Goal: Task Accomplishment & Management: Manage account settings

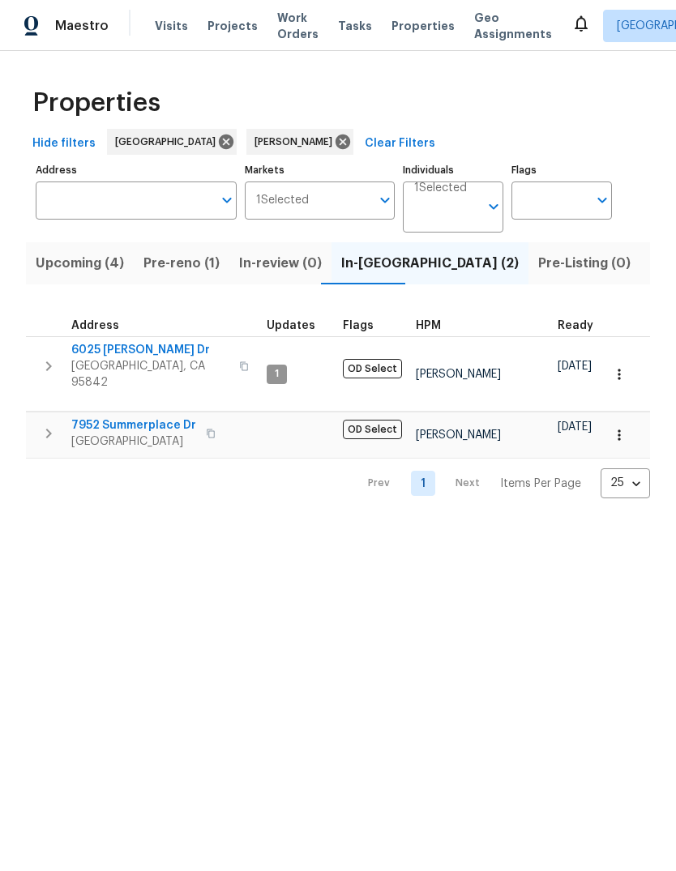
click at [163, 270] on span "Pre-reno (1)" at bounding box center [181, 263] width 76 height 23
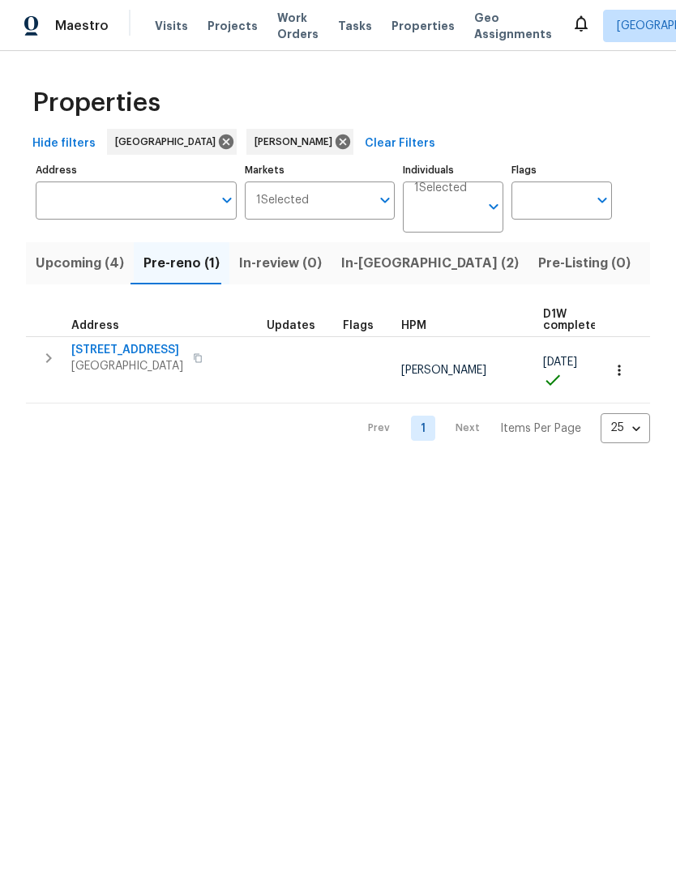
click at [83, 362] on span "Elk Grove, CA 95758" at bounding box center [127, 366] width 112 height 16
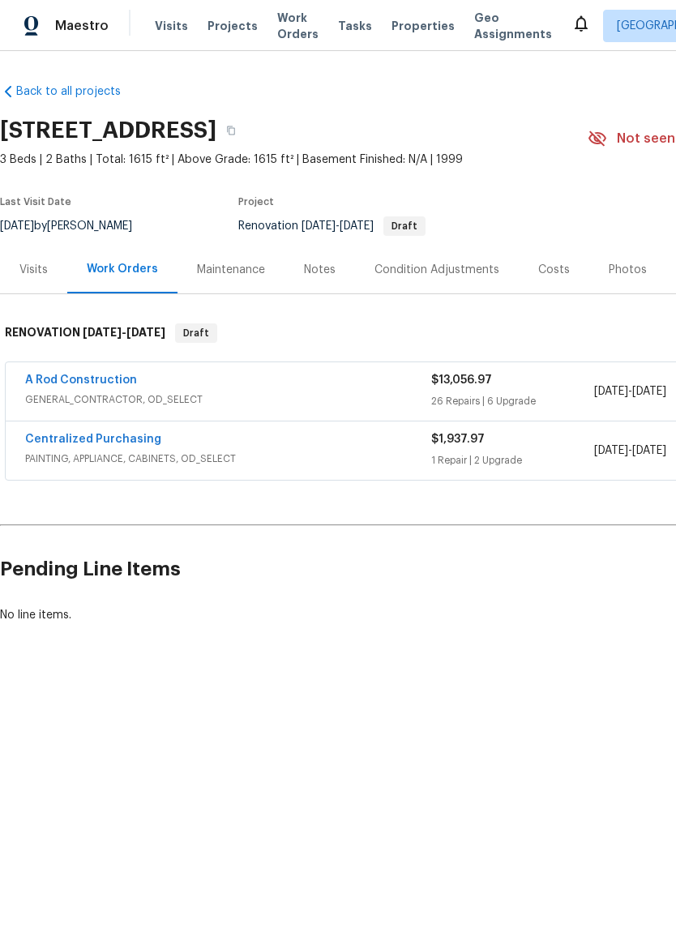
click at [79, 382] on link "A Rod Construction" at bounding box center [81, 379] width 112 height 11
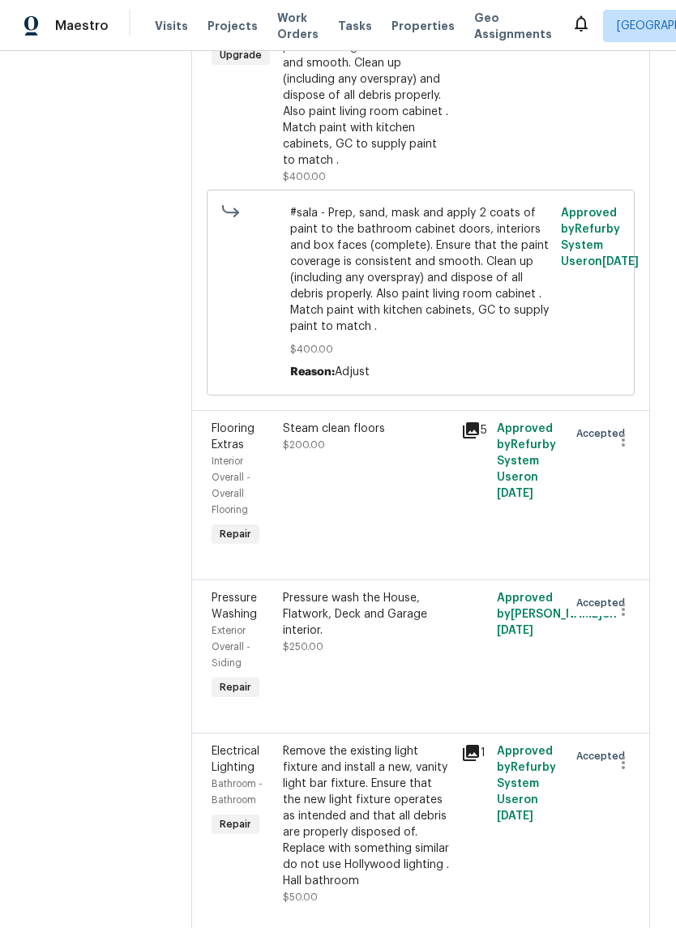
scroll to position [2721, 0]
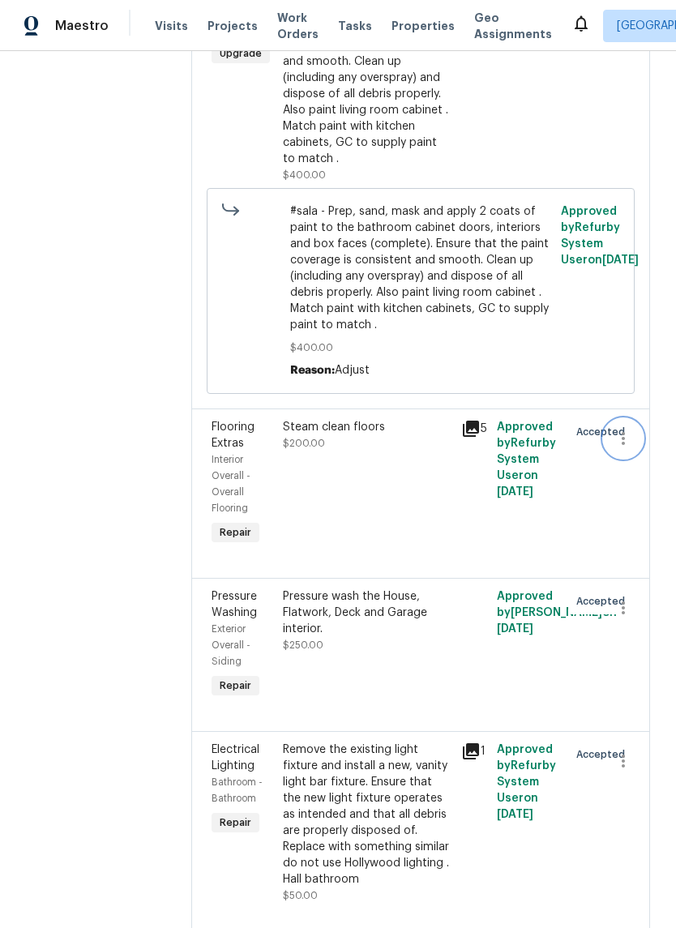
click at [627, 448] on icon "button" at bounding box center [622, 438] width 19 height 19
click at [635, 518] on li "Cancel" at bounding box center [630, 518] width 62 height 27
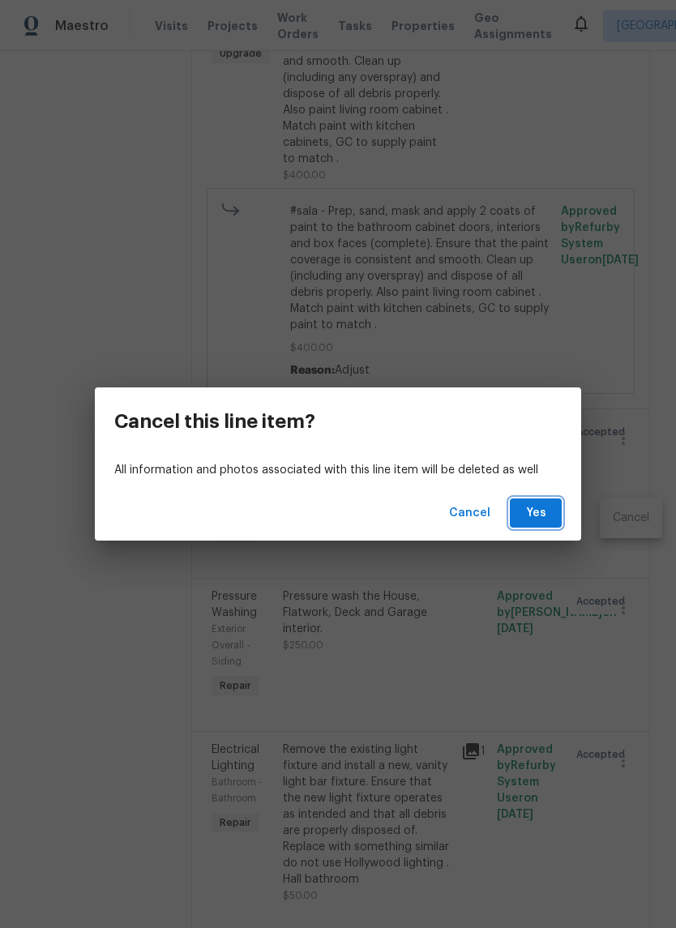
click at [539, 514] on span "Yes" at bounding box center [536, 513] width 26 height 20
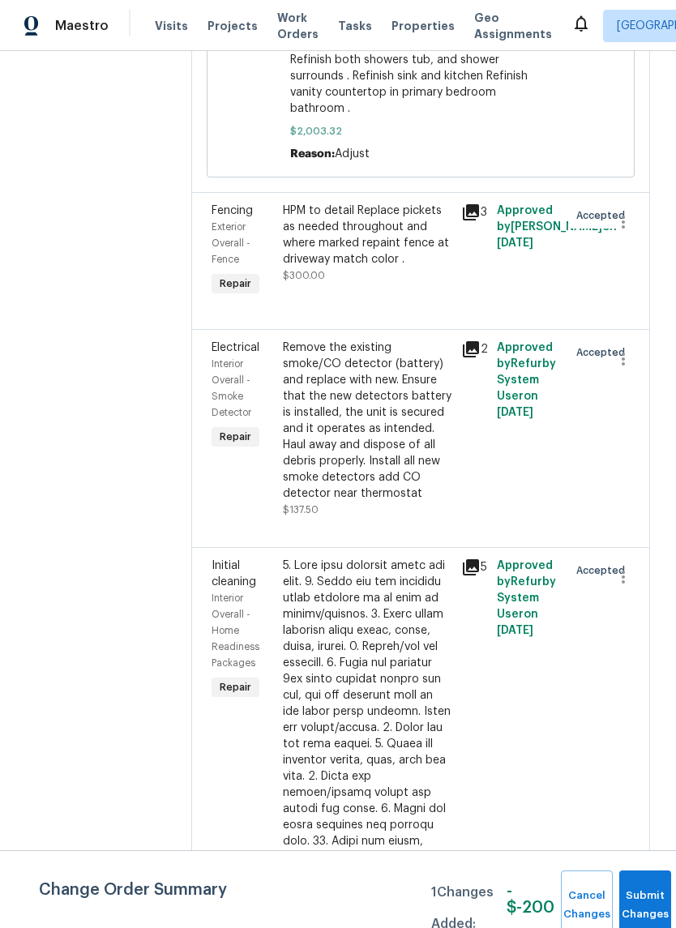
scroll to position [4251, 0]
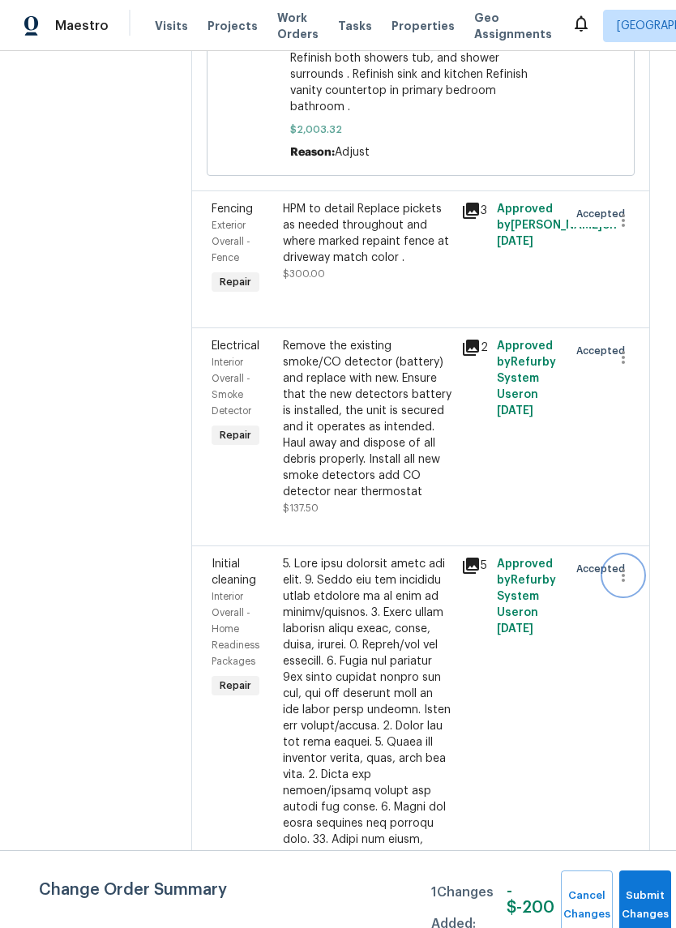
click at [624, 585] on icon "button" at bounding box center [622, 574] width 19 height 19
click at [639, 730] on li "Cancel" at bounding box center [630, 729] width 62 height 27
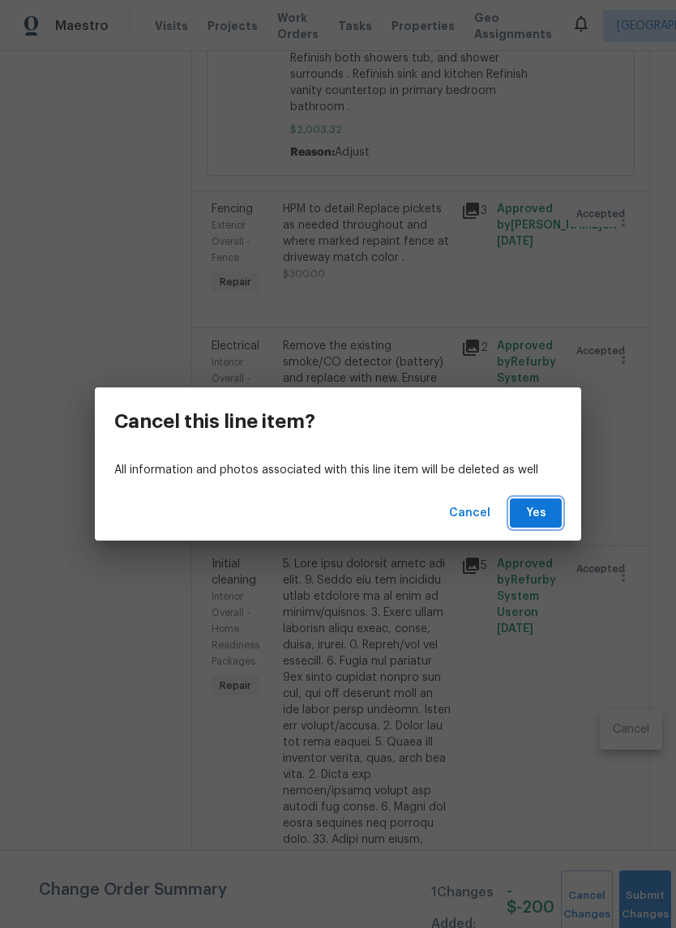
click at [534, 508] on span "Yes" at bounding box center [536, 513] width 26 height 20
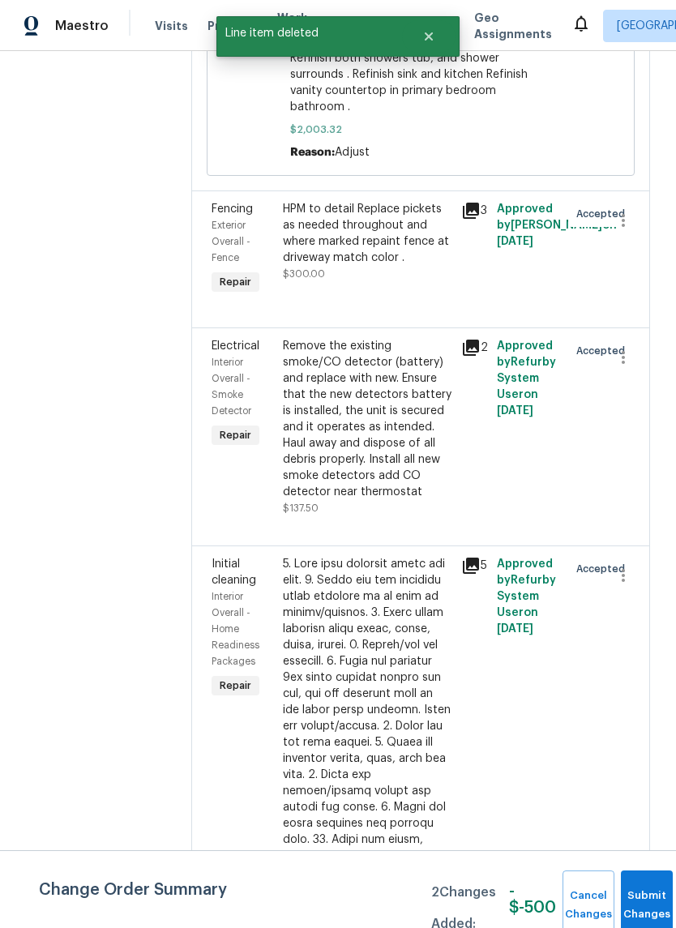
scroll to position [0, 0]
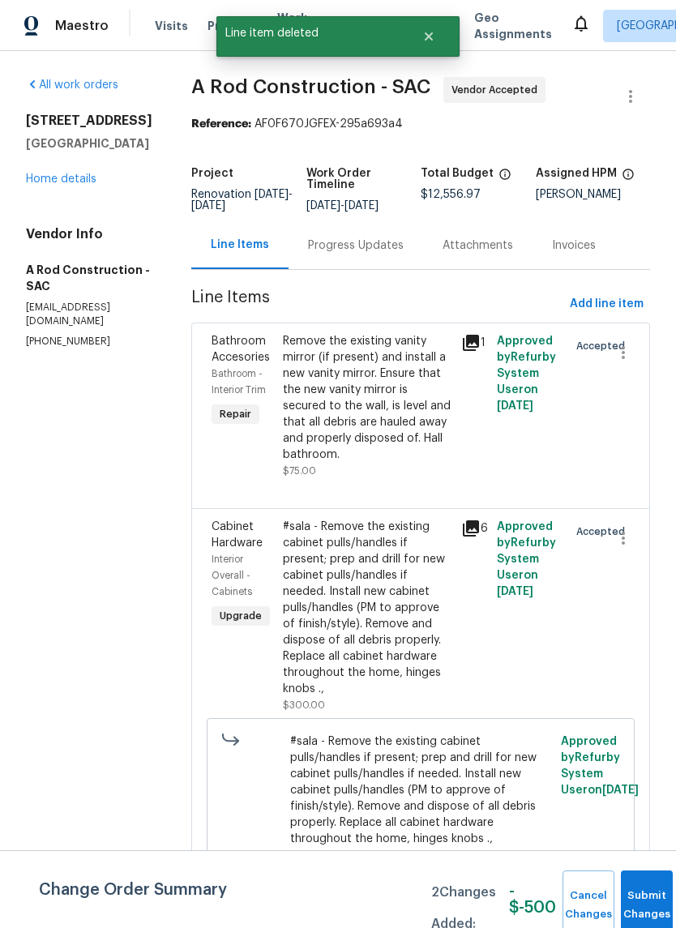
click at [48, 183] on link "Home details" at bounding box center [61, 178] width 70 height 11
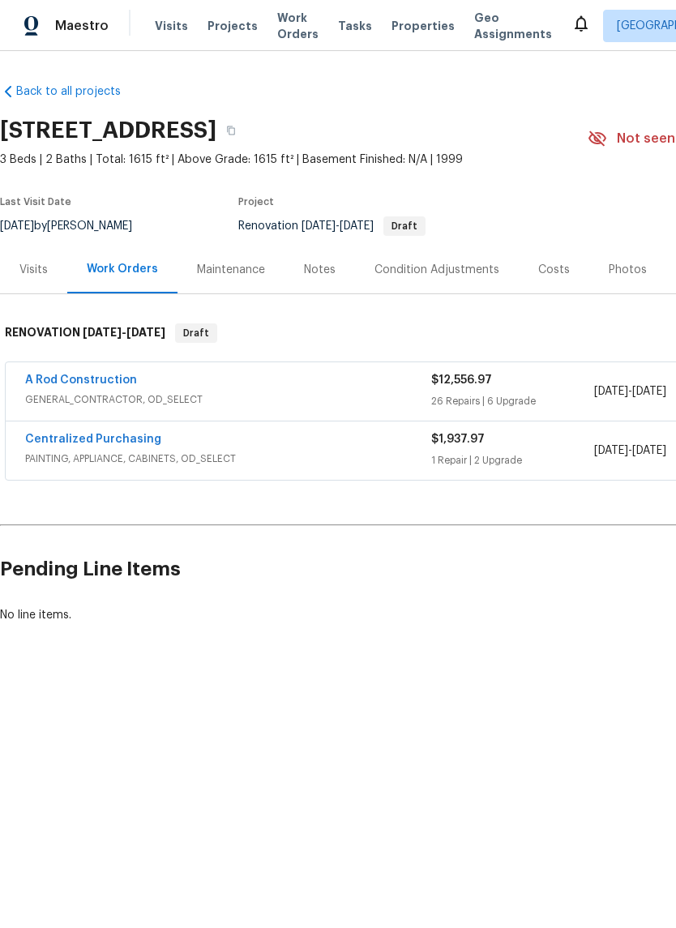
click at [61, 383] on link "A Rod Construction" at bounding box center [81, 379] width 112 height 11
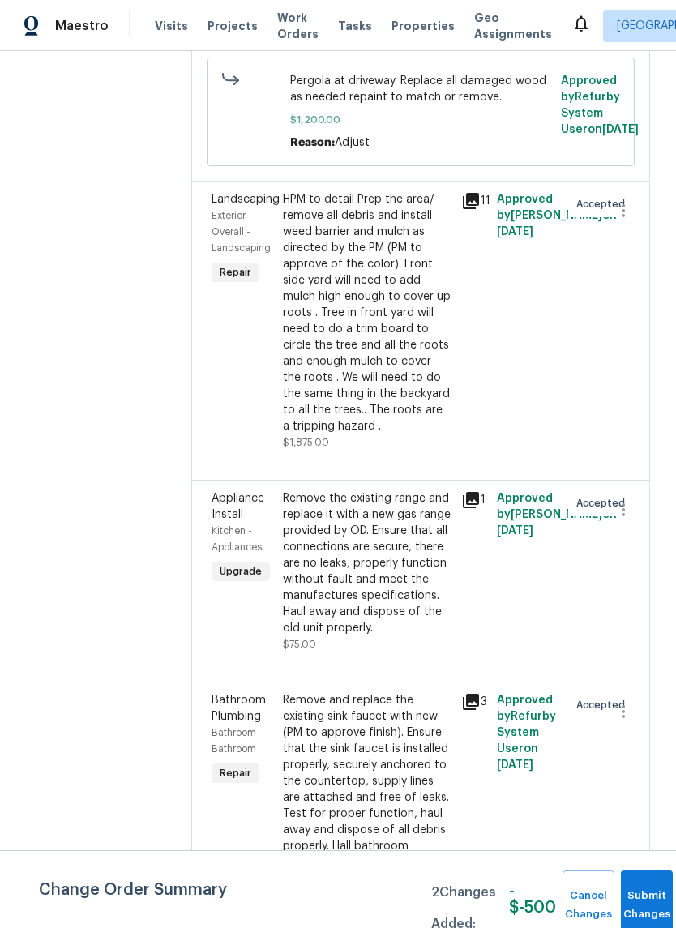
scroll to position [1358, 0]
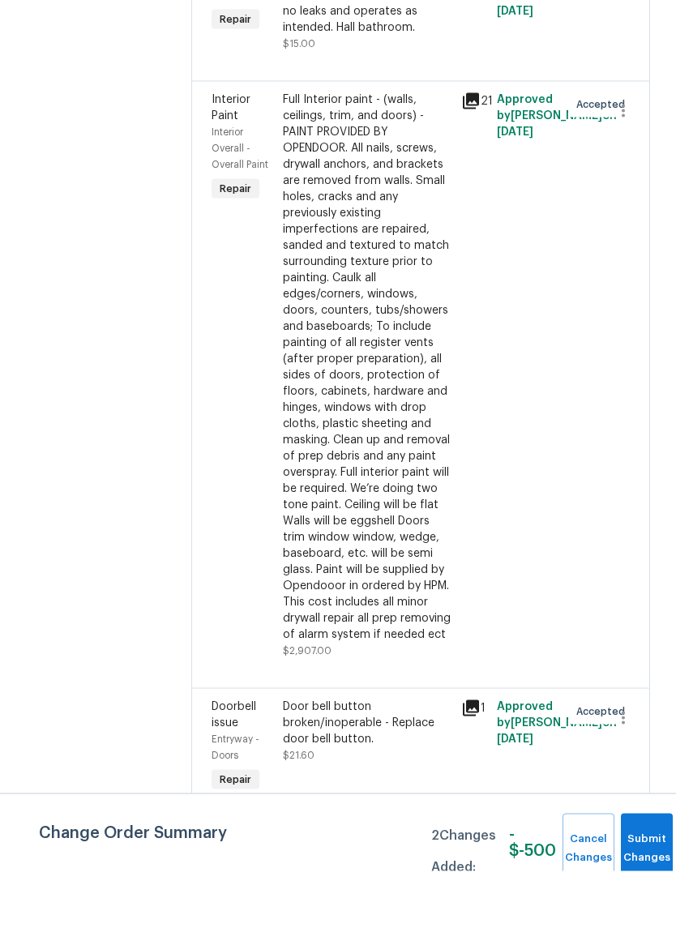
scroll to position [40, 0]
click at [629, 870] on button "Submit Changes" at bounding box center [647, 905] width 52 height 70
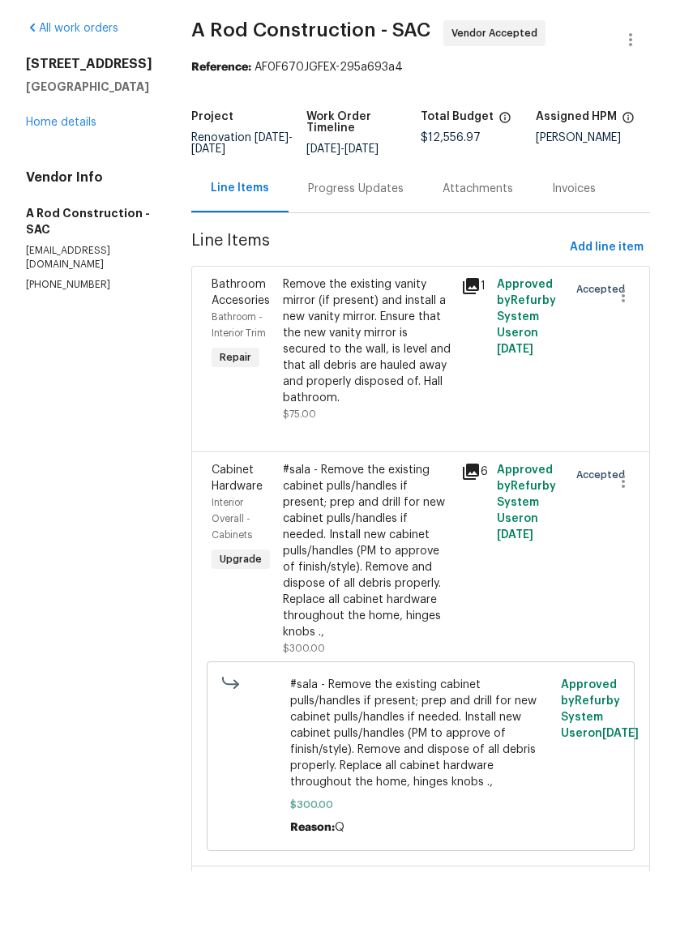
scroll to position [0, 0]
click at [68, 173] on link "Home details" at bounding box center [61, 178] width 70 height 11
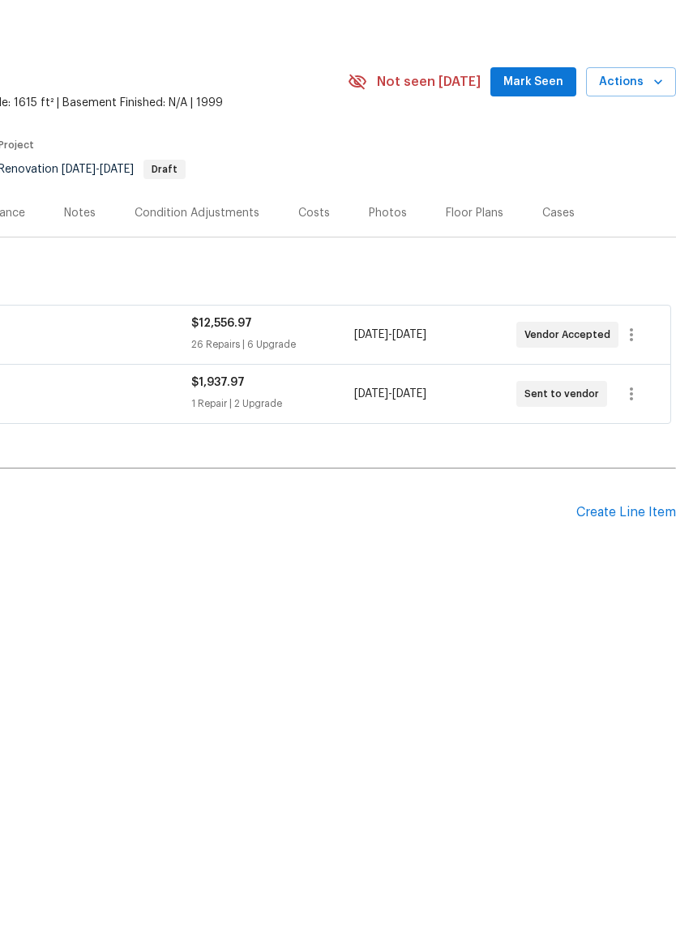
click at [619, 561] on div "Create Line Item" at bounding box center [626, 568] width 100 height 15
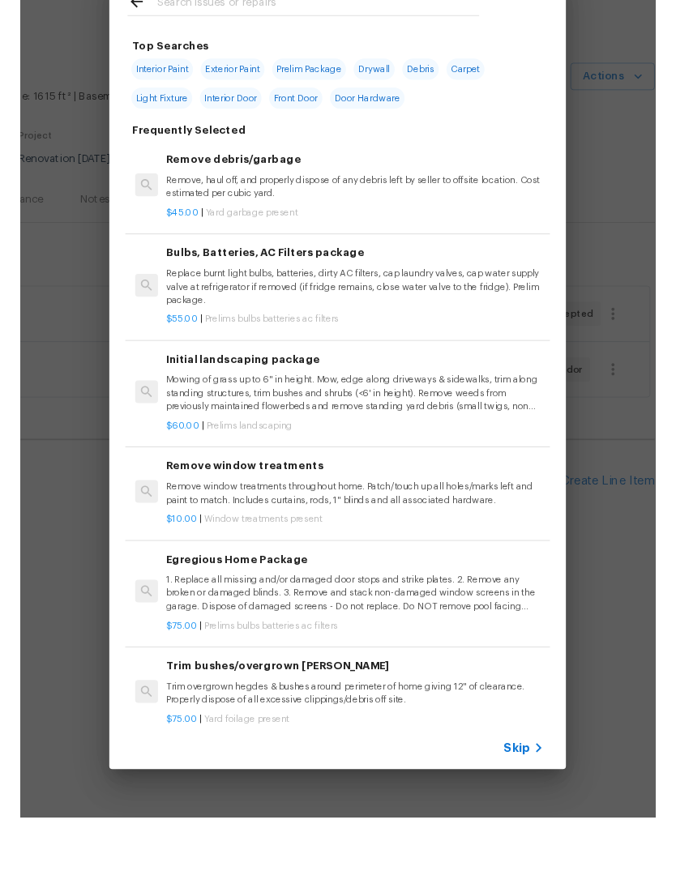
scroll to position [0, 240]
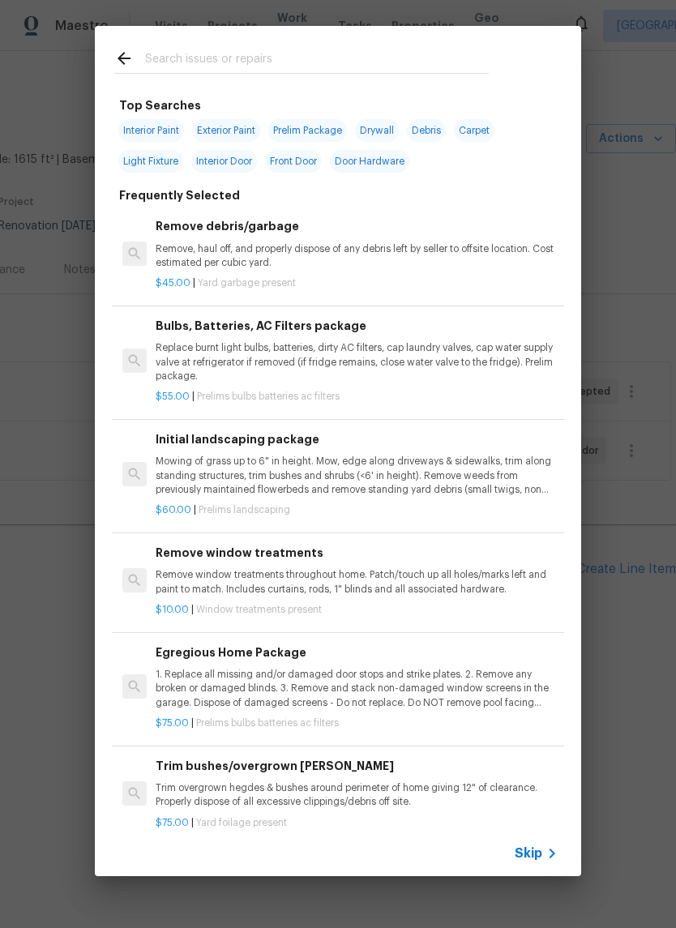
click at [170, 62] on input "text" at bounding box center [316, 61] width 343 height 24
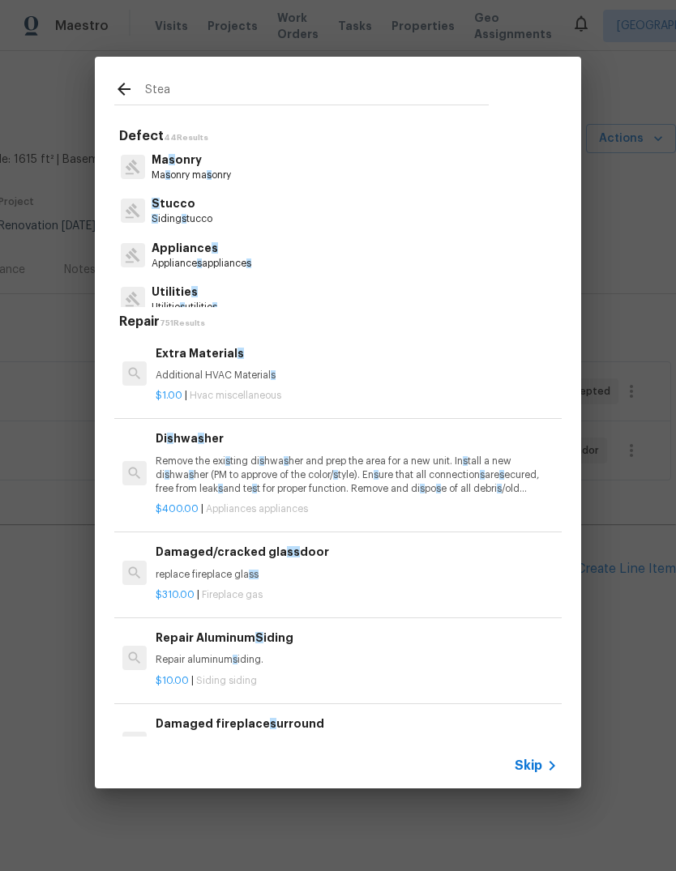
type input "Steam"
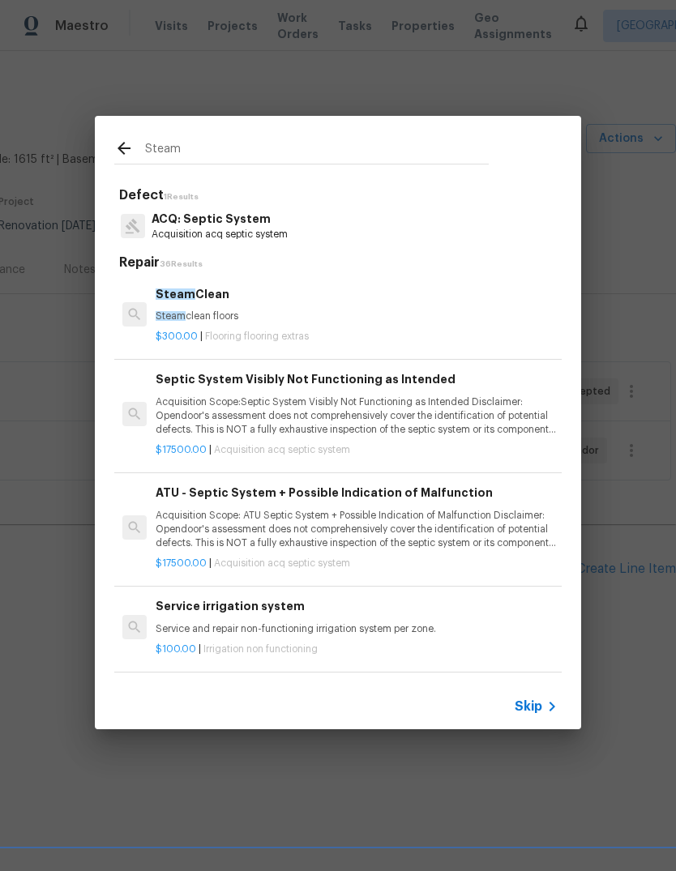
click at [181, 312] on span "Steam" at bounding box center [171, 316] width 30 height 10
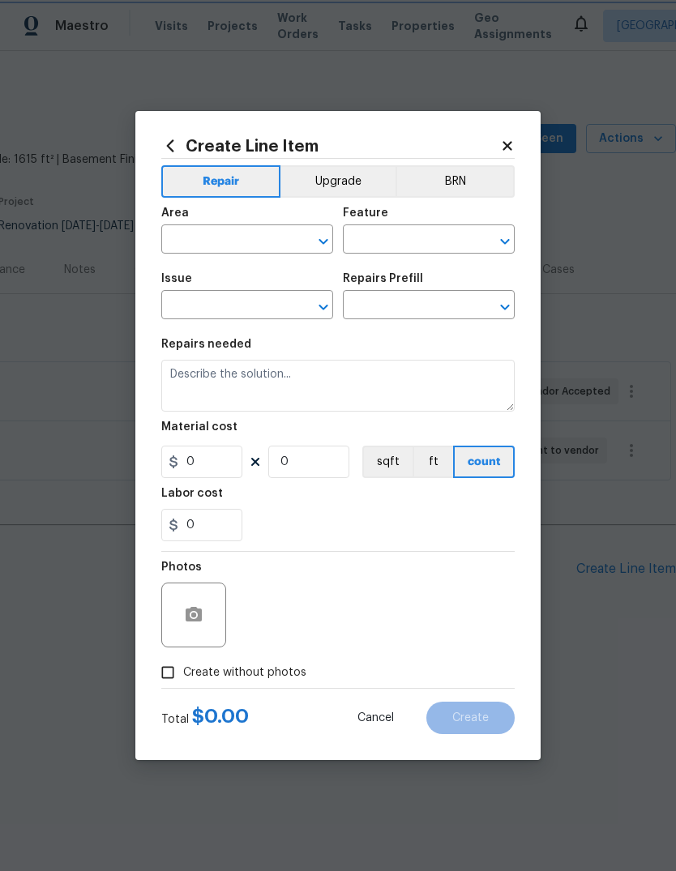
type input "Overall Flooring"
type input "Flooring Extras"
type input "Steam Clean $300.00"
type textarea "Steam clean floors"
type input "300"
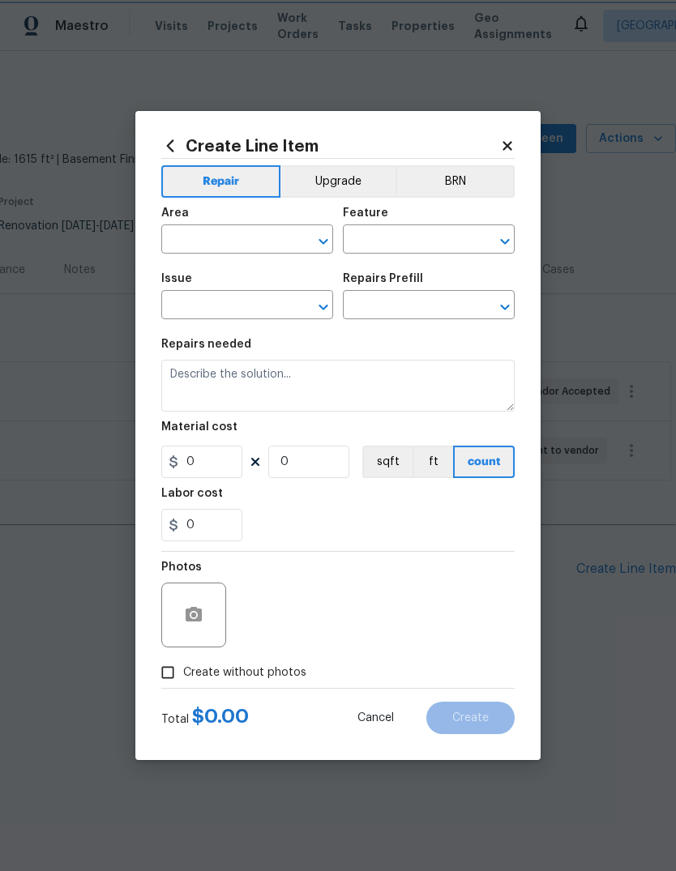
type input "1"
click at [323, 244] on icon "Open" at bounding box center [323, 241] width 19 height 19
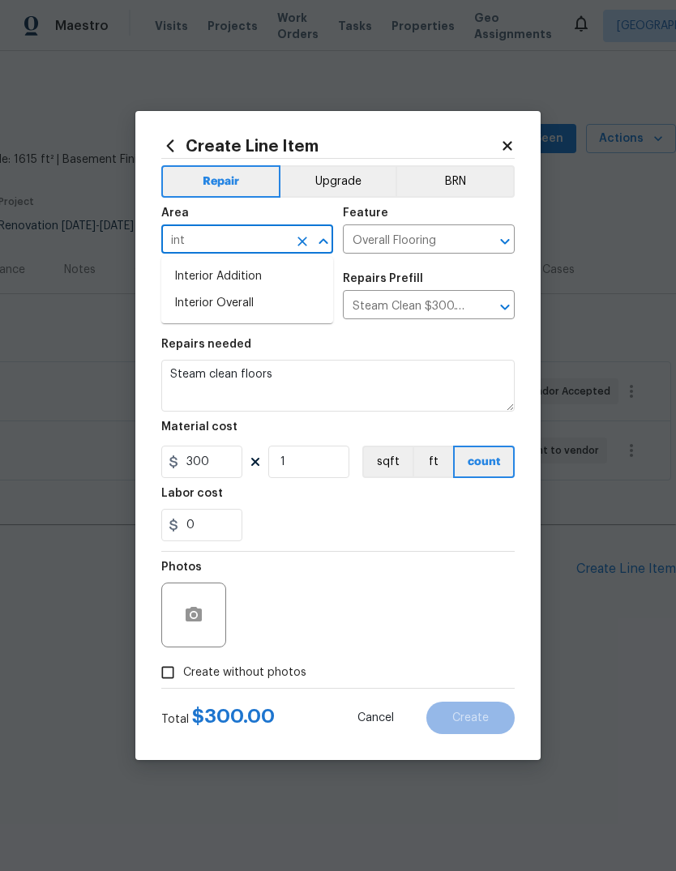
click at [267, 309] on li "Interior Overall" at bounding box center [247, 303] width 172 height 27
type input "Interior Overall"
click at [234, 466] on input "300" at bounding box center [201, 462] width 81 height 32
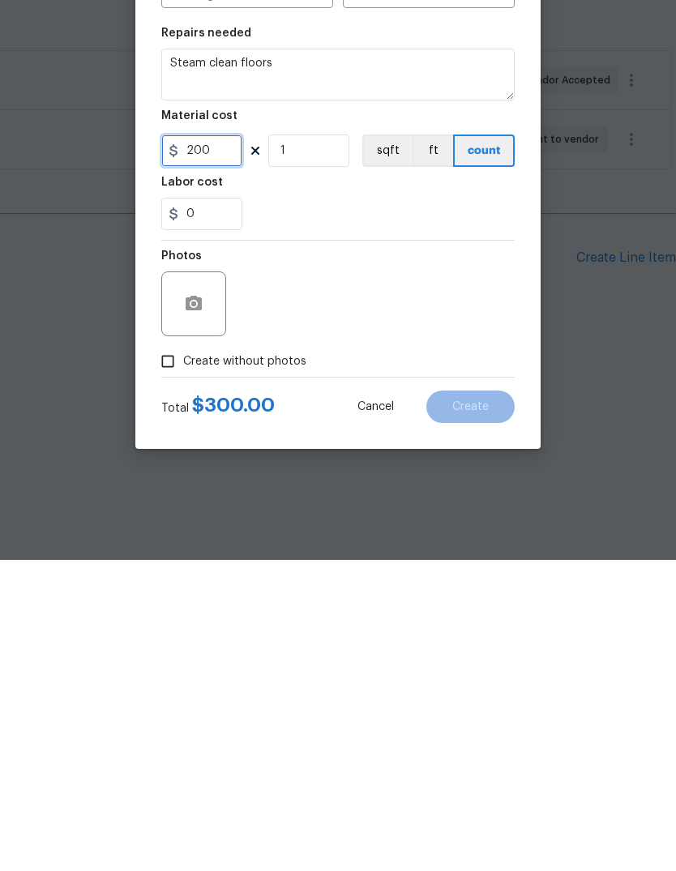
type input "200"
click at [196, 607] on icon "button" at bounding box center [194, 614] width 16 height 15
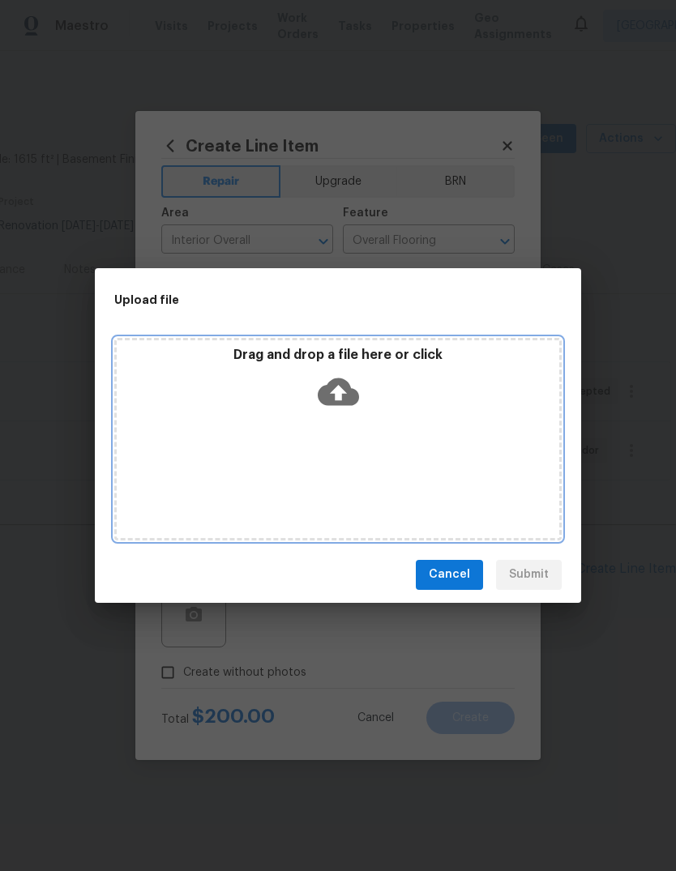
click at [353, 398] on icon at bounding box center [338, 391] width 41 height 28
click at [352, 398] on icon at bounding box center [338, 391] width 41 height 28
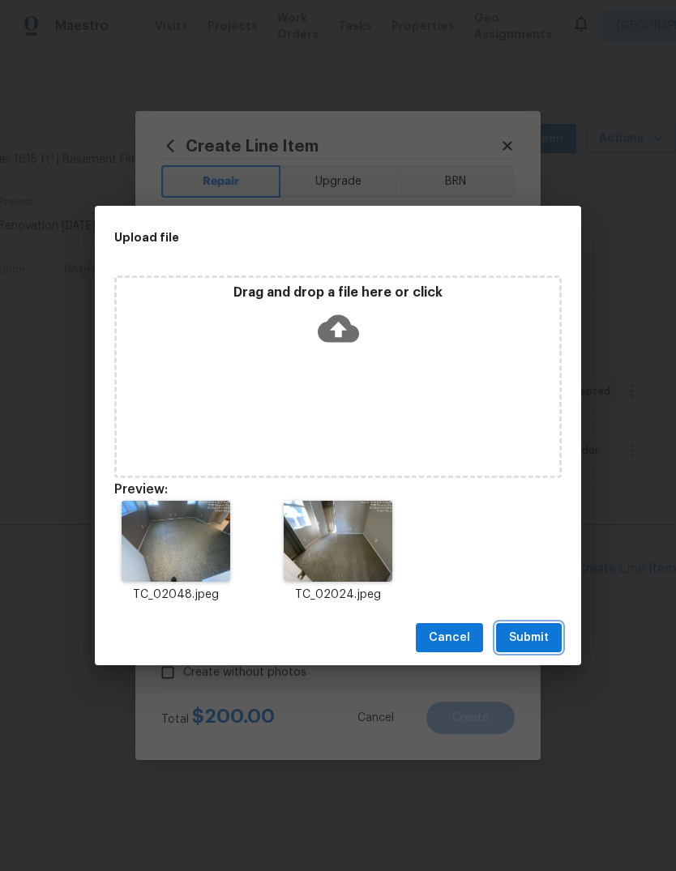
click at [545, 635] on span "Submit" at bounding box center [529, 638] width 40 height 20
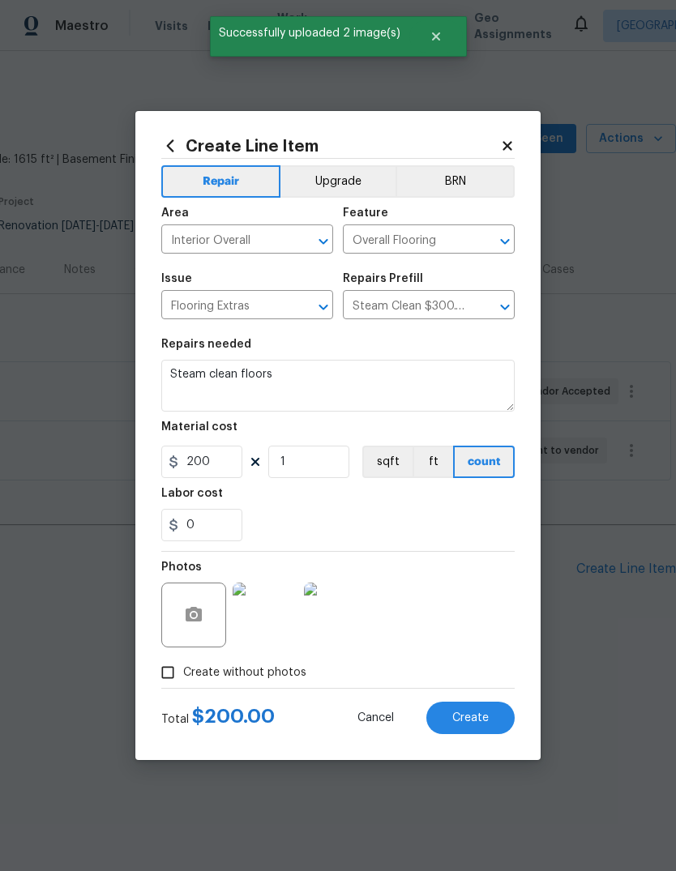
click at [460, 732] on button "Create" at bounding box center [470, 718] width 88 height 32
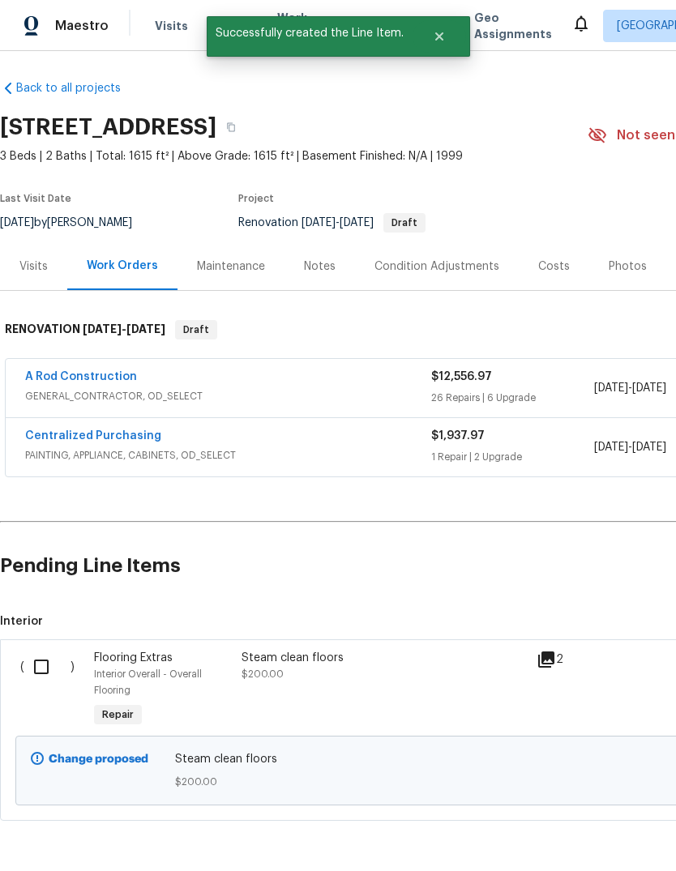
scroll to position [3, 0]
click at [36, 666] on input "checkbox" at bounding box center [47, 667] width 46 height 34
checkbox input "true"
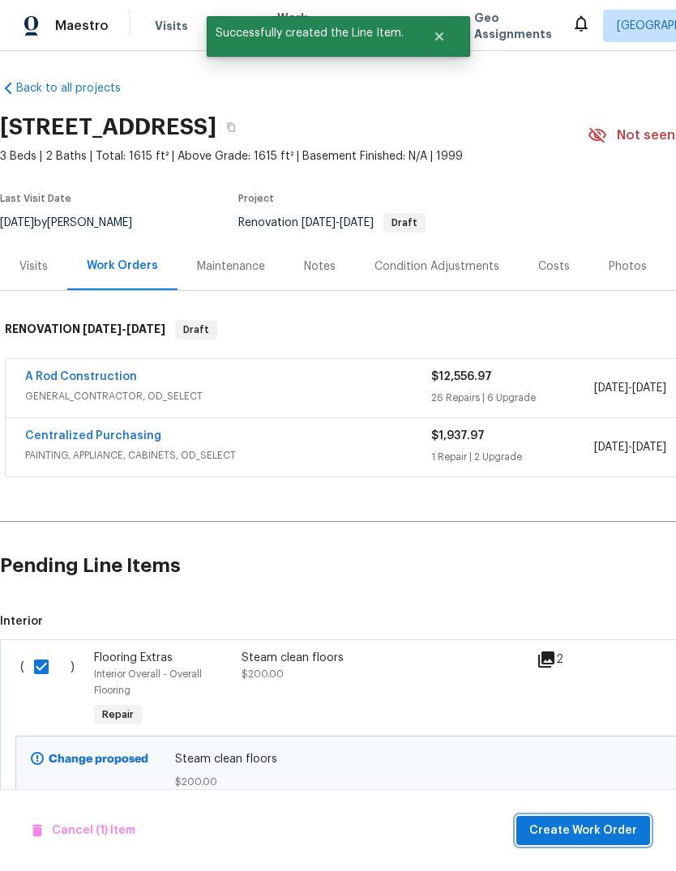
click at [582, 838] on span "Create Work Order" at bounding box center [583, 831] width 108 height 20
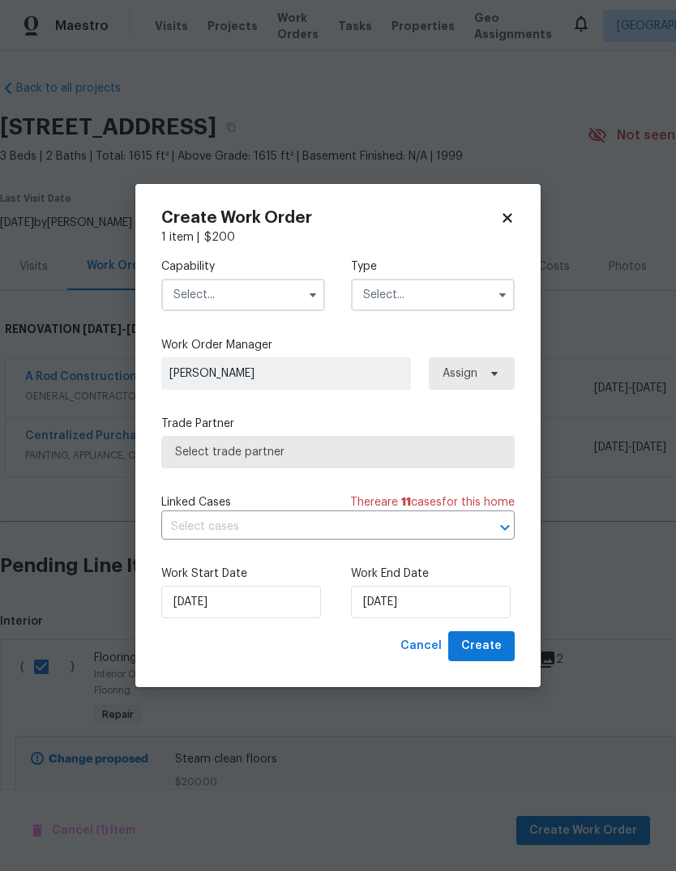
click at [301, 306] on input "text" at bounding box center [243, 295] width 164 height 32
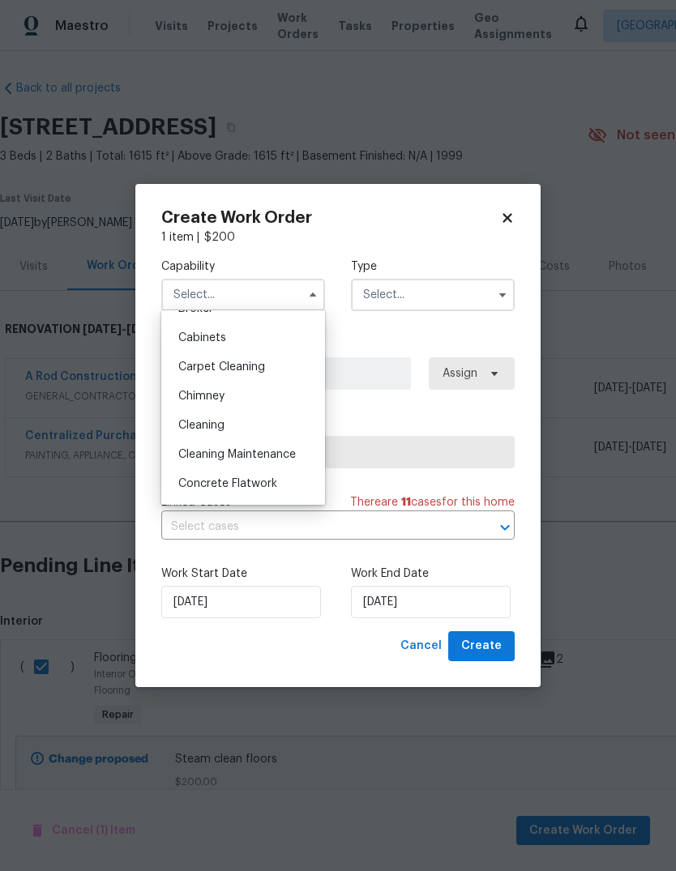
scroll to position [148, 0]
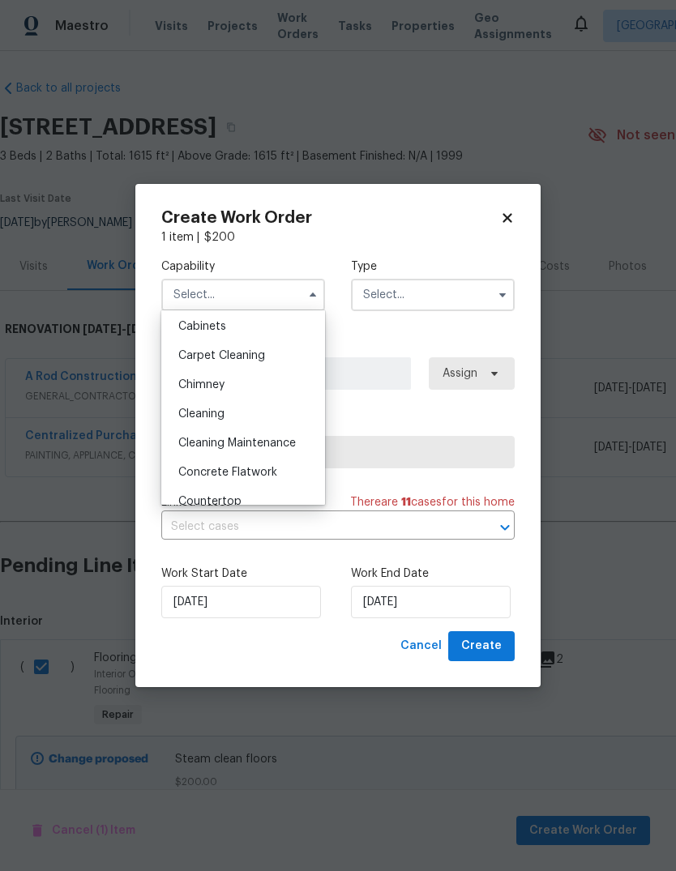
click at [275, 358] on div "Carpet Cleaning" at bounding box center [243, 355] width 156 height 29
type input "Carpet Cleaning"
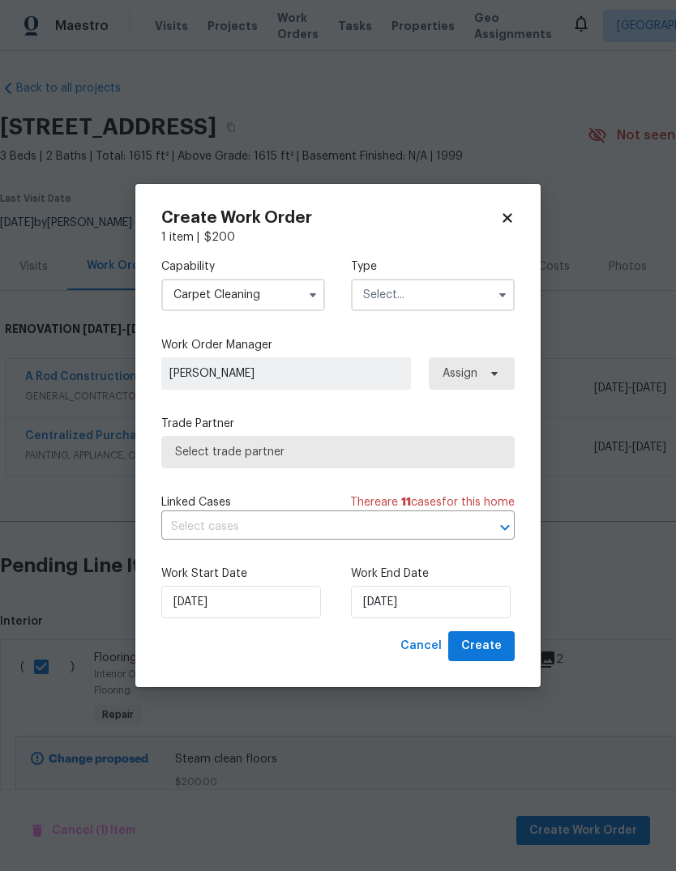
click at [464, 304] on input "text" at bounding box center [433, 295] width 164 height 32
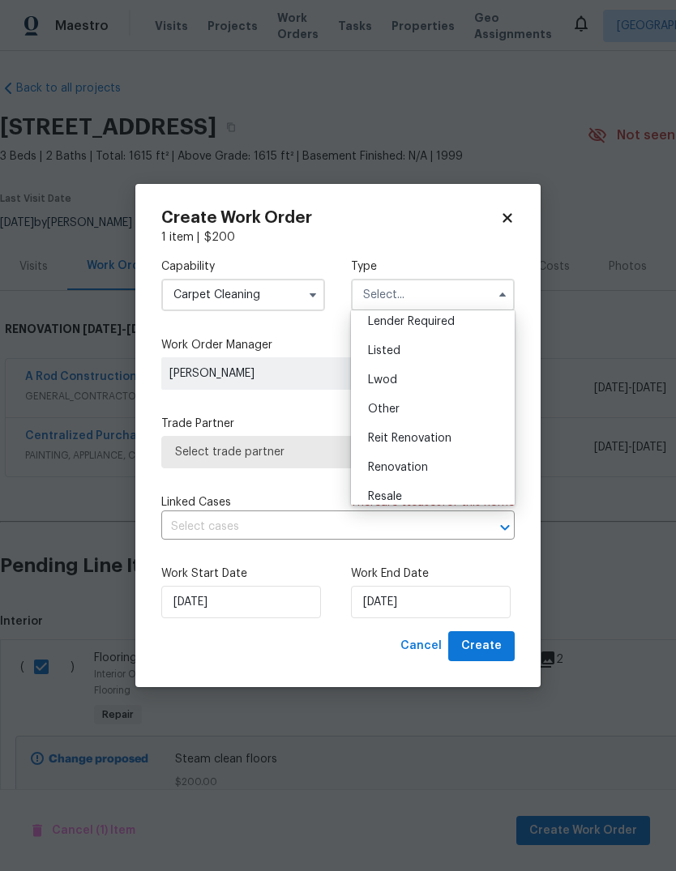
scroll to position [126, 0]
click at [429, 469] on div "Renovation" at bounding box center [433, 465] width 156 height 29
type input "Renovation"
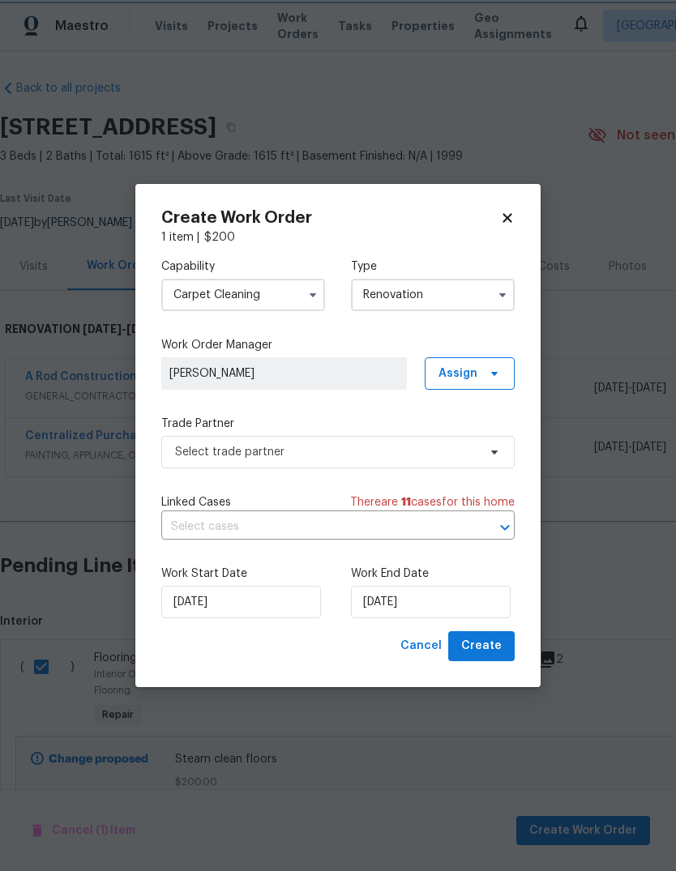
scroll to position [0, 0]
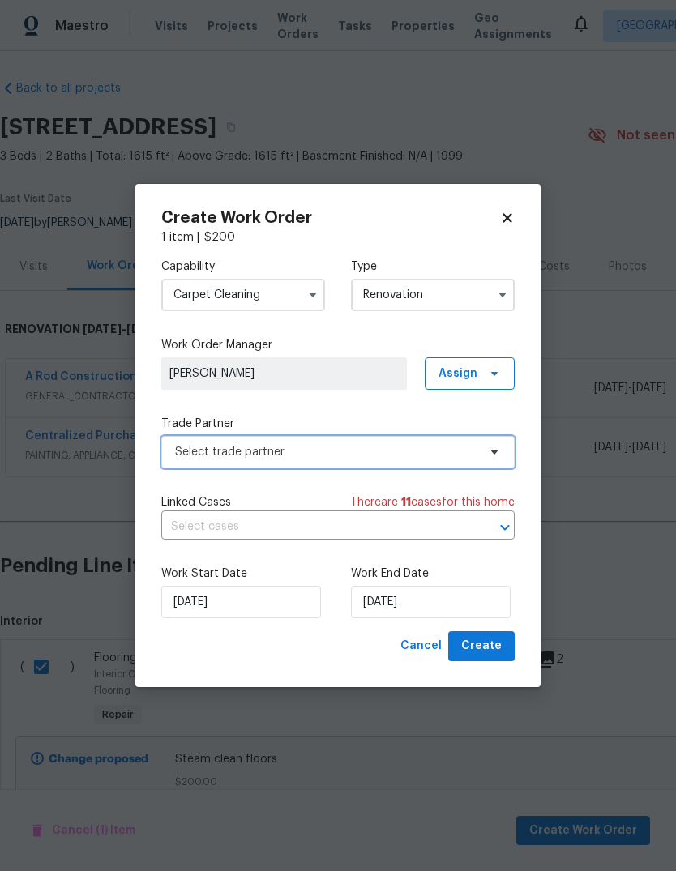
click at [357, 456] on span "Select trade partner" at bounding box center [326, 452] width 302 height 16
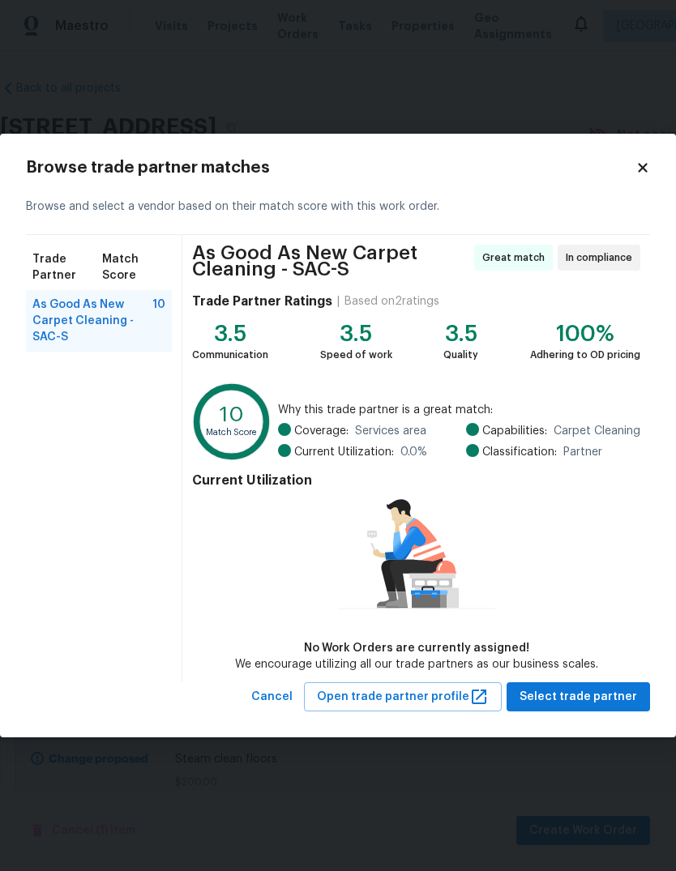
click at [53, 325] on span "As Good As New Carpet Cleaning - SAC-S" at bounding box center [92, 320] width 120 height 49
click at [595, 702] on span "Select trade partner" at bounding box center [577, 697] width 117 height 20
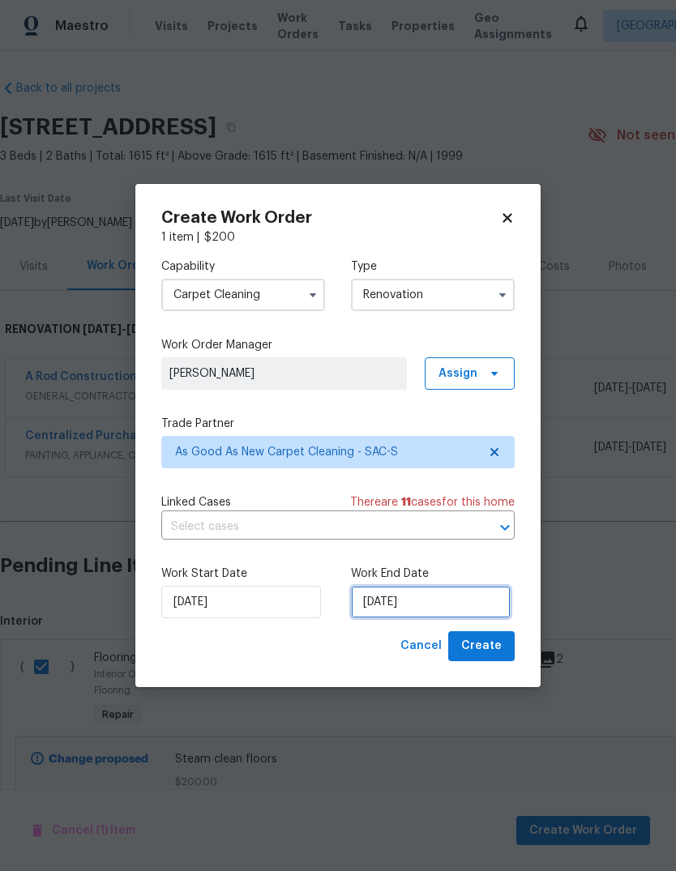
click at [450, 608] on input "9/23/2025" at bounding box center [431, 602] width 160 height 32
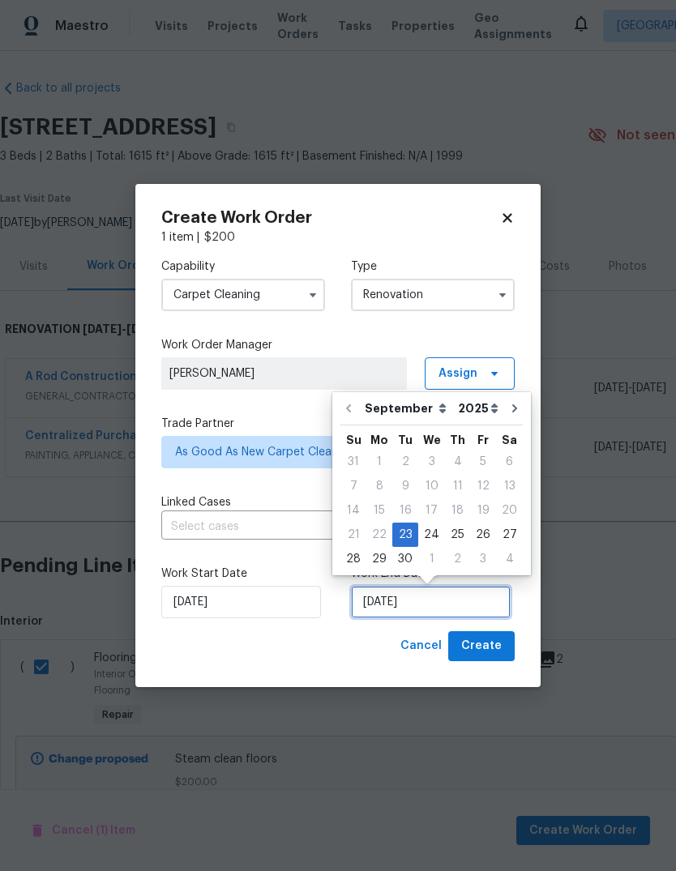
scroll to position [12, 0]
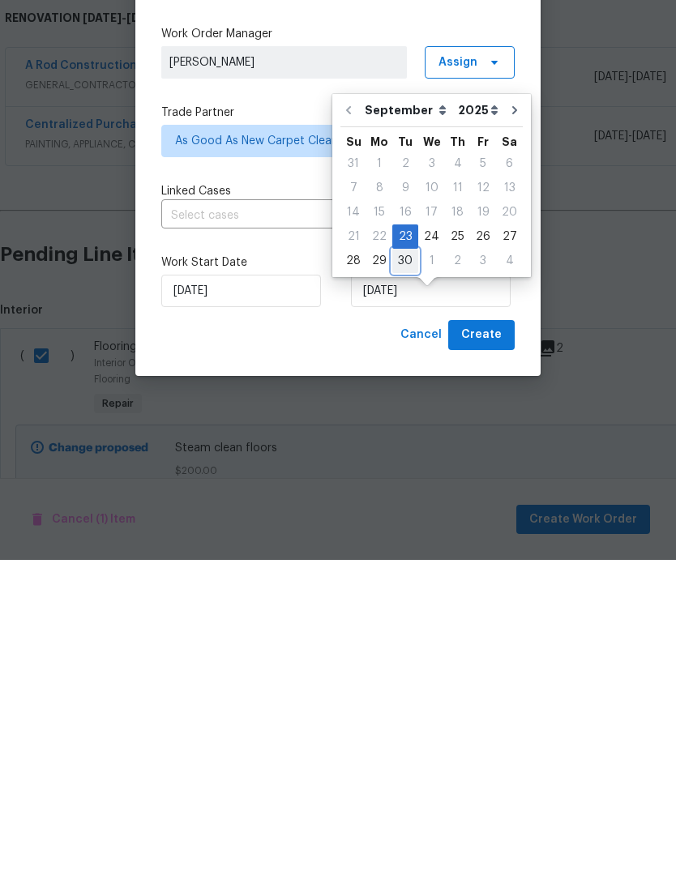
click at [402, 561] on div "30" at bounding box center [405, 572] width 26 height 23
type input "9/30/2025"
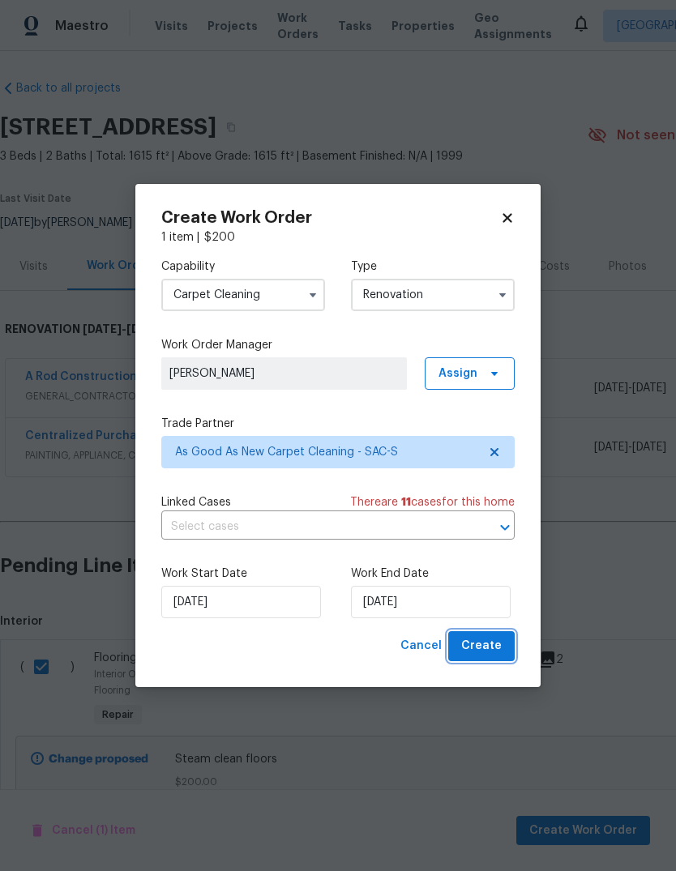
click at [491, 651] on span "Create" at bounding box center [481, 646] width 41 height 20
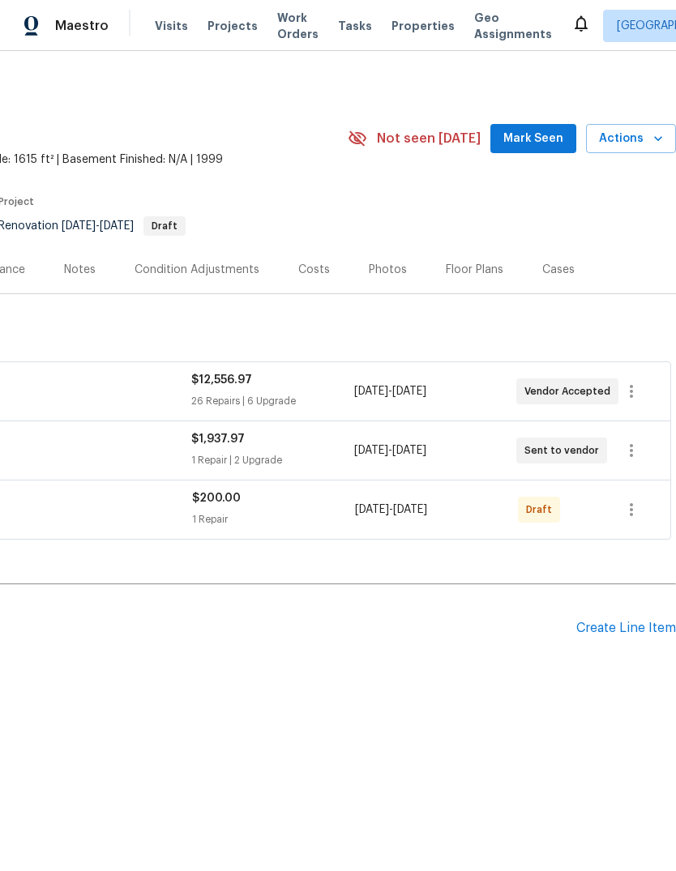
scroll to position [0, 240]
click at [609, 628] on div "Create Line Item" at bounding box center [626, 628] width 100 height 15
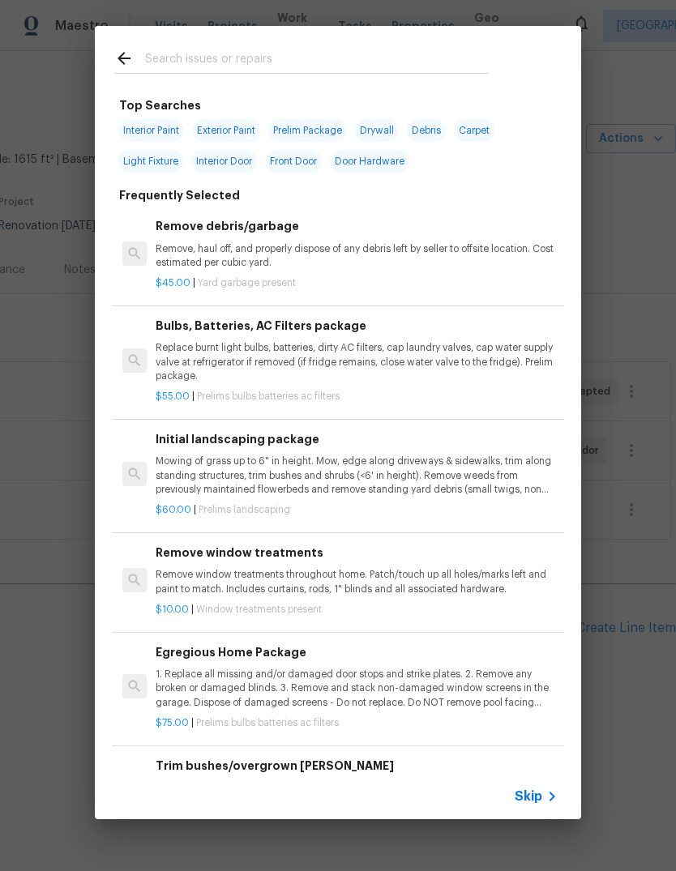
click at [194, 66] on input "text" at bounding box center [316, 61] width 343 height 24
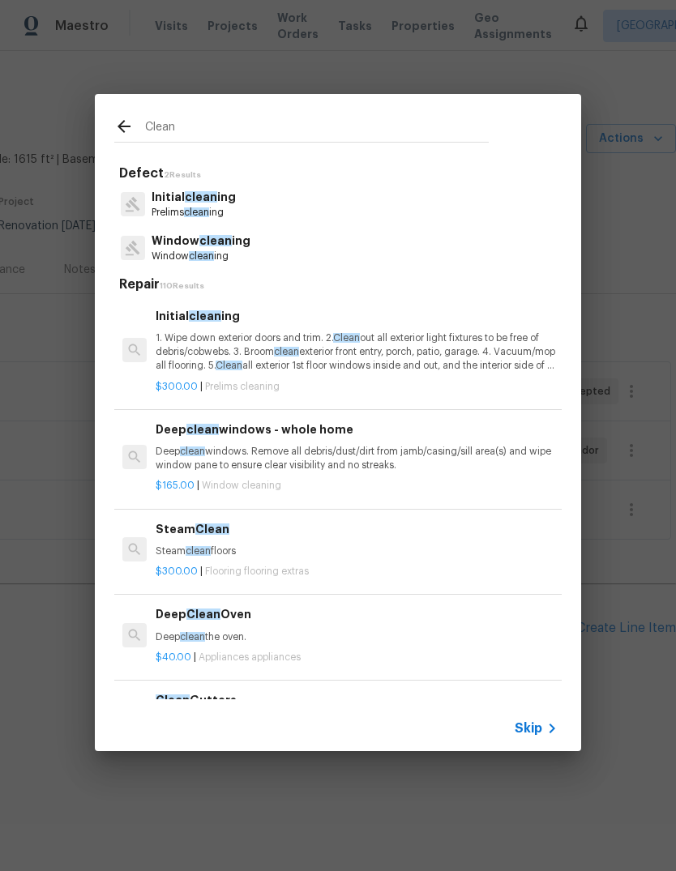
type input "Clean"
click at [263, 177] on h5 "Defect 2 Results" at bounding box center [340, 173] width 442 height 17
click at [262, 177] on h5 "Defect 2 Results" at bounding box center [340, 173] width 442 height 17
click at [229, 195] on p "Initial clean ing" at bounding box center [193, 197] width 84 height 17
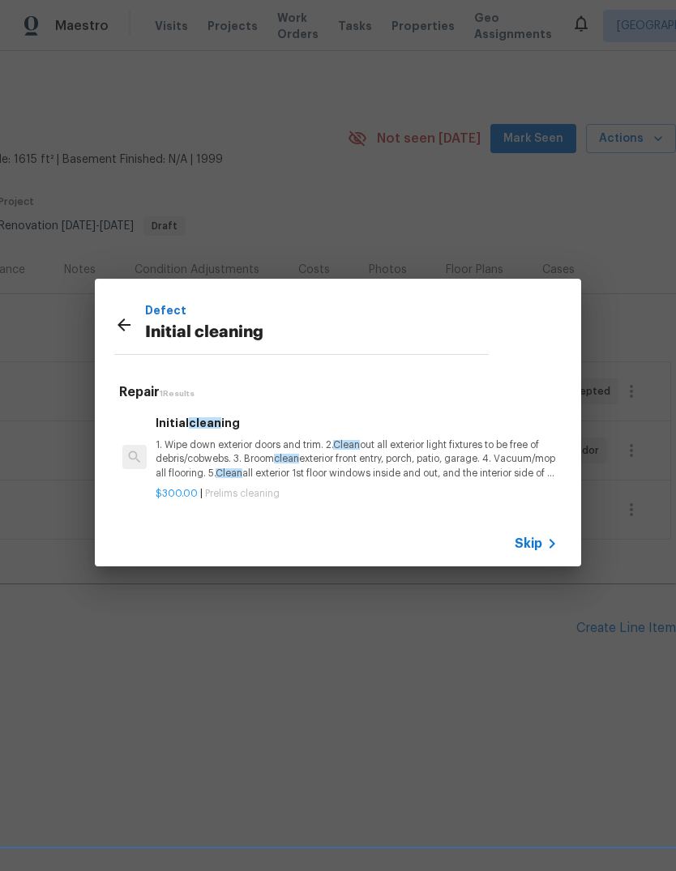
click at [432, 464] on p "1. Wipe down exterior doors and trim. 2. Clean out all exterior light fixtures …" at bounding box center [357, 458] width 402 height 41
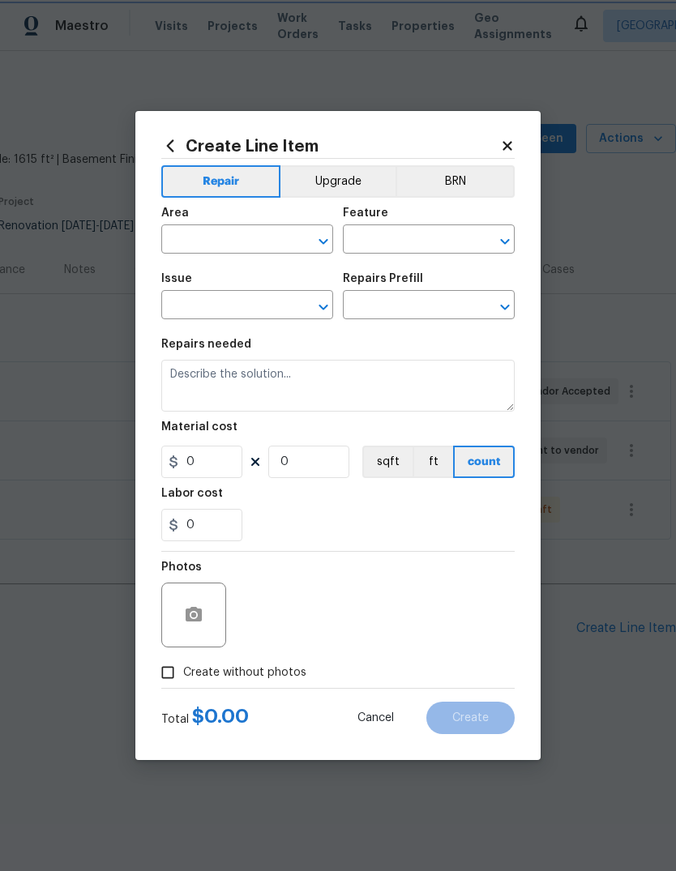
type input "Home Readiness Packages"
type input "Initial cleaning"
type input "Initial cleaning $300.00"
type textarea "1. Wipe down exterior doors and trim. 2. Clean out all exterior light fixtures …"
type input "300"
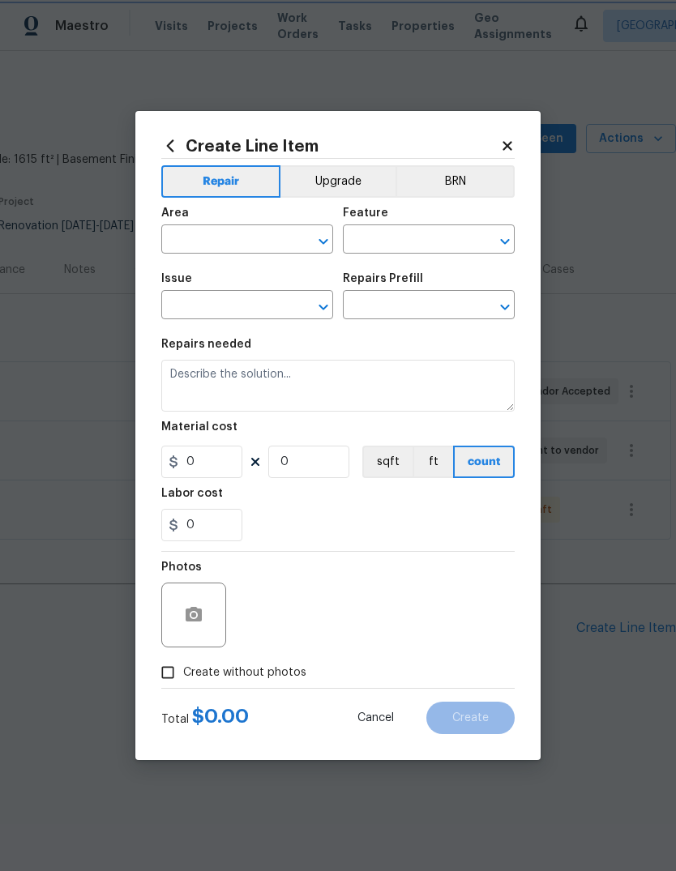
type input "1"
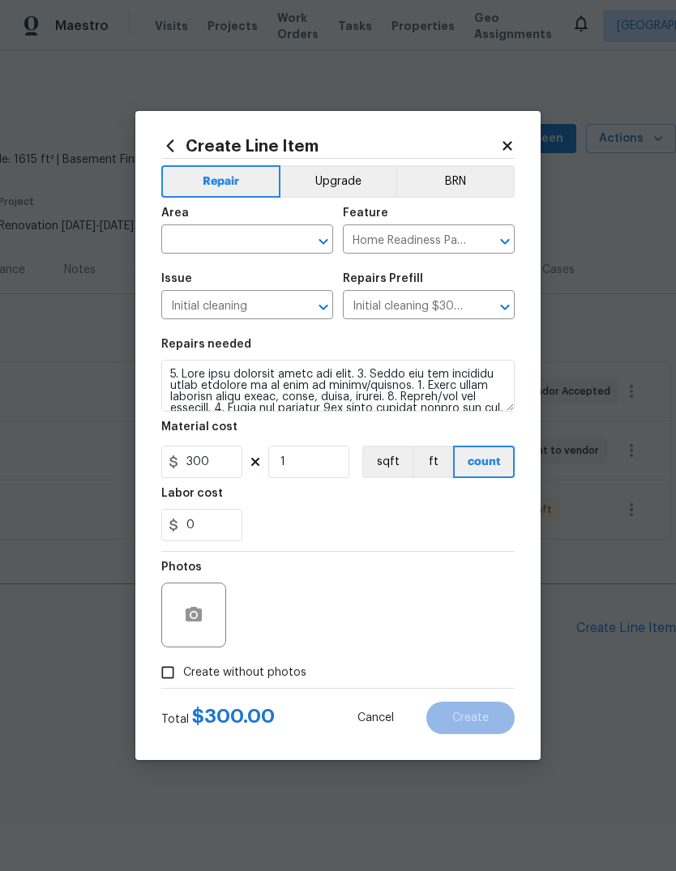
click at [256, 239] on input "text" at bounding box center [224, 240] width 126 height 25
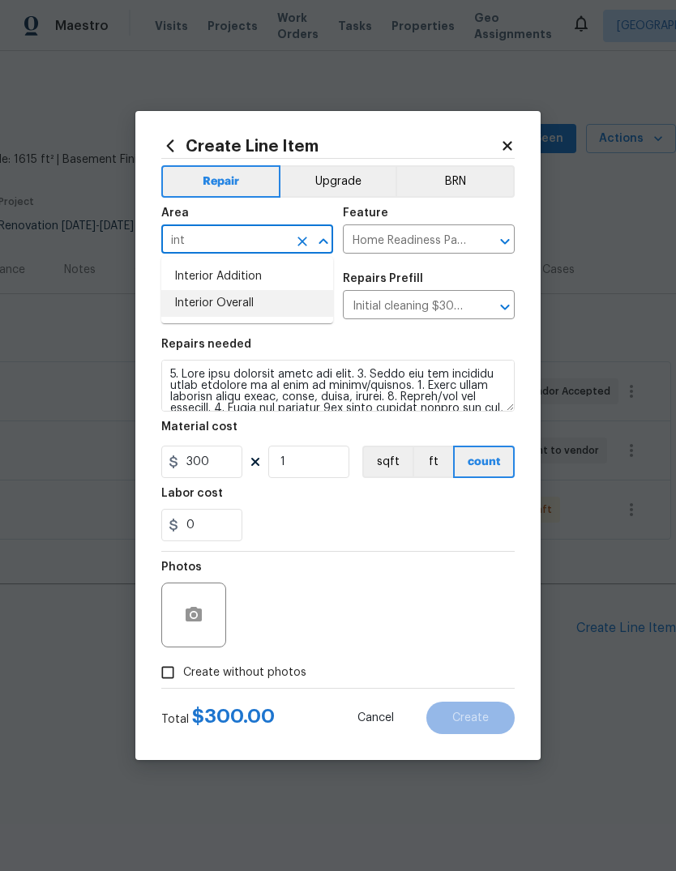
click at [247, 306] on li "Interior Overall" at bounding box center [247, 303] width 172 height 27
type input "Interior Overall"
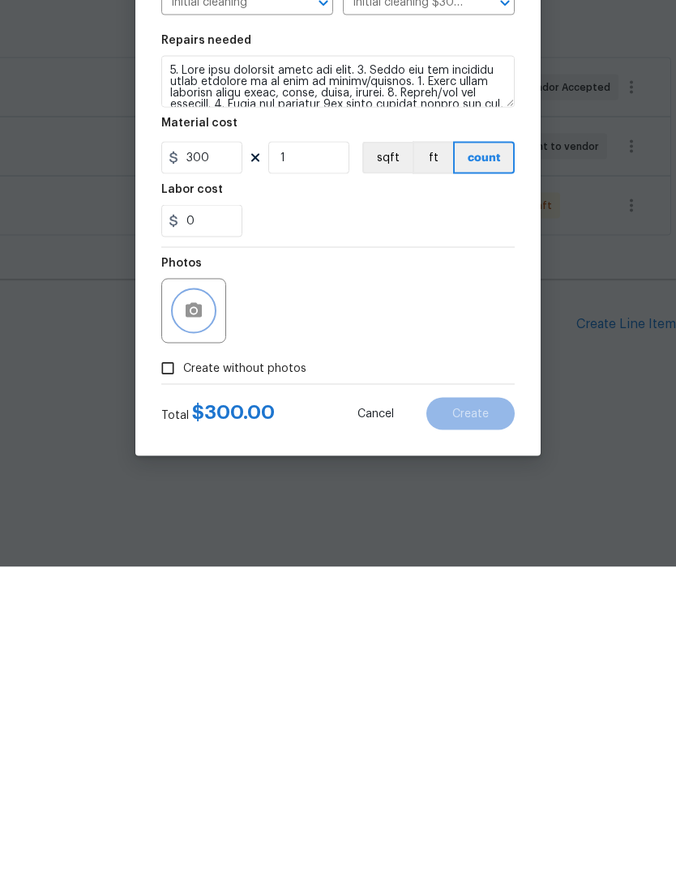
click at [204, 595] on button "button" at bounding box center [193, 614] width 39 height 39
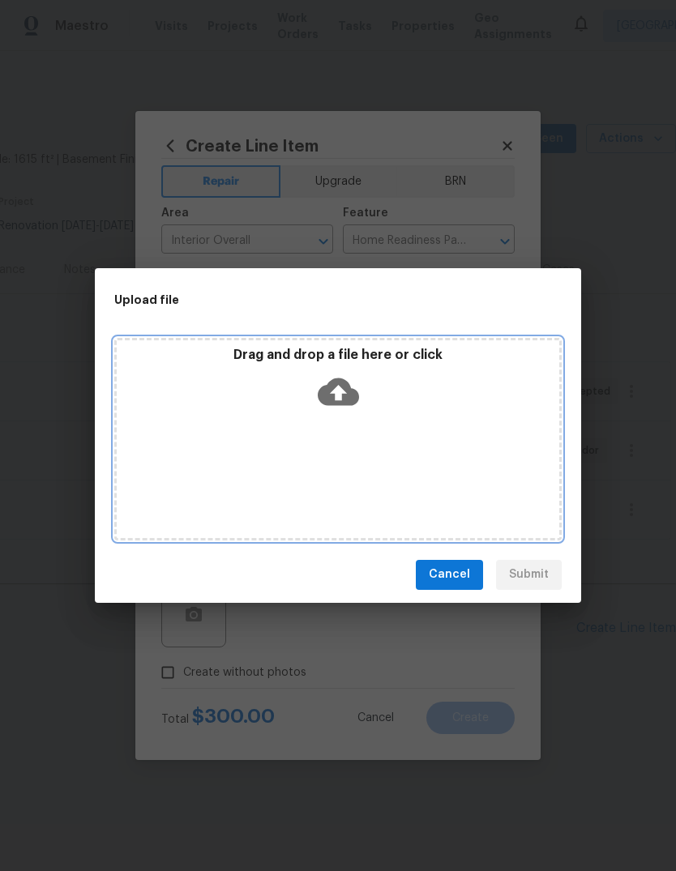
click at [347, 396] on icon at bounding box center [338, 391] width 41 height 28
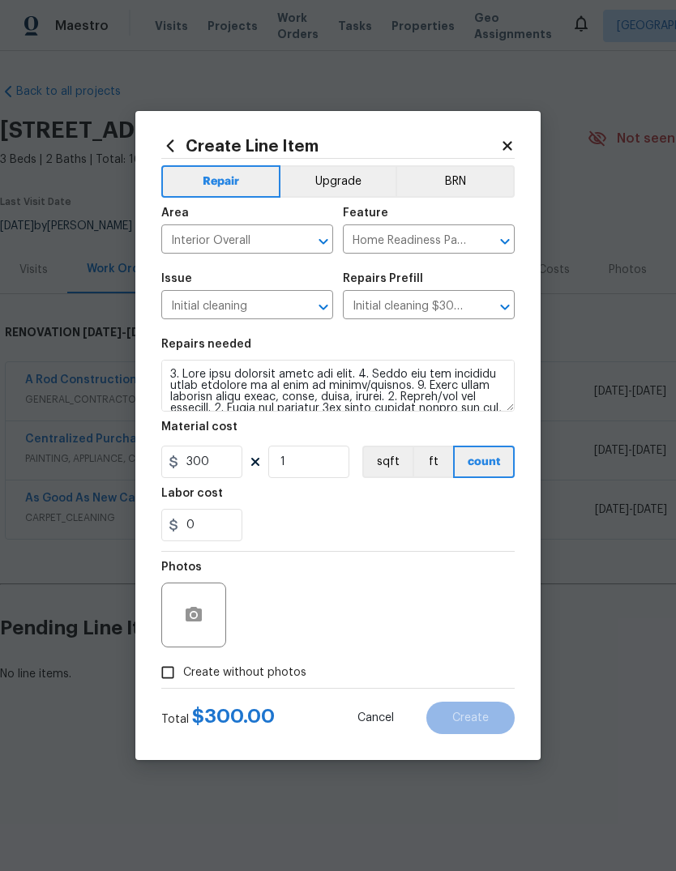
scroll to position [0, 240]
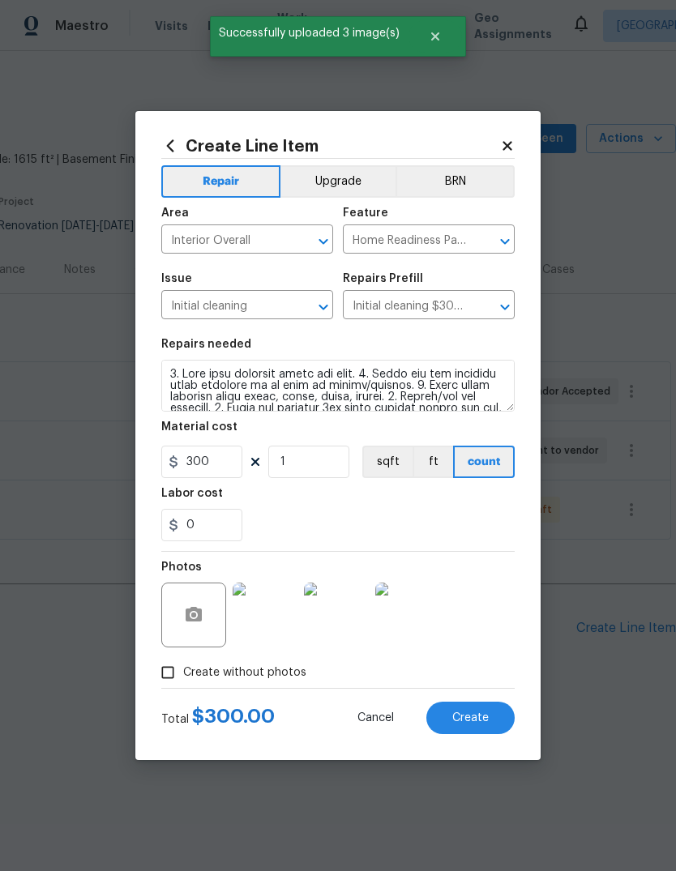
click at [476, 720] on span "Create" at bounding box center [470, 718] width 36 height 12
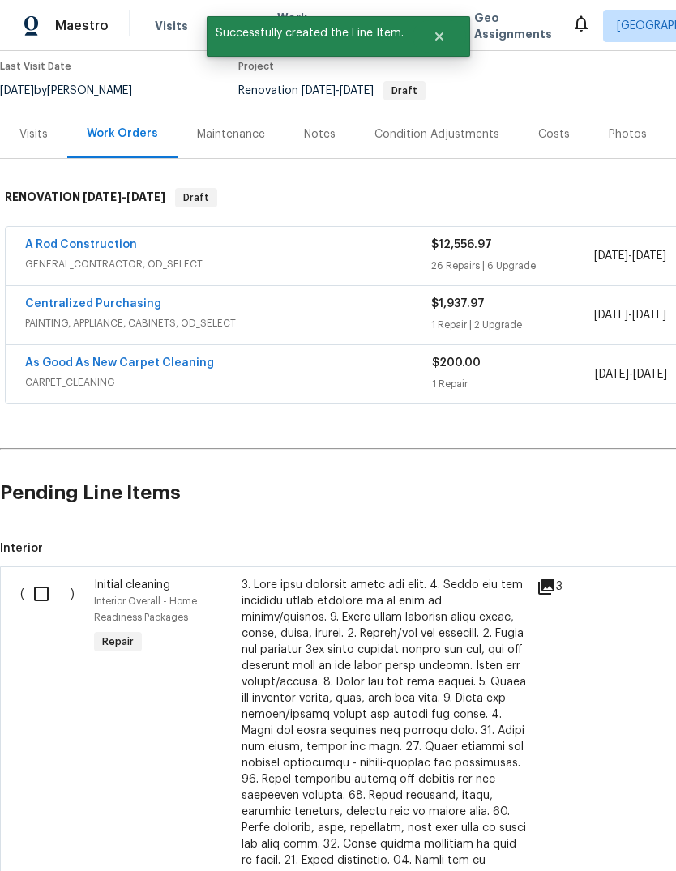
scroll to position [138, 0]
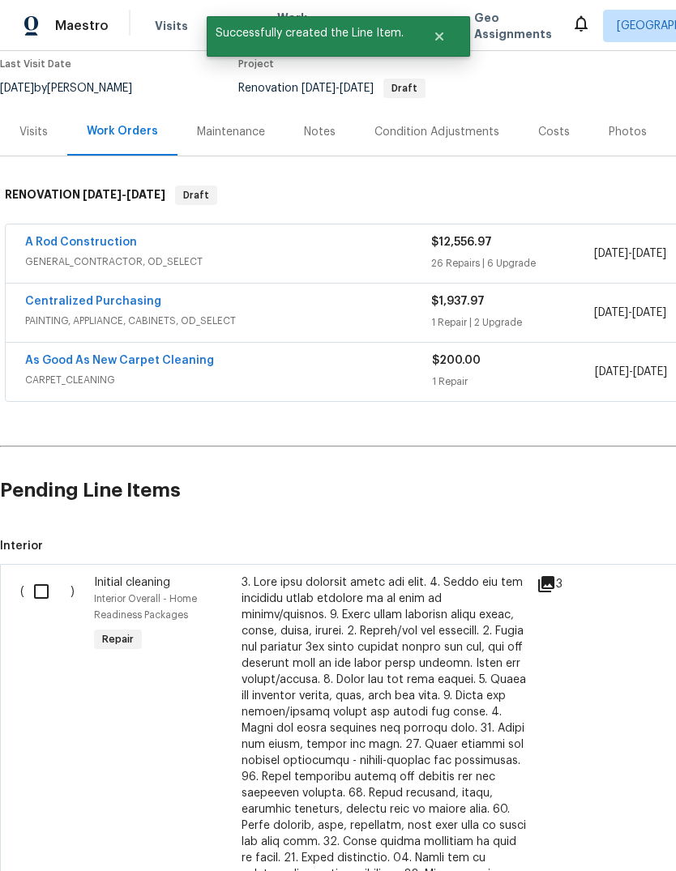
click at [32, 586] on input "checkbox" at bounding box center [47, 591] width 46 height 34
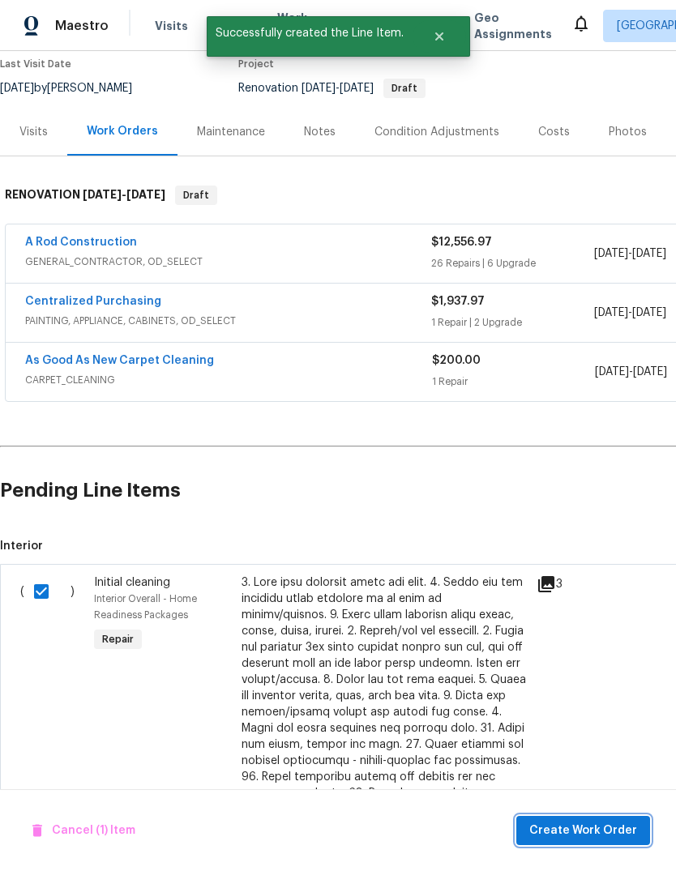
click at [578, 828] on span "Create Work Order" at bounding box center [583, 831] width 108 height 20
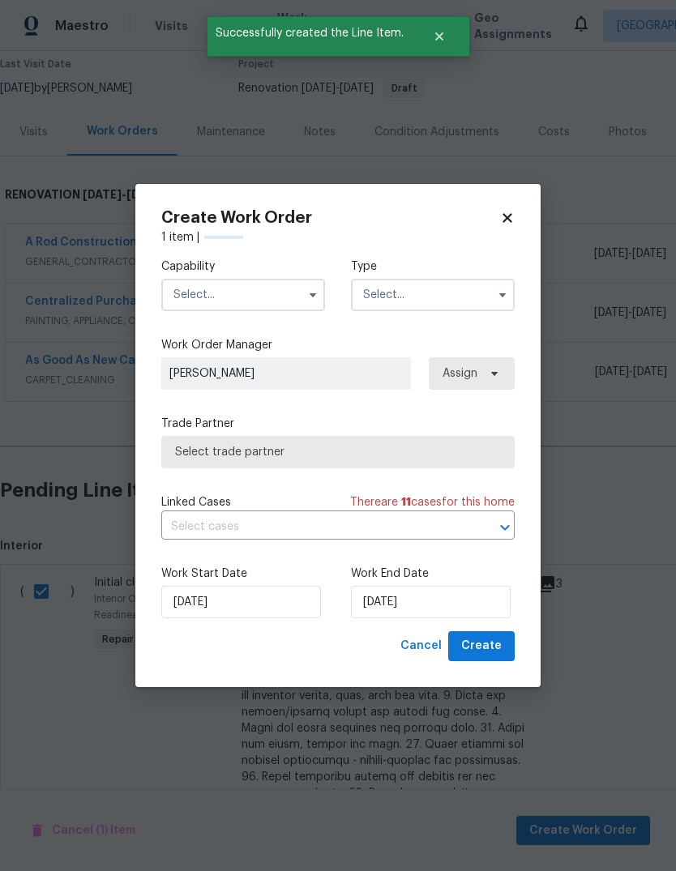
checkbox input "false"
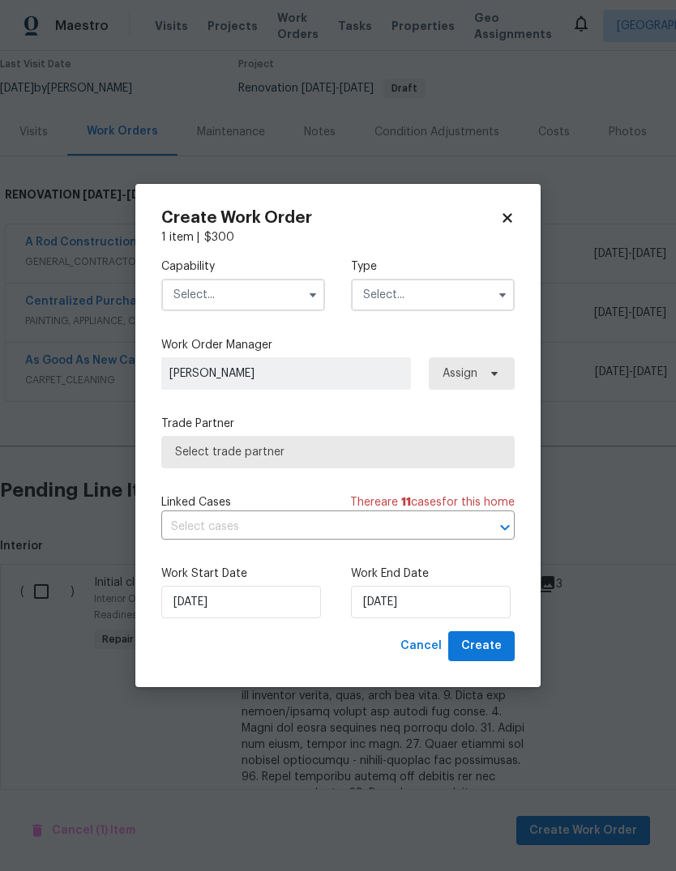
click at [292, 318] on div "Capability Type" at bounding box center [337, 284] width 353 height 79
click at [298, 303] on input "text" at bounding box center [243, 295] width 164 height 32
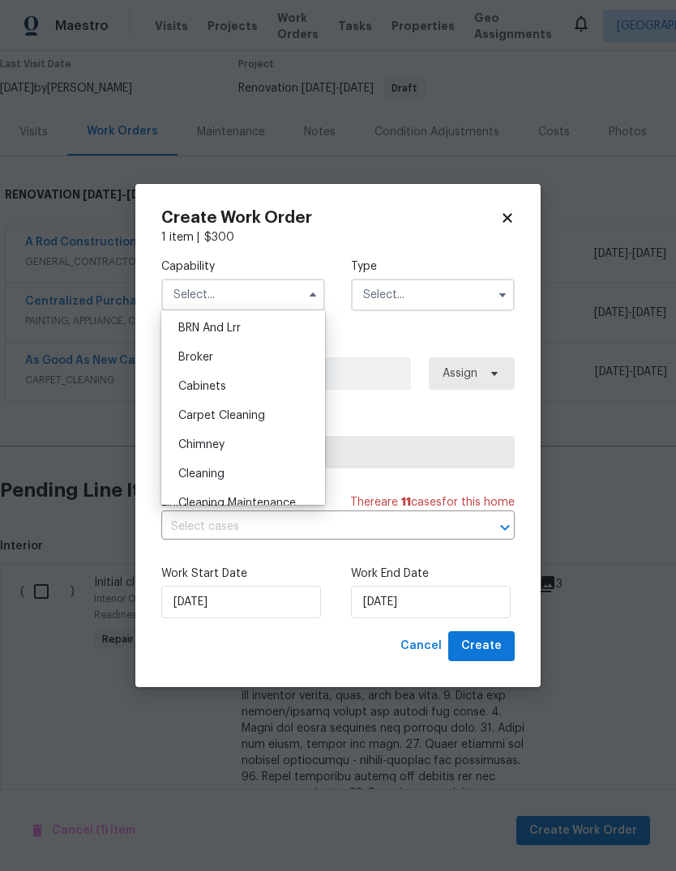
scroll to position [99, 0]
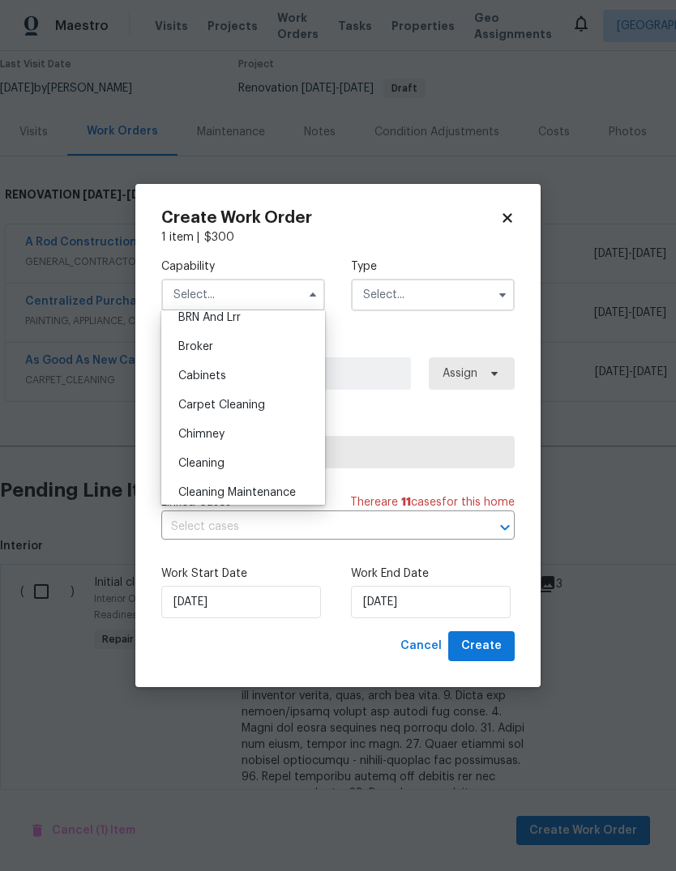
click at [267, 471] on div "Cleaning" at bounding box center [243, 463] width 156 height 29
type input "Cleaning"
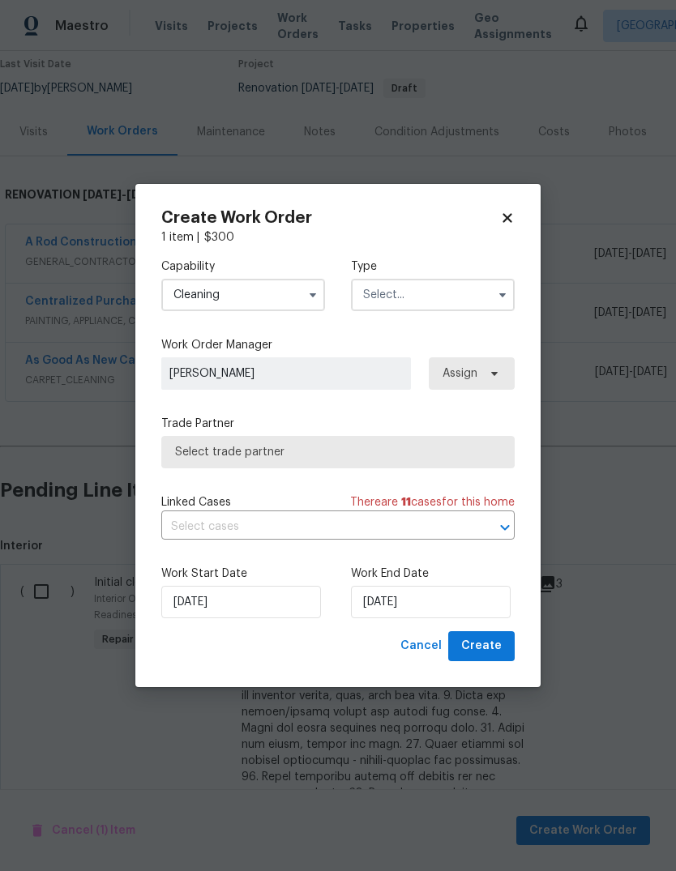
click at [471, 308] on input "text" at bounding box center [433, 295] width 164 height 32
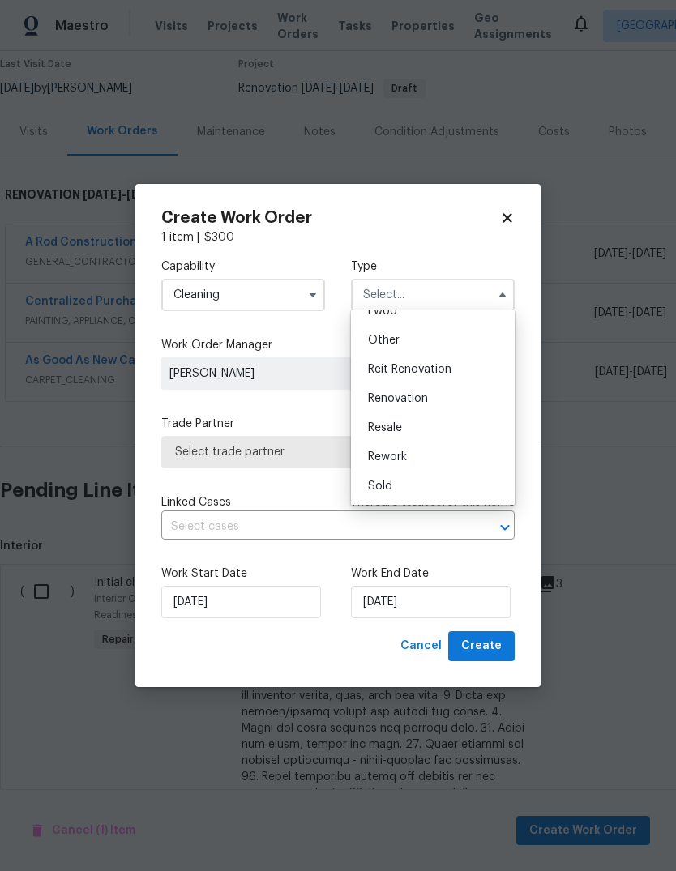
scroll to position [193, 0]
click at [460, 406] on div "Renovation" at bounding box center [433, 398] width 156 height 29
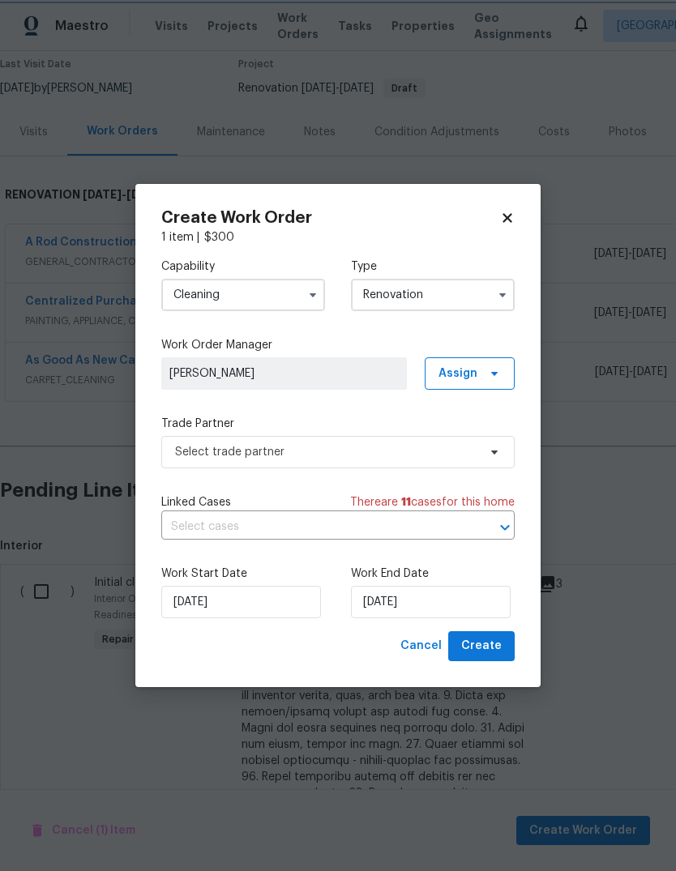
type input "Renovation"
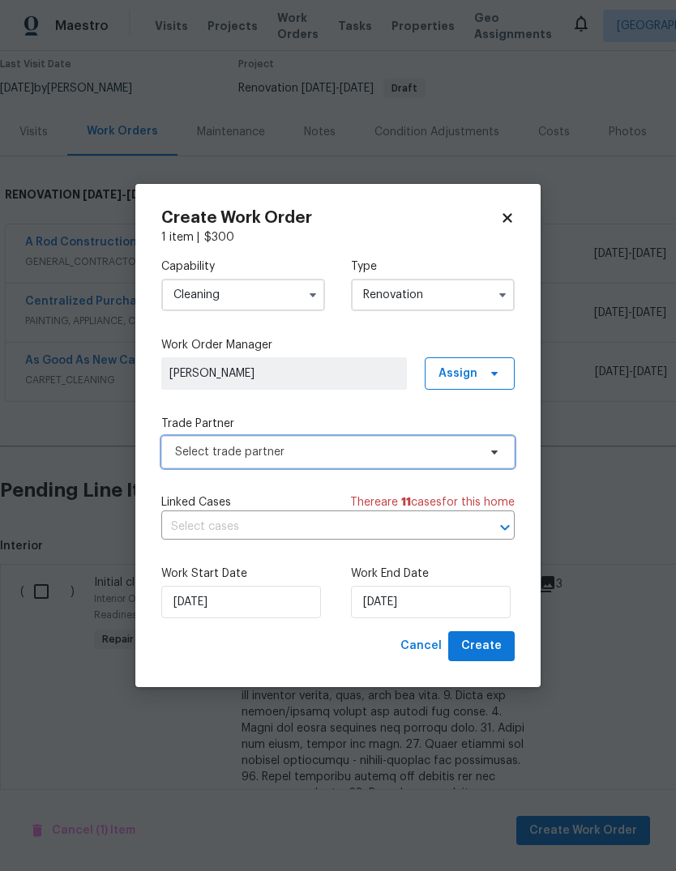
click at [441, 458] on span "Select trade partner" at bounding box center [326, 452] width 302 height 16
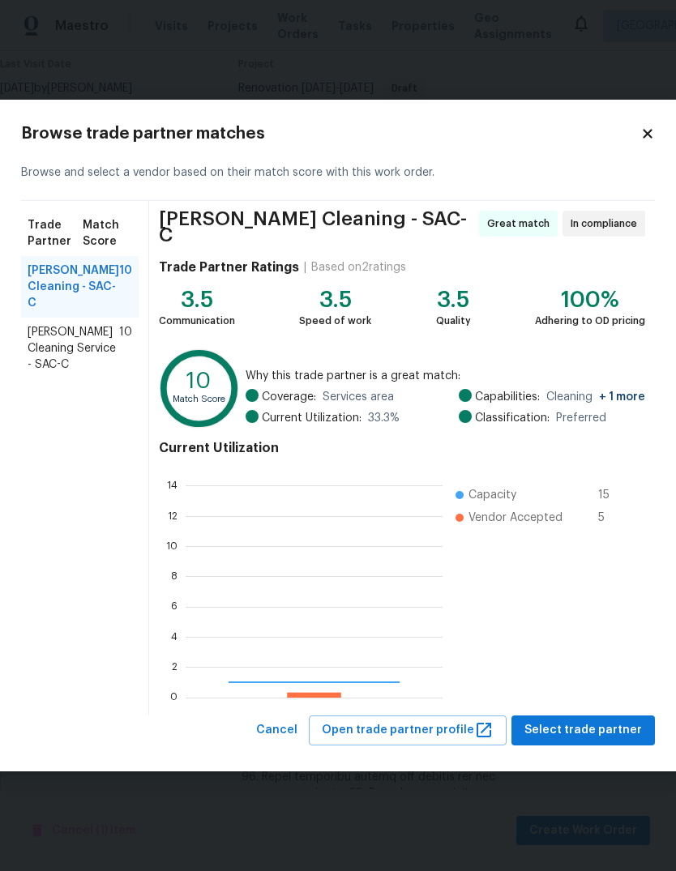
scroll to position [227, 257]
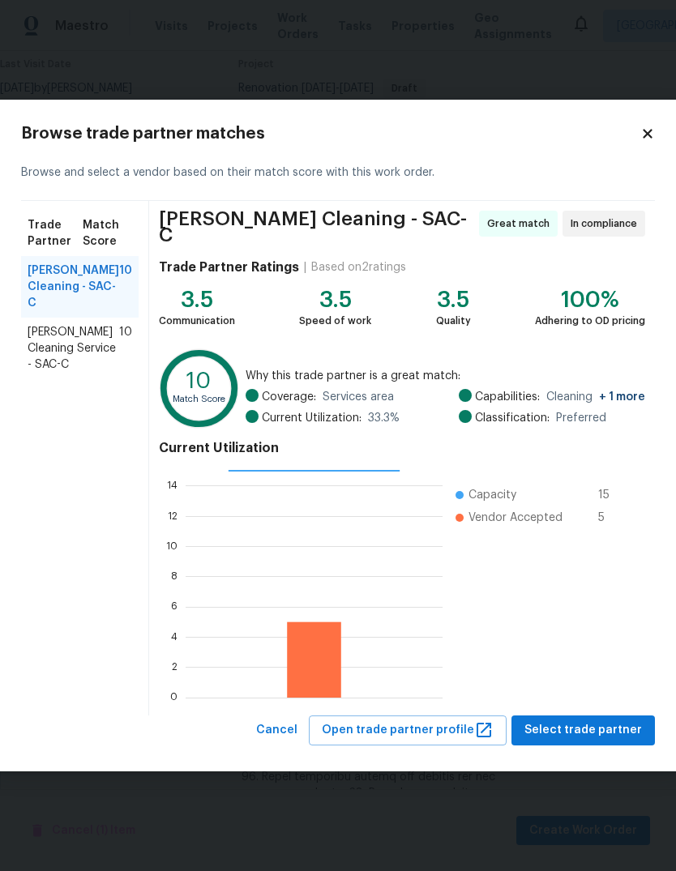
click at [60, 280] on span "Ruiz's Cleaning - SAC-C" at bounding box center [74, 286] width 92 height 49
click at [598, 722] on span "Select trade partner" at bounding box center [582, 730] width 117 height 20
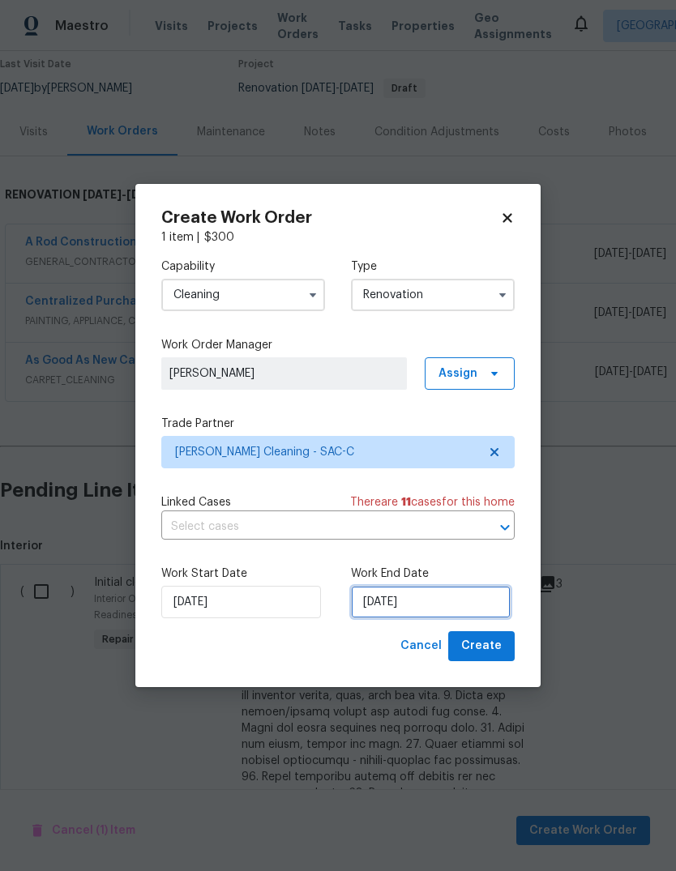
click at [446, 616] on input "9/23/2025" at bounding box center [431, 602] width 160 height 32
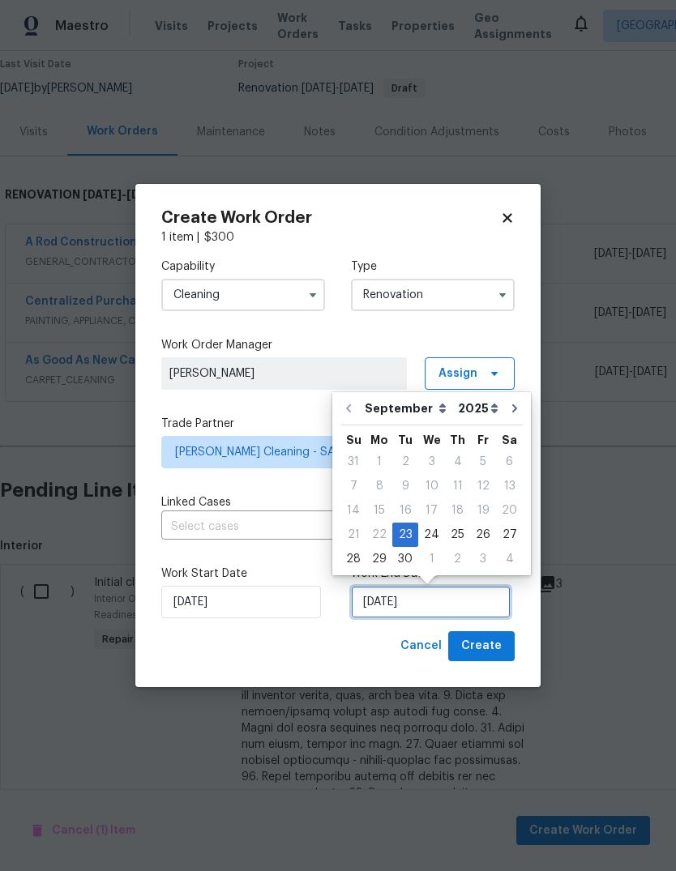
scroll to position [12, 0]
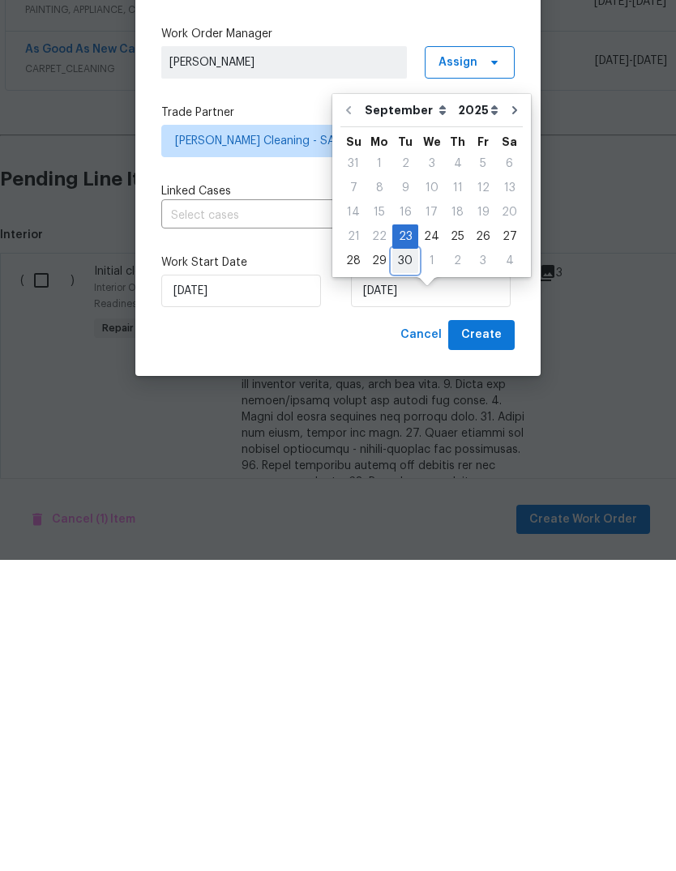
click at [400, 561] on div "30" at bounding box center [405, 572] width 26 height 23
type input "9/30/2025"
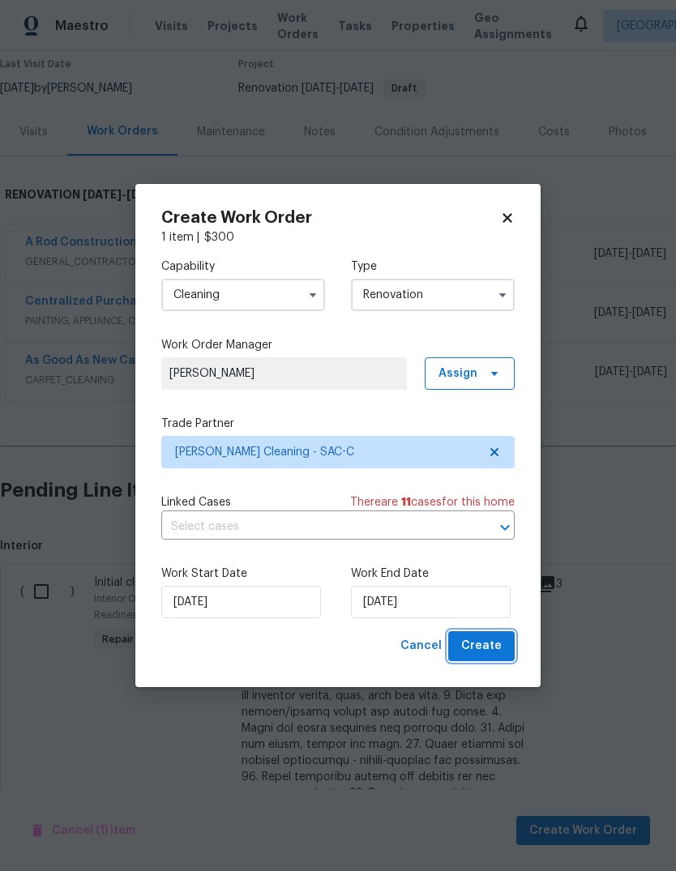
click at [480, 654] on span "Create" at bounding box center [481, 646] width 41 height 20
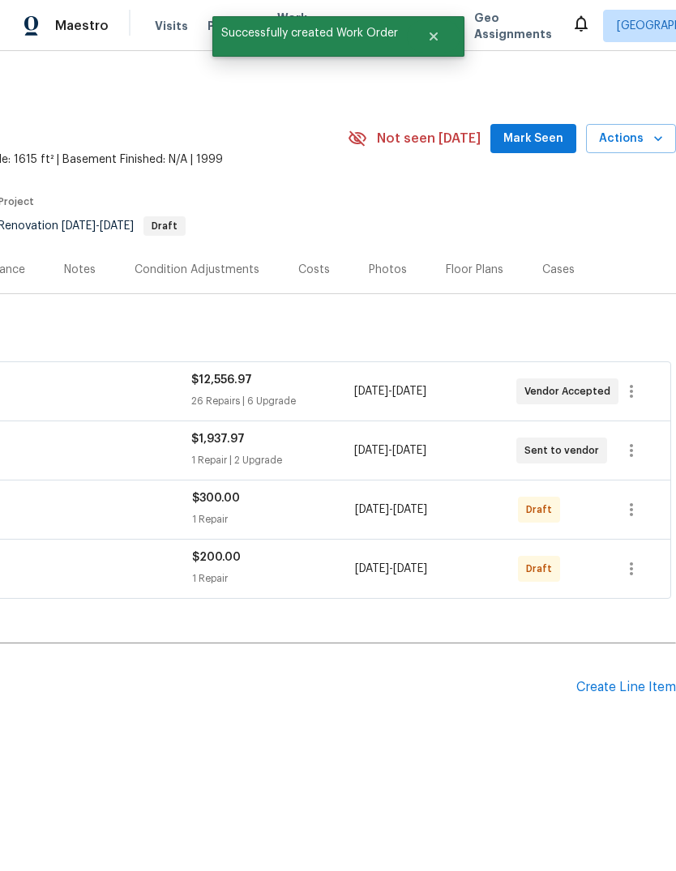
scroll to position [0, 240]
click at [629, 507] on icon "button" at bounding box center [630, 509] width 19 height 19
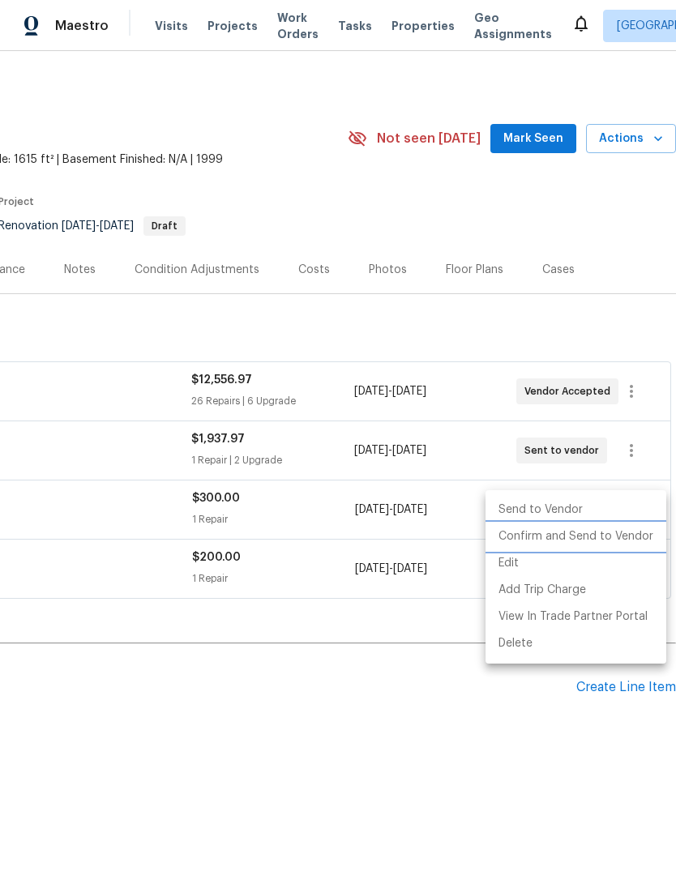
click at [605, 536] on li "Confirm and Send to Vendor" at bounding box center [575, 536] width 181 height 27
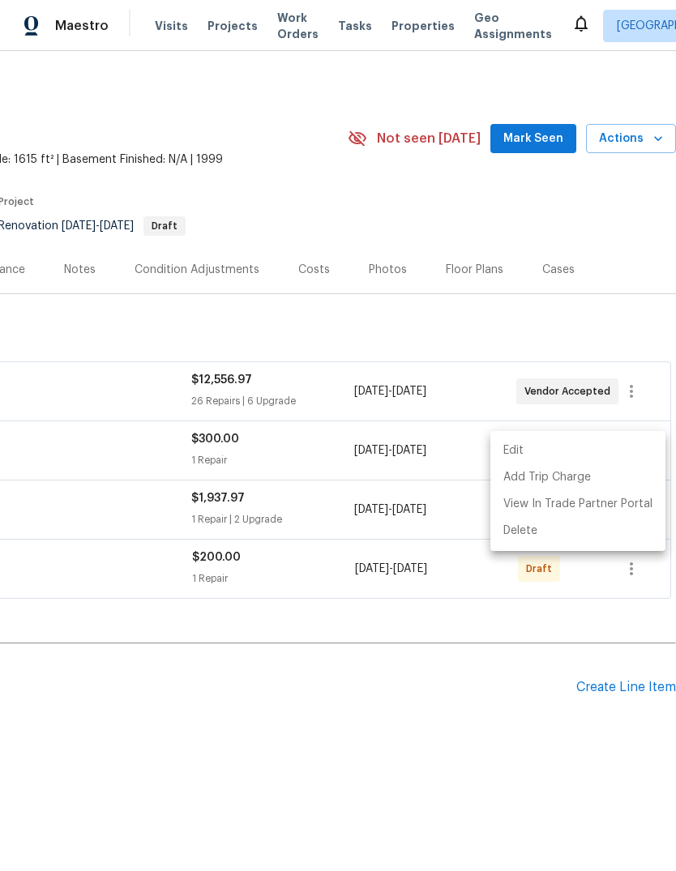
click at [555, 693] on div at bounding box center [338, 435] width 676 height 871
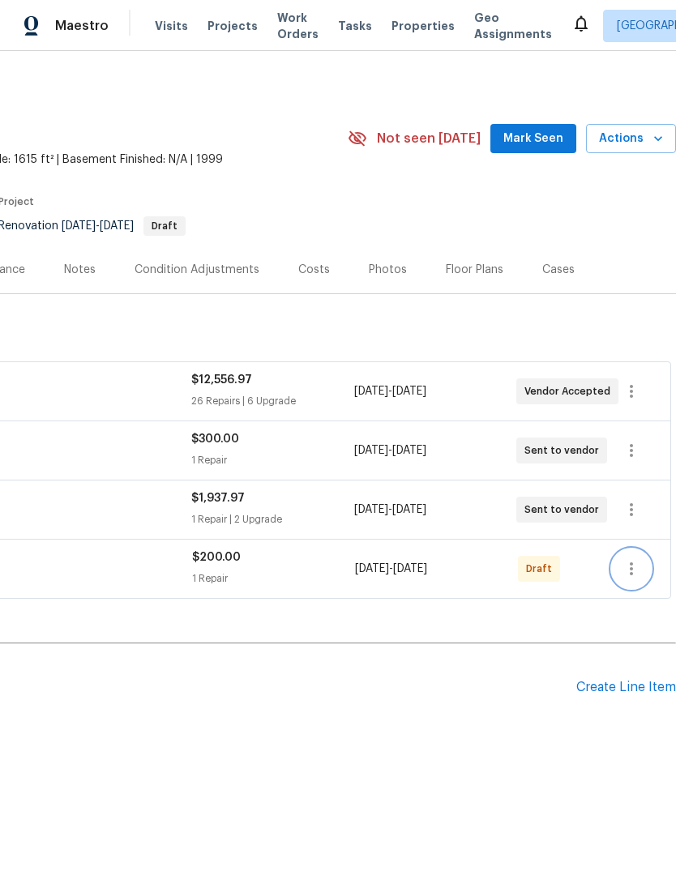
click at [626, 571] on icon "button" at bounding box center [630, 568] width 19 height 19
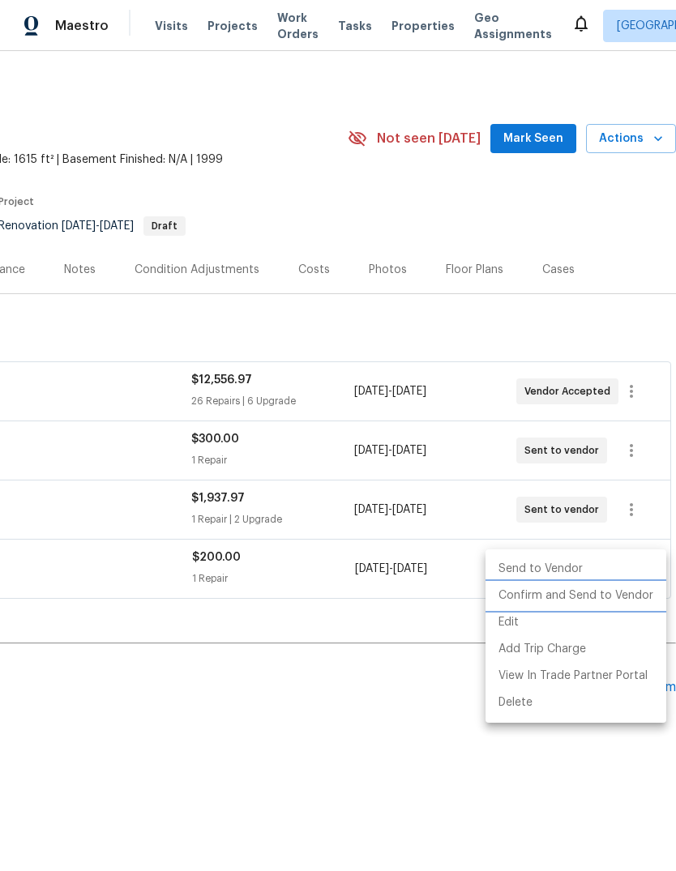
click at [612, 596] on li "Confirm and Send to Vendor" at bounding box center [575, 595] width 181 height 27
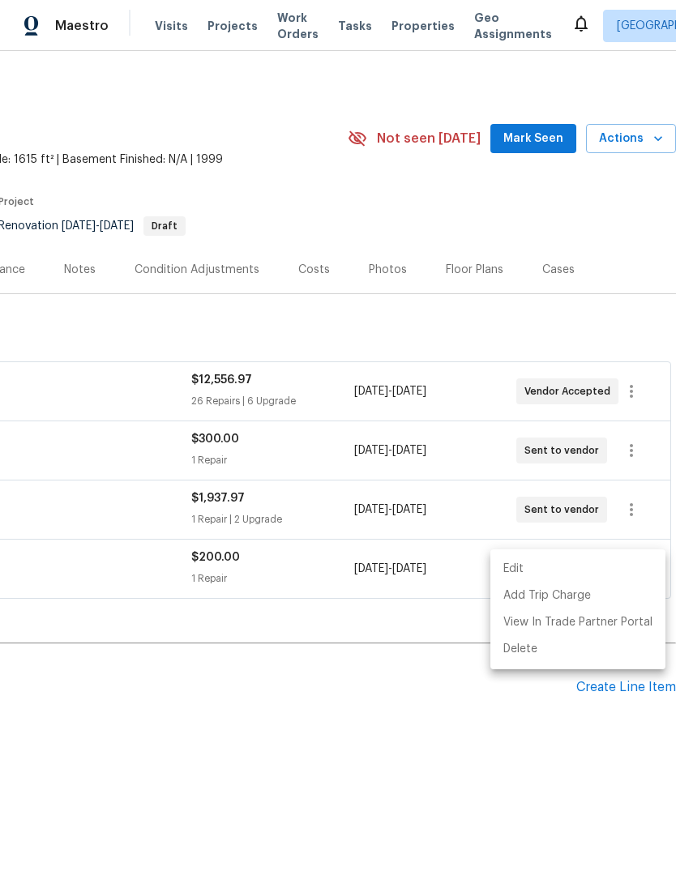
click at [535, 768] on div at bounding box center [338, 435] width 676 height 871
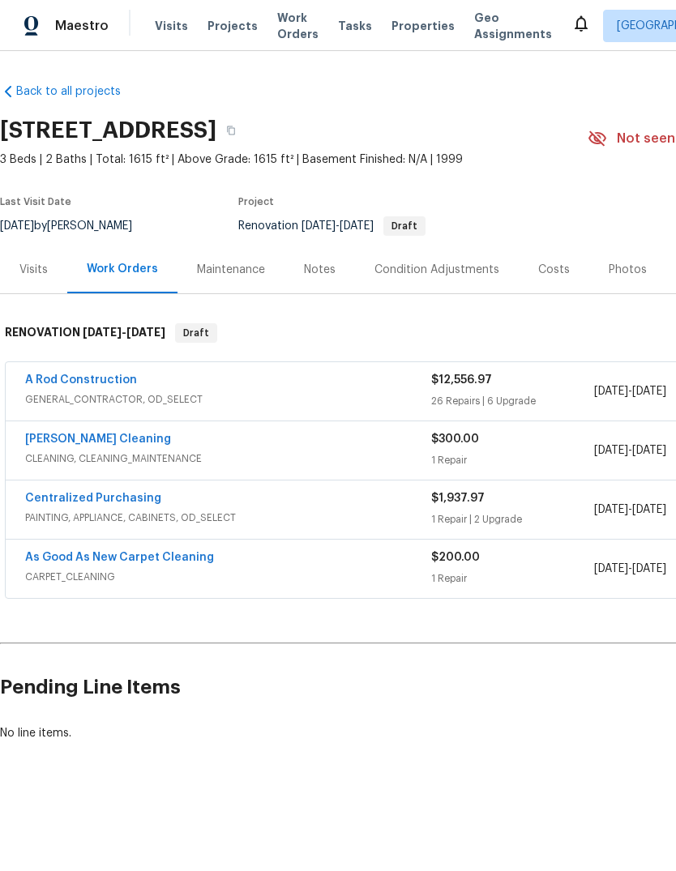
scroll to position [0, 0]
click at [79, 559] on link "As Good As New Carpet Cleaning" at bounding box center [119, 557] width 189 height 11
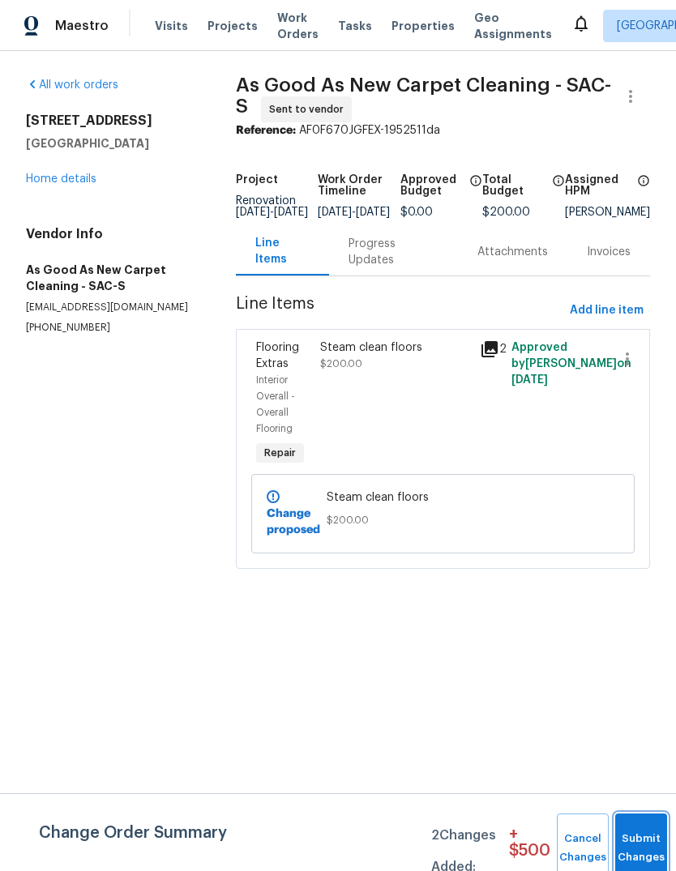
click at [642, 842] on button "Submit Changes" at bounding box center [641, 848] width 52 height 70
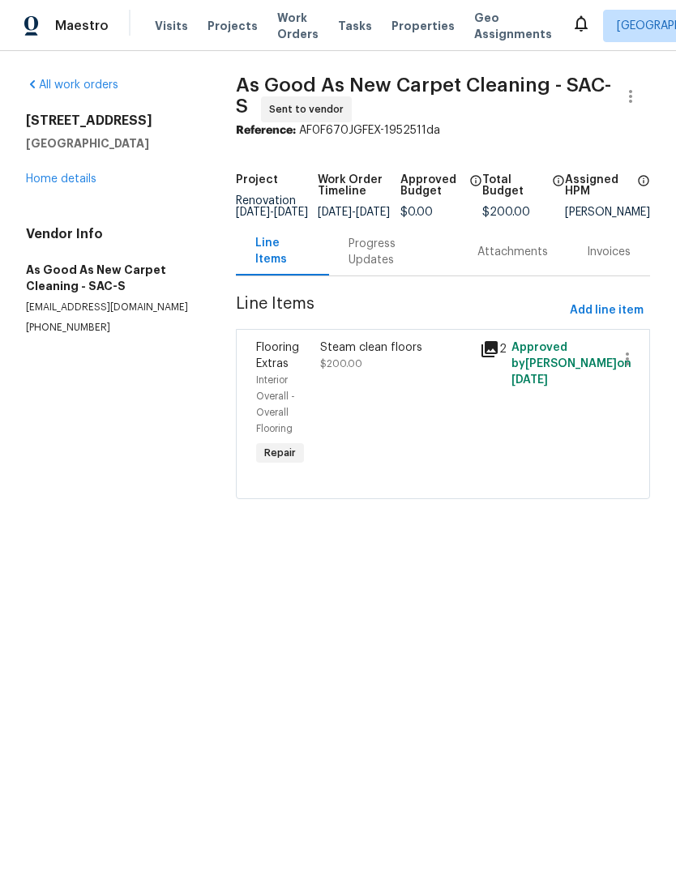
click at [398, 258] on div "Progress Updates" at bounding box center [393, 252] width 90 height 32
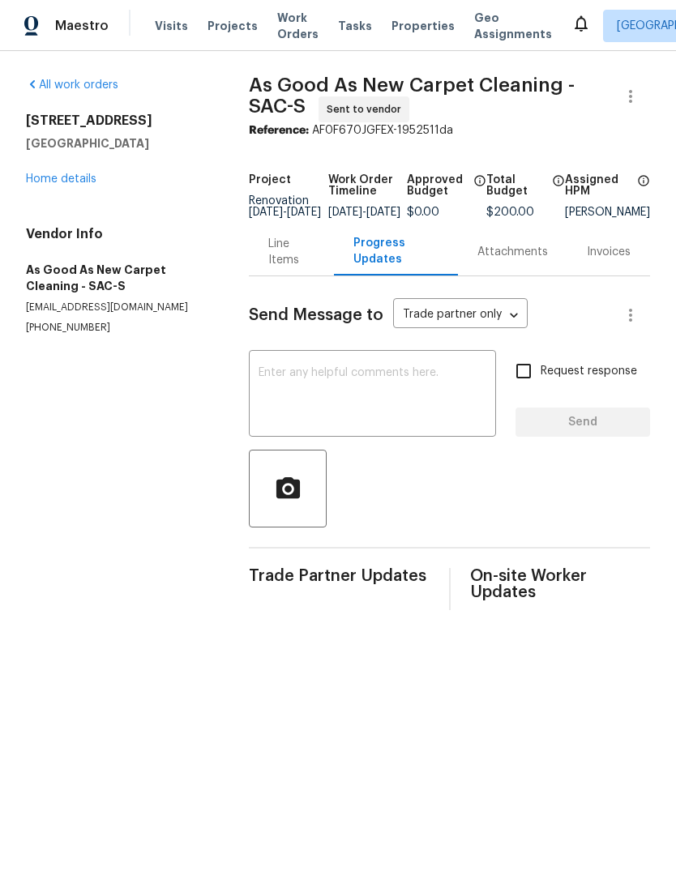
click at [275, 382] on textarea at bounding box center [372, 395] width 228 height 57
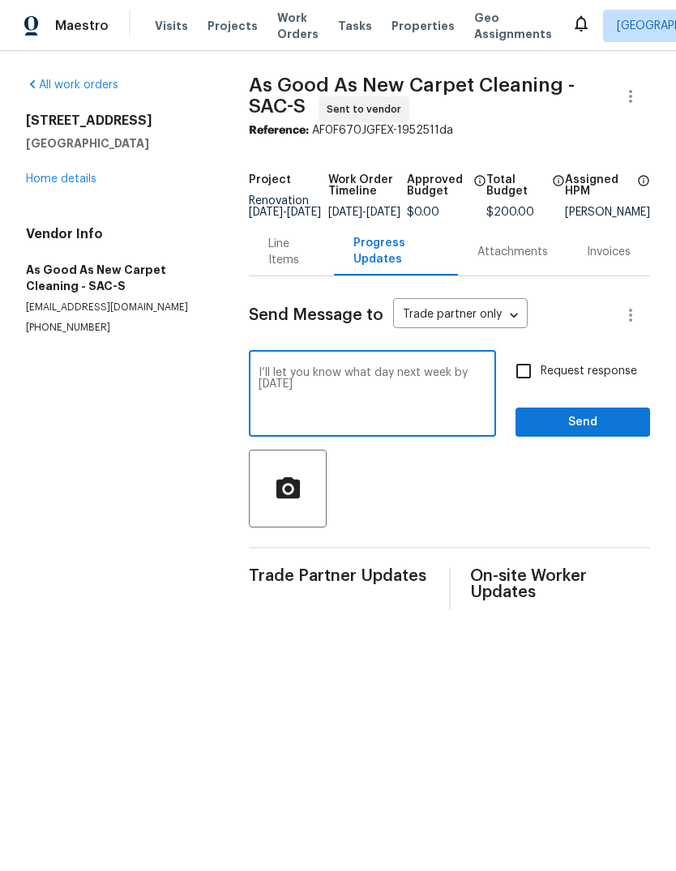
type textarea "I’ll let you know what day next week by Friday"
click at [569, 427] on span "Send" at bounding box center [582, 422] width 109 height 20
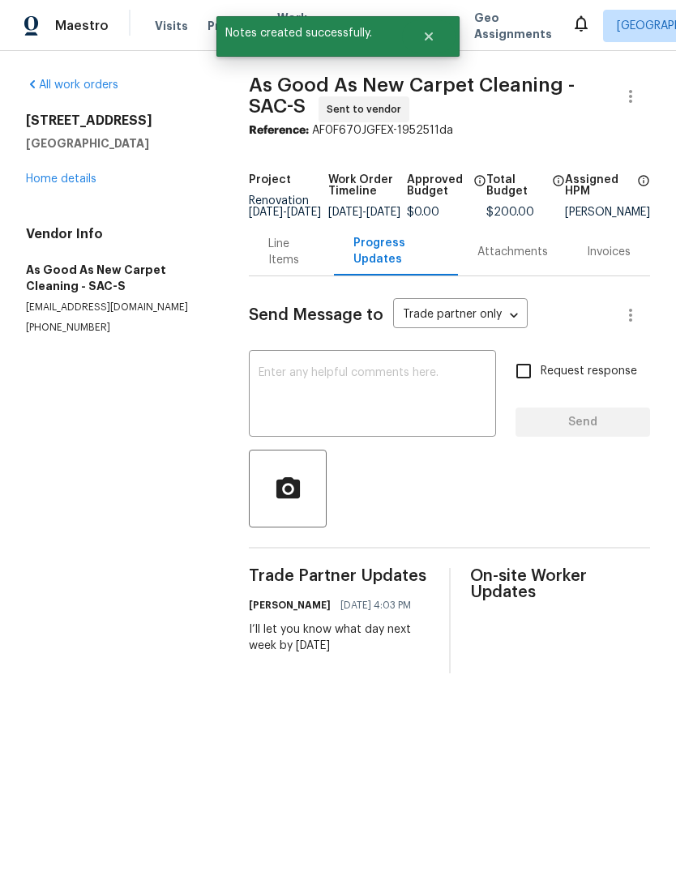
click at [56, 177] on link "Home details" at bounding box center [61, 178] width 70 height 11
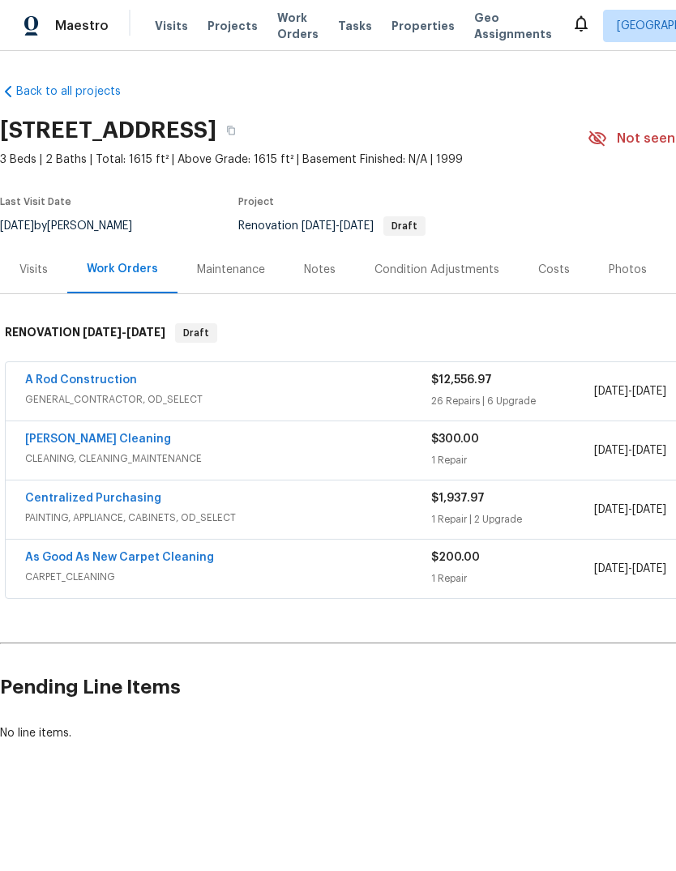
click at [49, 455] on span "CLEANING, CLEANING_MAINTENANCE" at bounding box center [228, 458] width 406 height 16
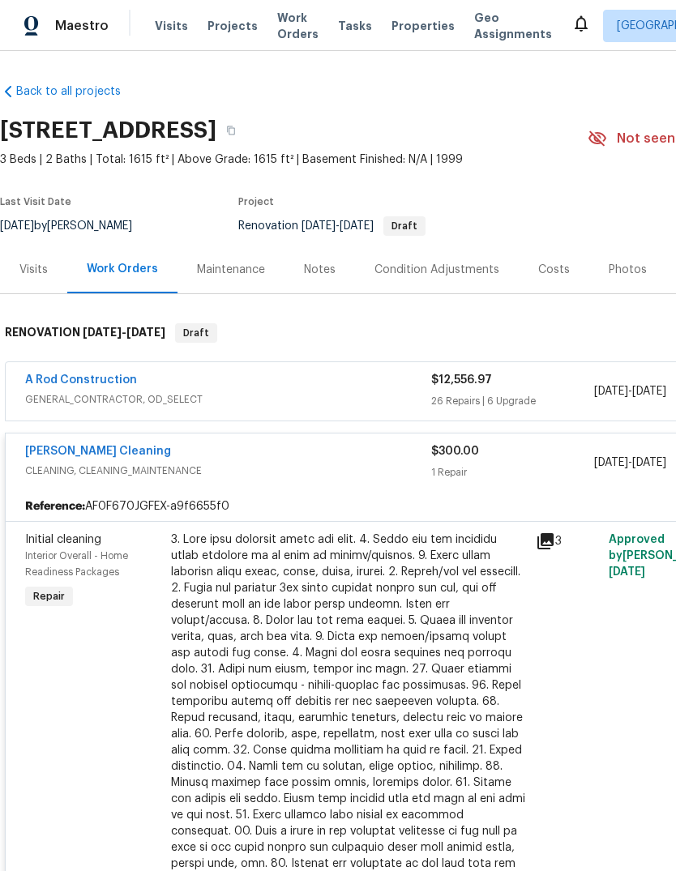
click at [96, 456] on link "Ruiz's Cleaning" at bounding box center [98, 451] width 146 height 11
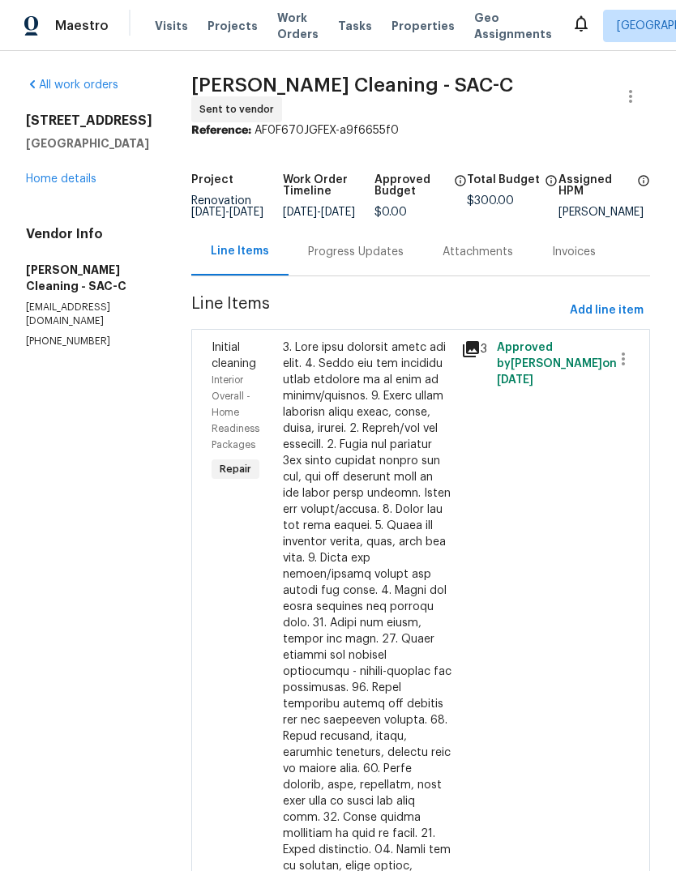
click at [376, 258] on div "Progress Updates" at bounding box center [356, 252] width 96 height 16
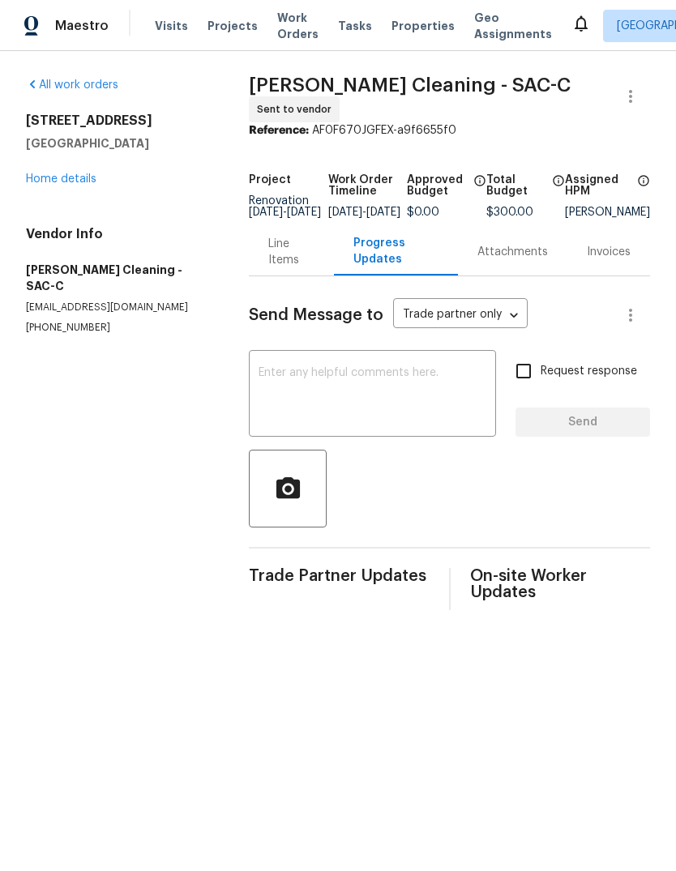
click at [296, 384] on textarea at bounding box center [372, 395] width 228 height 57
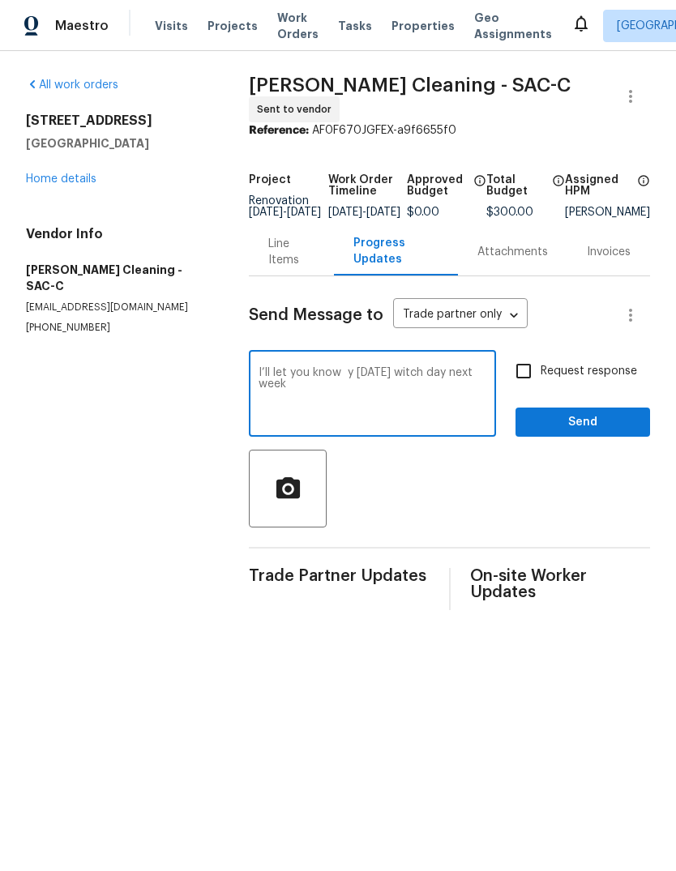
click at [354, 387] on textarea "I’ll let you know y Friday witch day next week" at bounding box center [372, 395] width 228 height 57
click at [344, 379] on textarea "I’ll let you know y Friday witch day next week" at bounding box center [372, 395] width 228 height 57
type textarea "I’ll let you know you Friday witch day next week"
click at [584, 433] on span "Send" at bounding box center [582, 422] width 109 height 20
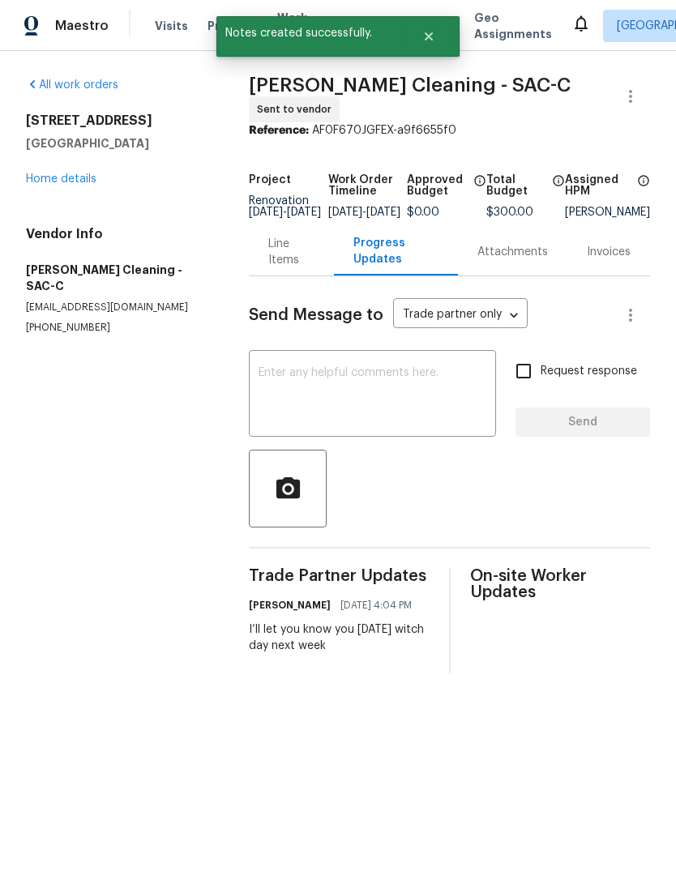
click at [53, 181] on link "Home details" at bounding box center [61, 178] width 70 height 11
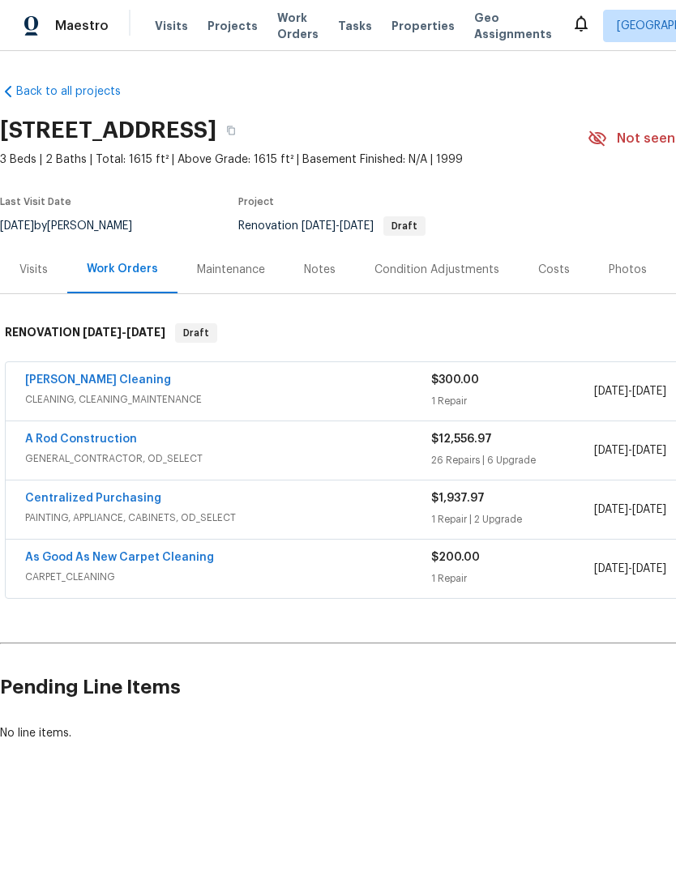
click at [551, 273] on div "Costs" at bounding box center [554, 270] width 32 height 16
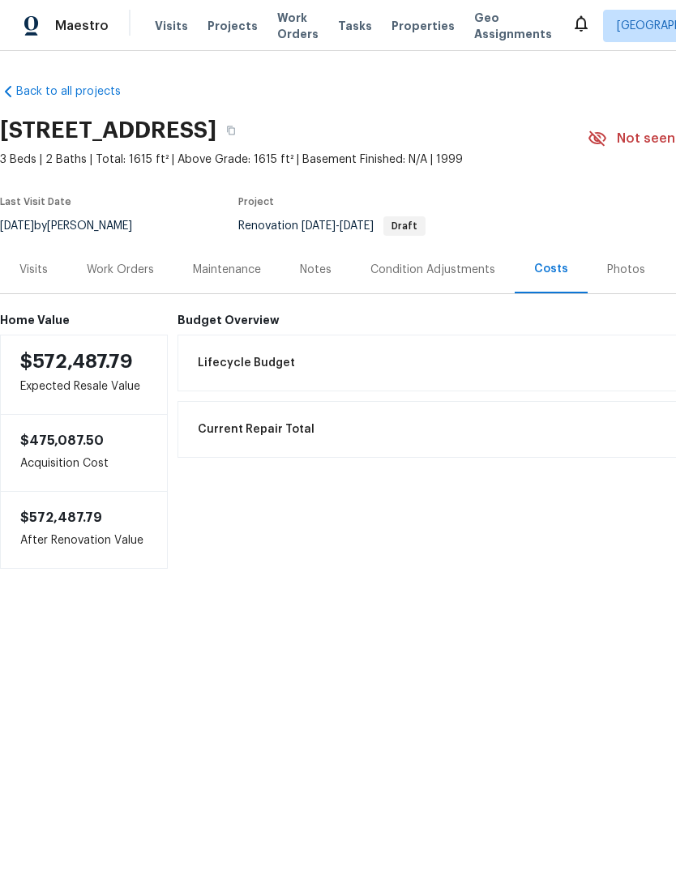
click at [219, 330] on div "Budget Overview Lifecycle Budget $12,547.50 Current Repair Total $14,994.94 Net…" at bounding box center [546, 441] width 739 height 255
click at [243, 356] on span "Lifecycle Budget" at bounding box center [246, 363] width 97 height 16
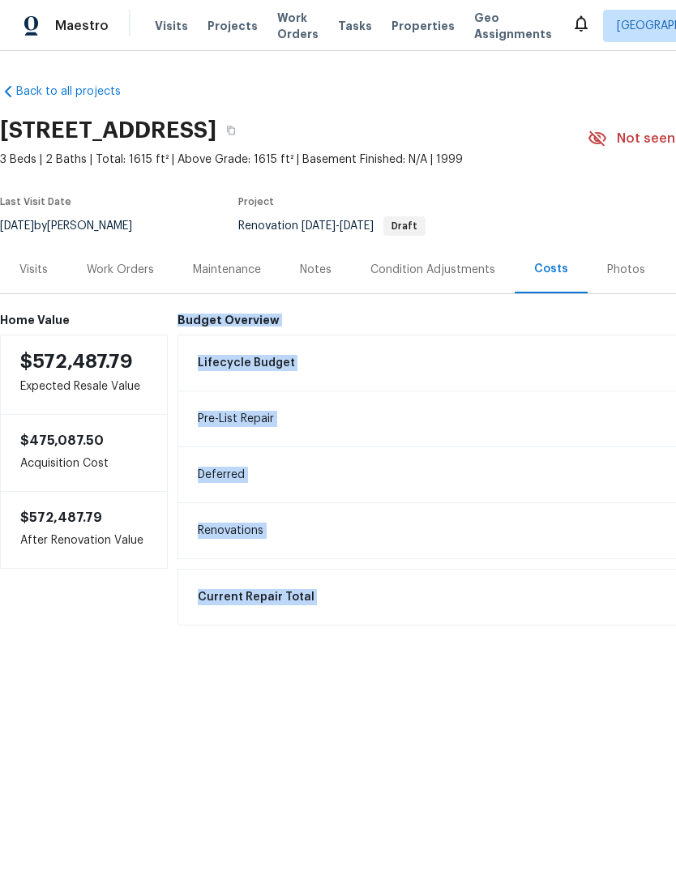
copy div "Budget Overview Lifecycle Budget $12,547.50 Pre-List Repair $12,547.50 Deferred…"
click at [319, 258] on div "Notes" at bounding box center [315, 269] width 70 height 48
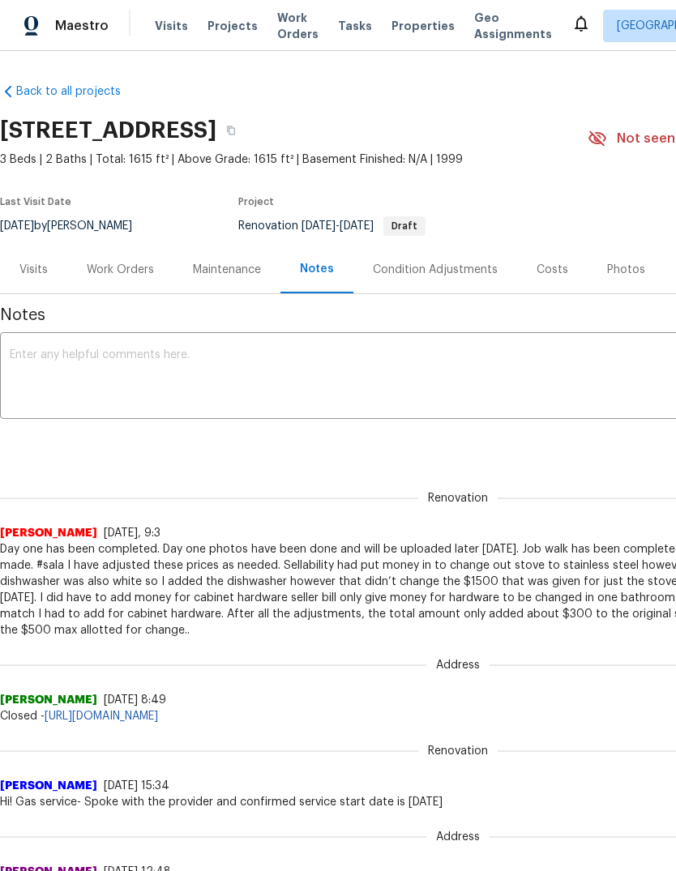
click at [60, 363] on textarea at bounding box center [458, 377] width 896 height 57
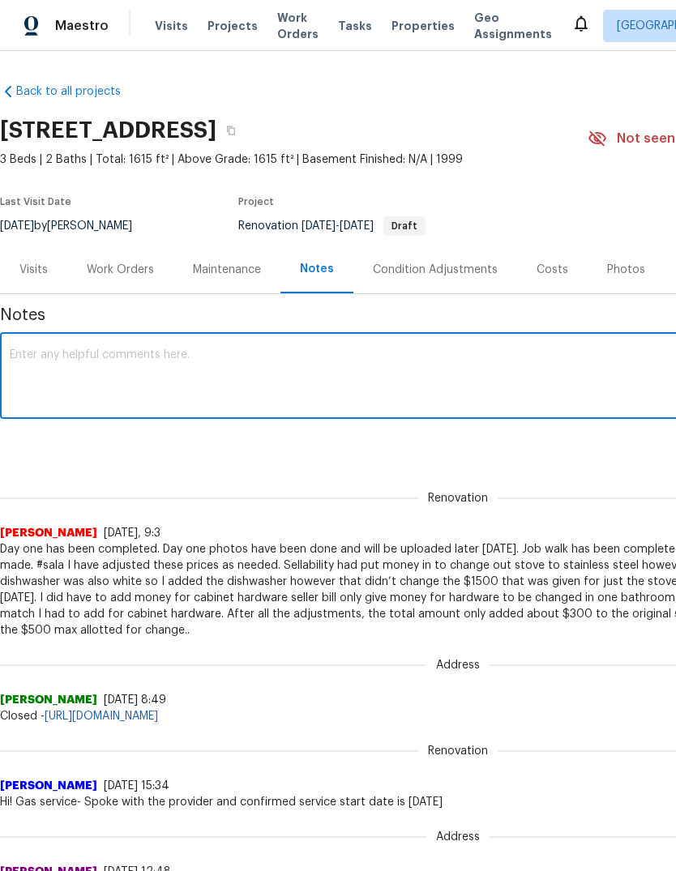
click at [81, 344] on div "x ​" at bounding box center [457, 377] width 915 height 83
click at [43, 363] on textarea at bounding box center [458, 377] width 896 height 57
paste textarea "Budget Overview Lifecycle Budget $12,547.50 Pre-List Repair $12,547.50 Deferred…"
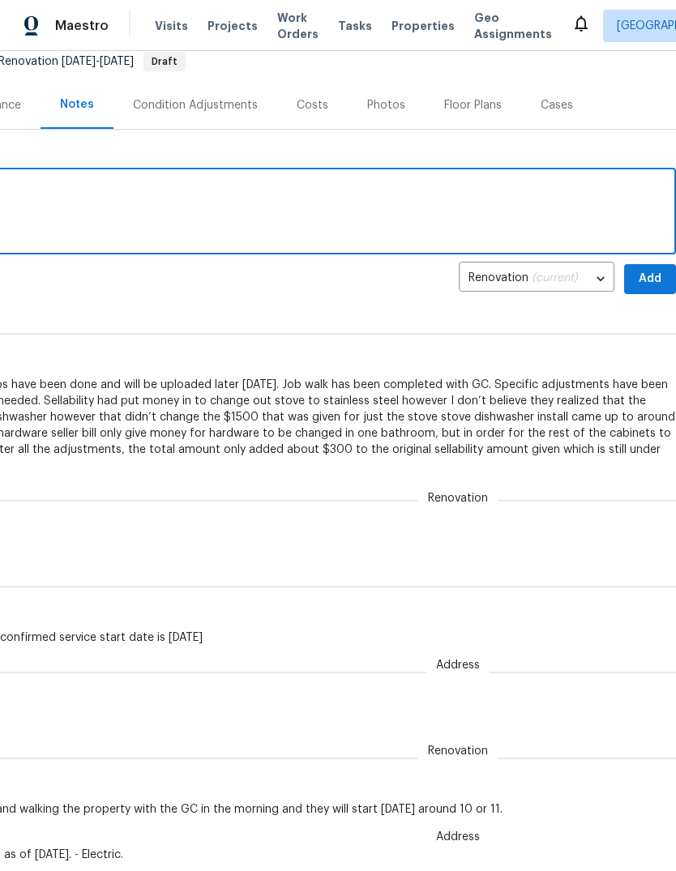
scroll to position [166, 240]
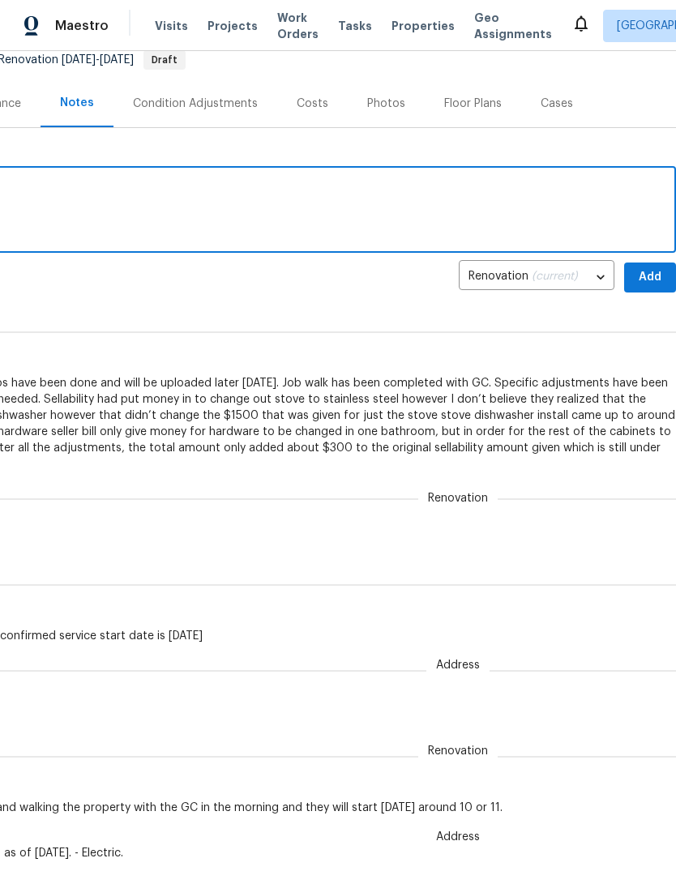
type textarea "Budget Overview Lifecycle Budget $12,547.50 Pre-List Repair $12,547.50 Deferred…"
click at [649, 275] on span "Add" at bounding box center [650, 277] width 26 height 20
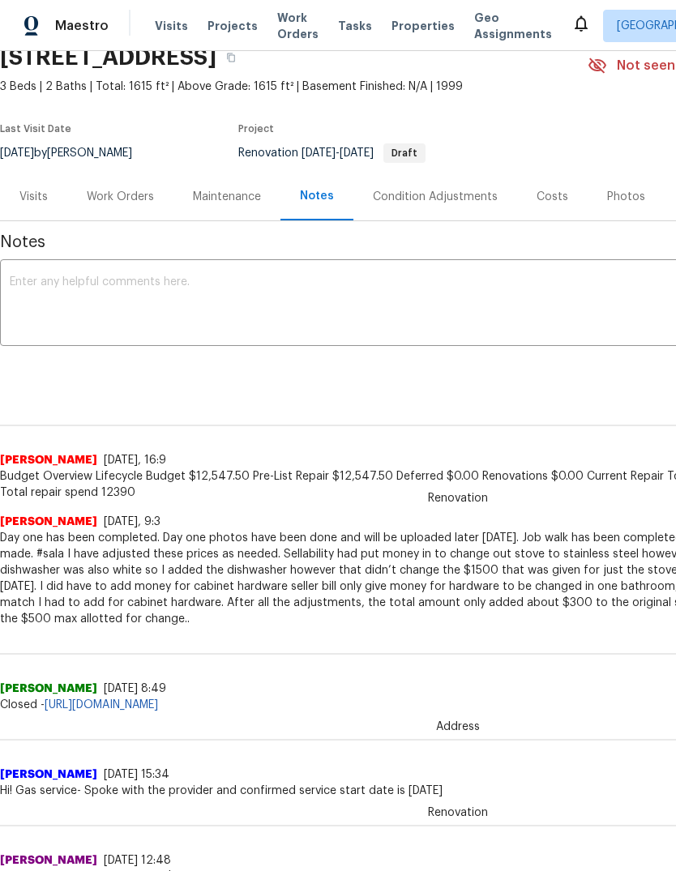
scroll to position [73, 0]
click at [135, 202] on div "Work Orders" at bounding box center [120, 197] width 67 height 16
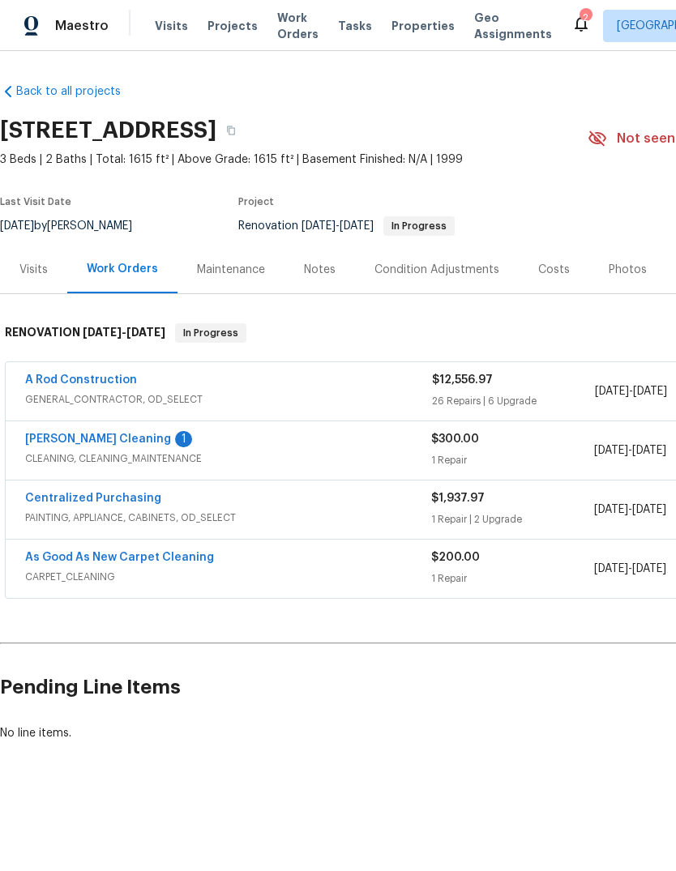
click at [175, 445] on div "1" at bounding box center [183, 439] width 17 height 16
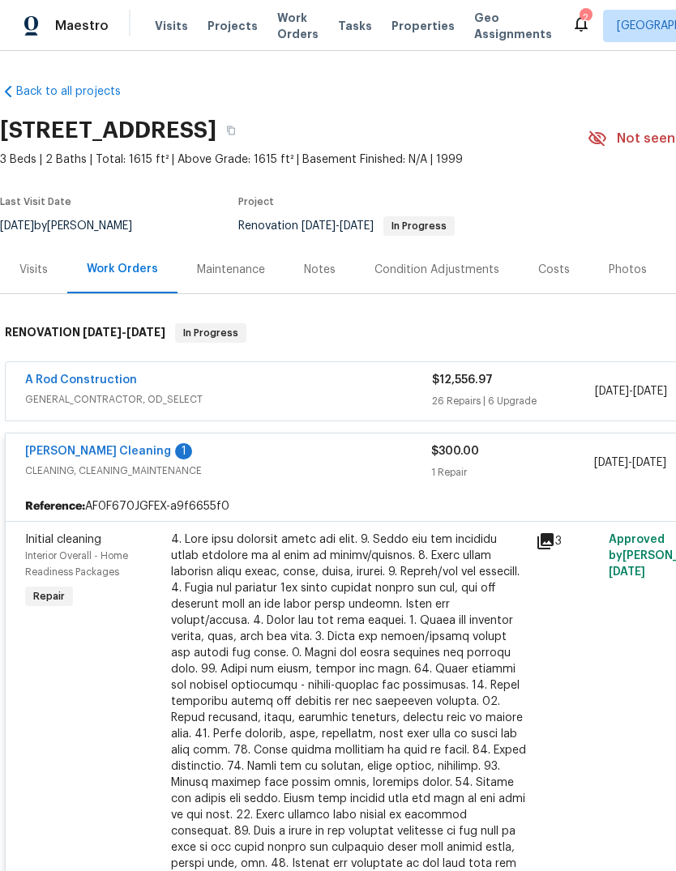
click at [72, 451] on link "[PERSON_NAME] Cleaning" at bounding box center [98, 451] width 146 height 11
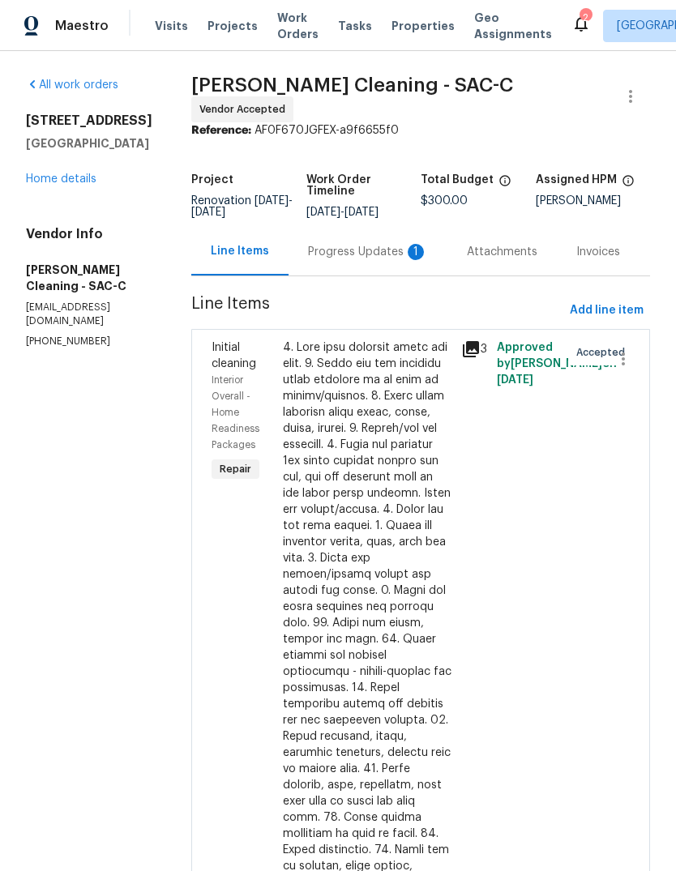
click at [377, 268] on div "Progress Updates 1" at bounding box center [367, 252] width 159 height 48
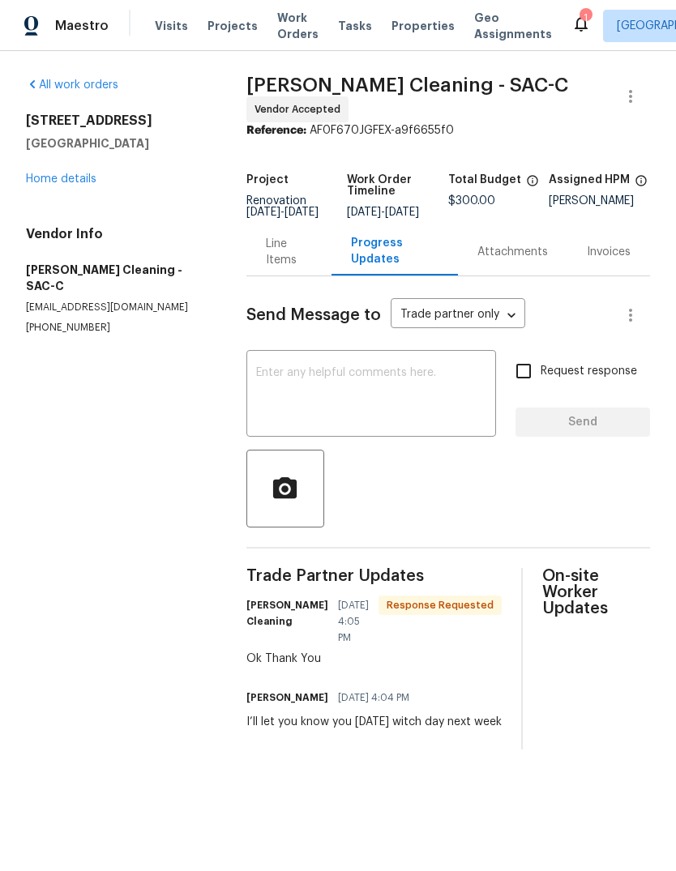
click at [352, 416] on textarea at bounding box center [371, 395] width 230 height 57
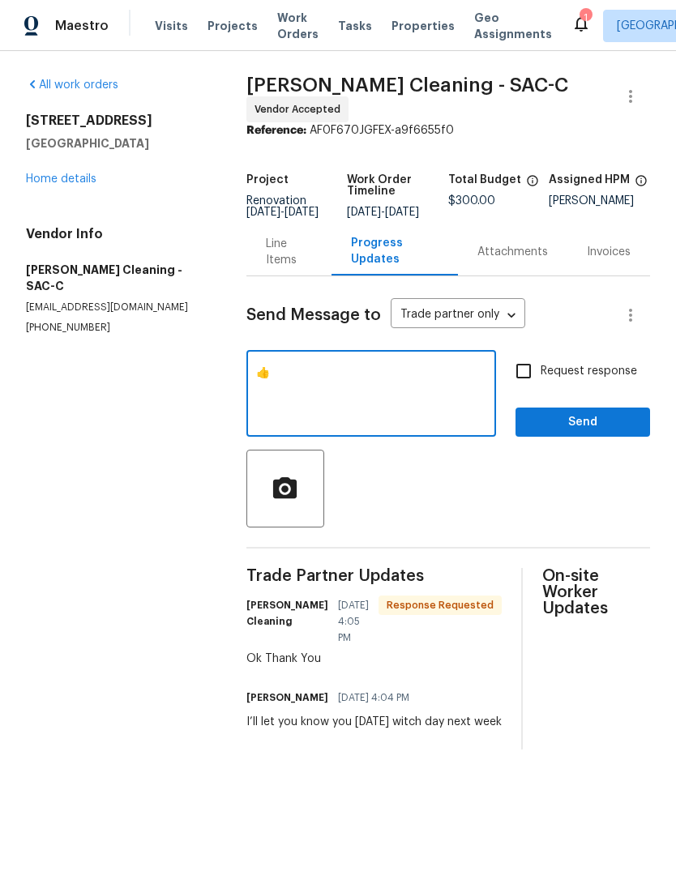
type textarea "👍"
click at [589, 437] on button "Send" at bounding box center [582, 422] width 134 height 30
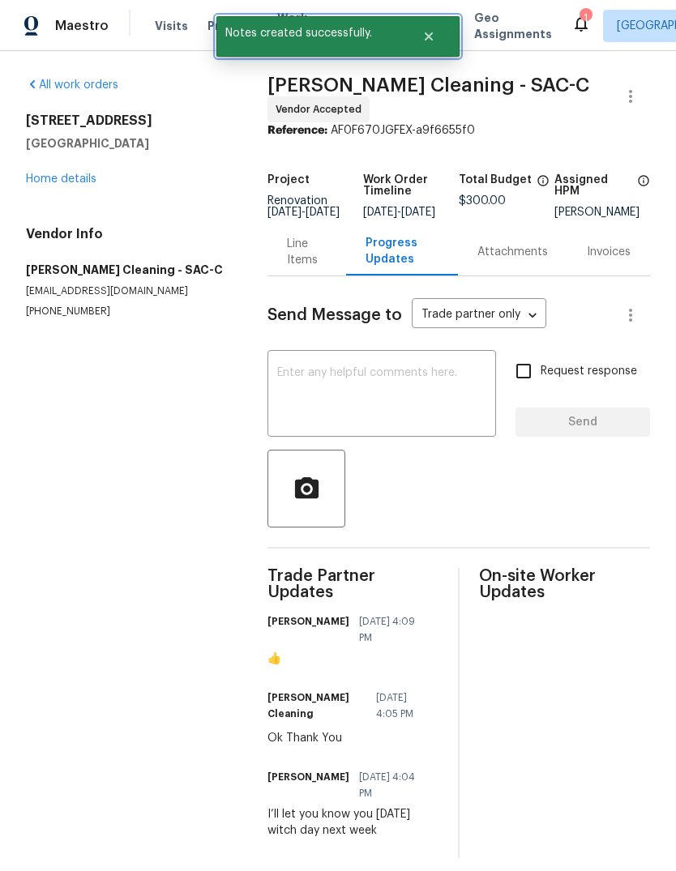
click at [433, 44] on button "Close" at bounding box center [428, 36] width 53 height 32
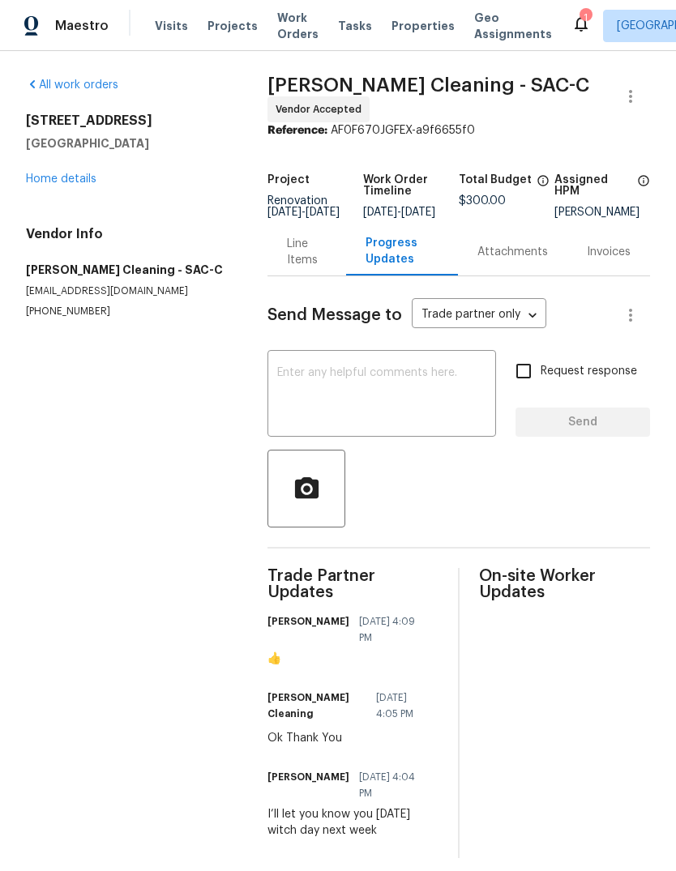
click at [94, 176] on link "Home details" at bounding box center [61, 178] width 70 height 11
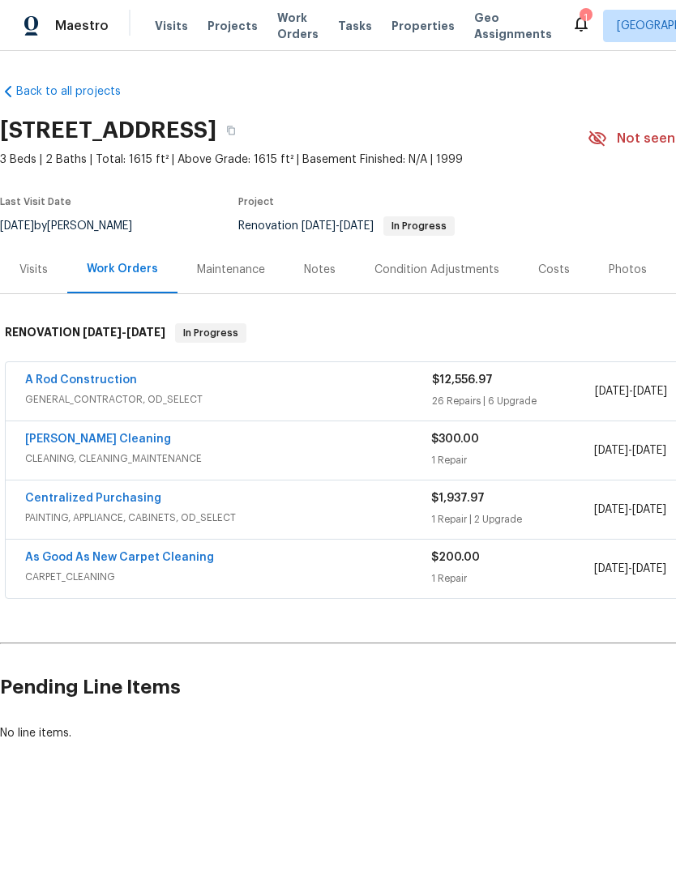
click at [45, 378] on link "A Rod Construction" at bounding box center [81, 379] width 112 height 11
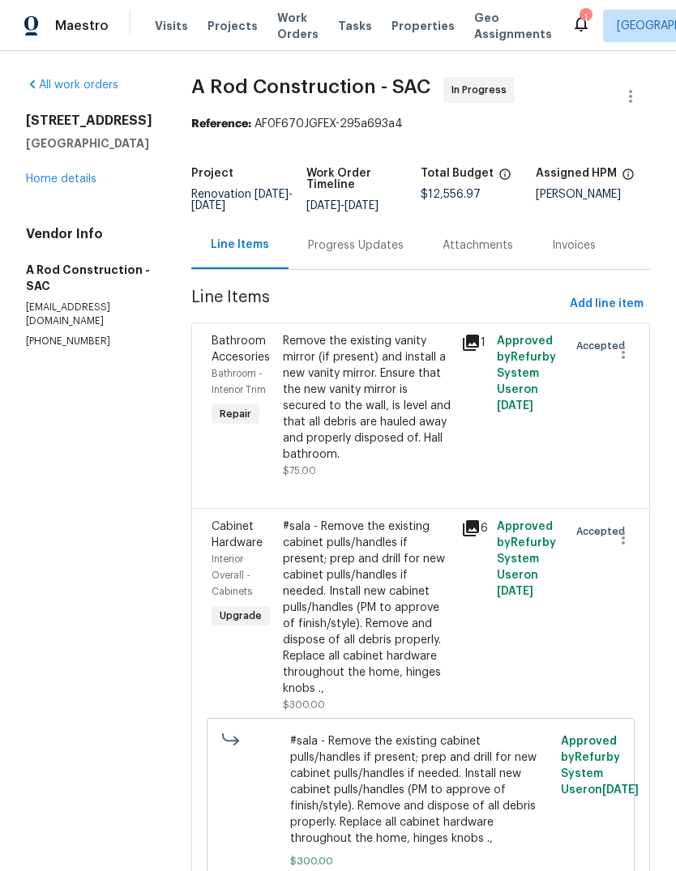
click at [224, 87] on span "A Rod Construction - SAC" at bounding box center [310, 86] width 239 height 19
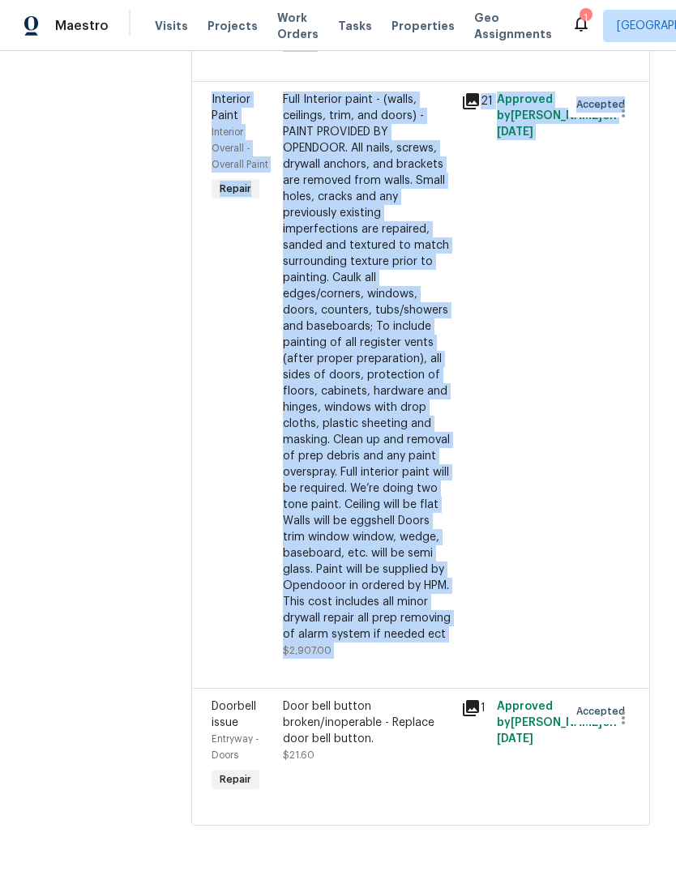
scroll to position [7061, 0]
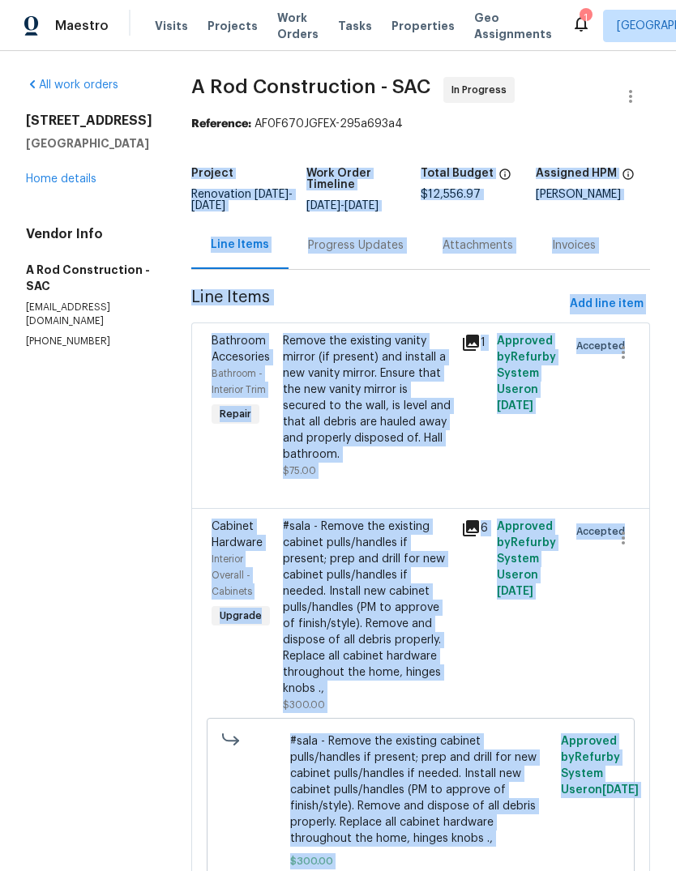
scroll to position [0, 0]
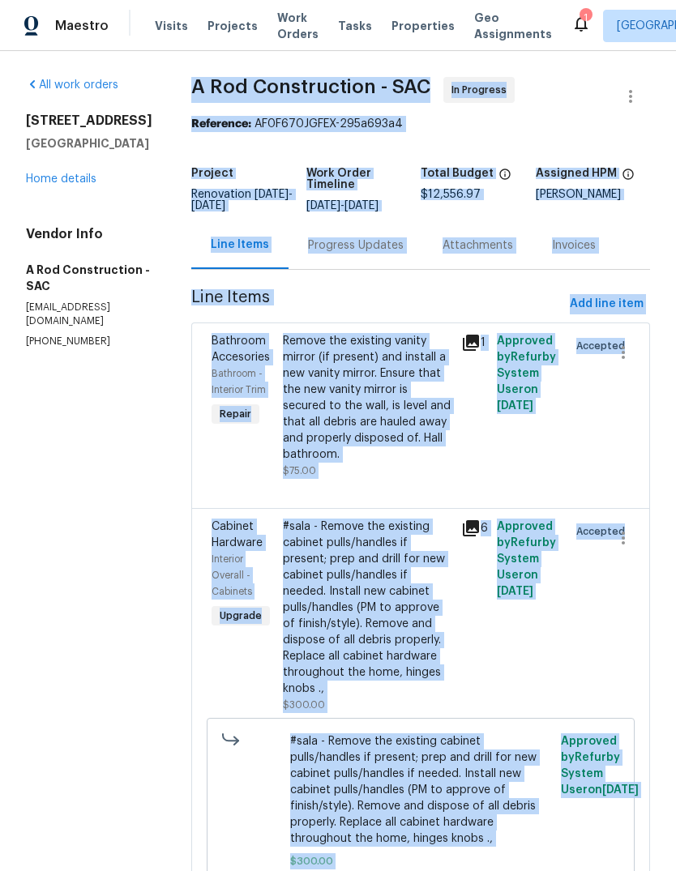
copy section "A Rod Construction - SAC In Progress Reference: AF0F670JGFEX-295a693a4 Project …"
click at [77, 179] on link "Home details" at bounding box center [61, 178] width 70 height 11
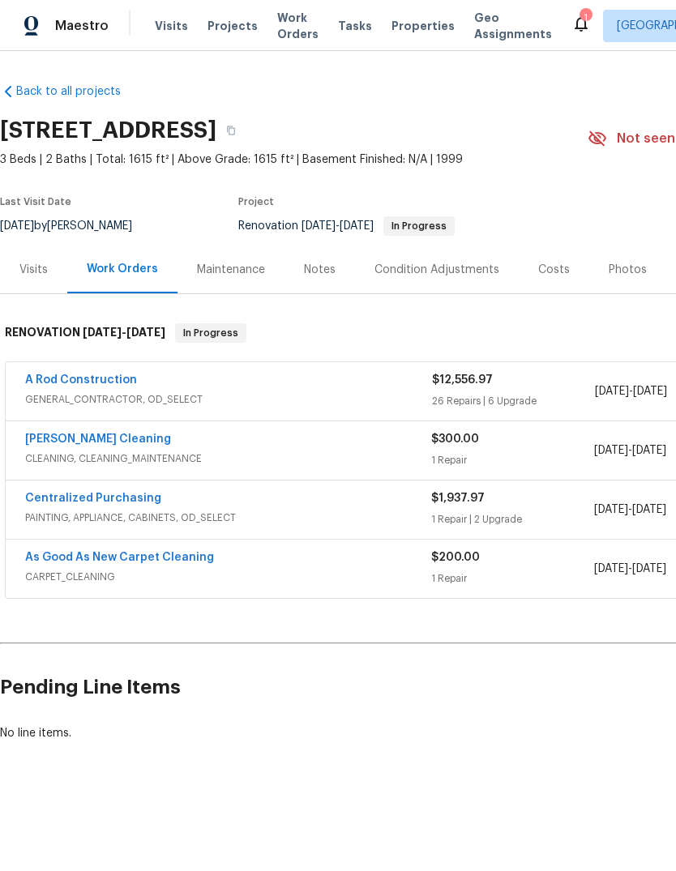
click at [321, 268] on div "Notes" at bounding box center [320, 270] width 32 height 16
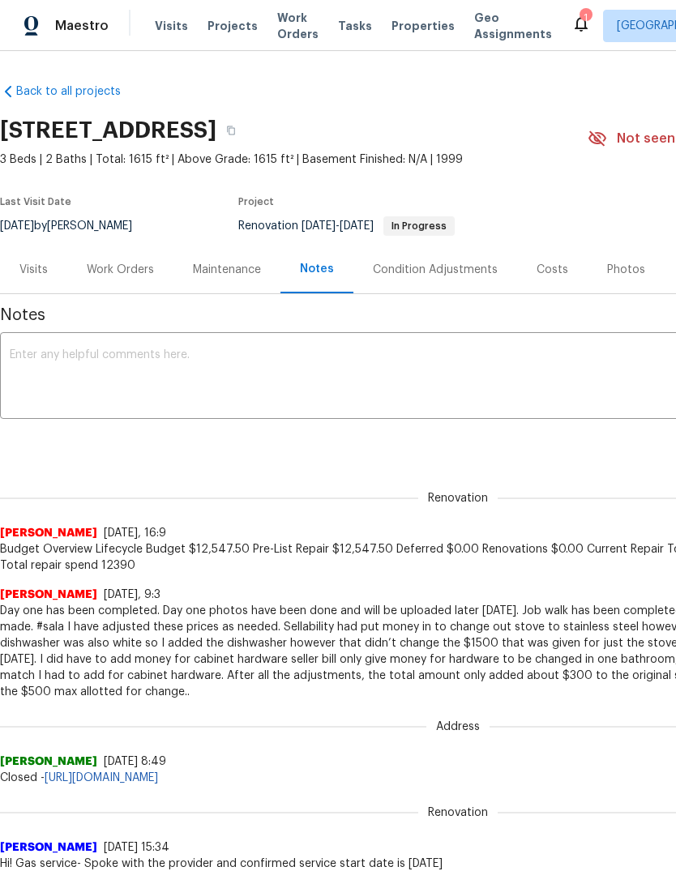
click at [94, 354] on textarea at bounding box center [458, 377] width 896 height 57
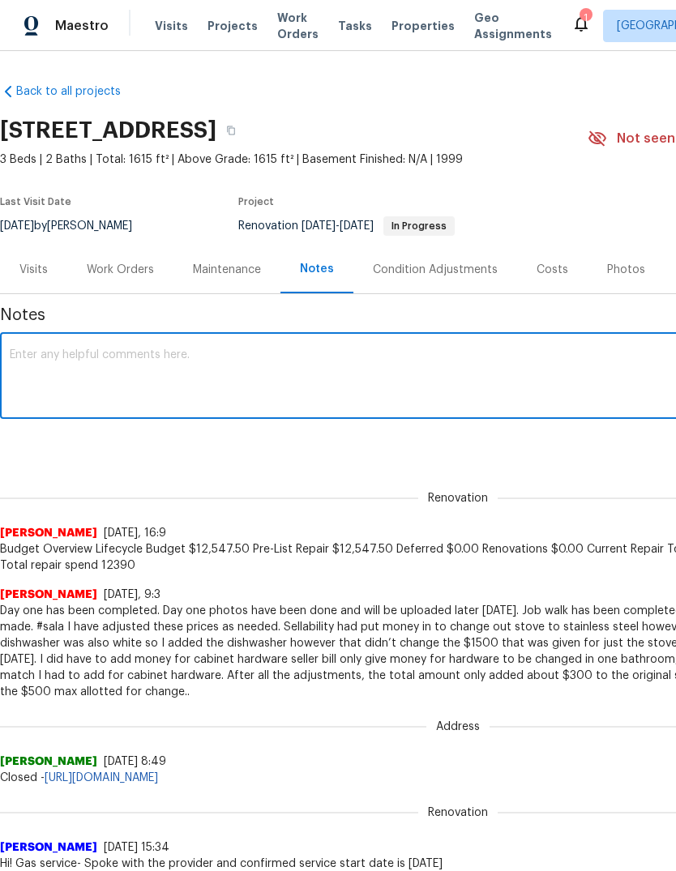
click at [103, 360] on textarea at bounding box center [458, 377] width 896 height 57
paste textarea "A Rod Construction - SAC In Progress Reference: AF0F670JGFEX-295a693a4 Project …"
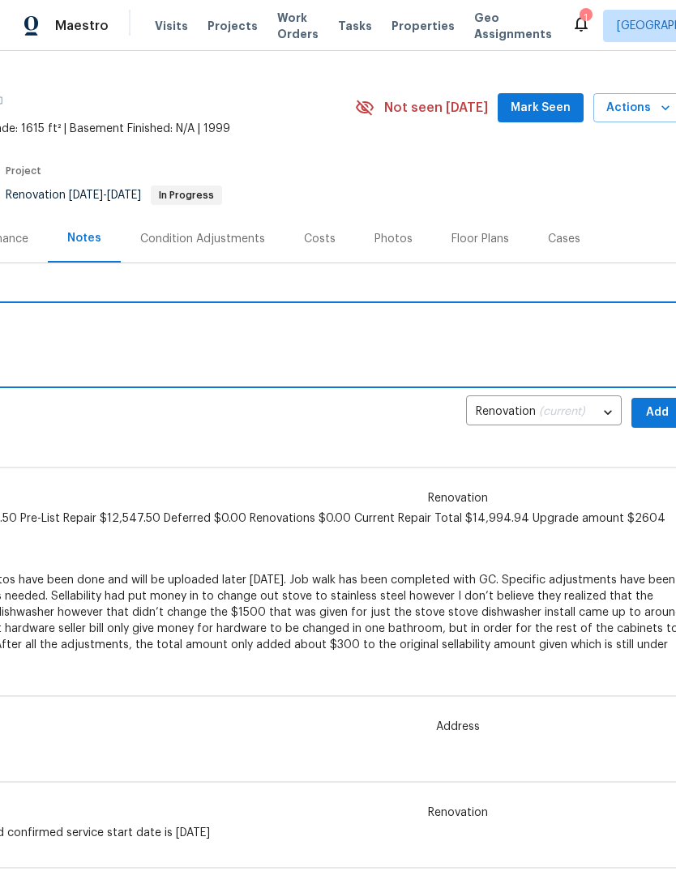
scroll to position [30, 235]
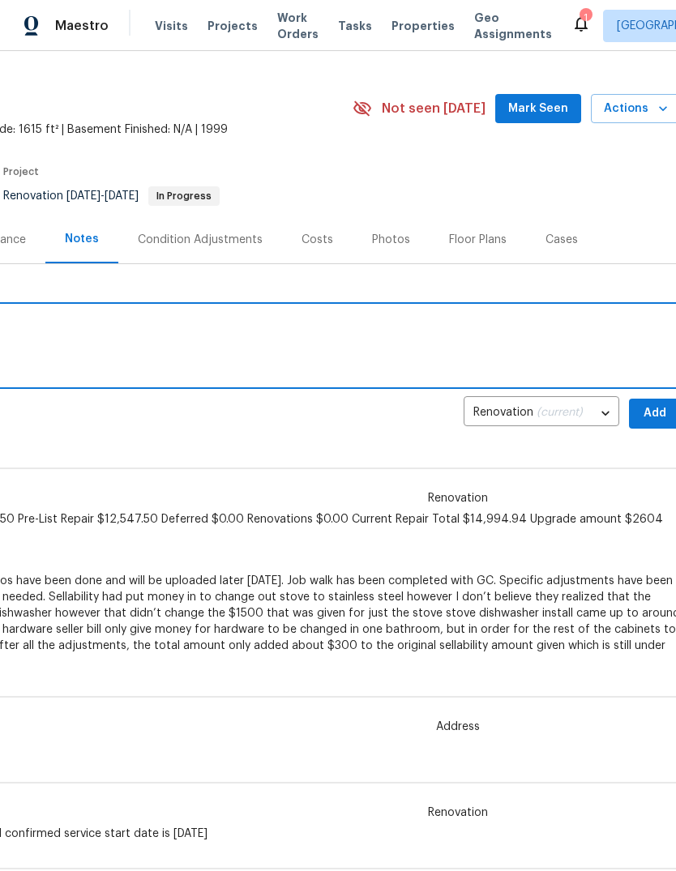
type textarea "A Rod Construction - SAC In Progress Reference: AF0F670JGFEX-295a693a4 Project …"
click at [649, 411] on span "Add" at bounding box center [655, 413] width 26 height 20
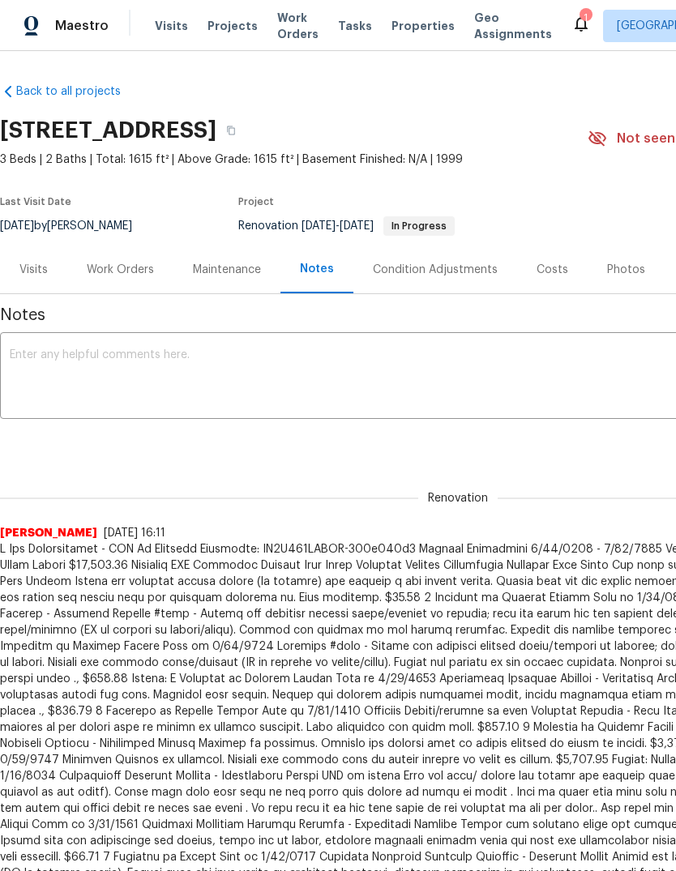
scroll to position [0, 0]
click at [133, 269] on div "Work Orders" at bounding box center [120, 270] width 67 height 16
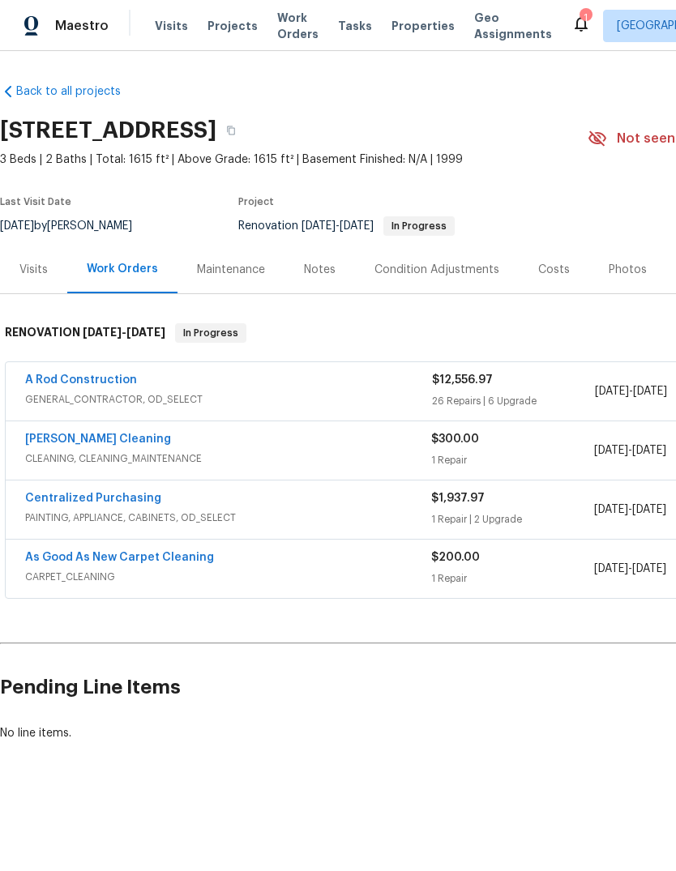
click at [62, 454] on span "CLEANING, CLEANING_MAINTENANCE" at bounding box center [228, 458] width 406 height 16
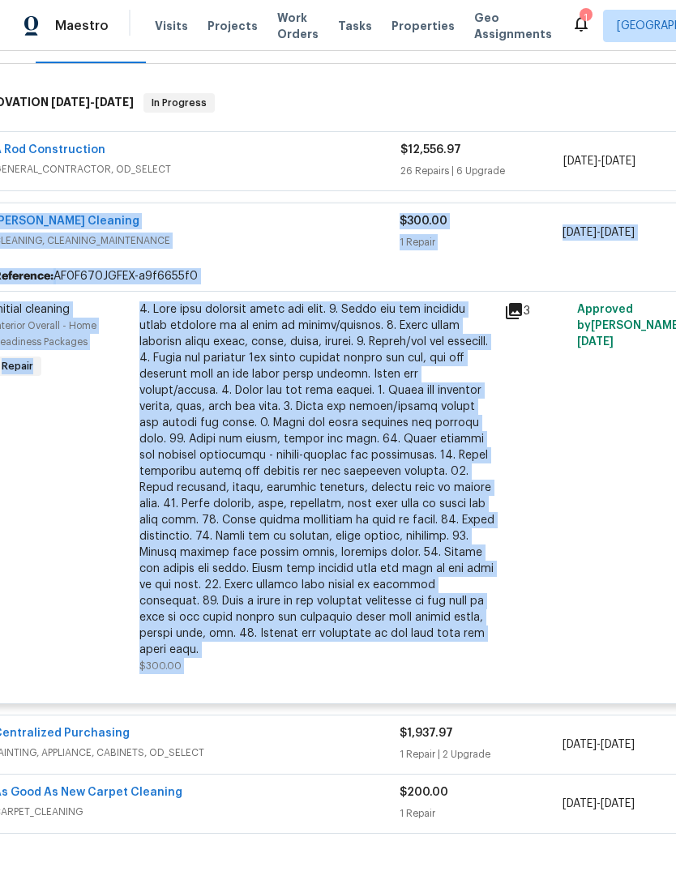
scroll to position [227, 19]
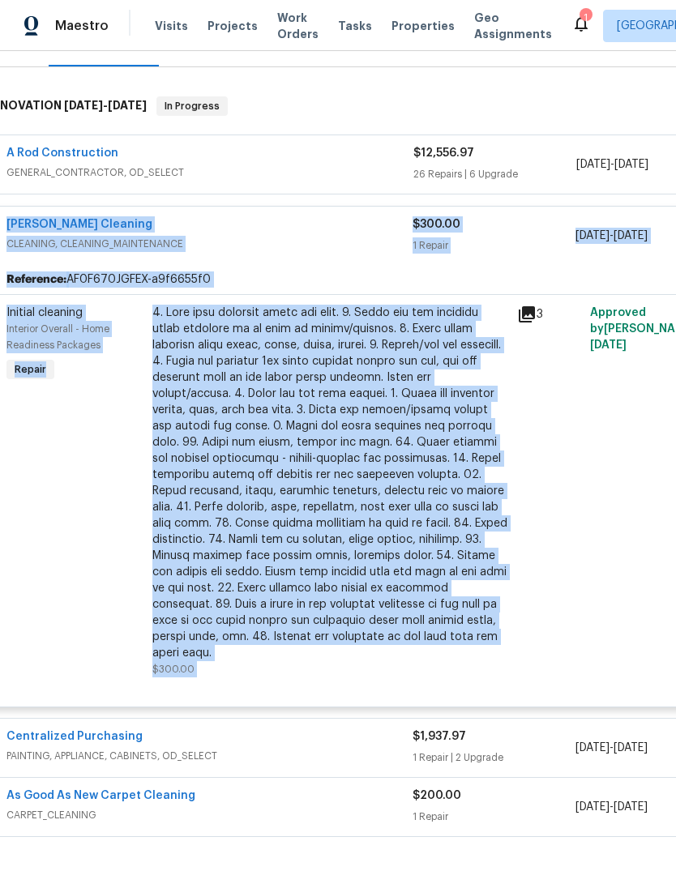
copy div "Ruiz's Cleaning CLEANING, CLEANING_MAINTENANCE $300.00 1 Repair 9/23/2025 - 9/3…"
click at [372, 167] on span "GENERAL_CONTRACTOR, OD_SELECT" at bounding box center [209, 172] width 407 height 16
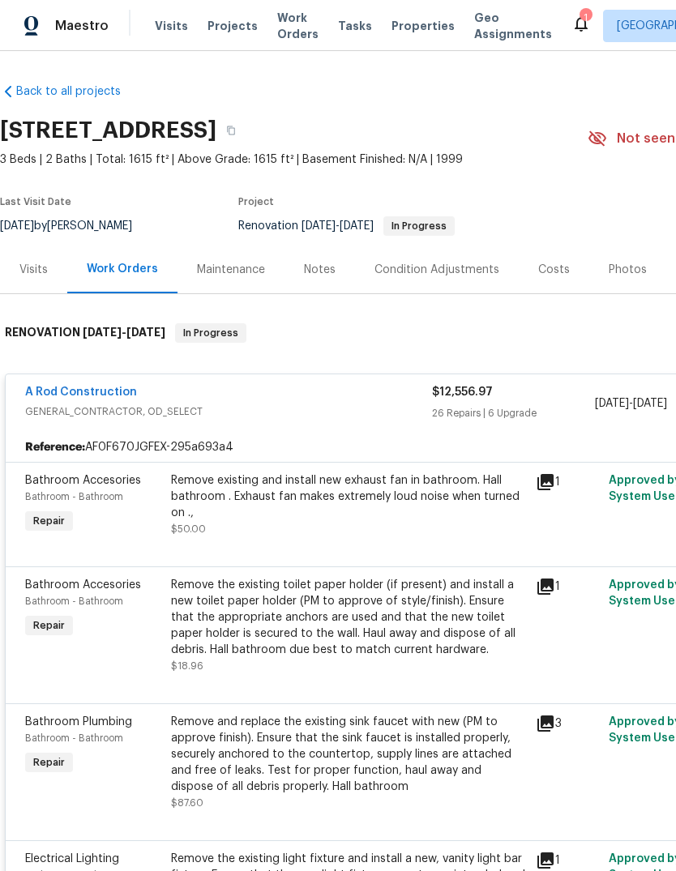
scroll to position [0, 0]
click at [317, 264] on div "Notes" at bounding box center [320, 270] width 32 height 16
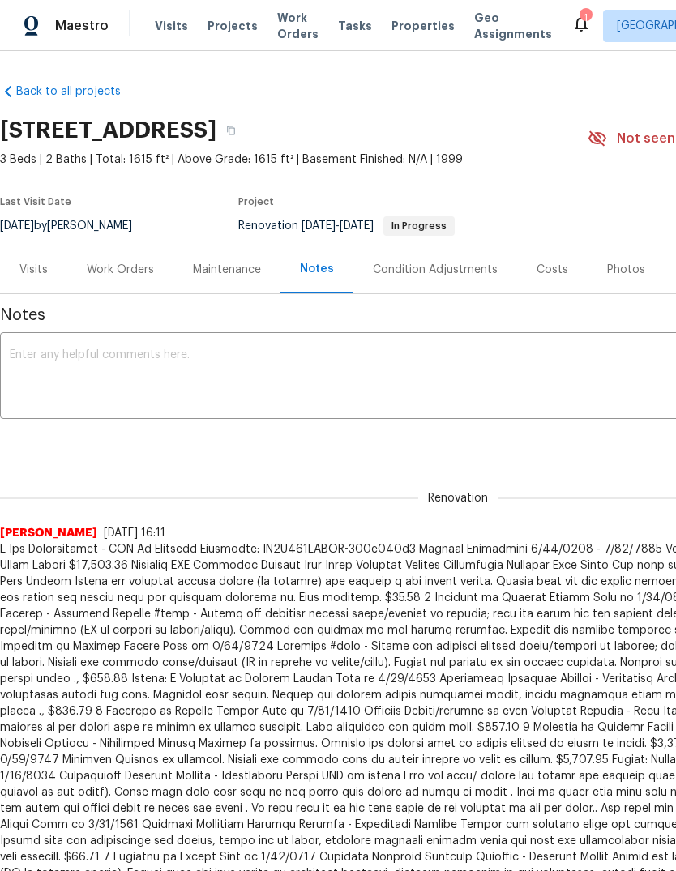
click at [207, 378] on textarea at bounding box center [458, 377] width 896 height 57
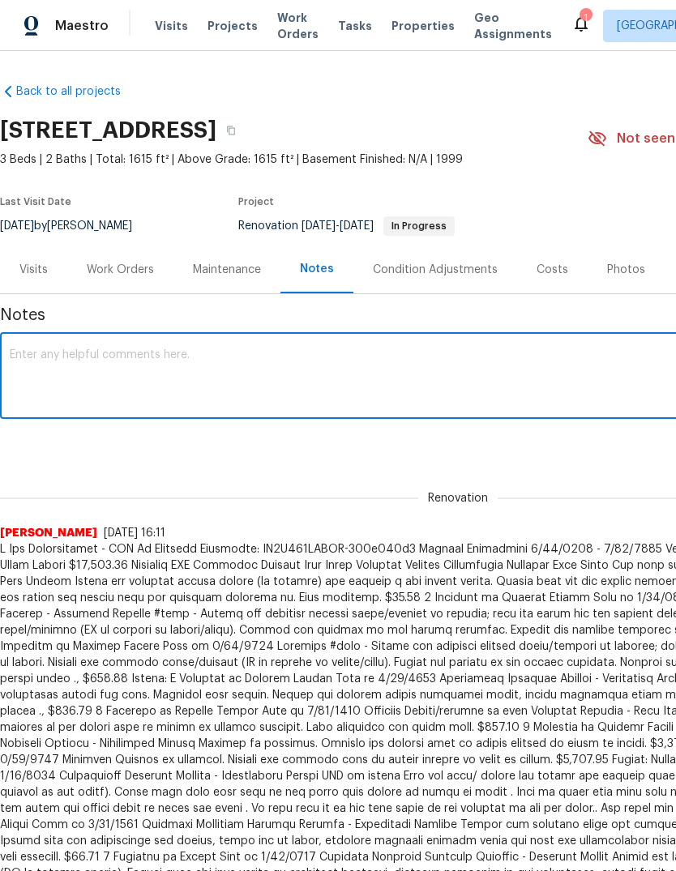
click at [218, 374] on textarea at bounding box center [458, 377] width 896 height 57
paste textarea "Ruiz's Cleaning CLEANING, CLEANING_MAINTENANCE $300.00 1 Repair 9/23/2025 - 9/3…"
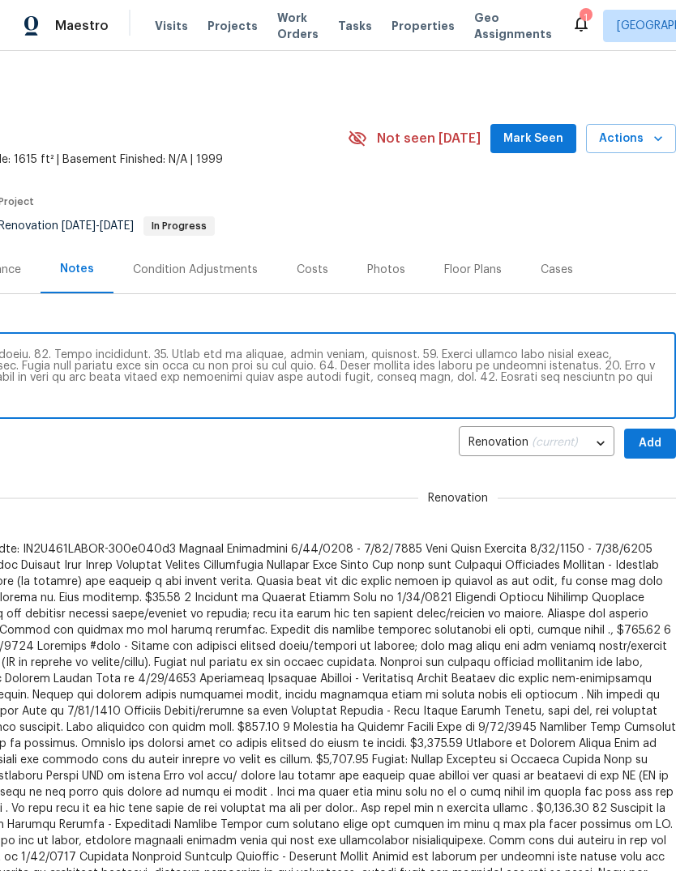
scroll to position [0, 240]
type textarea "Ruiz's Cleaning CLEANING, CLEANING_MAINTENANCE $300.00 1 Repair 9/23/2025 - 9/3…"
click at [649, 445] on span "Add" at bounding box center [650, 443] width 26 height 20
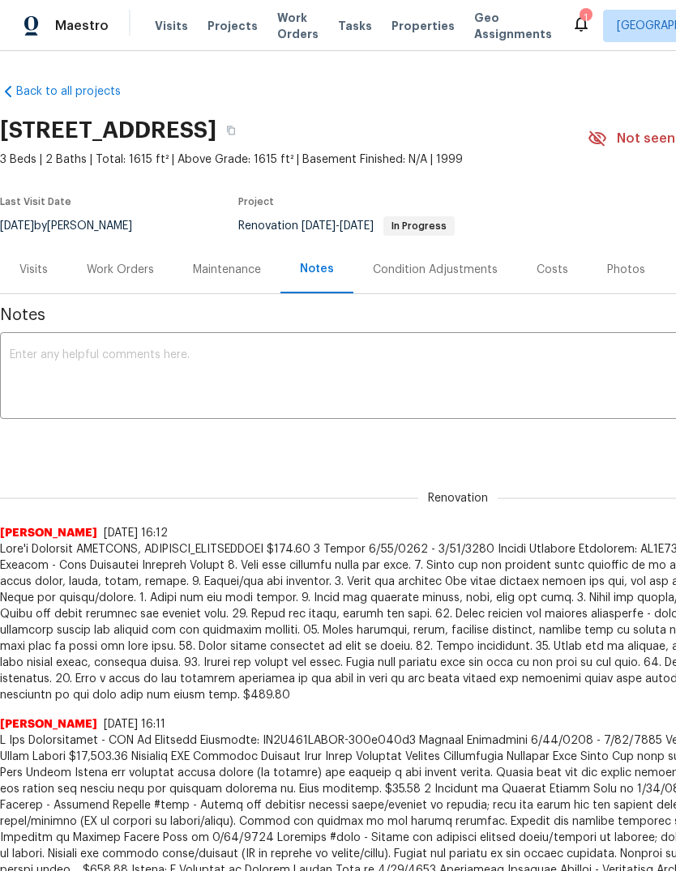
scroll to position [0, 0]
click at [134, 256] on div "Work Orders" at bounding box center [120, 269] width 106 height 48
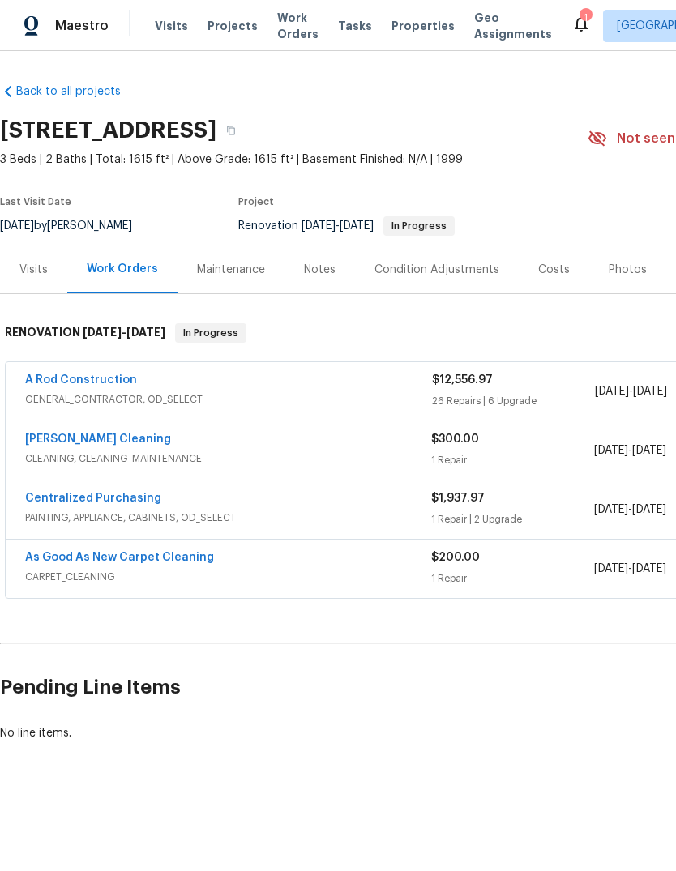
click at [38, 556] on link "As Good As New Carpet Cleaning" at bounding box center [119, 557] width 189 height 11
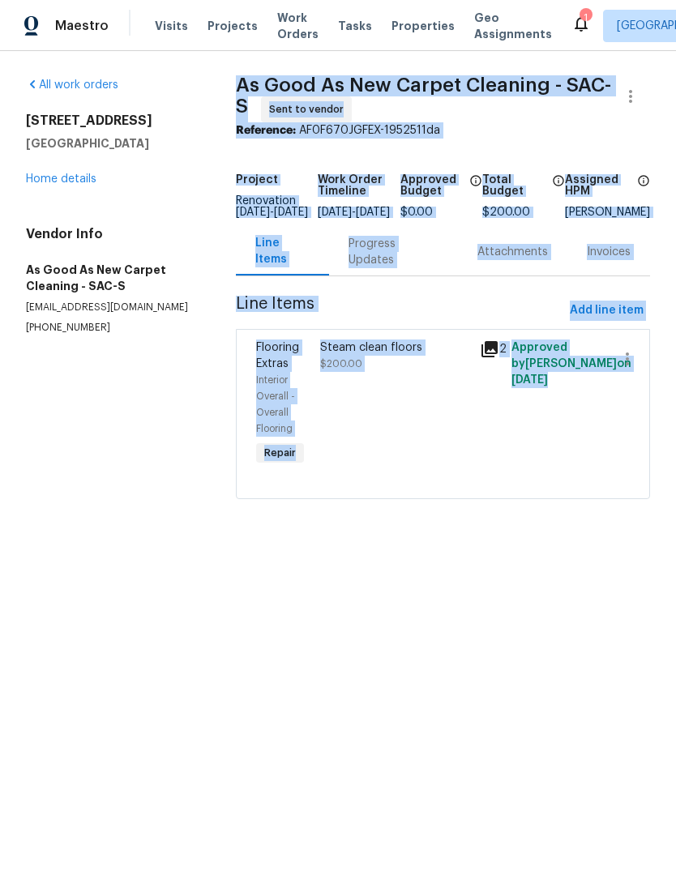
click at [79, 176] on link "Home details" at bounding box center [61, 178] width 70 height 11
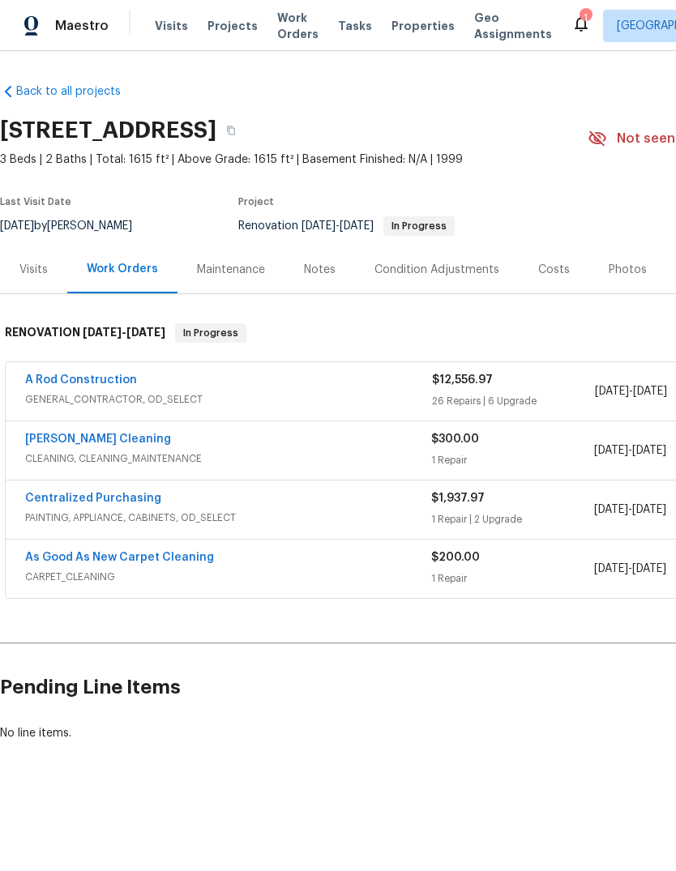
click at [327, 265] on div "Notes" at bounding box center [320, 270] width 32 height 16
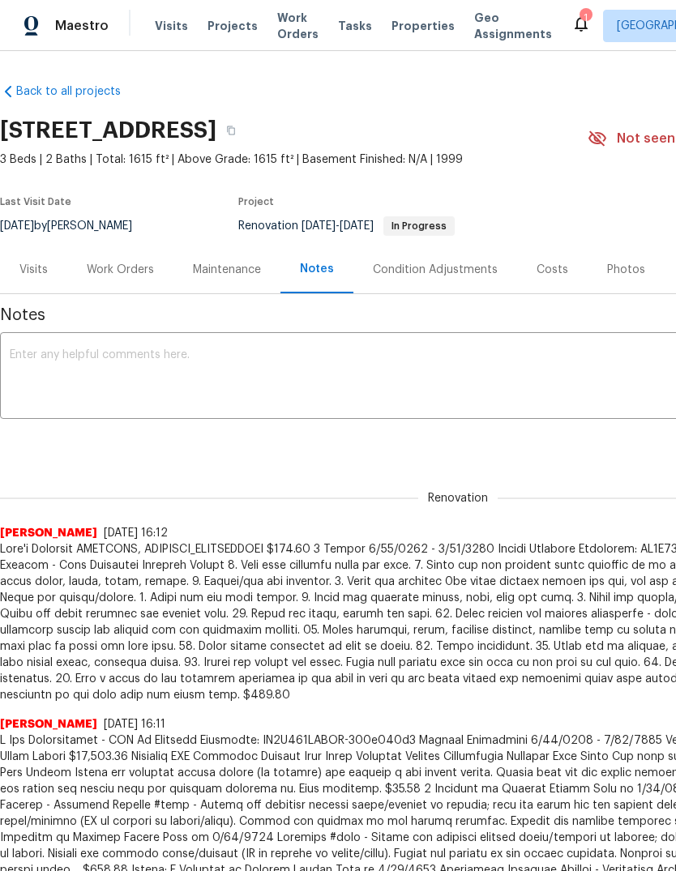
click at [120, 346] on div "x ​" at bounding box center [457, 377] width 915 height 83
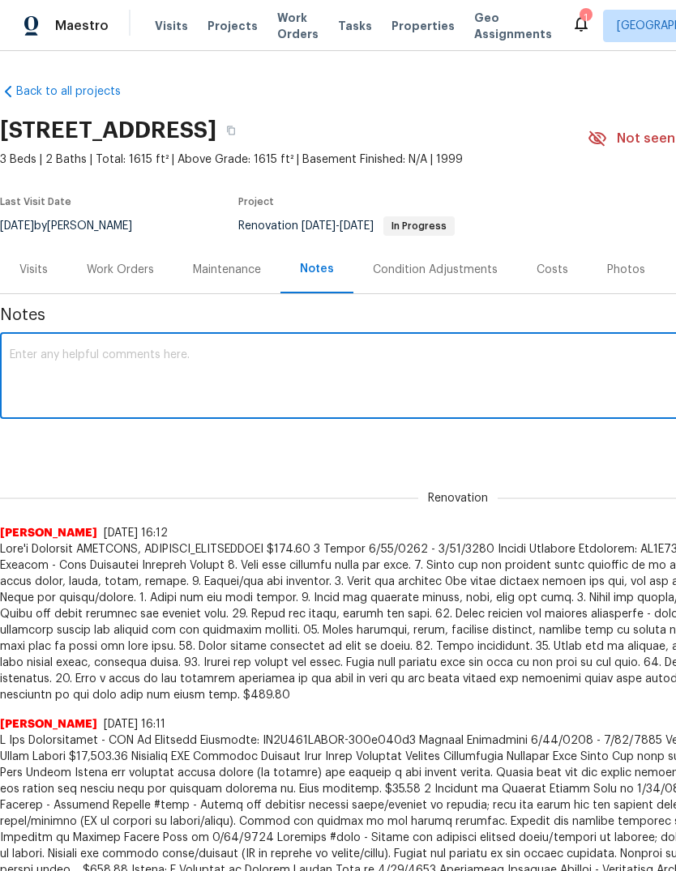
click at [116, 346] on div "x ​" at bounding box center [457, 377] width 915 height 83
click at [115, 351] on textarea at bounding box center [458, 377] width 896 height 57
paste textarea "As Good As New Carpet Cleaning - SAC-S Sent to vendor Reference: AF0F670JGFEX-1…"
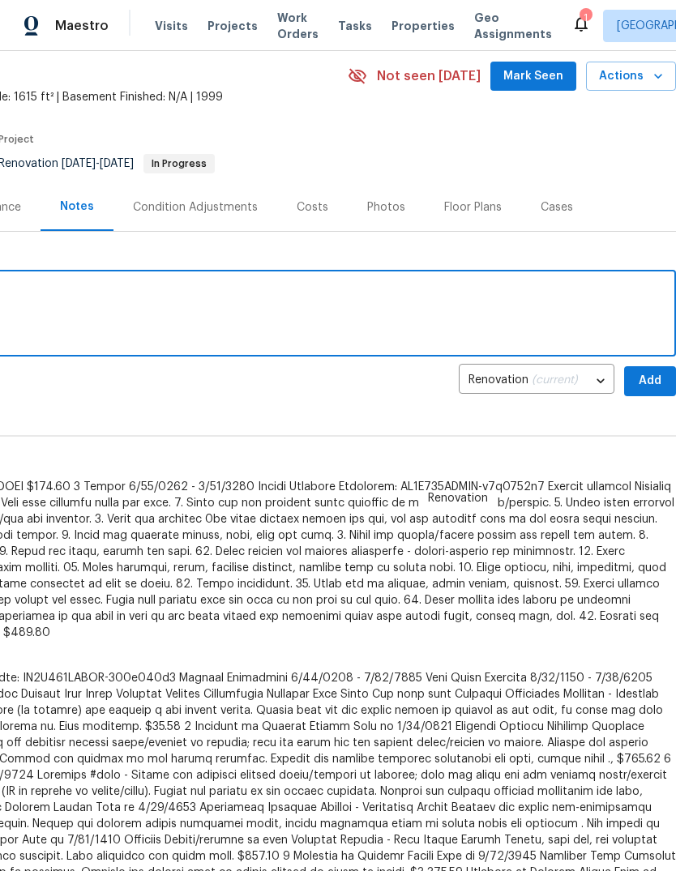
scroll to position [62, 240]
type textarea "As Good As New Carpet Cleaning - SAC-S Sent to vendor Reference: AF0F670JGFEX-1…"
click at [651, 382] on span "Add" at bounding box center [650, 381] width 26 height 20
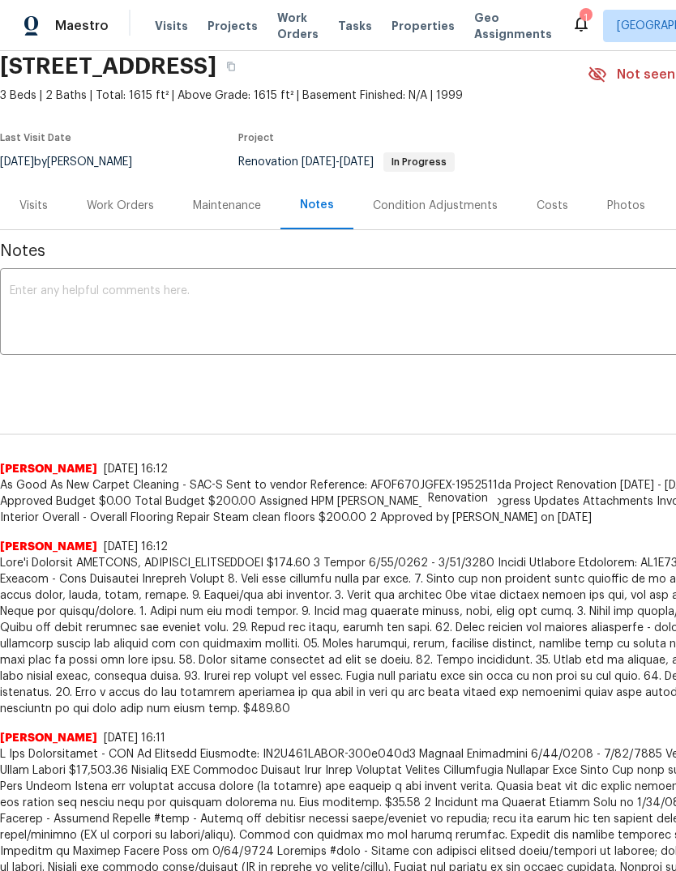
scroll to position [64, 0]
click at [579, 13] on div "1" at bounding box center [584, 18] width 11 height 16
click at [571, 17] on icon at bounding box center [580, 23] width 19 height 19
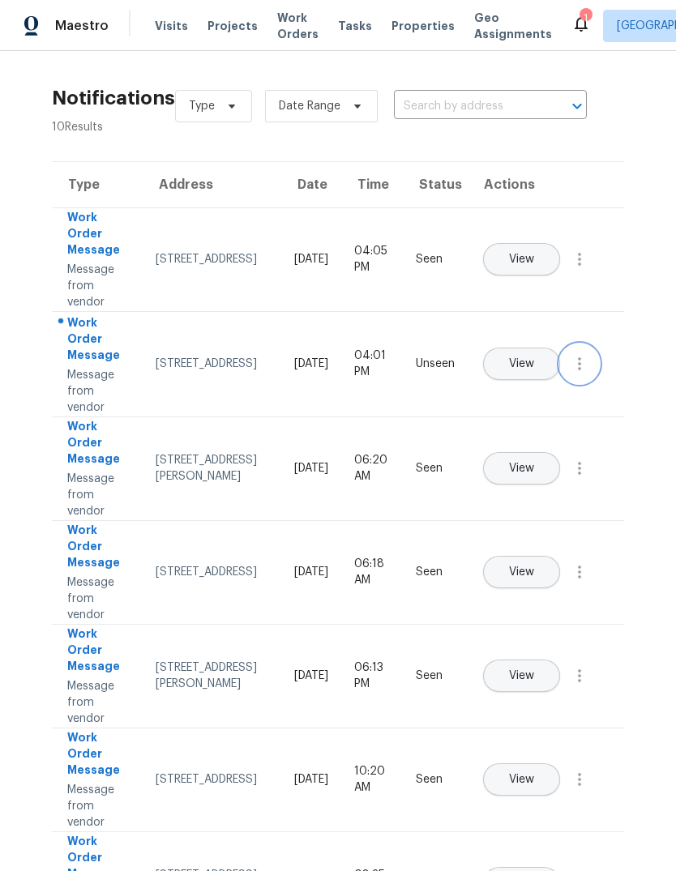
click at [575, 373] on icon "button" at bounding box center [578, 363] width 19 height 19
click at [535, 379] on div "Mark Seen" at bounding box center [487, 383] width 126 height 16
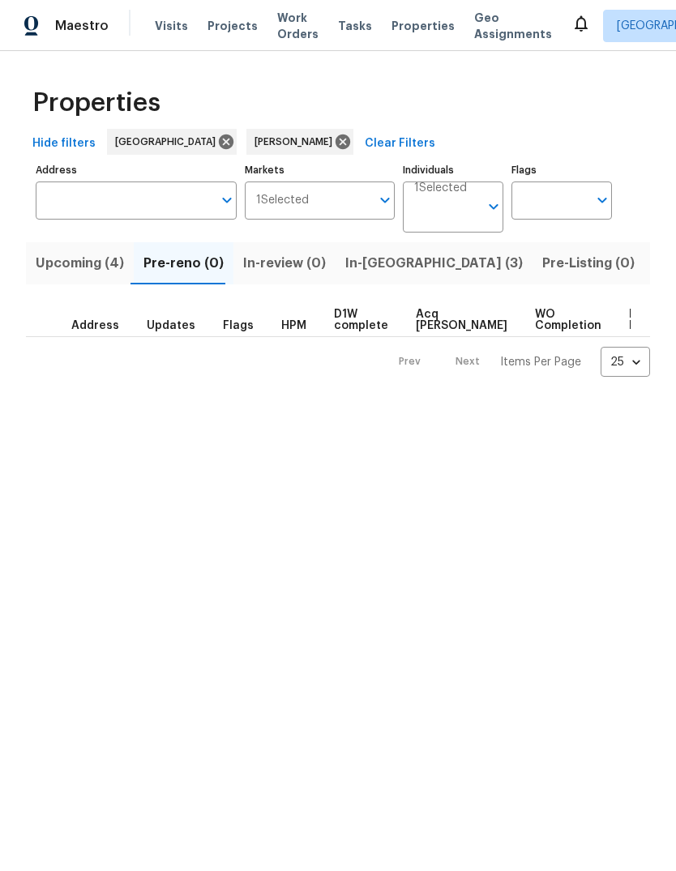
click at [654, 264] on span "Listed (15)" at bounding box center [687, 263] width 66 height 23
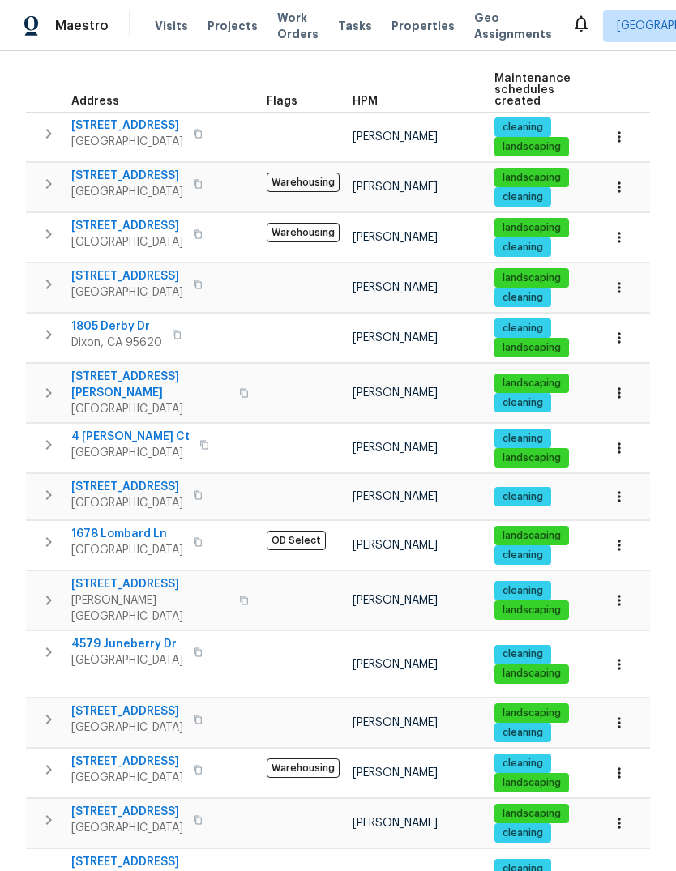
click at [108, 636] on span "4579 Juneberry Dr" at bounding box center [127, 644] width 112 height 16
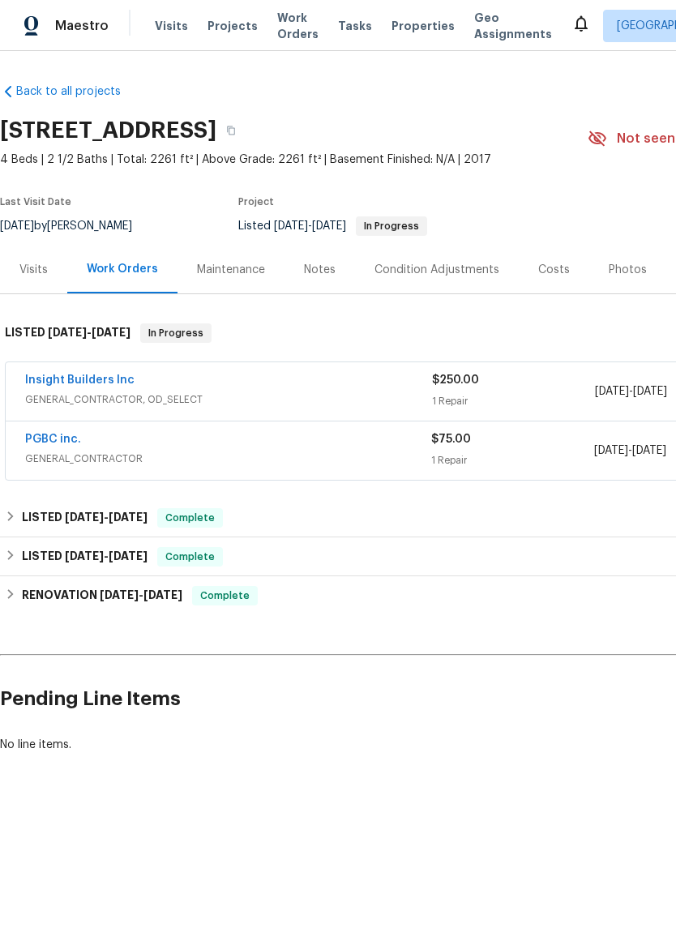
click at [45, 441] on link "PGBC inc." at bounding box center [53, 438] width 56 height 11
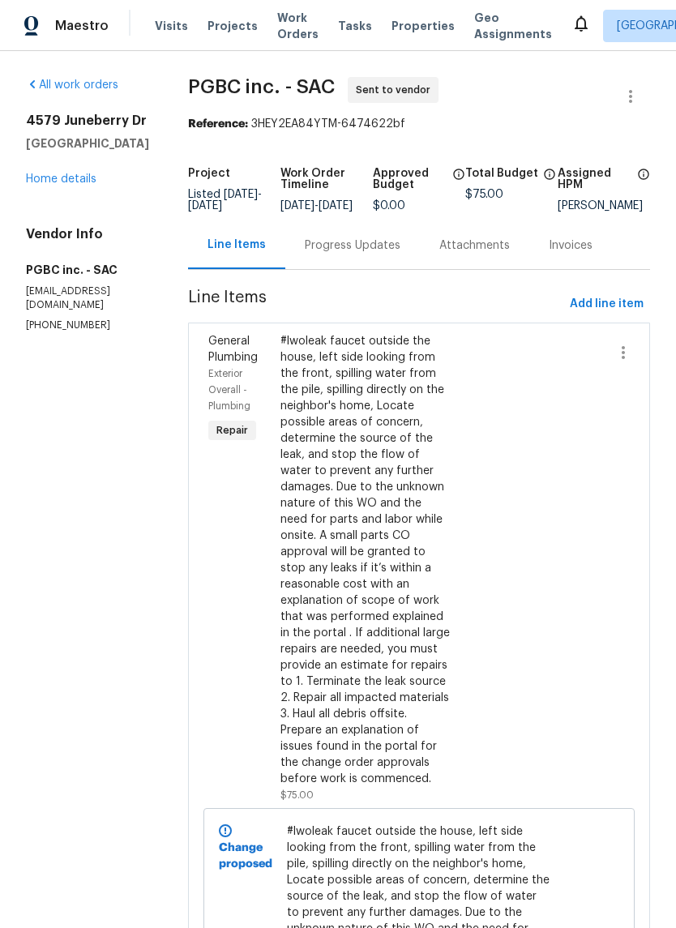
click at [54, 185] on link "Home details" at bounding box center [61, 178] width 70 height 11
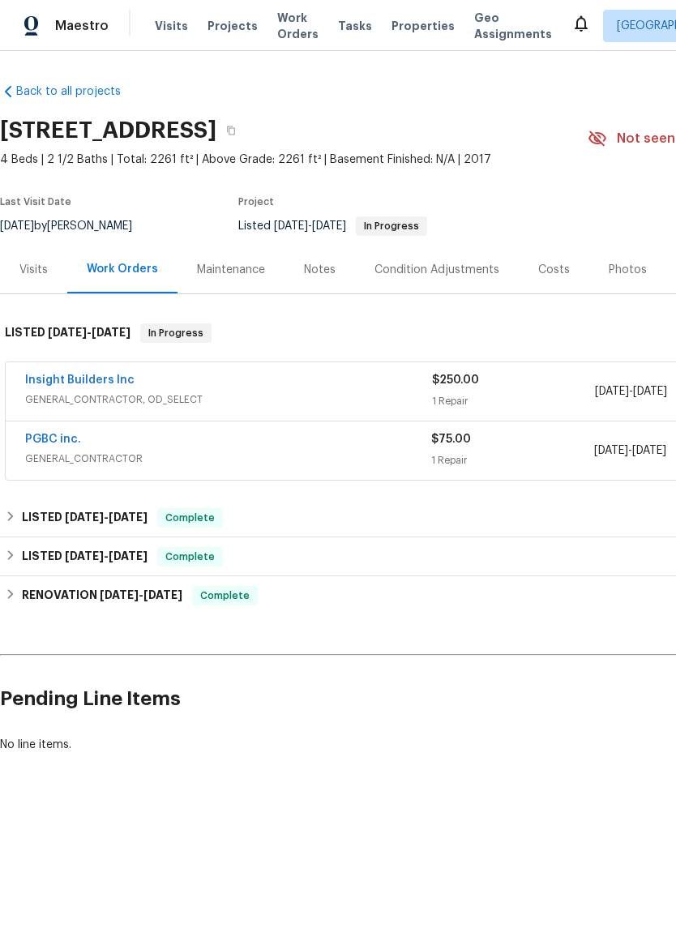
click at [58, 385] on link "Insight Builders Inc" at bounding box center [79, 379] width 109 height 11
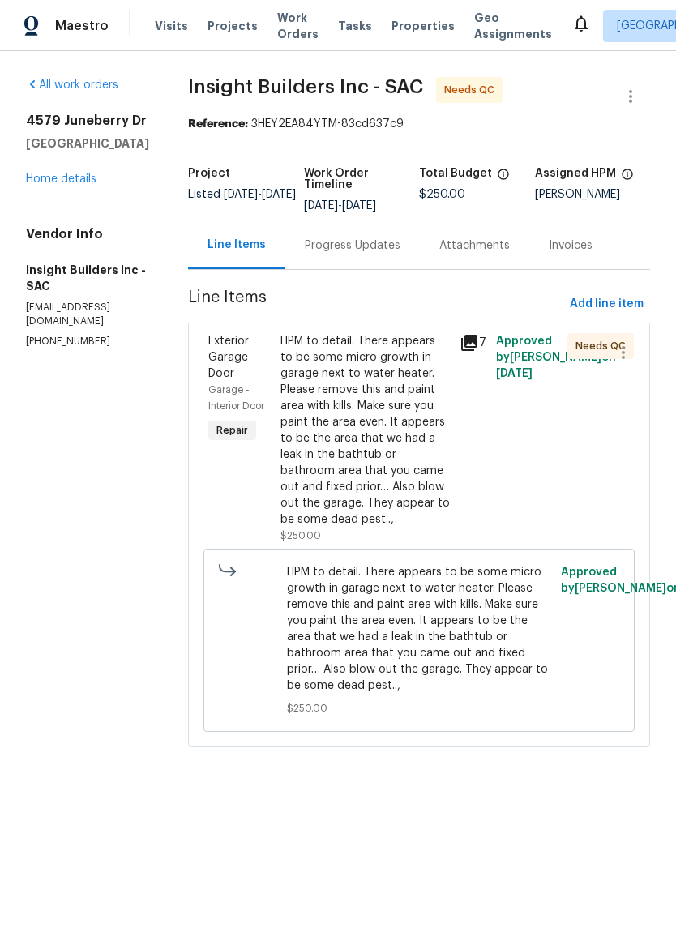
click at [386, 435] on div "HPM to detail. There appears to be some micro growth in garage next to water he…" at bounding box center [365, 430] width 170 height 194
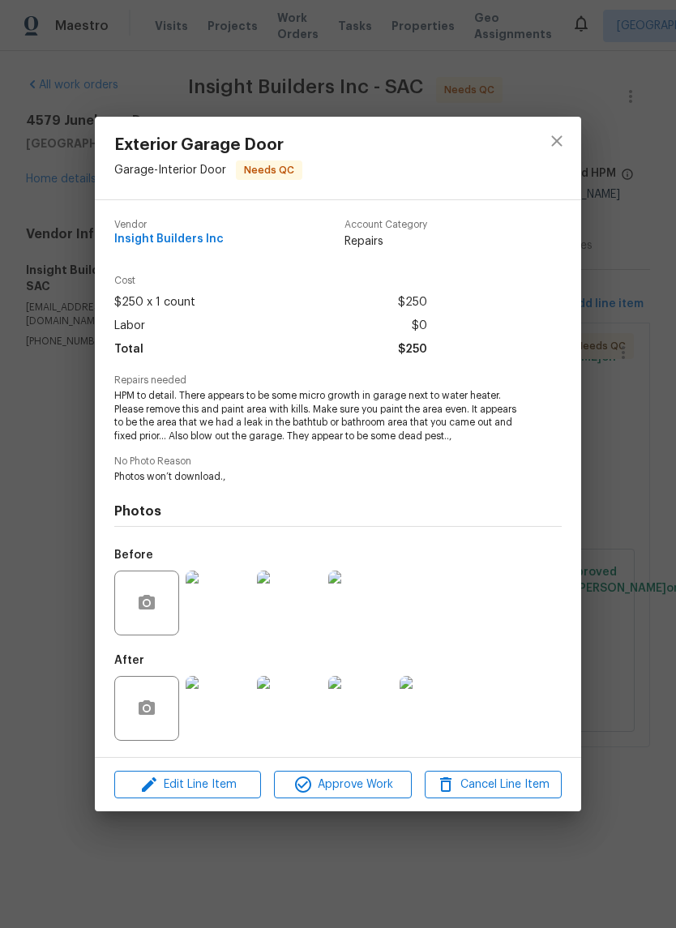
click at [207, 719] on img at bounding box center [218, 708] width 65 height 65
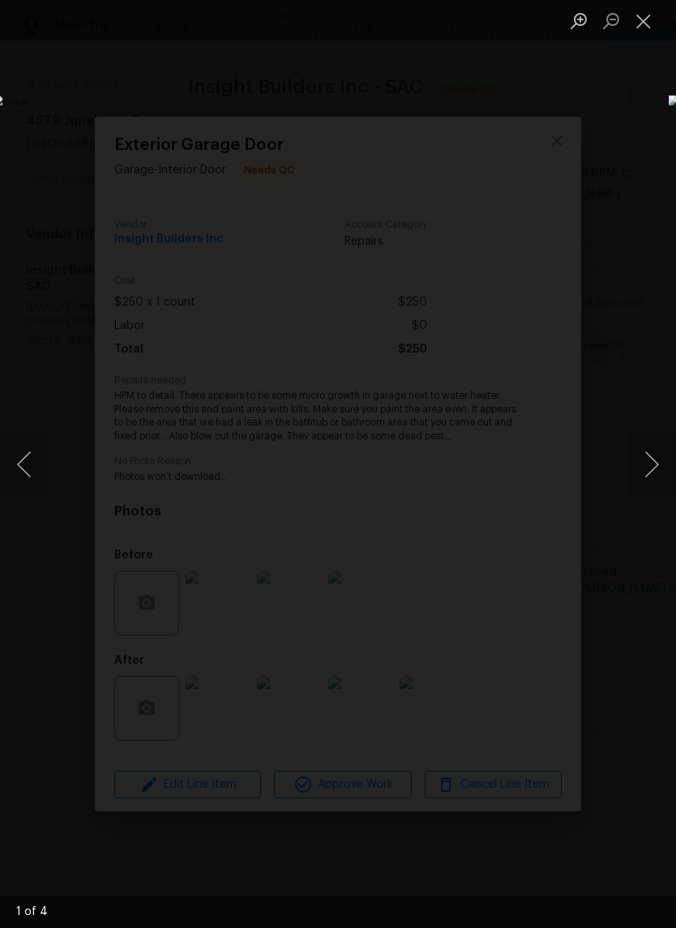
click at [650, 462] on button "Next image" at bounding box center [651, 464] width 49 height 65
click at [646, 465] on button "Next image" at bounding box center [651, 464] width 49 height 65
click at [645, 459] on button "Next image" at bounding box center [651, 464] width 49 height 65
click at [643, 459] on button "Next image" at bounding box center [651, 464] width 49 height 65
click at [648, 457] on button "Next image" at bounding box center [651, 464] width 49 height 65
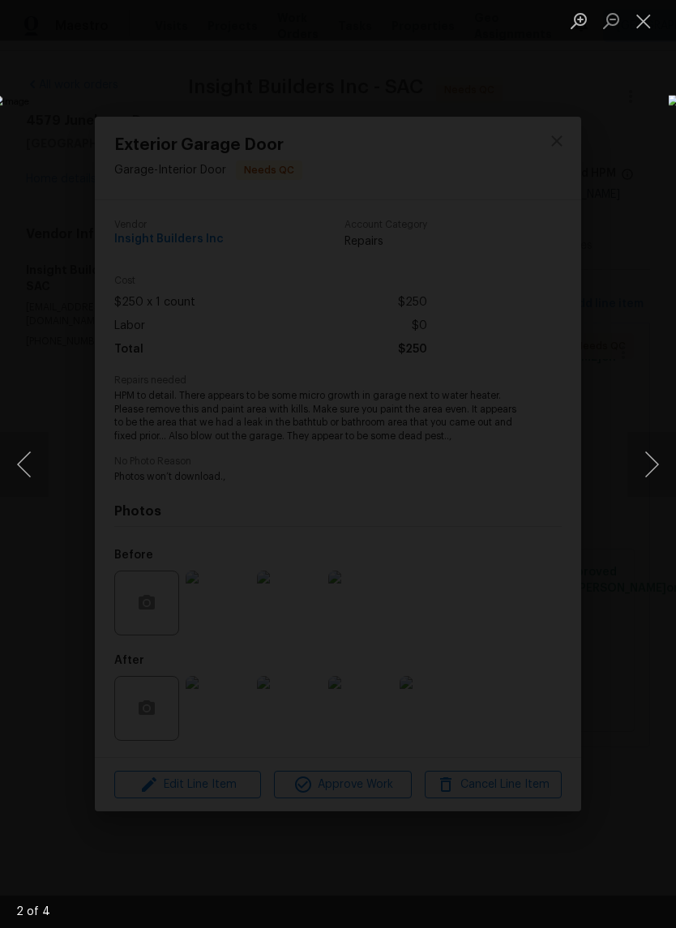
click at [643, 461] on button "Next image" at bounding box center [651, 464] width 49 height 65
click at [638, 459] on button "Next image" at bounding box center [651, 464] width 49 height 65
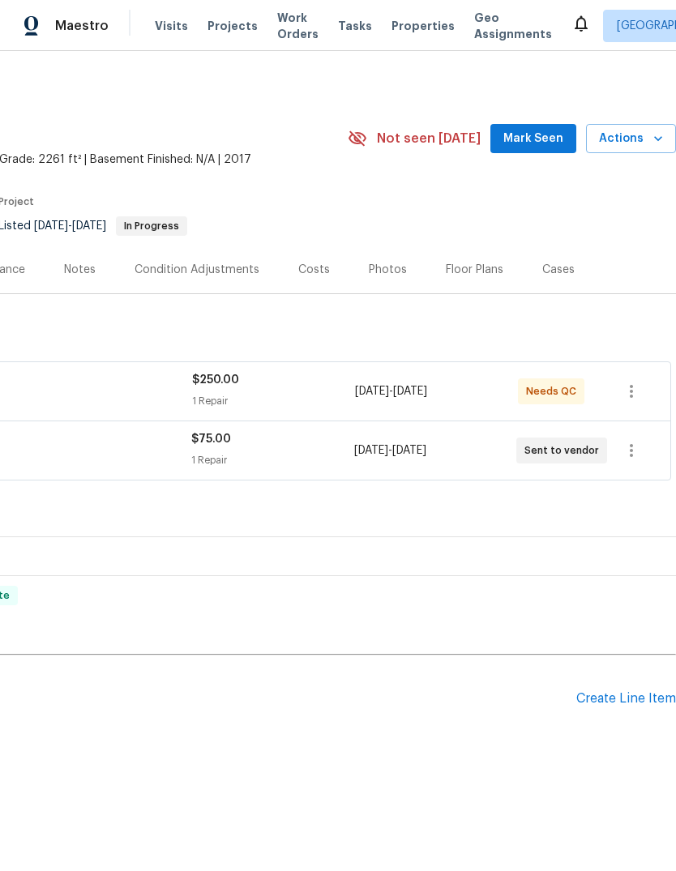
scroll to position [0, 240]
click at [633, 454] on icon "button" at bounding box center [630, 450] width 19 height 19
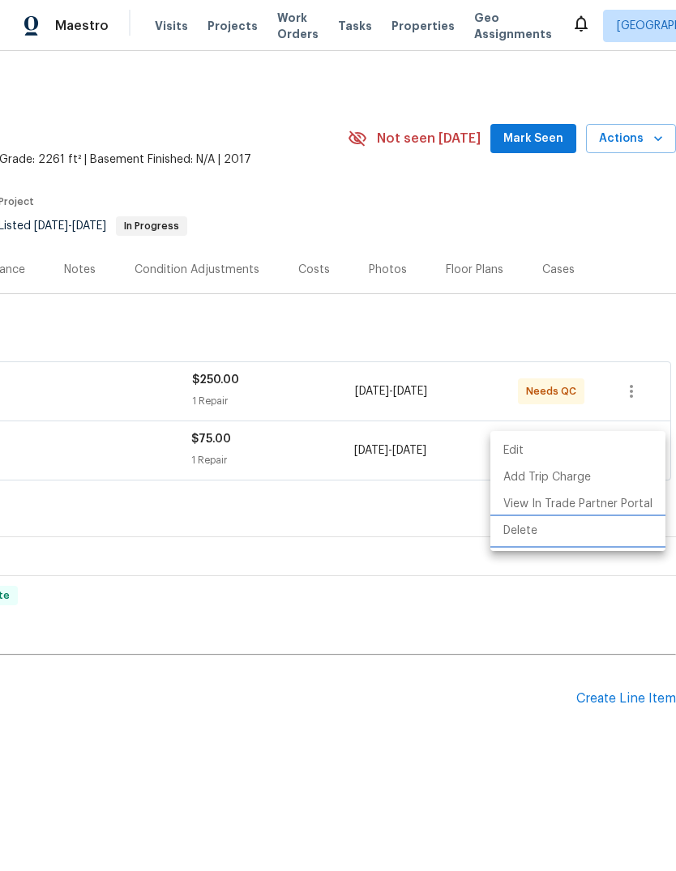
click at [532, 531] on li "Delete" at bounding box center [577, 531] width 175 height 27
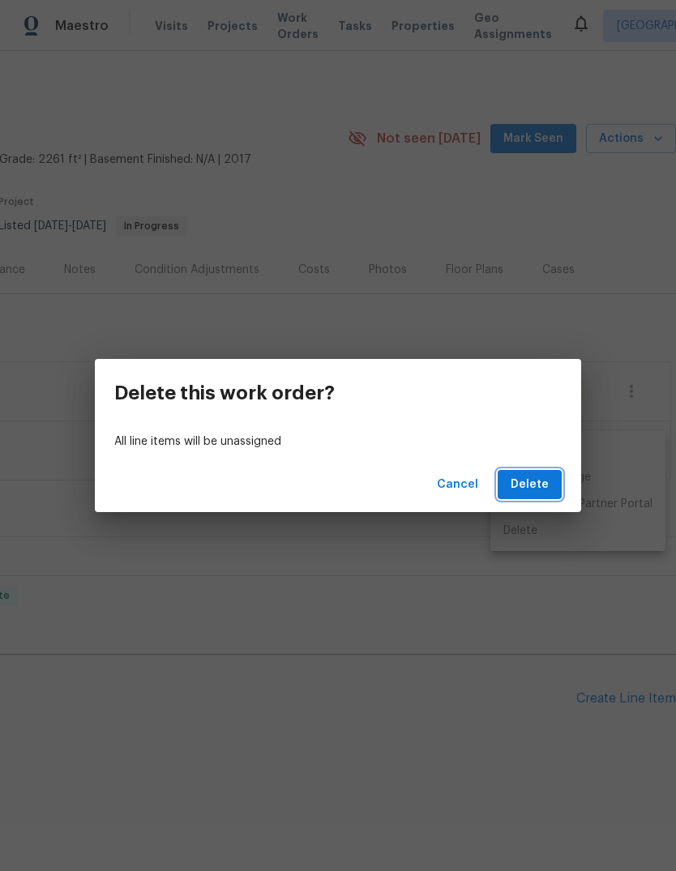
click at [534, 473] on button "Delete" at bounding box center [529, 485] width 64 height 30
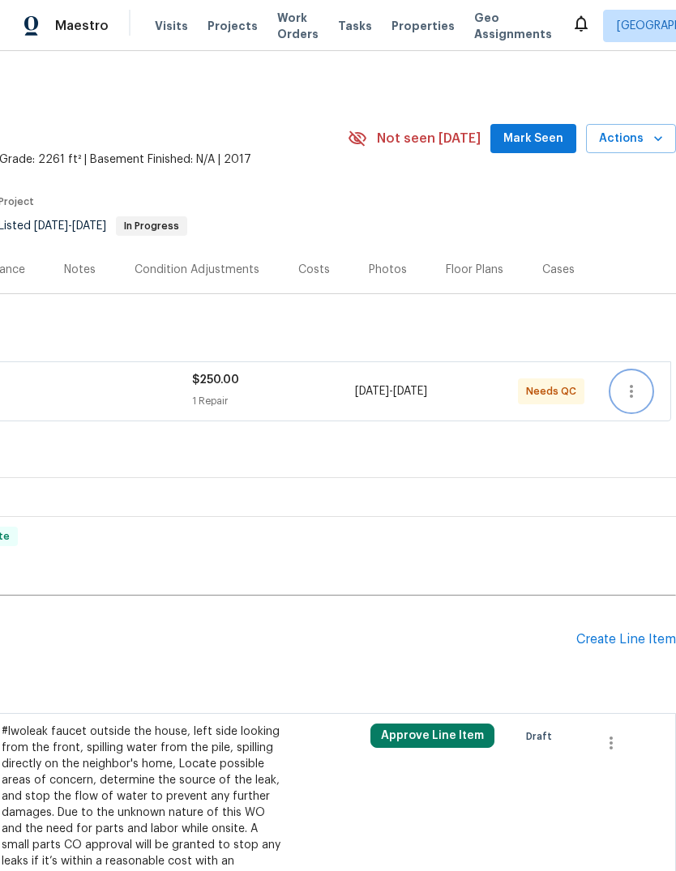
click at [625, 393] on icon "button" at bounding box center [630, 391] width 19 height 19
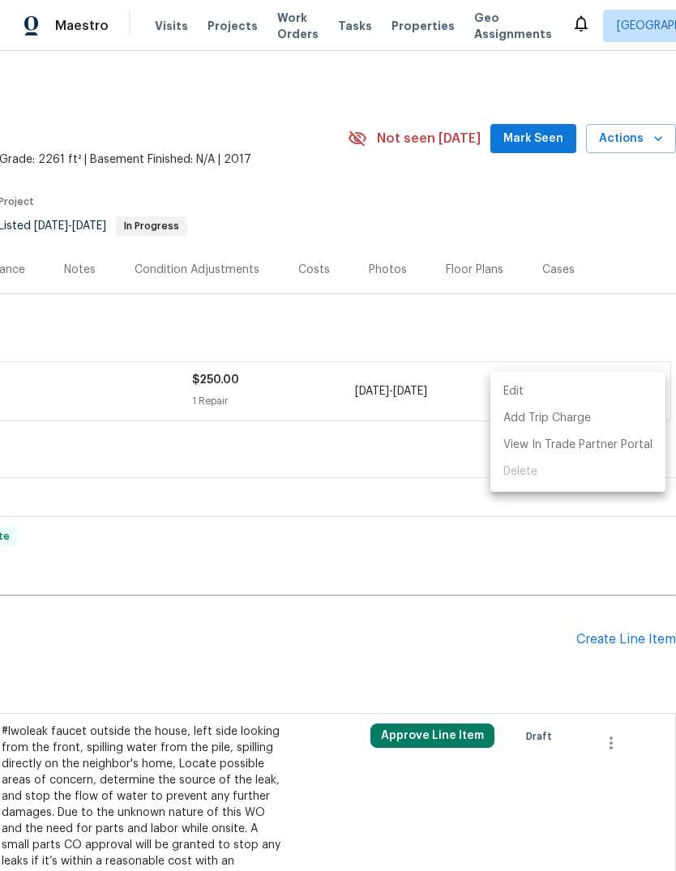
click at [505, 527] on div at bounding box center [338, 435] width 676 height 871
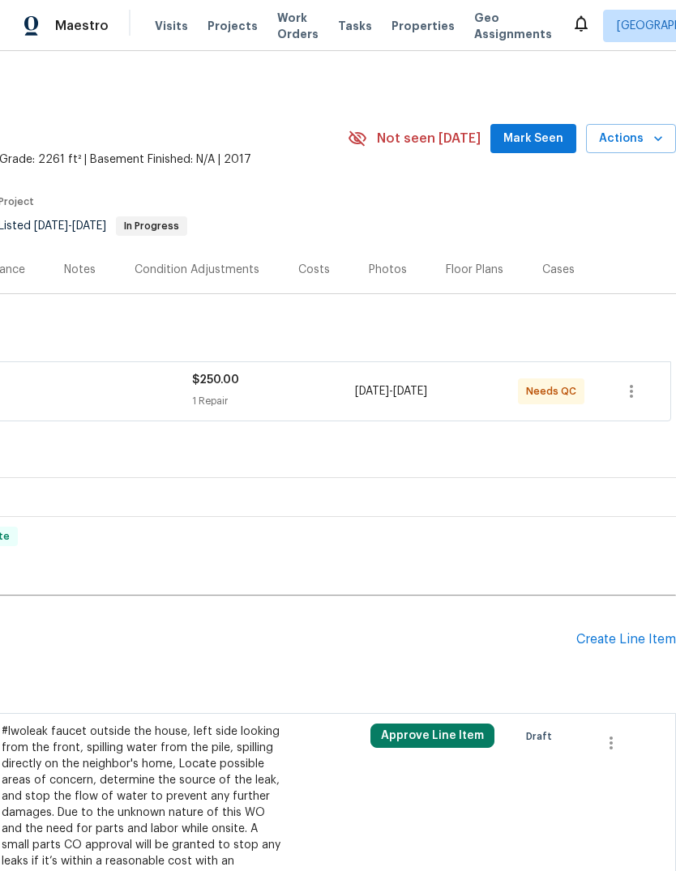
click at [561, 392] on span "Needs QC" at bounding box center [554, 391] width 57 height 16
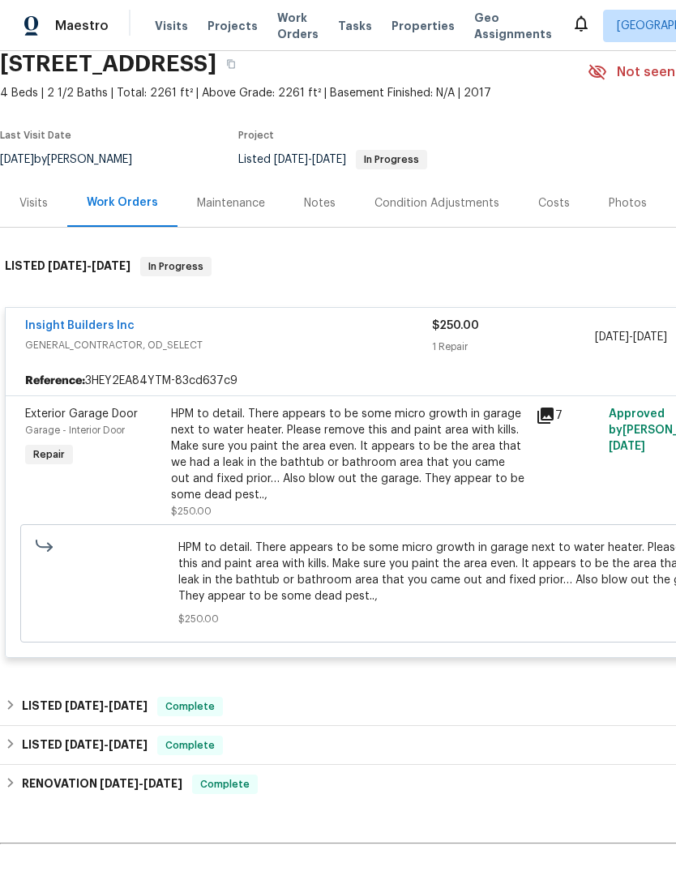
scroll to position [66, 0]
click at [355, 449] on div "HPM to detail. There appears to be some micro growth in garage next to water he…" at bounding box center [348, 454] width 355 height 97
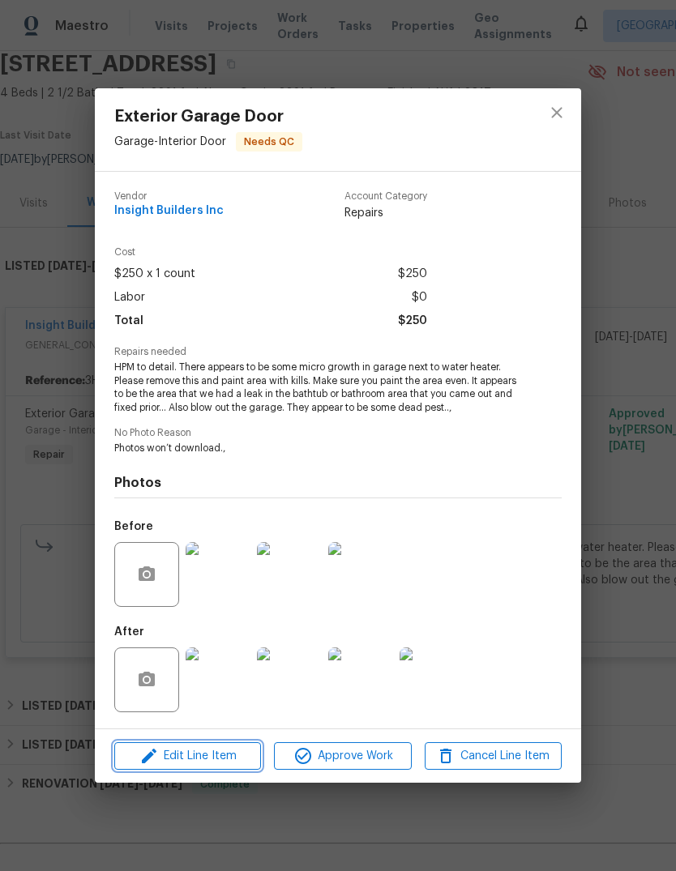
click at [210, 766] on span "Edit Line Item" at bounding box center [187, 756] width 137 height 20
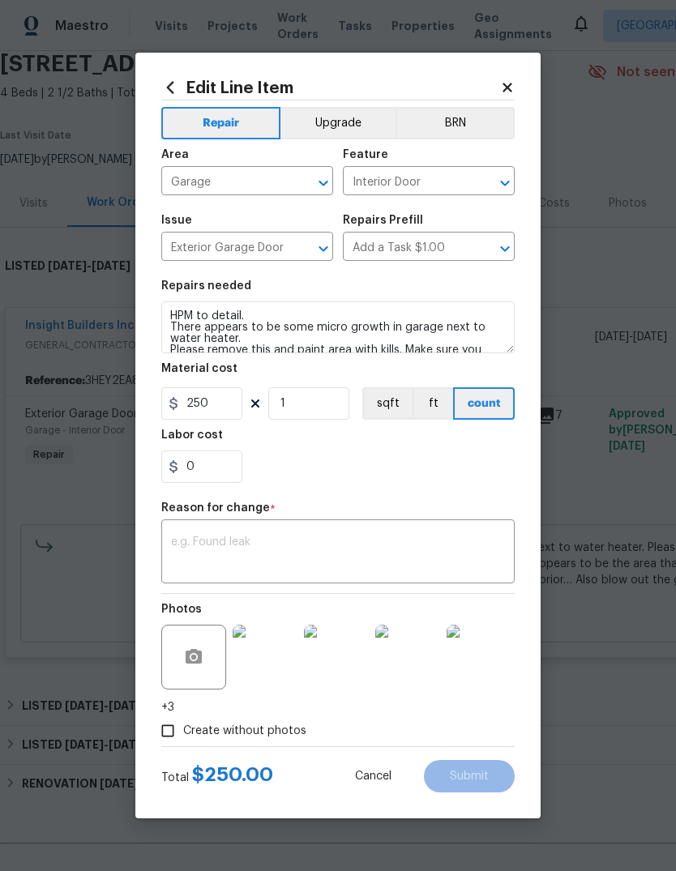
click at [504, 80] on icon at bounding box center [507, 87] width 15 height 15
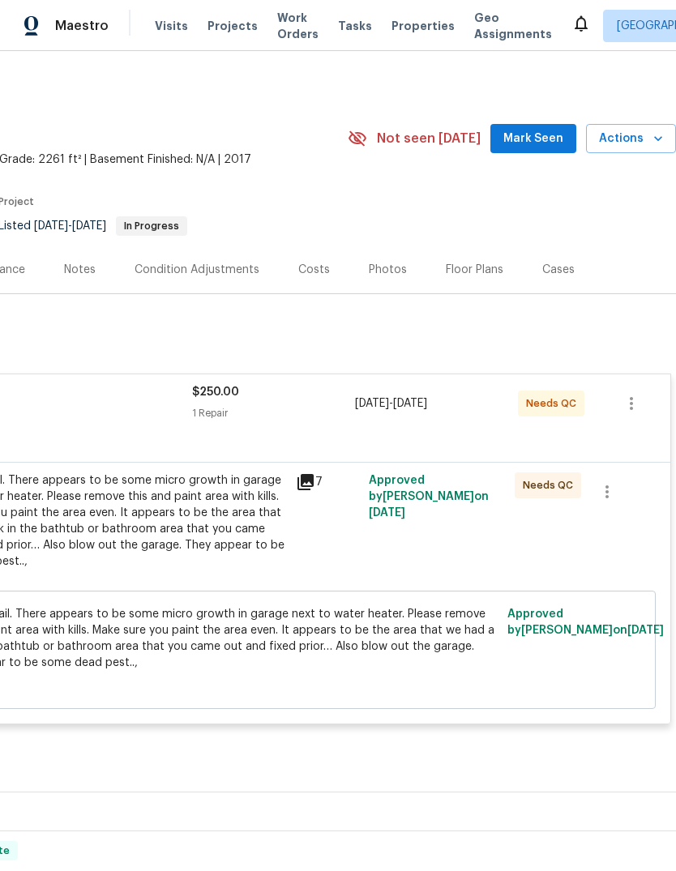
scroll to position [0, 240]
click at [56, 524] on div "HPM to detail. There appears to be some micro growth in garage next to water he…" at bounding box center [108, 520] width 355 height 97
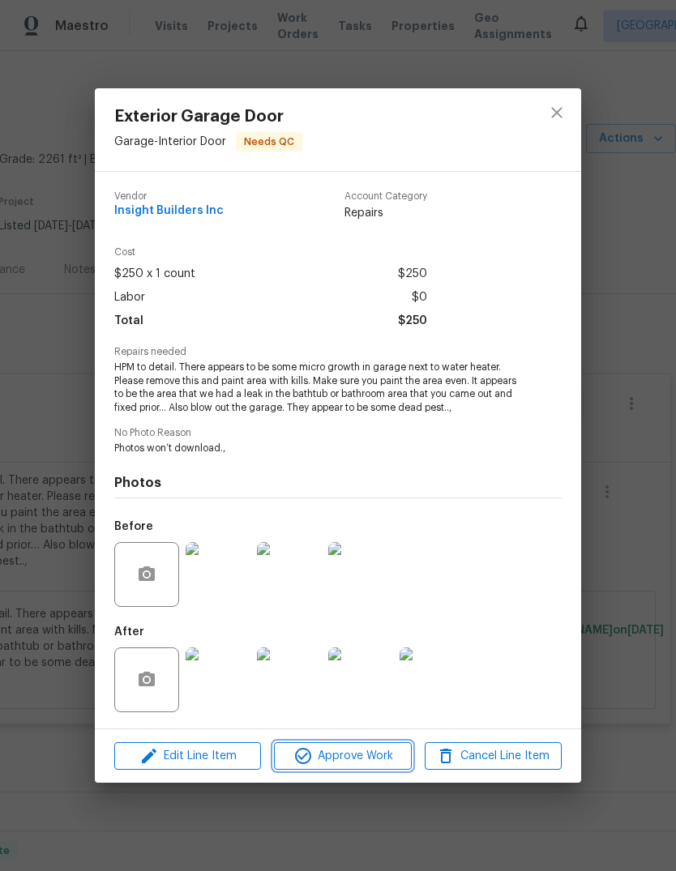
click at [346, 766] on span "Approve Work" at bounding box center [342, 756] width 127 height 20
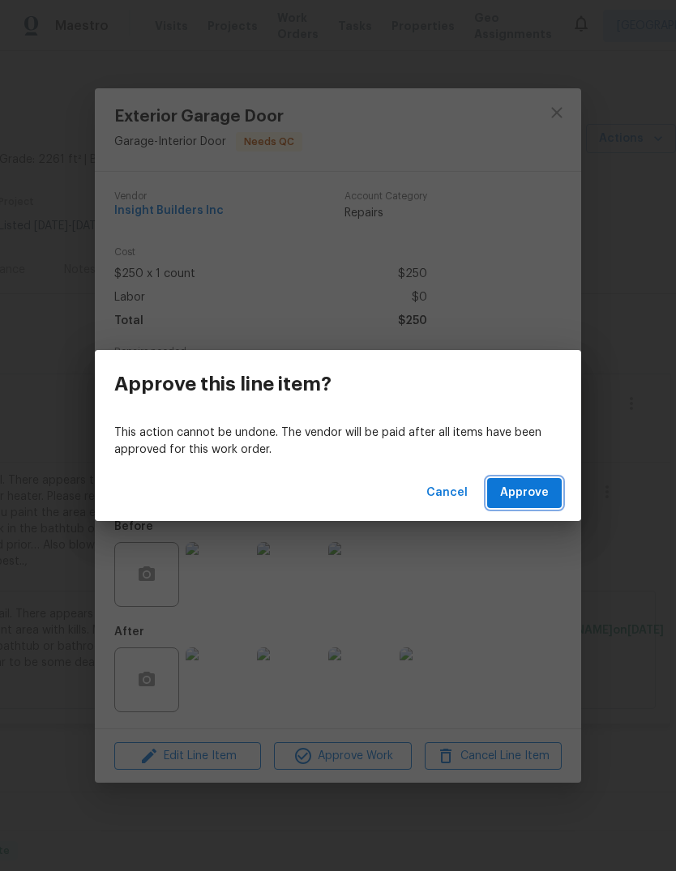
click at [534, 494] on span "Approve" at bounding box center [524, 493] width 49 height 20
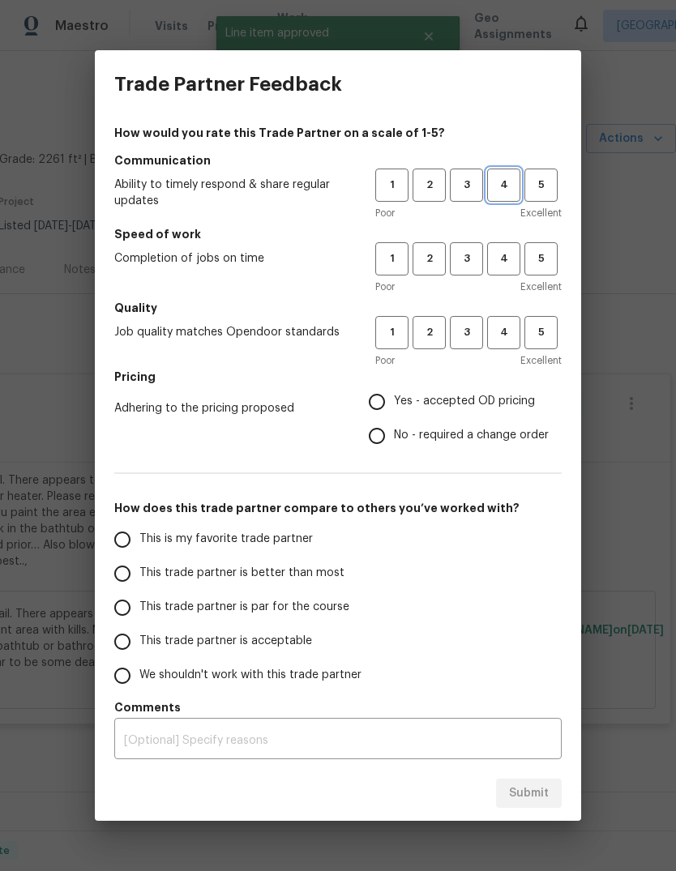
click at [497, 190] on span "4" at bounding box center [503, 185] width 30 height 19
click at [498, 264] on span "4" at bounding box center [503, 259] width 30 height 19
click at [491, 344] on button "4" at bounding box center [503, 332] width 33 height 33
click at [372, 409] on input "Yes - accepted OD pricing" at bounding box center [377, 402] width 34 height 34
radio input "true"
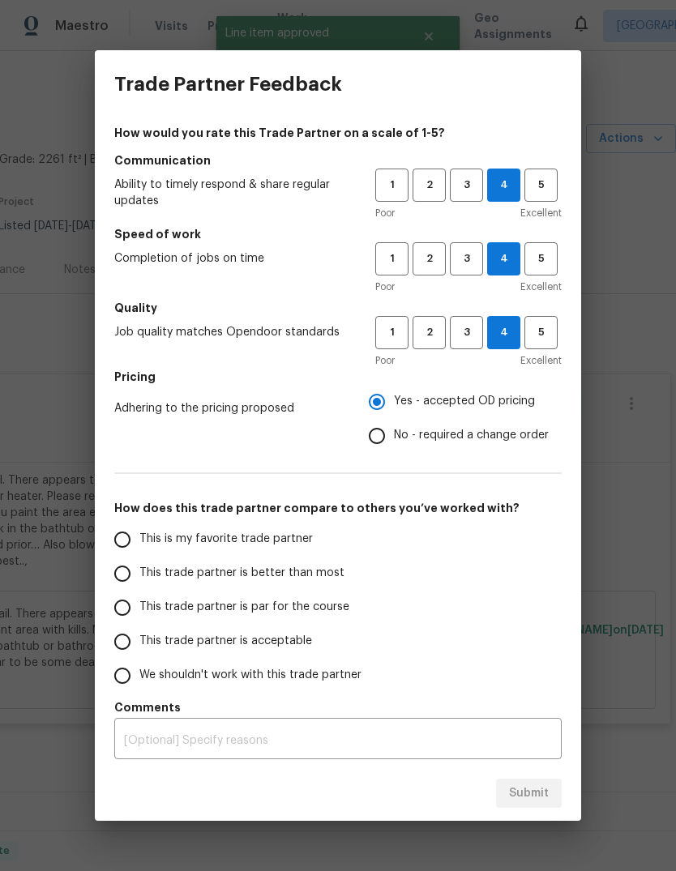
click at [113, 524] on input "This is my favorite trade partner" at bounding box center [122, 540] width 34 height 34
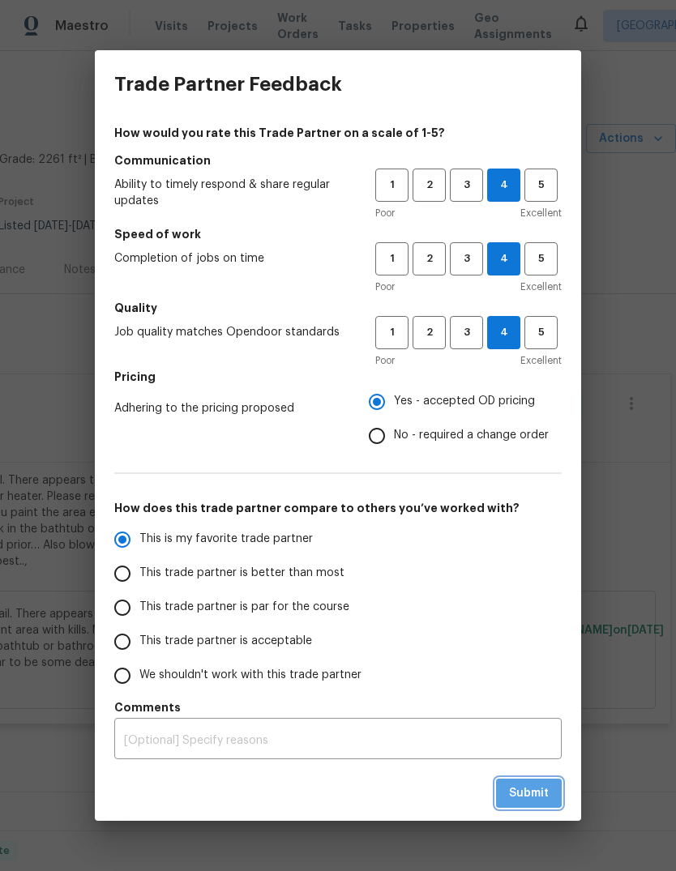
click at [531, 791] on span "Submit" at bounding box center [529, 793] width 40 height 20
radio input "true"
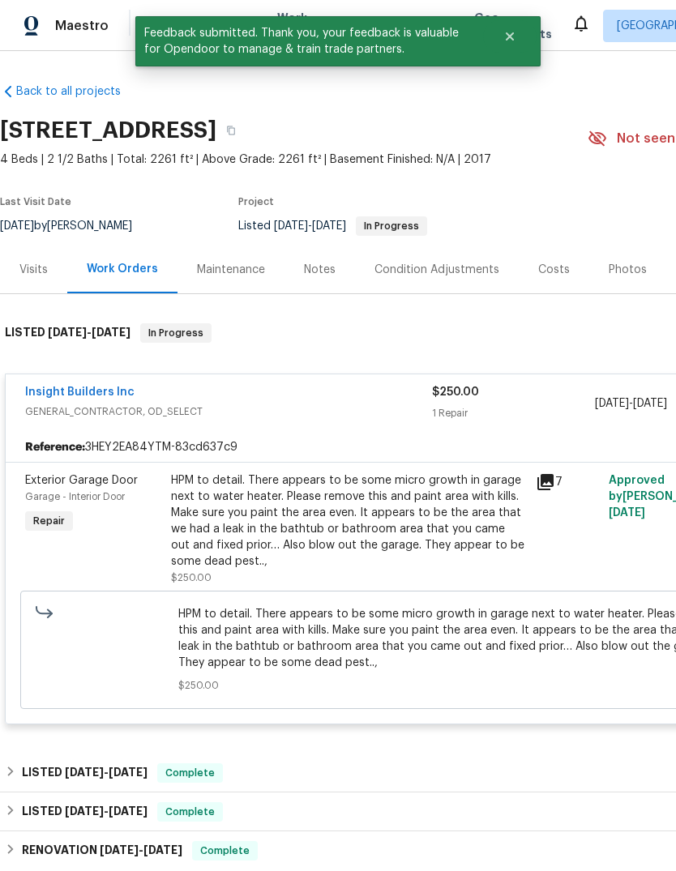
scroll to position [0, 0]
click at [325, 267] on div "Notes" at bounding box center [320, 270] width 32 height 16
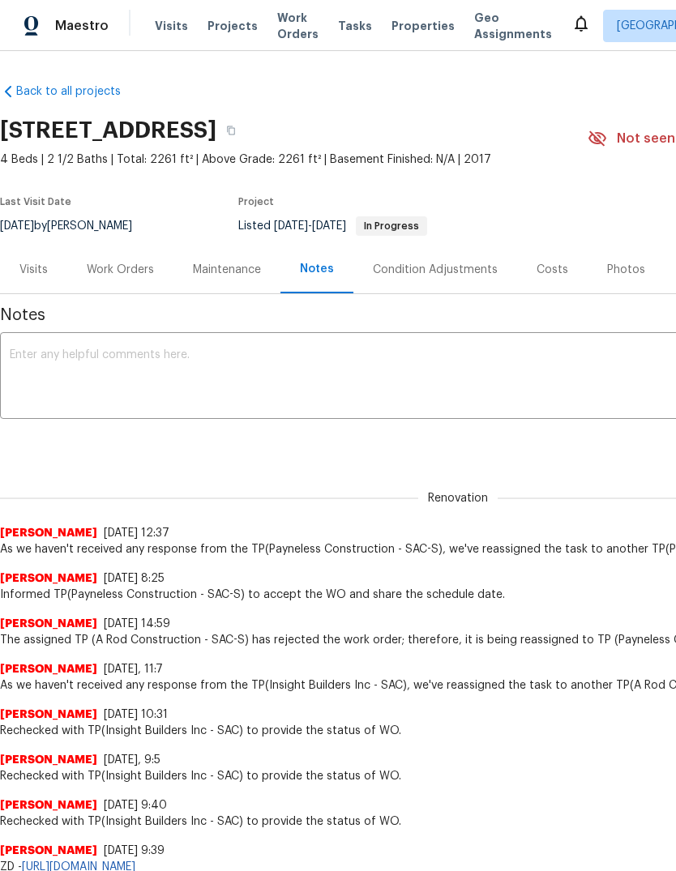
click at [50, 345] on div "x ​" at bounding box center [457, 377] width 915 height 83
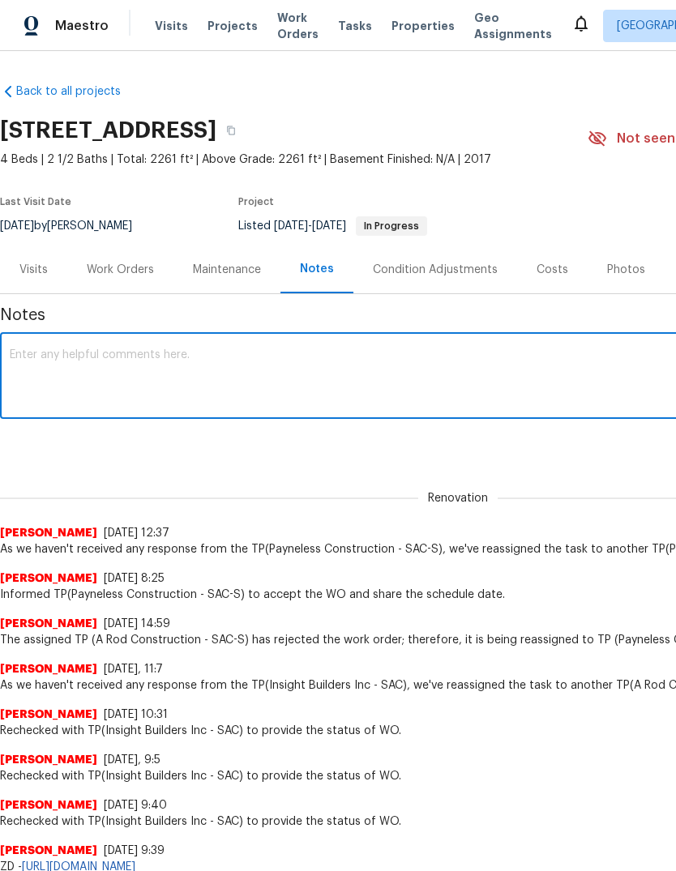
click at [36, 355] on textarea at bounding box center [458, 377] width 896 height 57
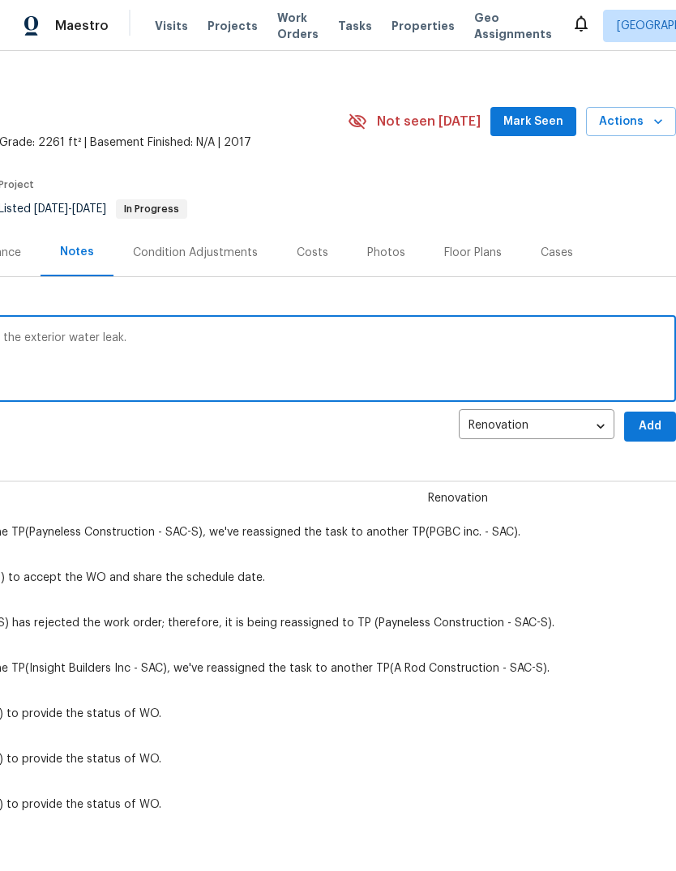
scroll to position [18, 240]
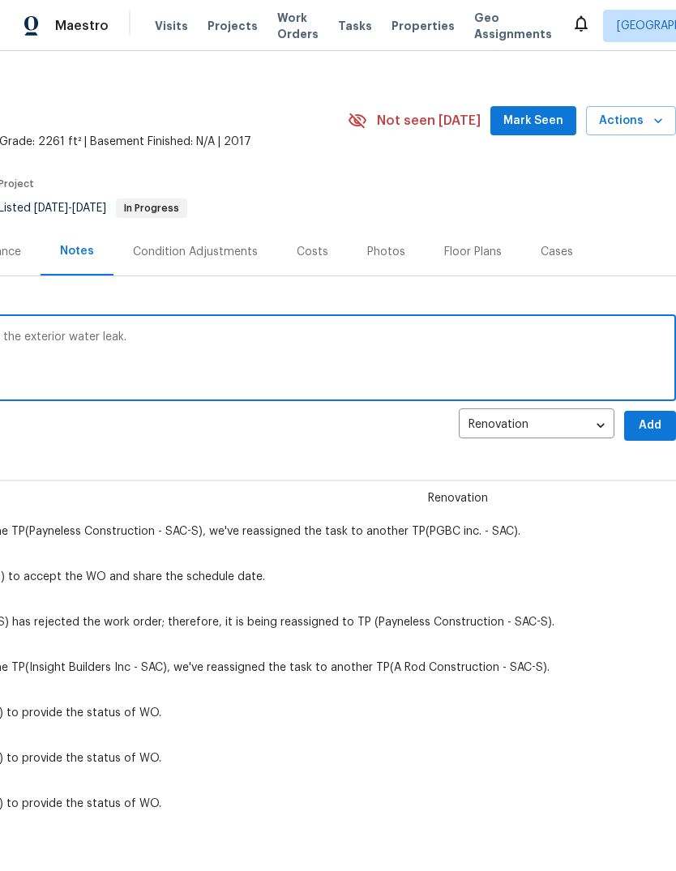
type textarea "I will be going to his house tomorrow to check the exterior water leak."
click at [647, 424] on span "Add" at bounding box center [650, 426] width 26 height 20
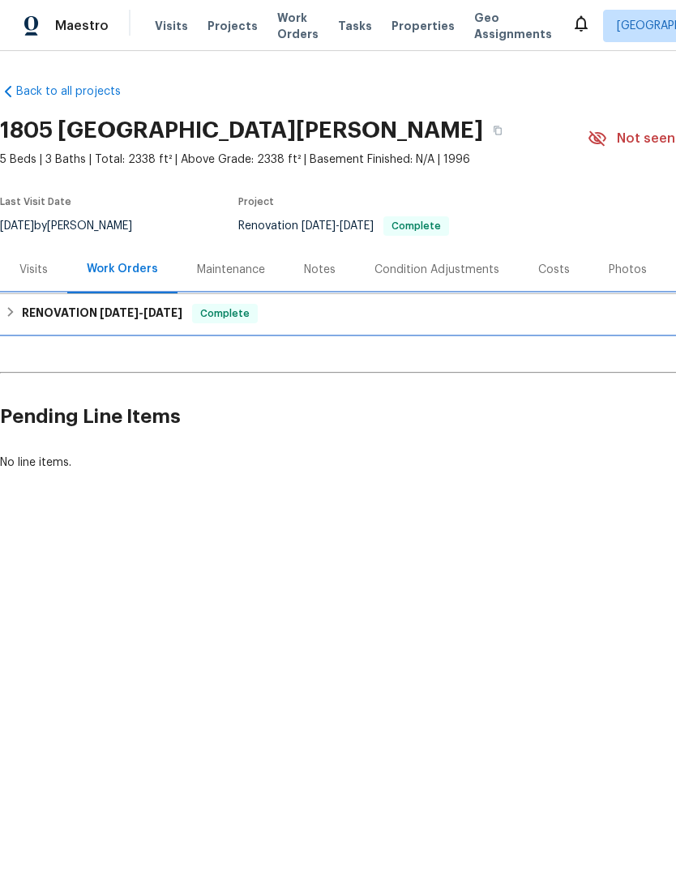
click at [63, 314] on h6 "RENOVATION [DATE] - [DATE]" at bounding box center [102, 313] width 160 height 19
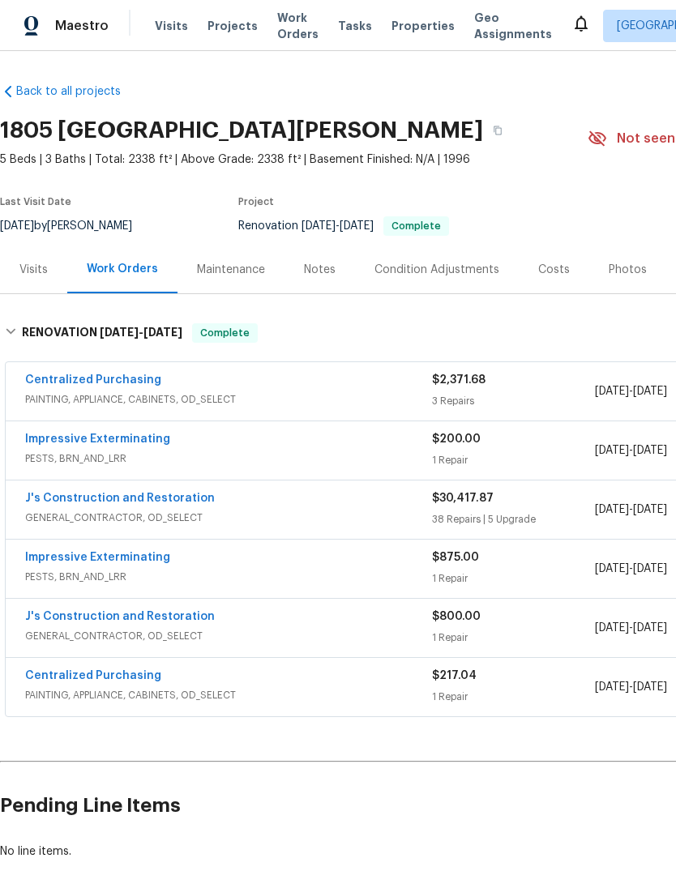
click at [73, 512] on span "GENERAL_CONTRACTOR, OD_SELECT" at bounding box center [228, 518] width 407 height 16
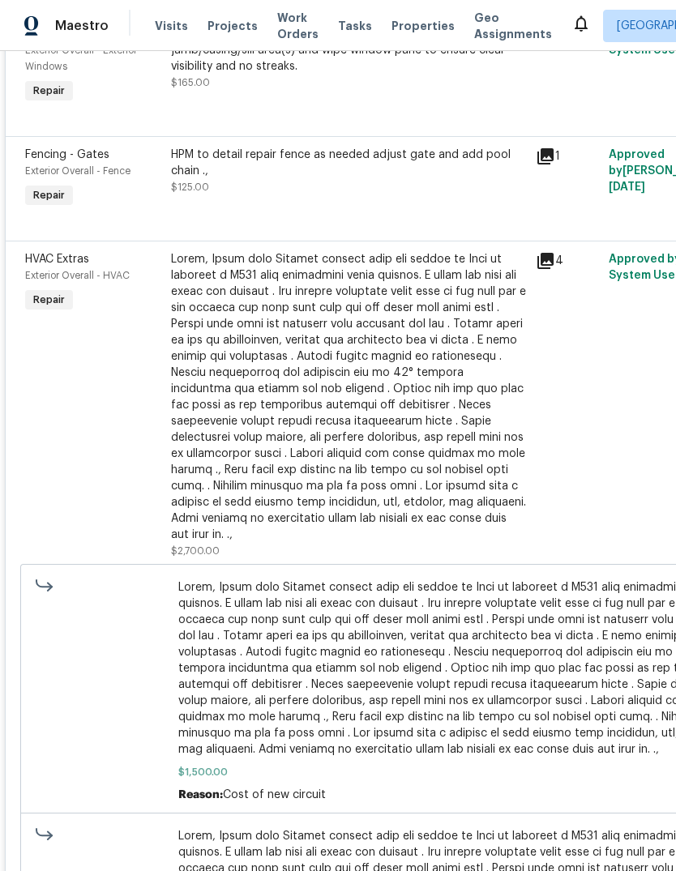
scroll to position [1960, 0]
click at [518, 658] on span at bounding box center [458, 667] width 560 height 178
click at [447, 448] on div at bounding box center [348, 396] width 355 height 292
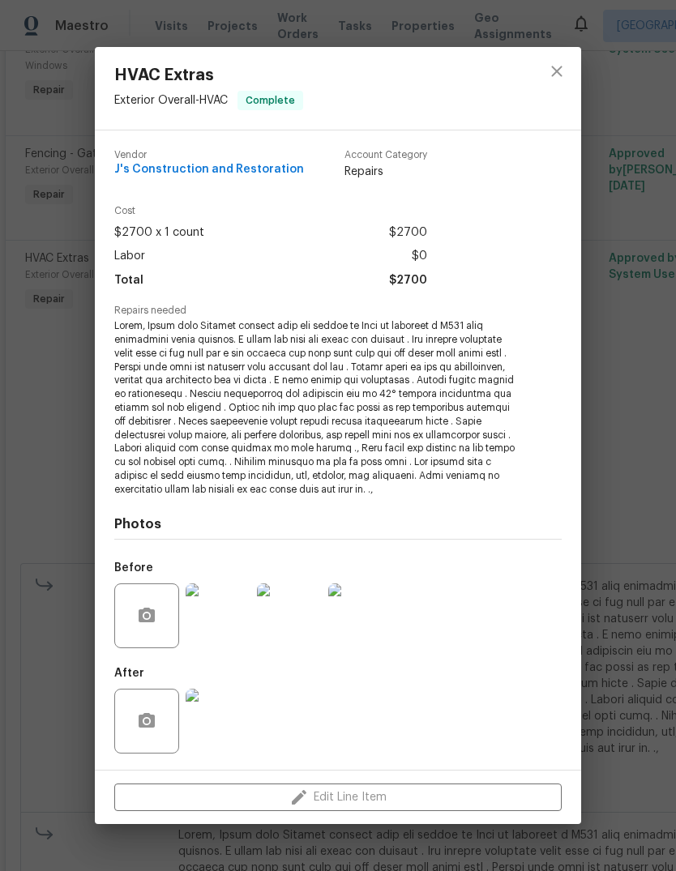
click at [210, 719] on img at bounding box center [218, 721] width 65 height 65
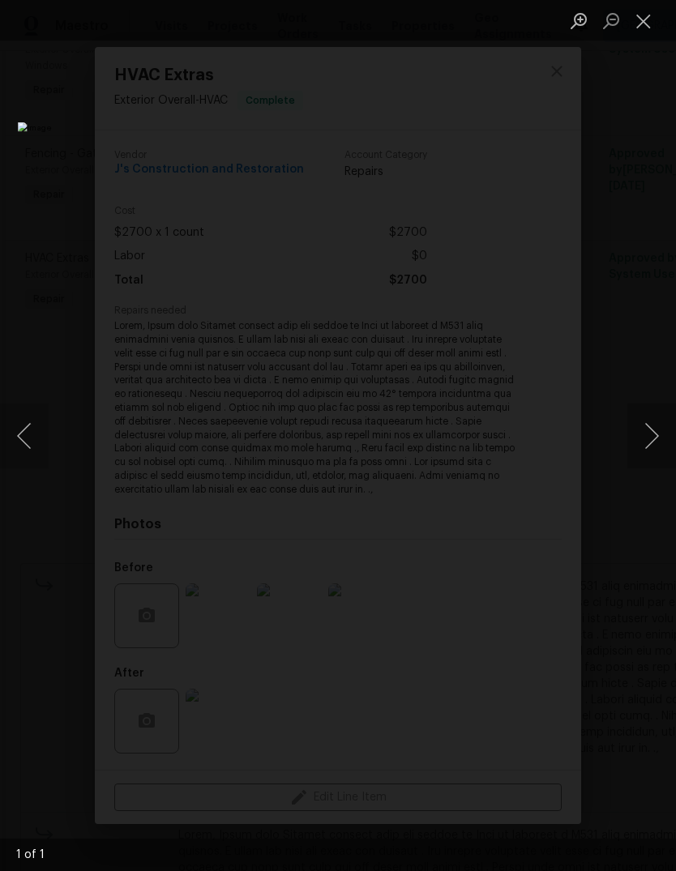
click at [643, 16] on button "Close lightbox" at bounding box center [643, 20] width 32 height 28
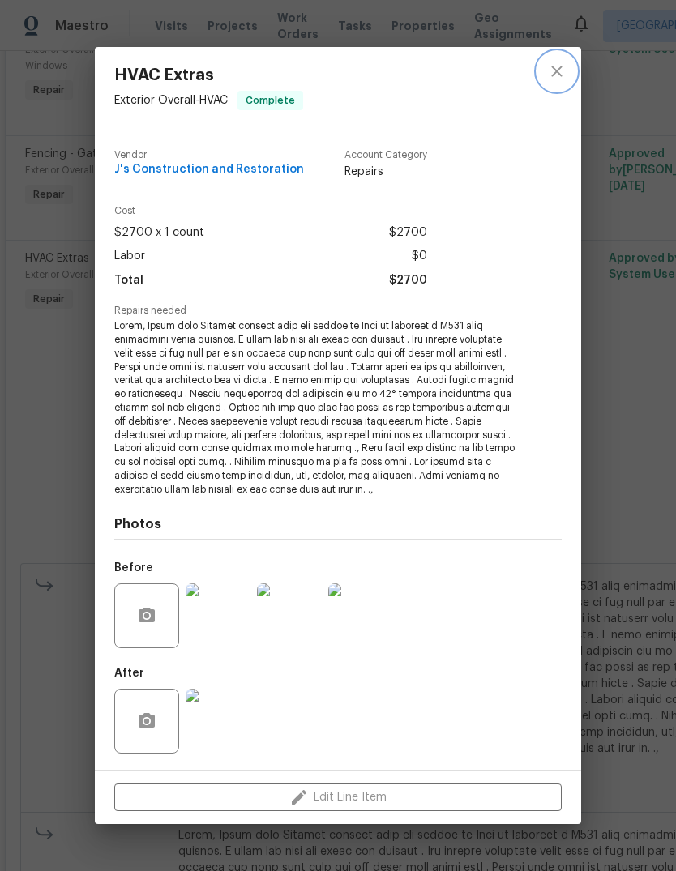
click at [559, 73] on icon "close" at bounding box center [556, 71] width 19 height 19
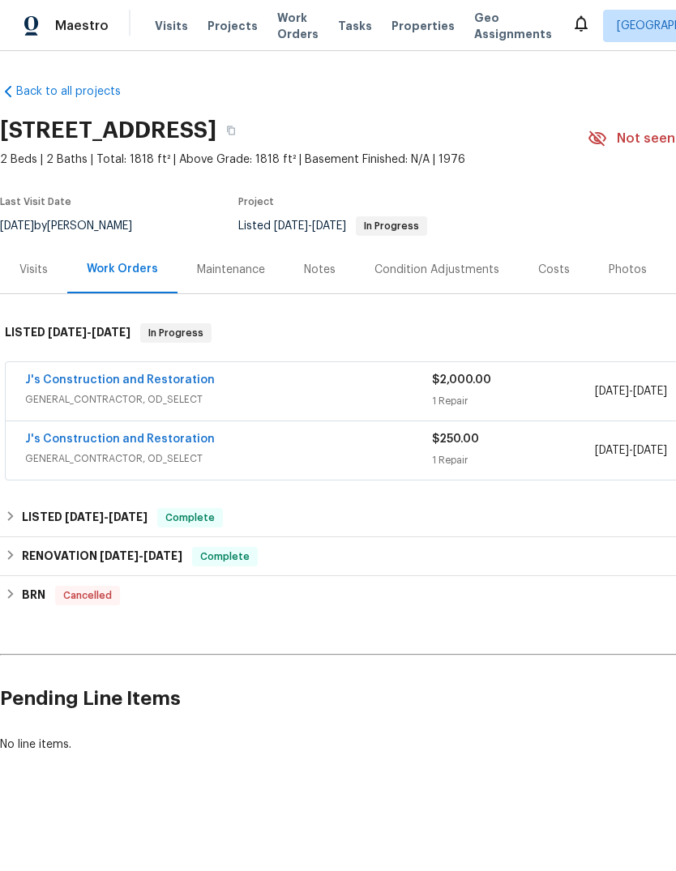
click at [75, 402] on span "GENERAL_CONTRACTOR, OD_SELECT" at bounding box center [228, 399] width 407 height 16
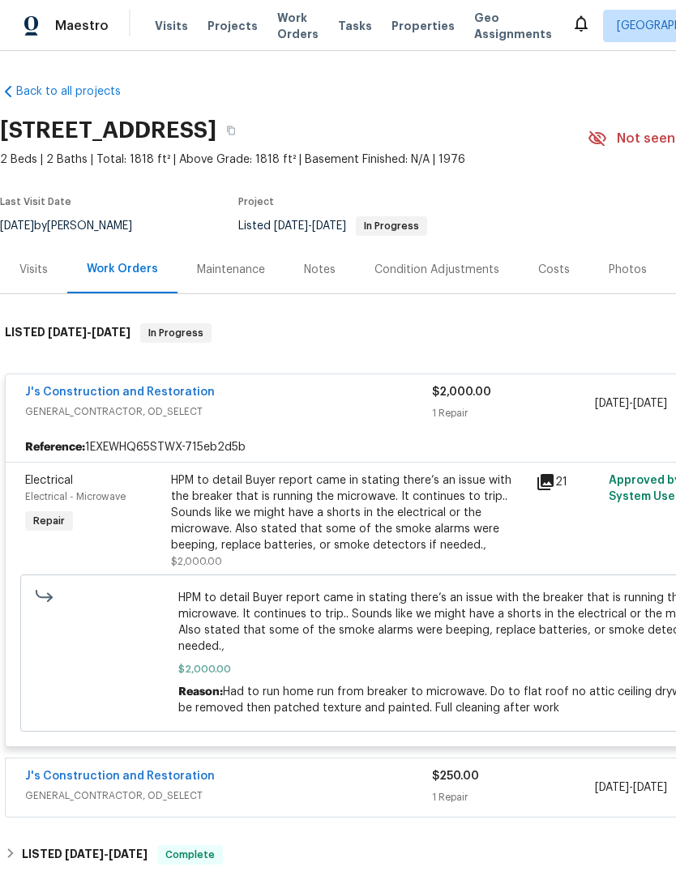
click at [473, 626] on span "HPM to detail Buyer report came in stating there’s an issue with the breaker th…" at bounding box center [458, 622] width 560 height 65
click at [416, 539] on div "HPM to detail Buyer report came in stating there’s an issue with the breaker th…" at bounding box center [348, 512] width 355 height 81
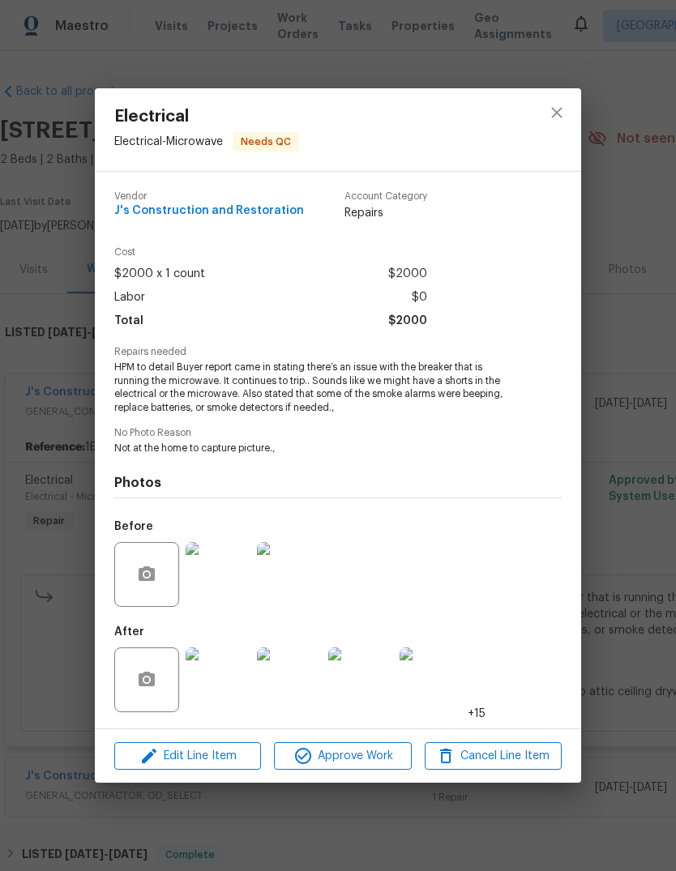
click at [216, 692] on img at bounding box center [218, 679] width 65 height 65
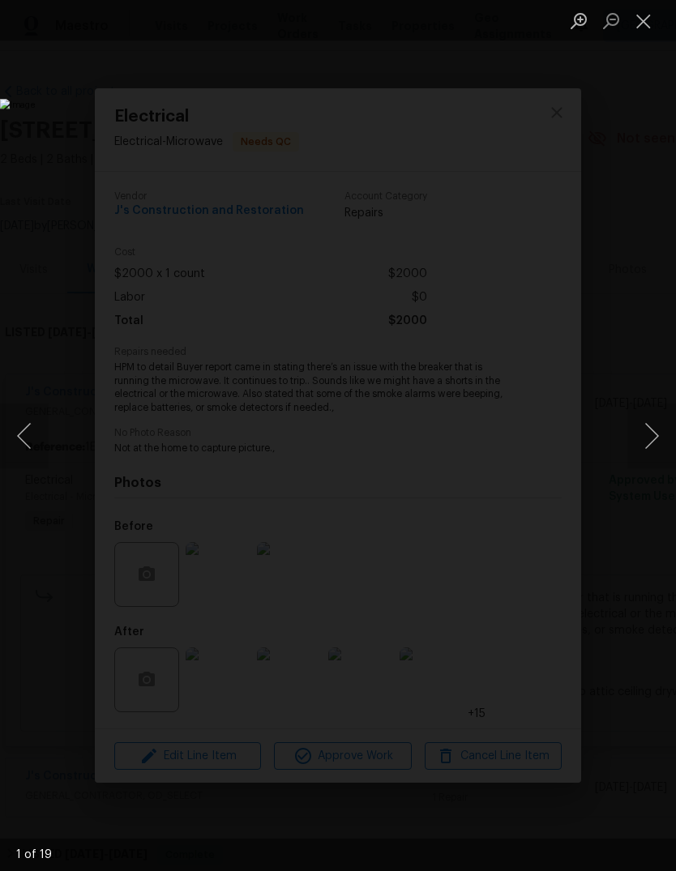
click at [635, 432] on button "Next image" at bounding box center [651, 435] width 49 height 65
click at [640, 421] on button "Next image" at bounding box center [651, 435] width 49 height 65
click at [643, 418] on button "Next image" at bounding box center [651, 435] width 49 height 65
click at [642, 427] on button "Next image" at bounding box center [651, 435] width 49 height 65
click at [650, 433] on button "Next image" at bounding box center [651, 435] width 49 height 65
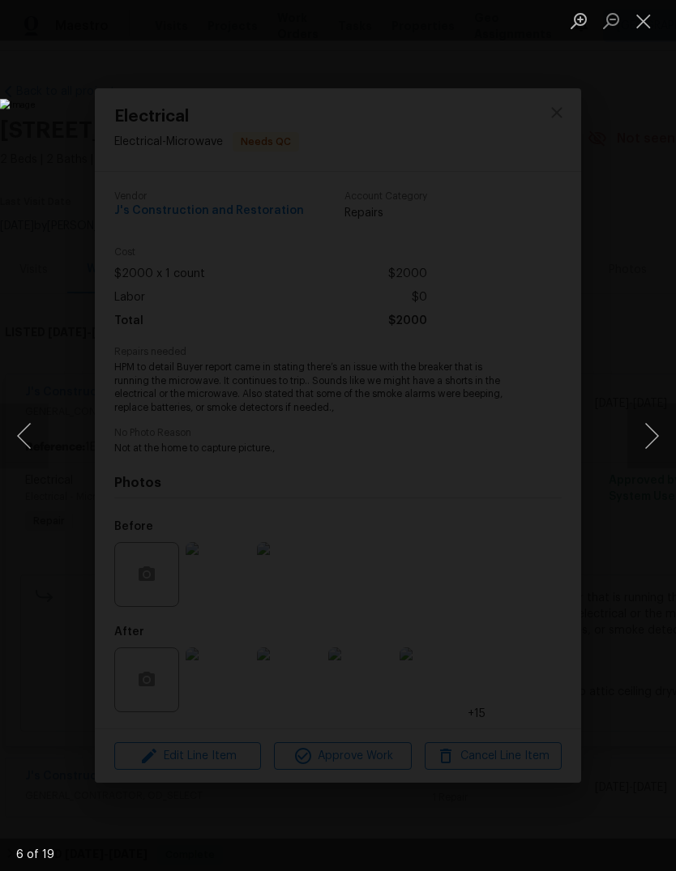
click at [647, 439] on button "Next image" at bounding box center [651, 435] width 49 height 65
click at [640, 19] on button "Close lightbox" at bounding box center [643, 20] width 32 height 28
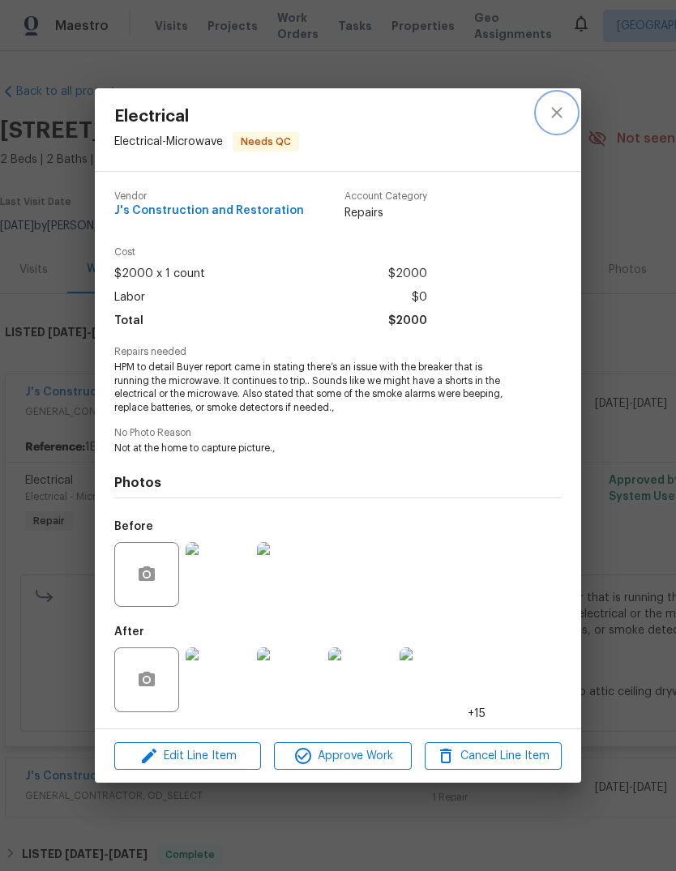
click at [554, 117] on icon "close" at bounding box center [556, 112] width 19 height 19
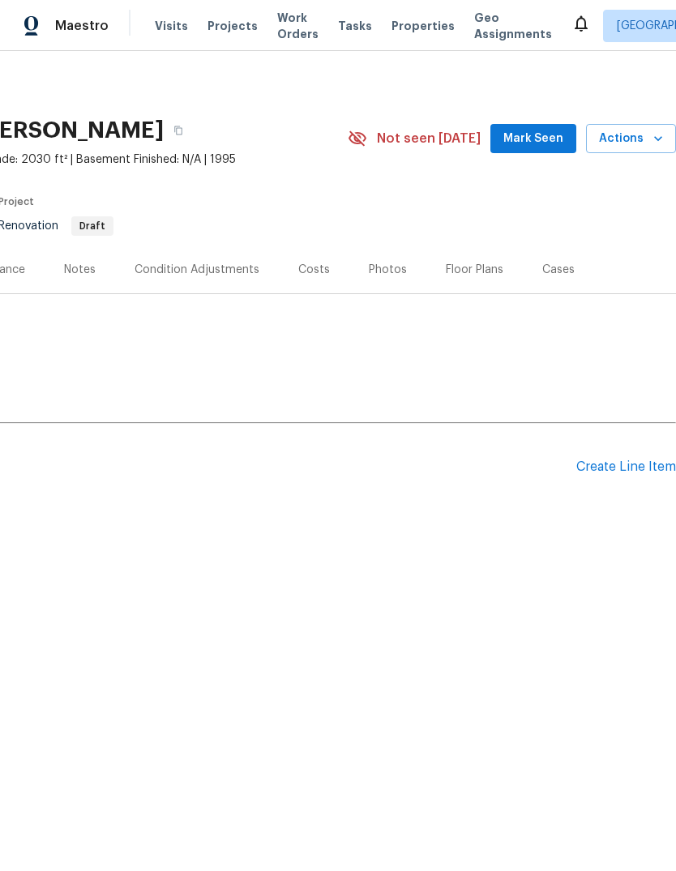
scroll to position [0, 240]
click at [217, 269] on div "Condition Adjustments" at bounding box center [196, 270] width 125 height 16
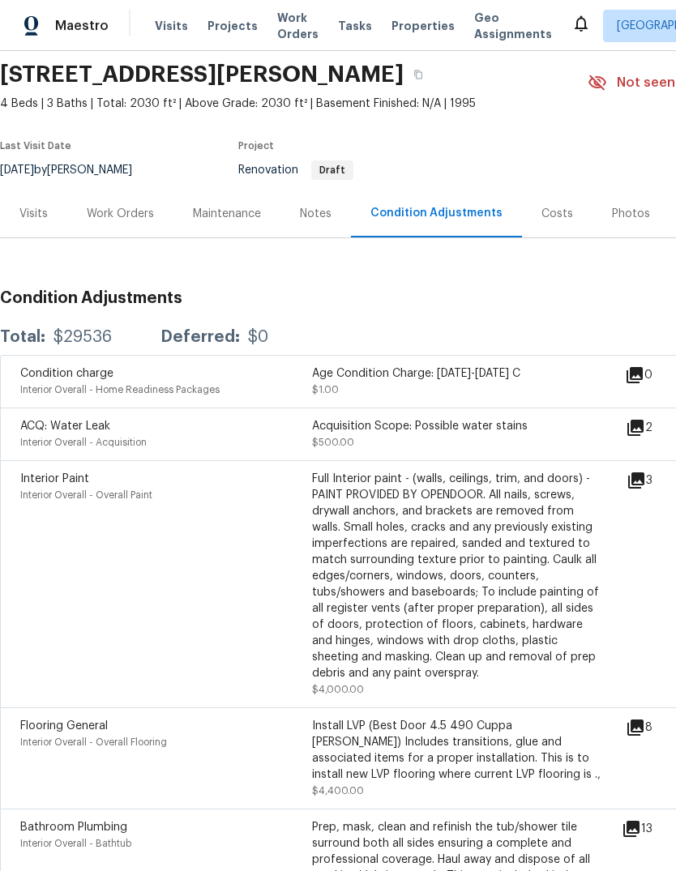
scroll to position [56, 0]
click at [641, 484] on icon at bounding box center [635, 480] width 19 height 19
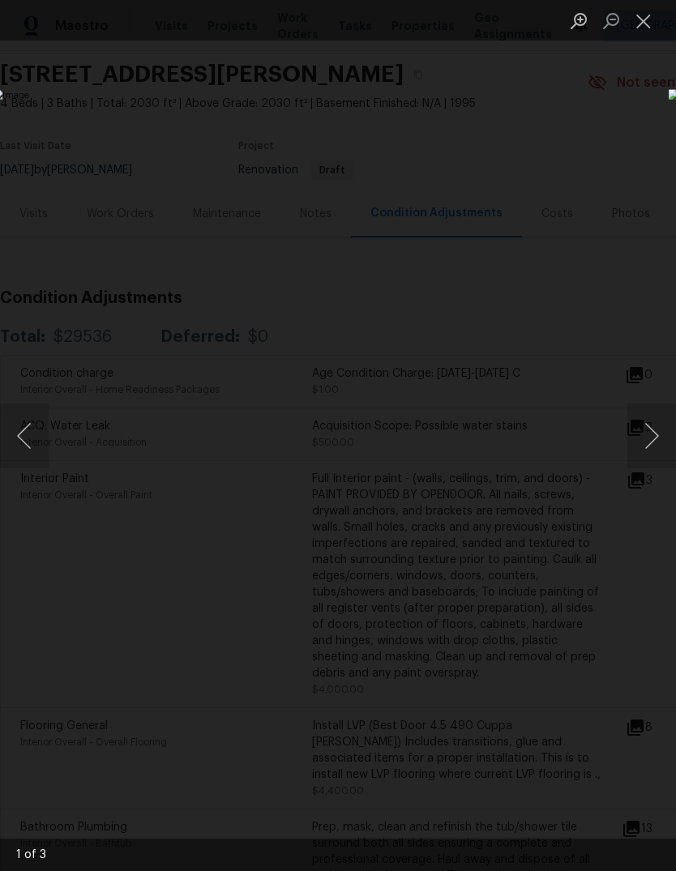
click at [647, 441] on button "Next image" at bounding box center [651, 435] width 49 height 65
click at [652, 429] on button "Next image" at bounding box center [651, 435] width 49 height 65
click at [640, 9] on button "Close lightbox" at bounding box center [643, 20] width 32 height 28
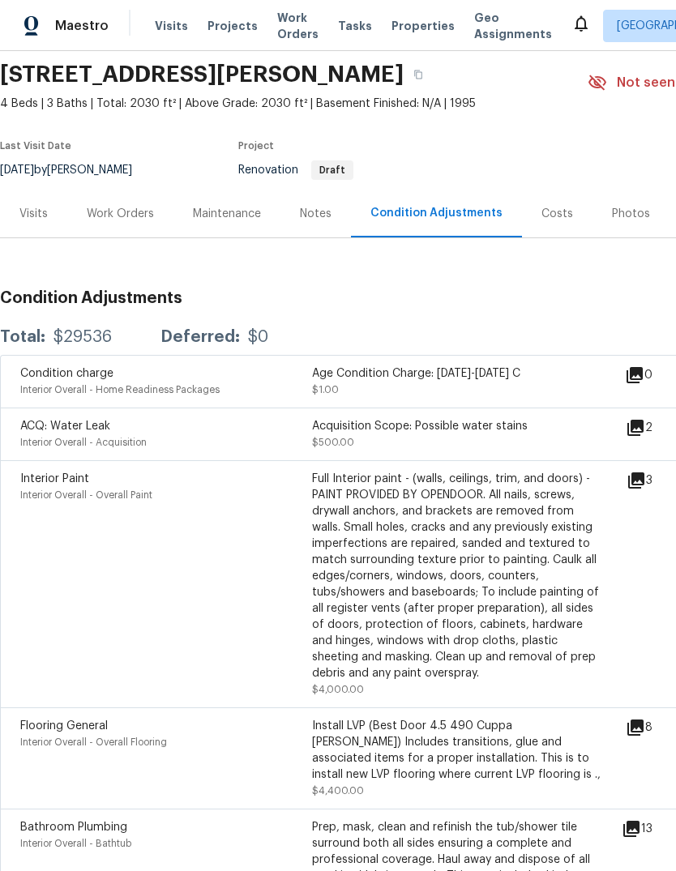
click at [645, 420] on icon at bounding box center [634, 427] width 19 height 19
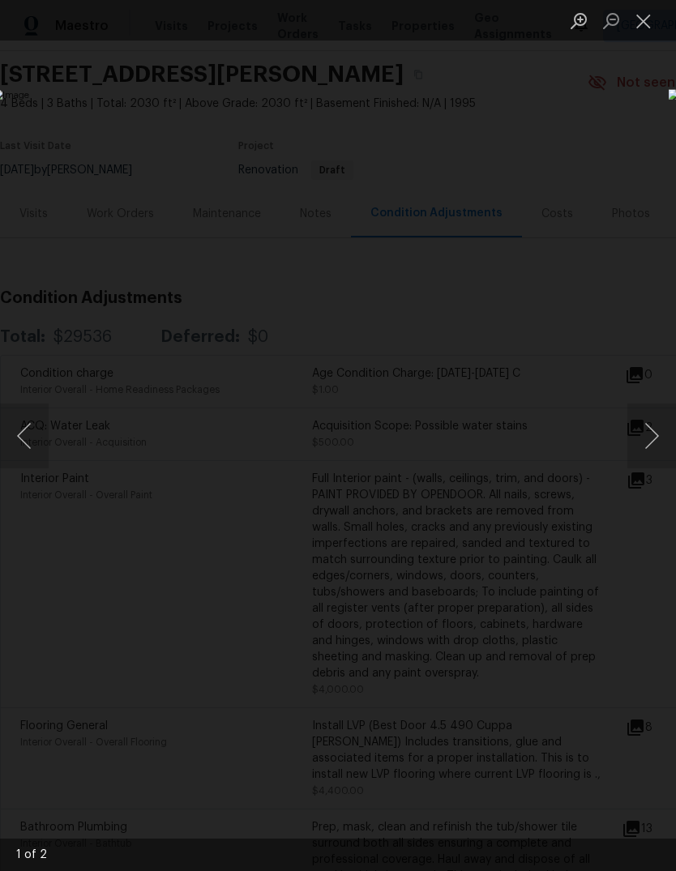
click at [652, 442] on button "Next image" at bounding box center [651, 435] width 49 height 65
click at [642, 11] on button "Close lightbox" at bounding box center [643, 20] width 32 height 28
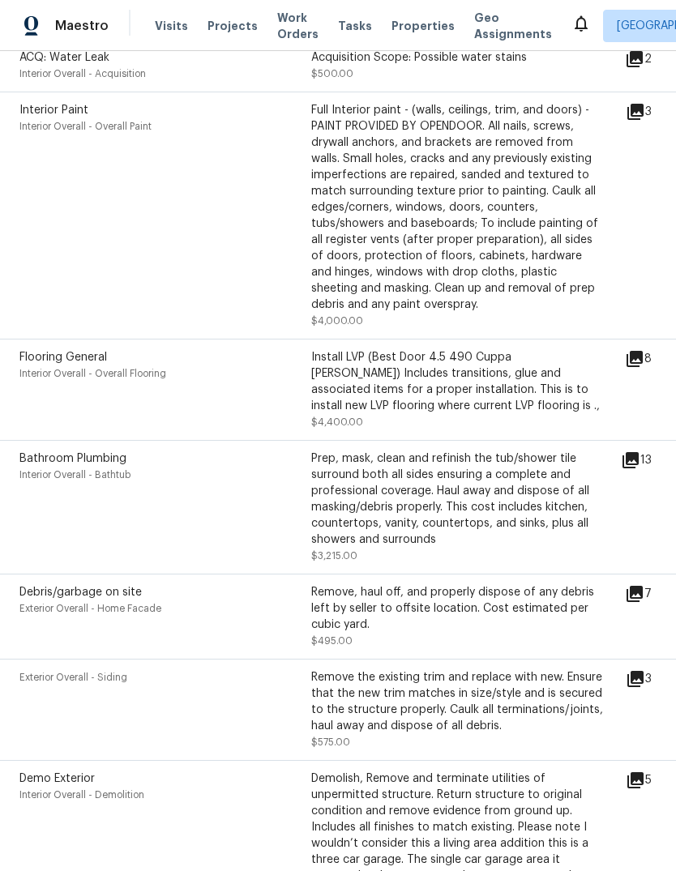
scroll to position [425, 1]
click at [642, 355] on icon at bounding box center [634, 358] width 16 height 16
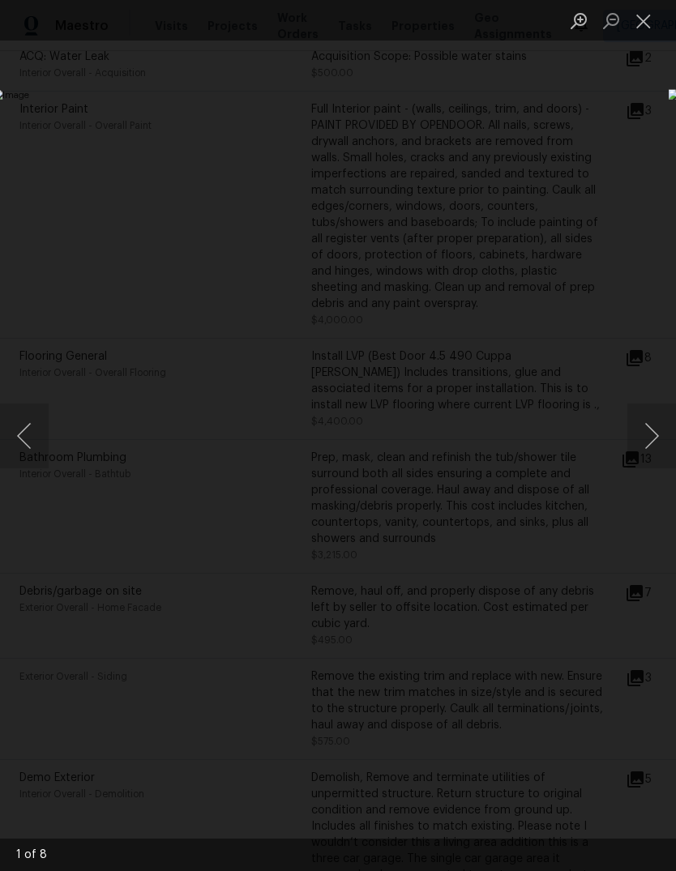
click at [642, 437] on button "Next image" at bounding box center [651, 435] width 49 height 65
click at [650, 439] on button "Next image" at bounding box center [651, 435] width 49 height 65
click at [651, 438] on button "Next image" at bounding box center [651, 435] width 49 height 65
click at [652, 436] on button "Next image" at bounding box center [651, 435] width 49 height 65
click at [643, 28] on button "Close lightbox" at bounding box center [643, 20] width 32 height 28
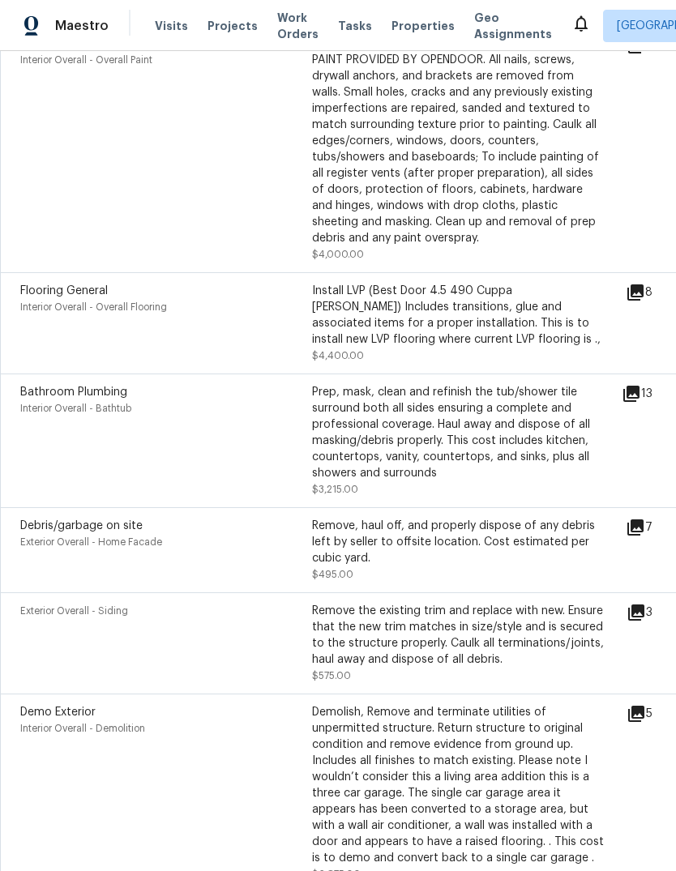
scroll to position [492, 0]
click at [639, 392] on icon at bounding box center [631, 393] width 16 height 16
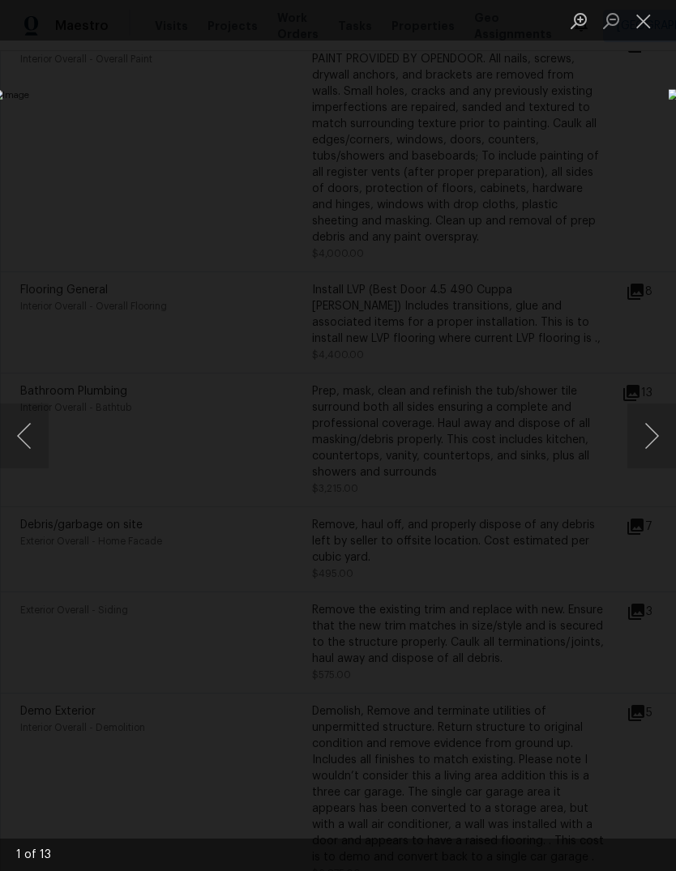
click at [650, 431] on button "Next image" at bounding box center [651, 435] width 49 height 65
click at [648, 431] on button "Next image" at bounding box center [651, 435] width 49 height 65
click at [650, 441] on button "Next image" at bounding box center [651, 435] width 49 height 65
click at [642, 15] on button "Close lightbox" at bounding box center [643, 20] width 32 height 28
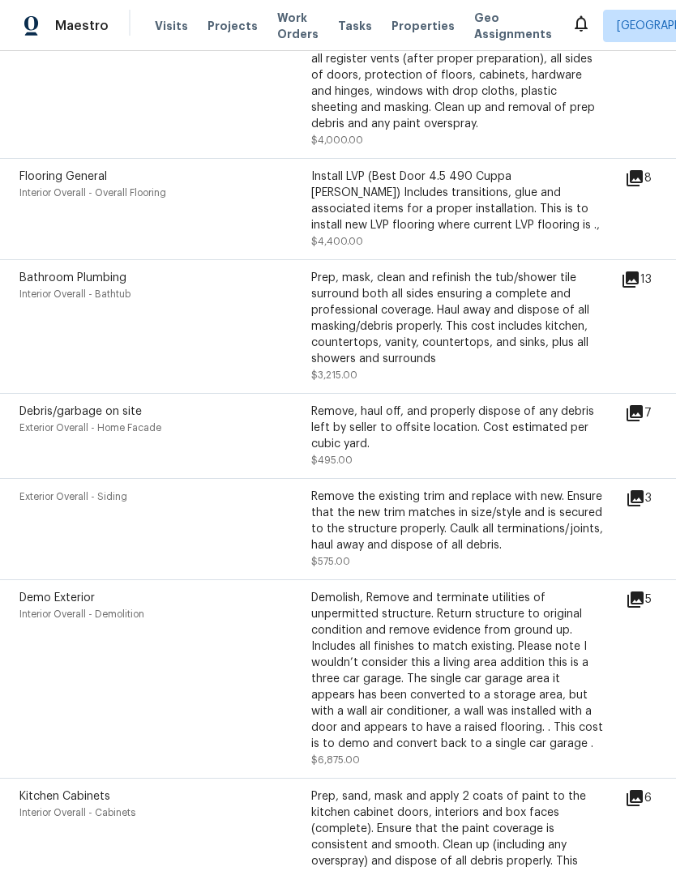
scroll to position [608, 0]
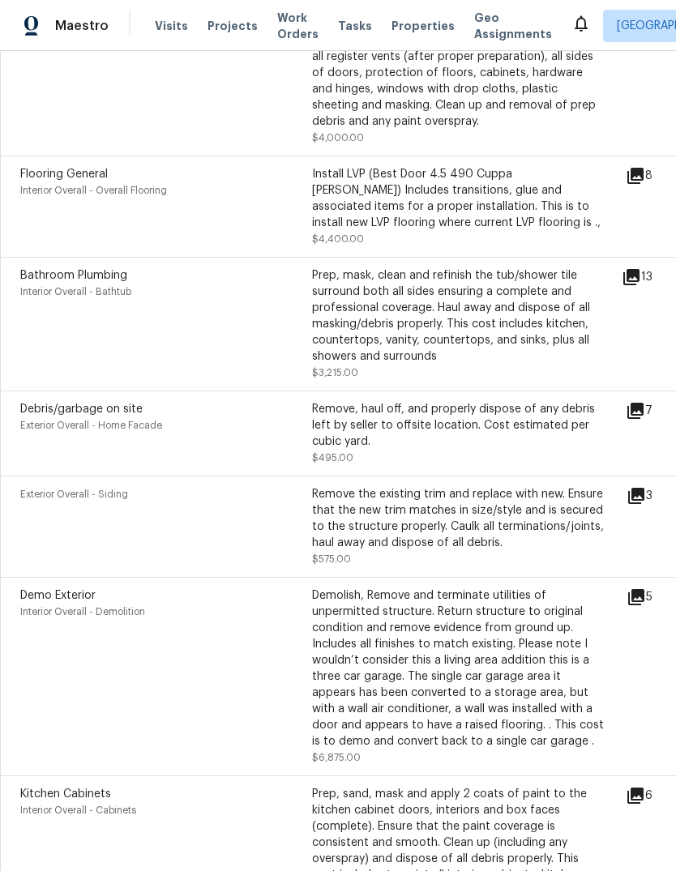
click at [645, 420] on icon at bounding box center [634, 410] width 19 height 19
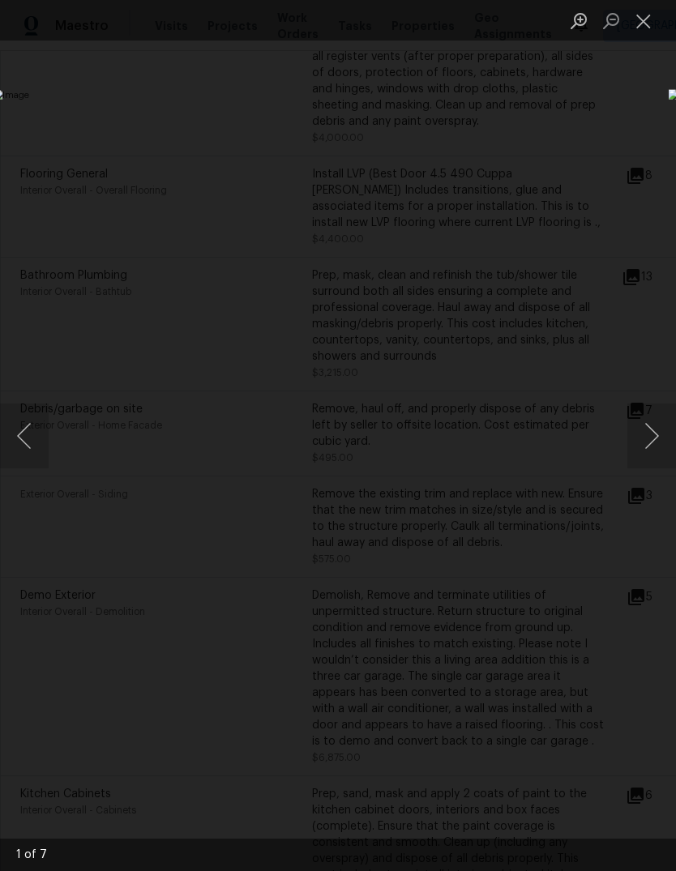
click at [651, 439] on button "Next image" at bounding box center [651, 435] width 49 height 65
click at [648, 441] on button "Next image" at bounding box center [651, 435] width 49 height 65
click at [646, 446] on button "Next image" at bounding box center [651, 435] width 49 height 65
click at [650, 439] on button "Next image" at bounding box center [651, 435] width 49 height 65
click at [650, 12] on button "Close lightbox" at bounding box center [643, 20] width 32 height 28
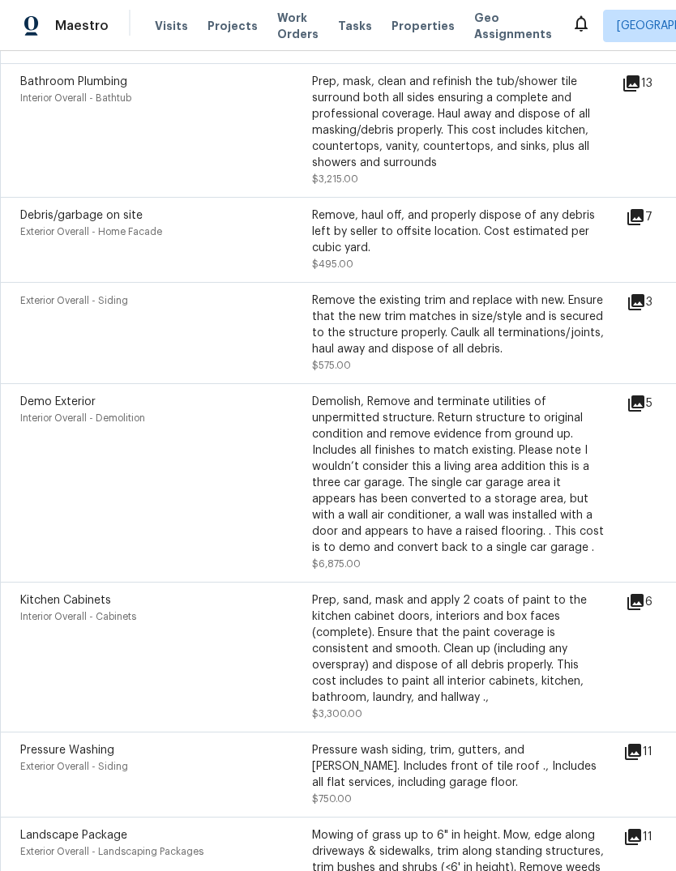
scroll to position [803, 0]
click at [644, 302] on icon at bounding box center [636, 300] width 16 height 16
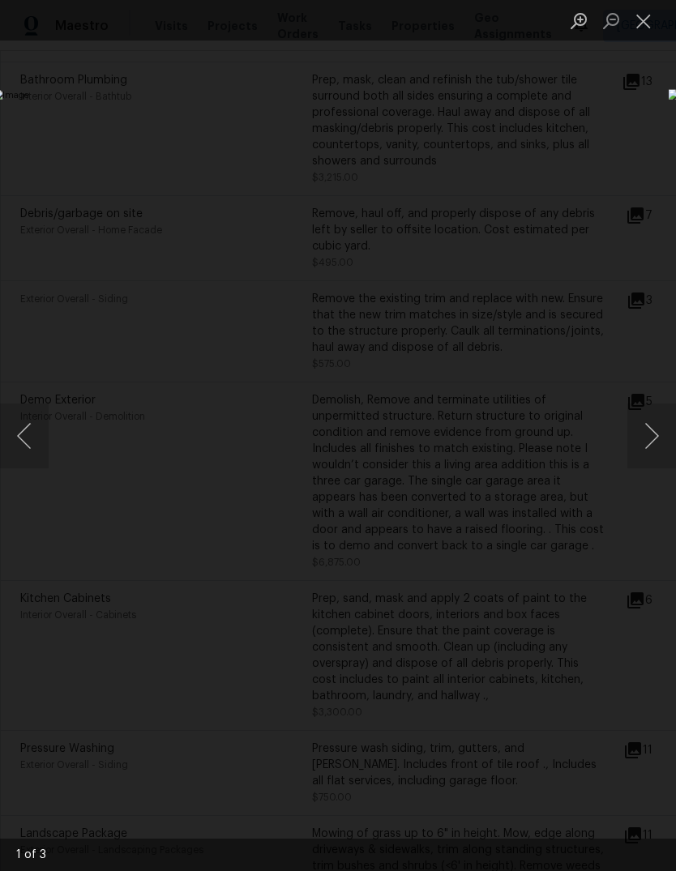
click at [648, 437] on button "Next image" at bounding box center [651, 435] width 49 height 65
click at [651, 435] on button "Next image" at bounding box center [651, 435] width 49 height 65
click at [649, 446] on button "Next image" at bounding box center [651, 435] width 49 height 65
click at [651, 451] on button "Next image" at bounding box center [651, 435] width 49 height 65
click at [641, 8] on button "Close lightbox" at bounding box center [643, 20] width 32 height 28
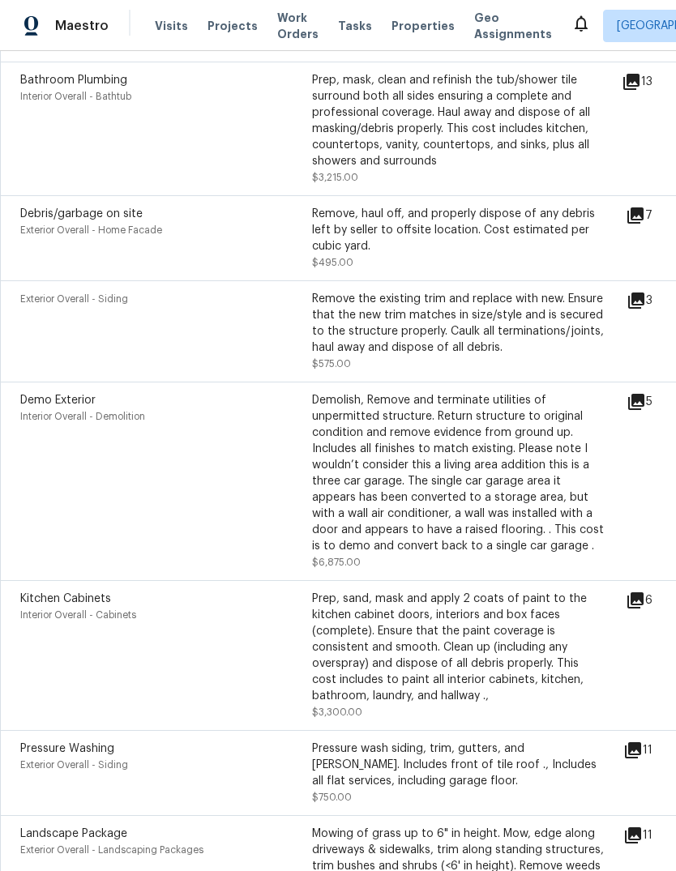
click at [644, 402] on icon at bounding box center [636, 402] width 16 height 16
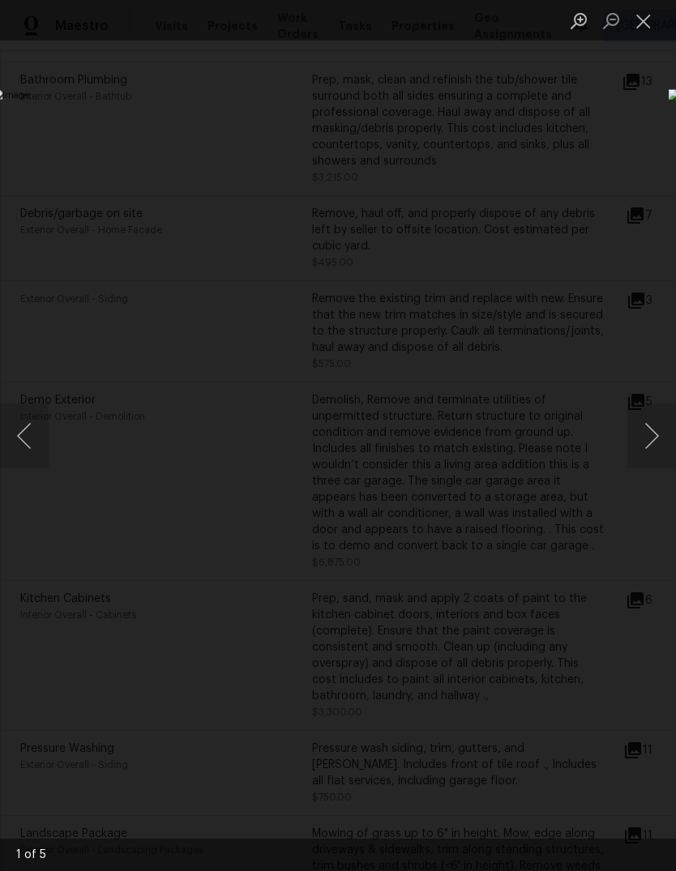
click at [654, 434] on button "Next image" at bounding box center [651, 435] width 49 height 65
click at [651, 444] on button "Next image" at bounding box center [651, 435] width 49 height 65
click at [650, 446] on button "Next image" at bounding box center [651, 435] width 49 height 65
click at [652, 443] on button "Next image" at bounding box center [651, 435] width 49 height 65
click at [636, 17] on button "Close lightbox" at bounding box center [643, 20] width 32 height 28
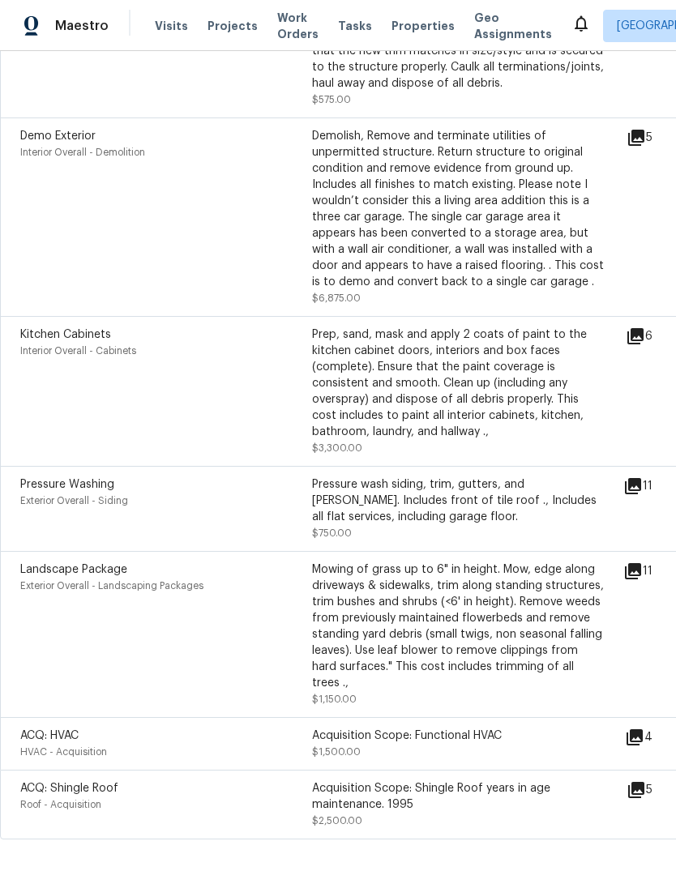
scroll to position [1066, 0]
click at [645, 340] on icon at bounding box center [634, 336] width 19 height 19
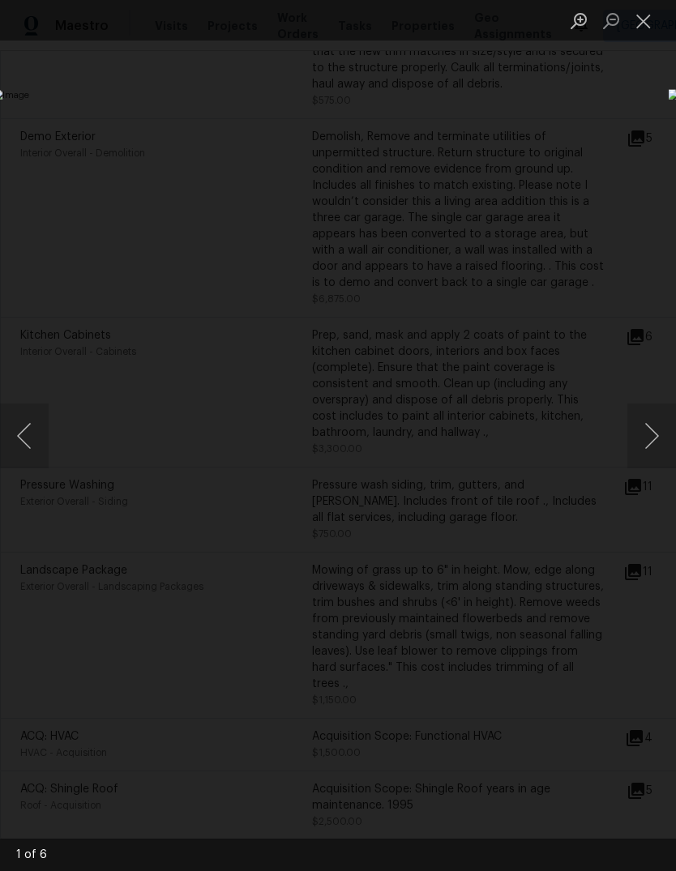
click at [655, 441] on button "Next image" at bounding box center [651, 435] width 49 height 65
click at [645, 449] on button "Next image" at bounding box center [651, 435] width 49 height 65
click at [651, 450] on button "Next image" at bounding box center [651, 435] width 49 height 65
click at [637, 22] on button "Close lightbox" at bounding box center [643, 20] width 32 height 28
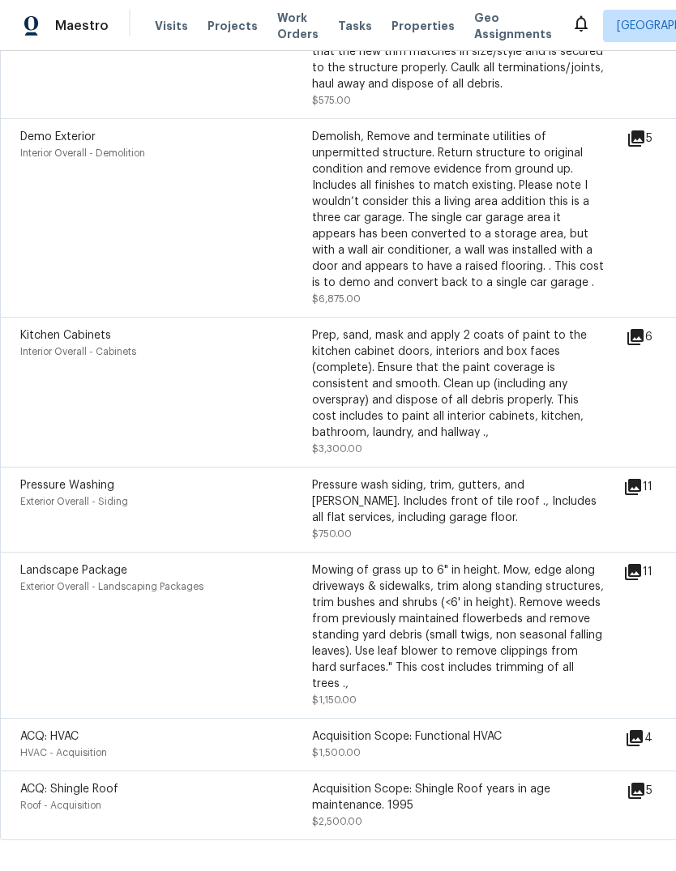
click at [641, 495] on icon at bounding box center [633, 487] width 16 height 16
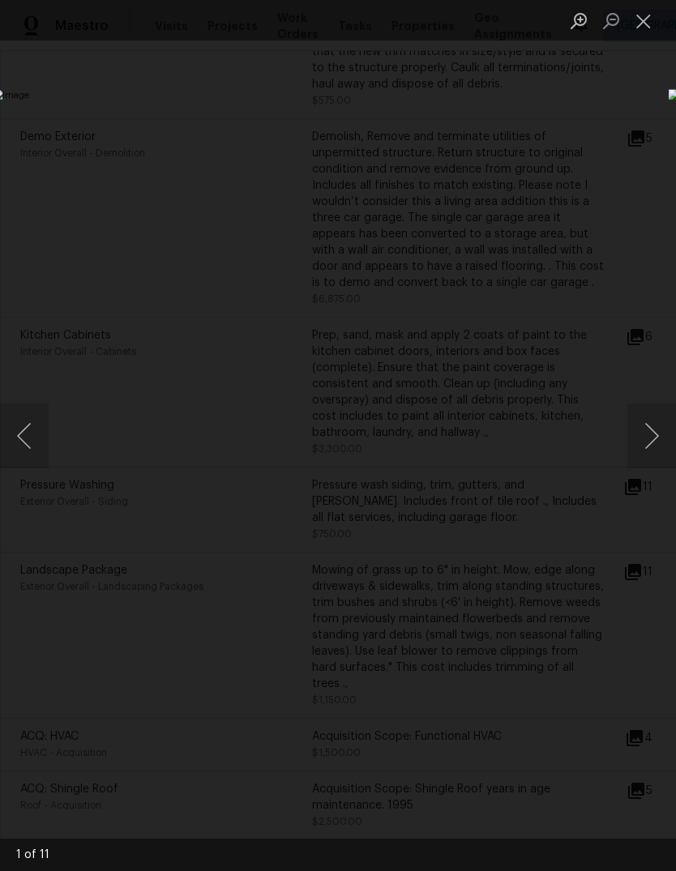
click at [654, 437] on button "Next image" at bounding box center [651, 435] width 49 height 65
click at [651, 430] on button "Next image" at bounding box center [651, 435] width 49 height 65
click at [655, 432] on button "Next image" at bounding box center [651, 435] width 49 height 65
click at [651, 434] on button "Next image" at bounding box center [651, 435] width 49 height 65
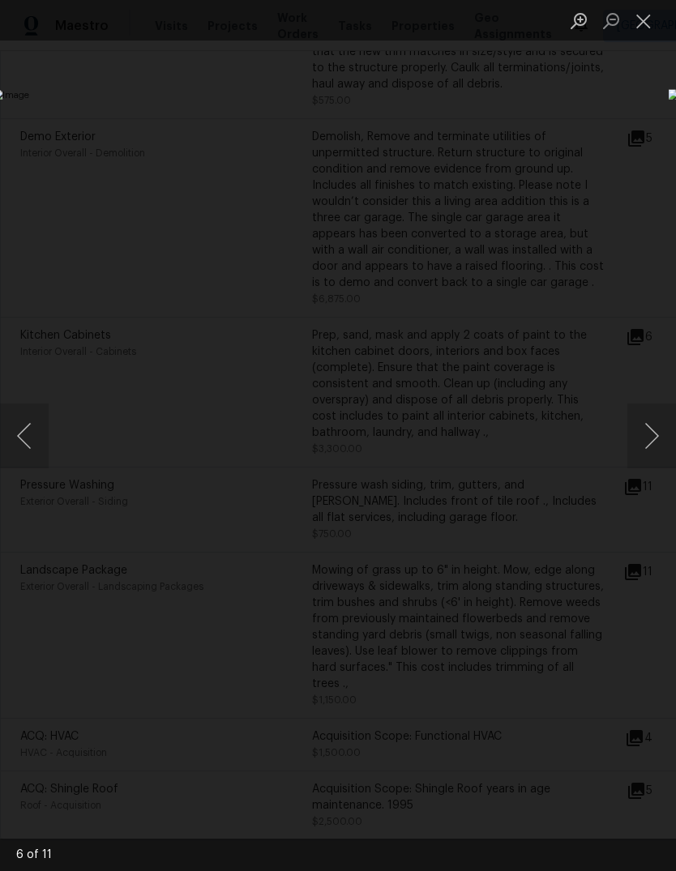
click at [633, 22] on button "Close lightbox" at bounding box center [643, 20] width 32 height 28
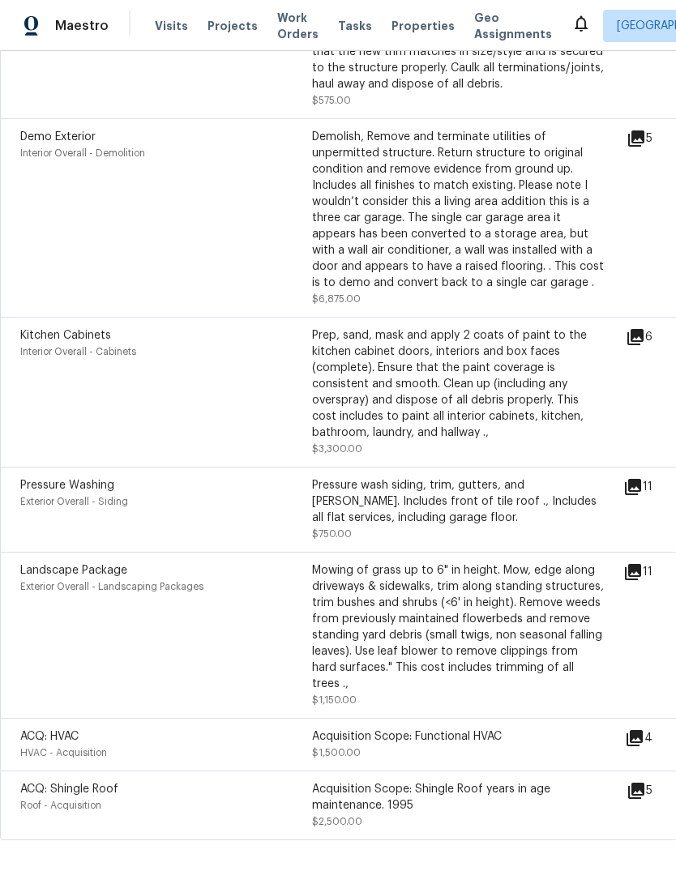
scroll to position [61, 0]
click at [642, 562] on icon at bounding box center [632, 571] width 19 height 19
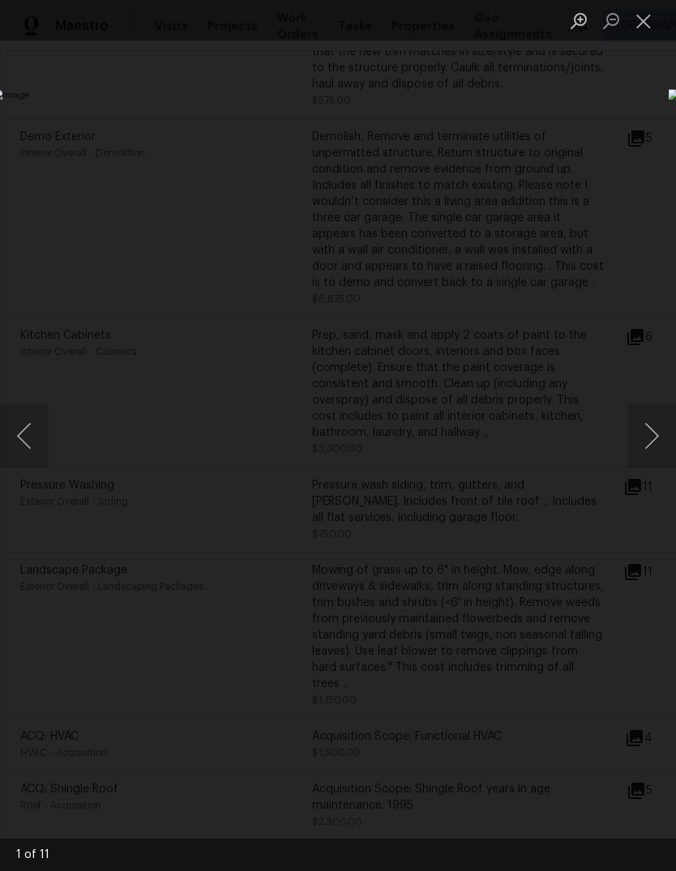
click at [655, 436] on button "Next image" at bounding box center [651, 435] width 49 height 65
click at [649, 441] on button "Next image" at bounding box center [651, 435] width 49 height 65
click at [651, 443] on button "Next image" at bounding box center [651, 435] width 49 height 65
click at [652, 444] on button "Next image" at bounding box center [651, 435] width 49 height 65
click at [640, 14] on button "Close lightbox" at bounding box center [643, 20] width 32 height 28
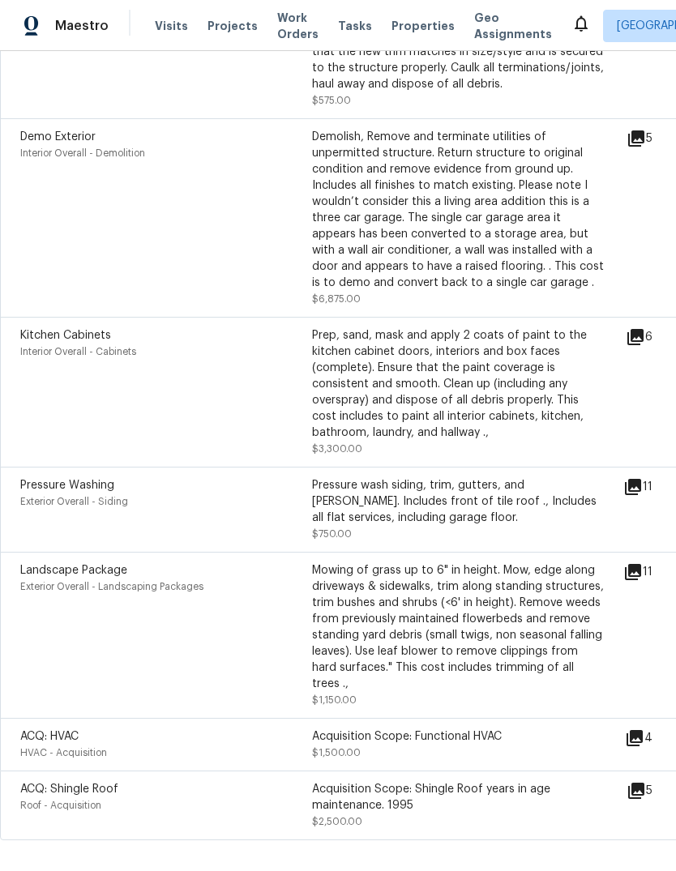
click at [644, 728] on icon at bounding box center [634, 737] width 19 height 19
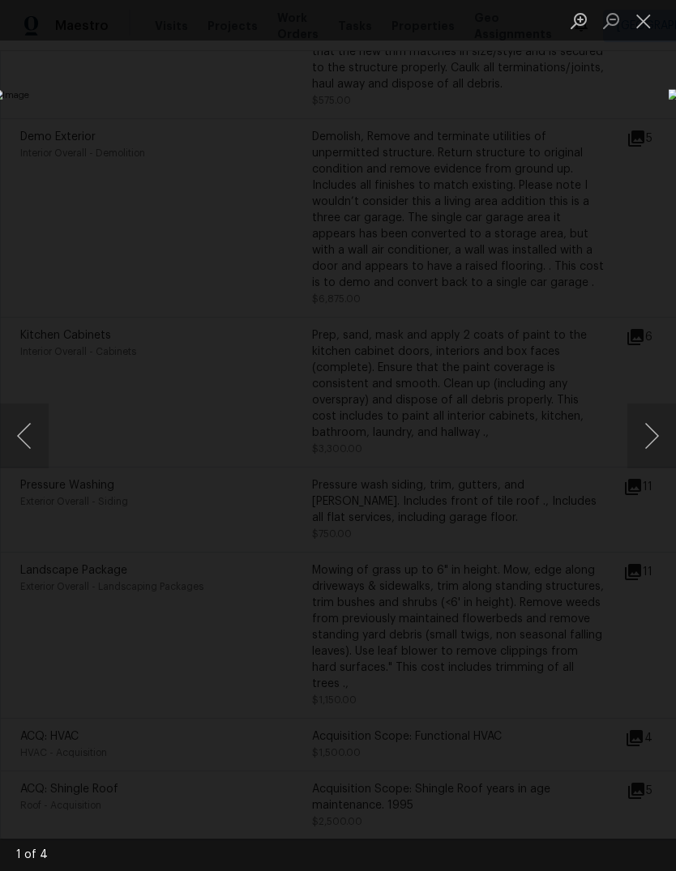
click at [651, 429] on button "Next image" at bounding box center [651, 435] width 49 height 65
click at [653, 429] on button "Next image" at bounding box center [651, 435] width 49 height 65
click at [630, 20] on button "Close lightbox" at bounding box center [643, 20] width 32 height 28
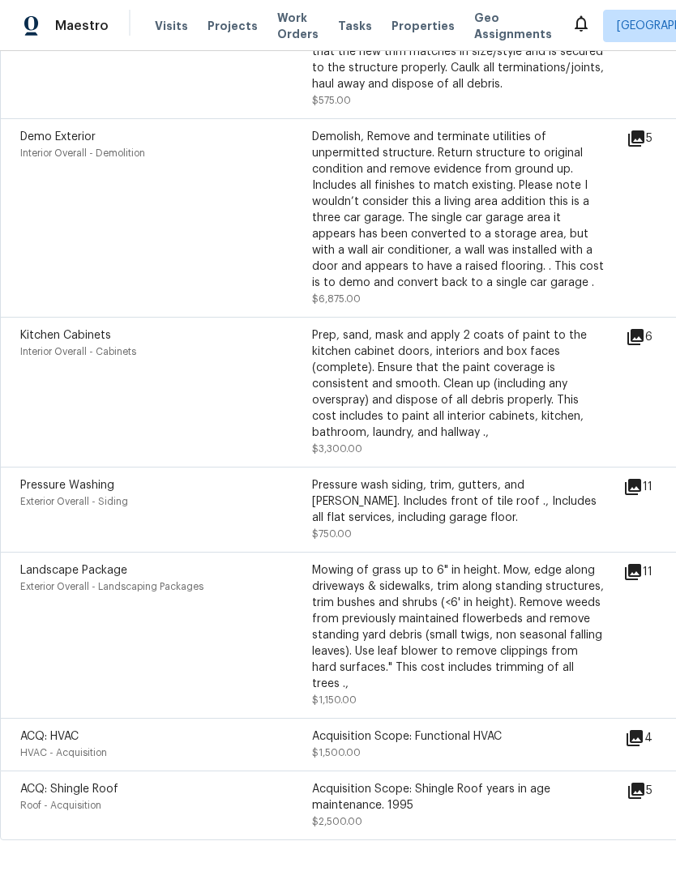
click at [644, 783] on icon at bounding box center [636, 791] width 16 height 16
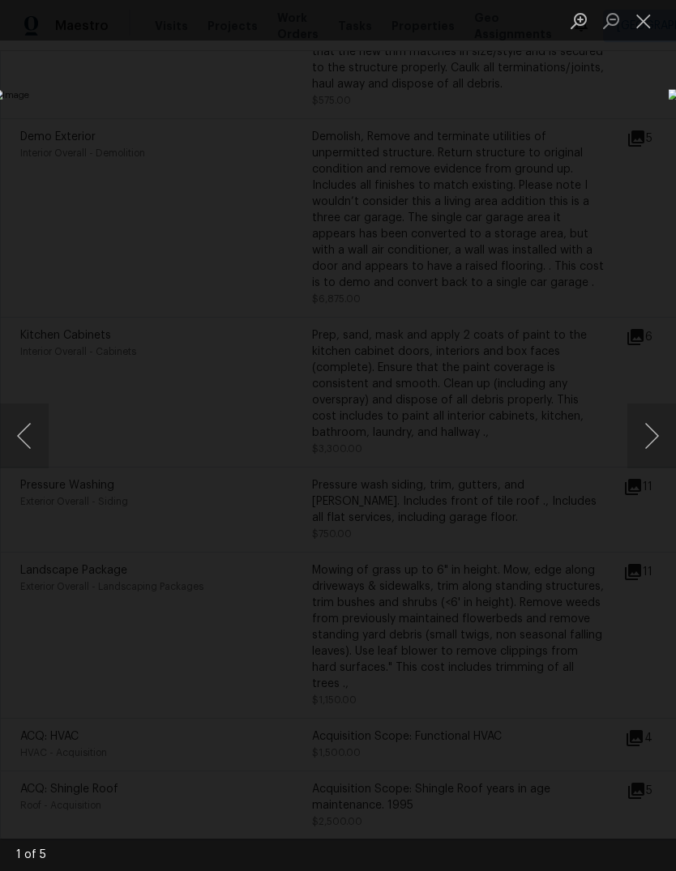
click at [652, 427] on button "Next image" at bounding box center [651, 435] width 49 height 65
click at [655, 430] on button "Next image" at bounding box center [651, 435] width 49 height 65
click at [641, 14] on button "Close lightbox" at bounding box center [643, 20] width 32 height 28
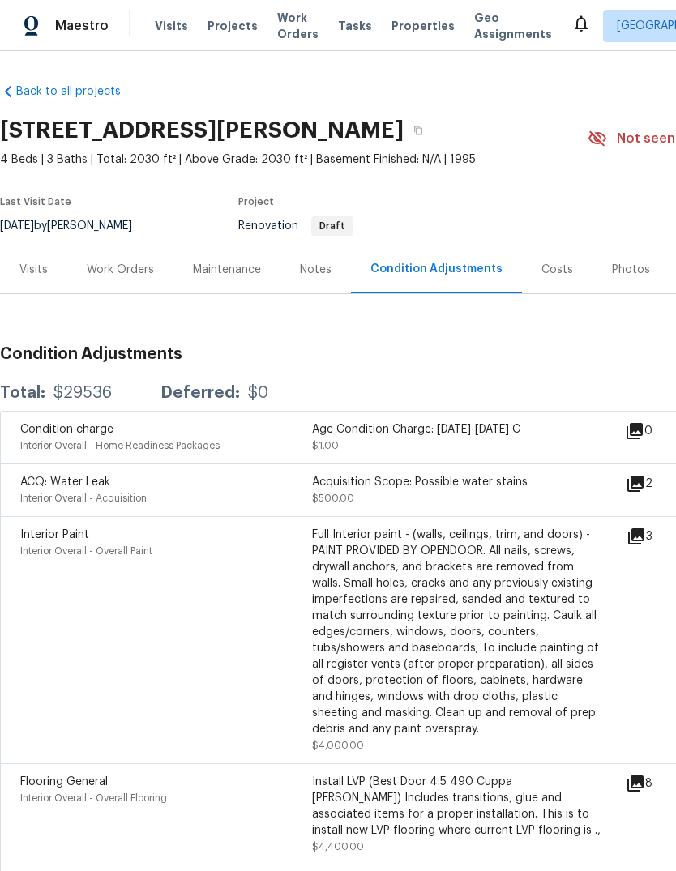
scroll to position [0, 0]
click at [319, 262] on div "Notes" at bounding box center [316, 270] width 32 height 16
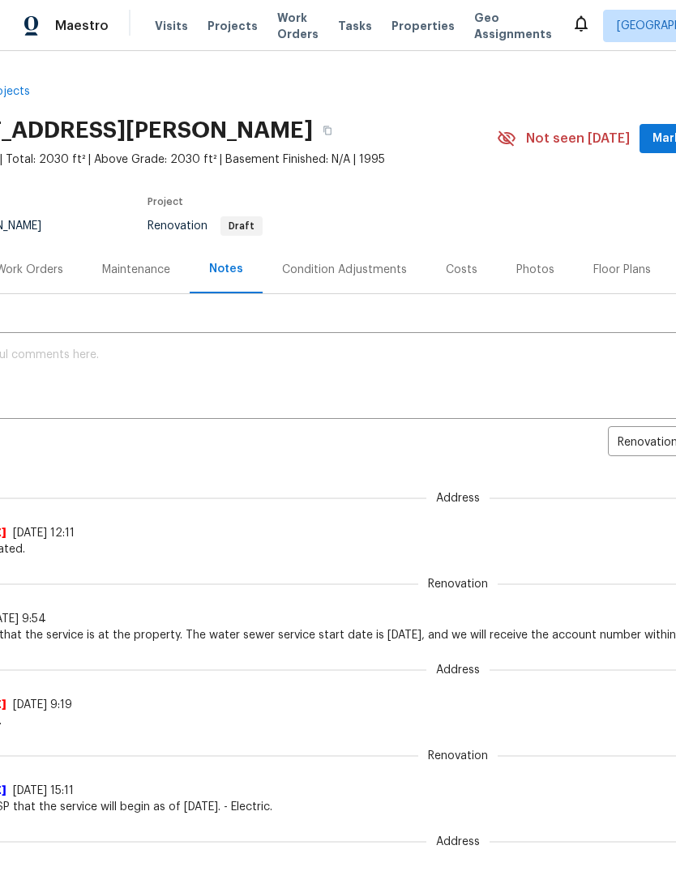
scroll to position [0, 92]
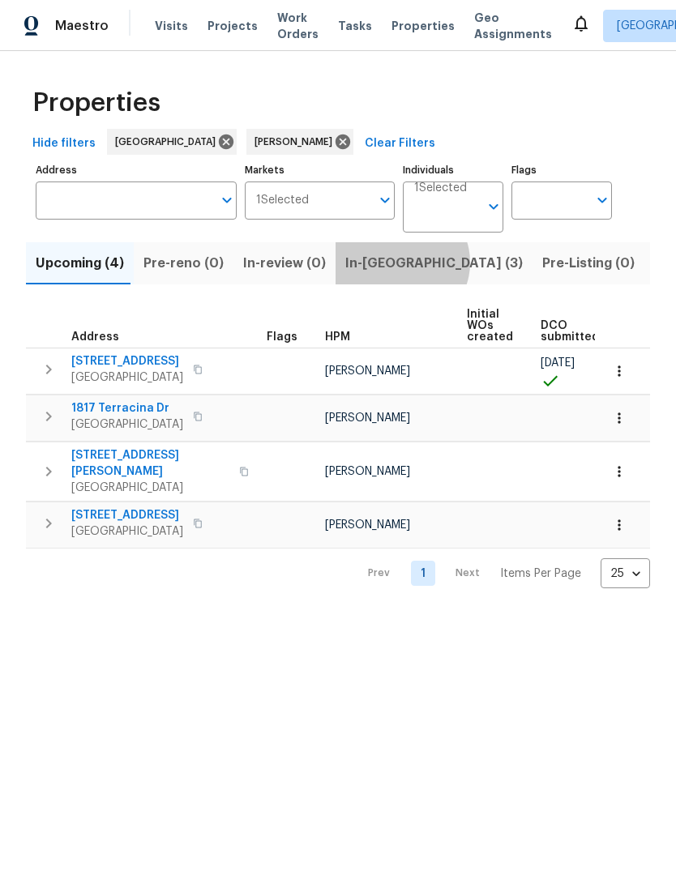
click at [390, 264] on span "In-[GEOGRAPHIC_DATA] (3)" at bounding box center [433, 263] width 177 height 23
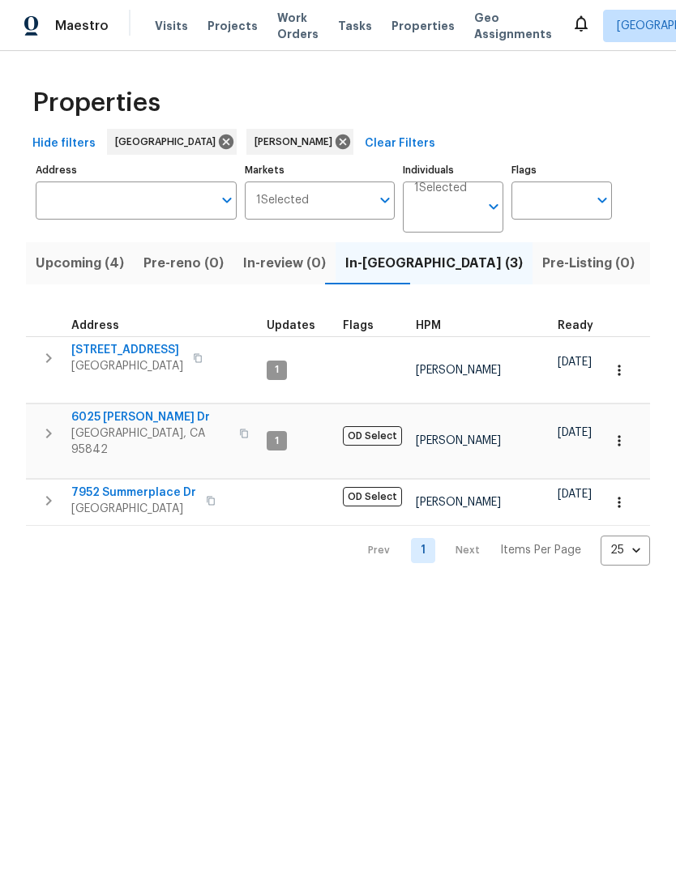
click at [91, 425] on span "[GEOGRAPHIC_DATA], CA 95842" at bounding box center [150, 441] width 158 height 32
click at [104, 365] on span "[GEOGRAPHIC_DATA]" at bounding box center [127, 366] width 112 height 16
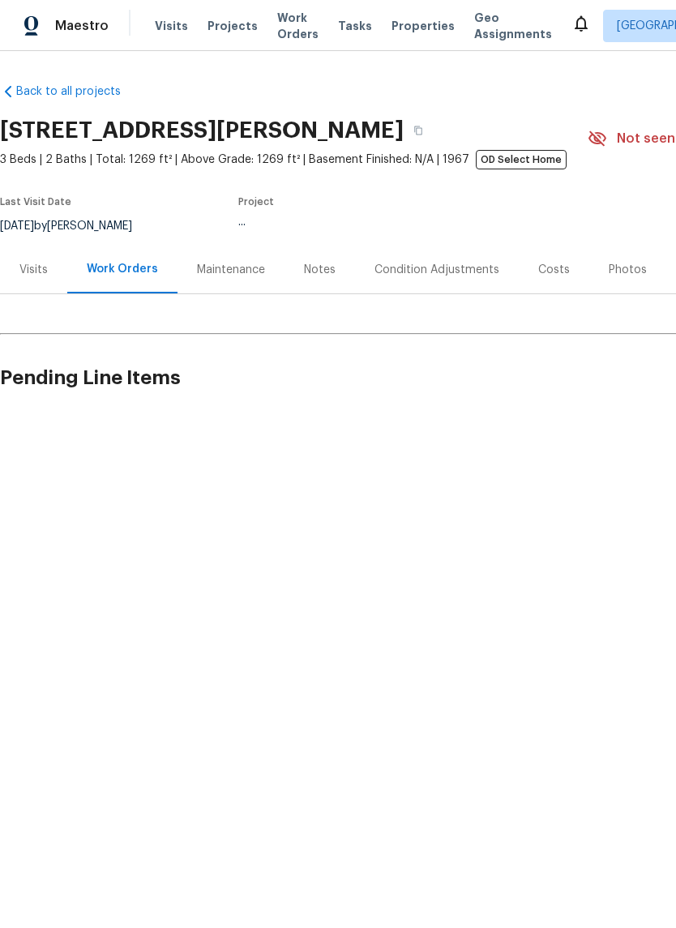
click at [112, 270] on div "Work Orders" at bounding box center [122, 269] width 71 height 16
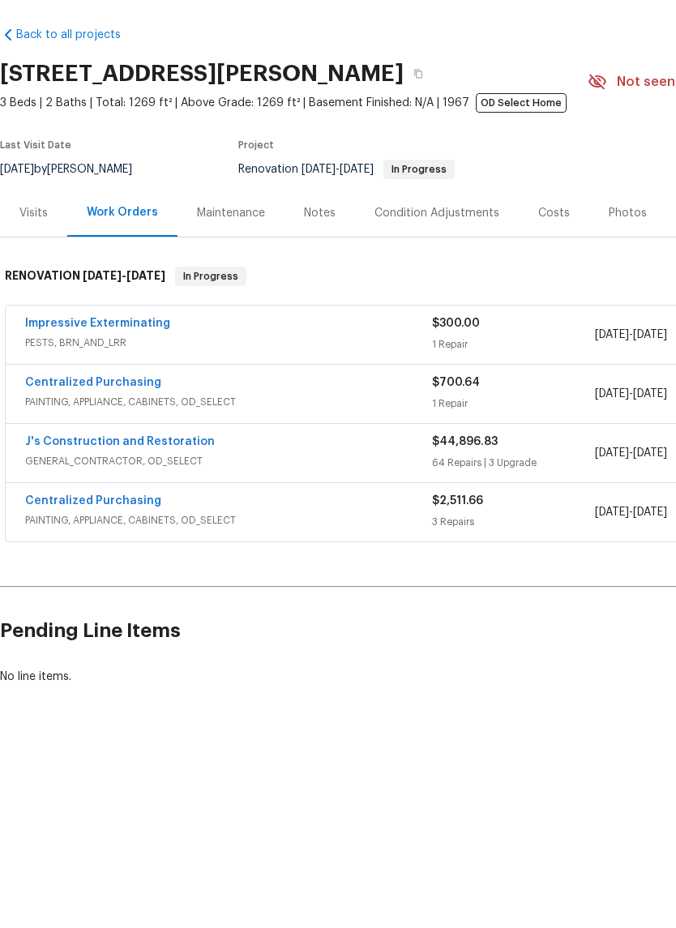
click at [95, 493] on link "J's Construction and Restoration" at bounding box center [120, 498] width 190 height 11
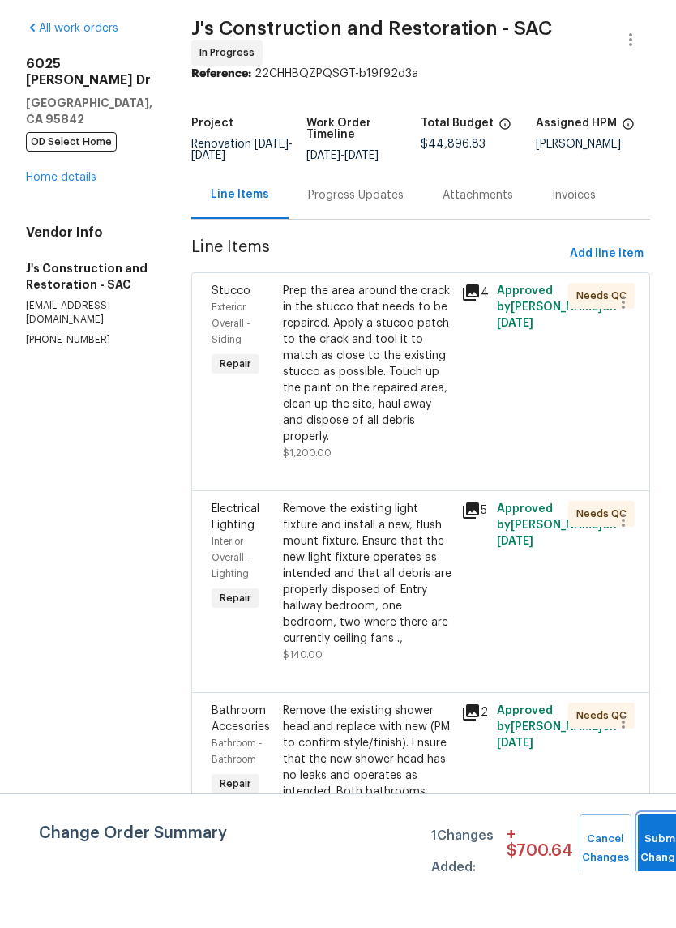
click at [650, 870] on button "Submit Changes" at bounding box center [664, 905] width 52 height 70
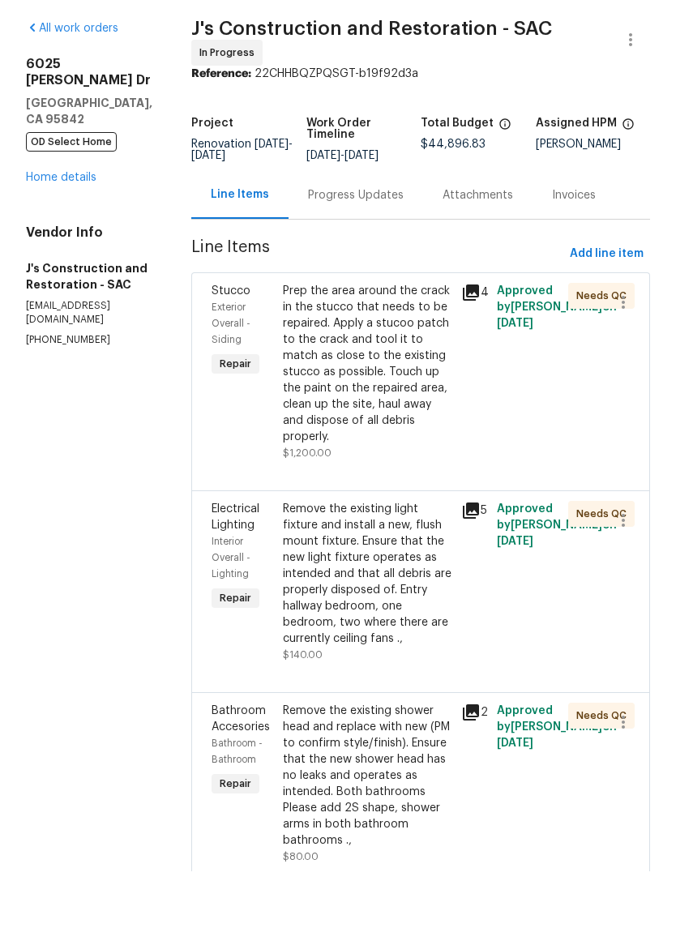
click at [32, 228] on link "Home details" at bounding box center [61, 233] width 70 height 11
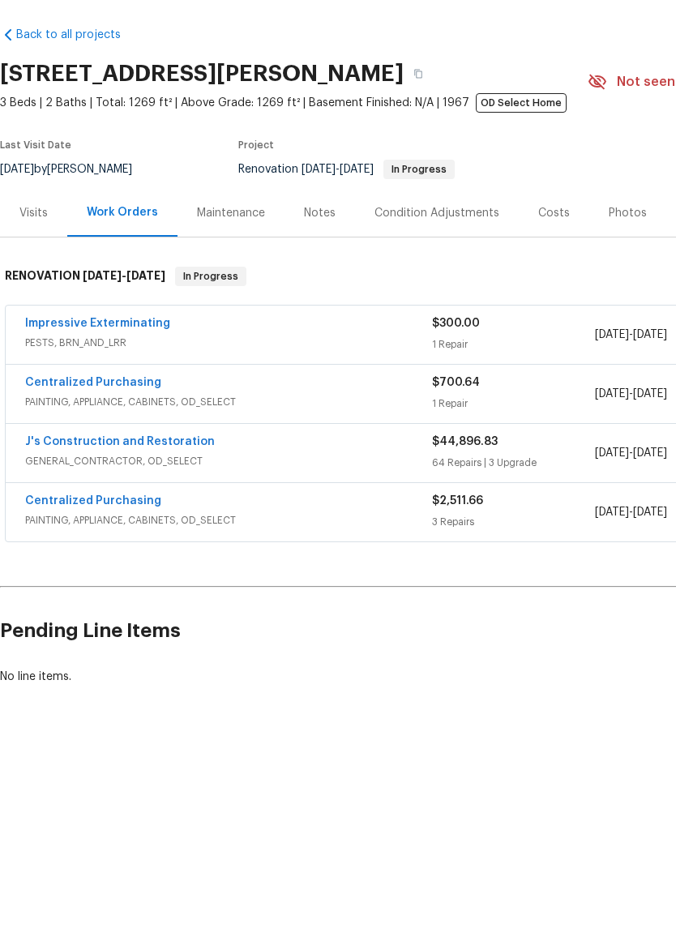
click at [463, 262] on div "Condition Adjustments" at bounding box center [436, 270] width 125 height 16
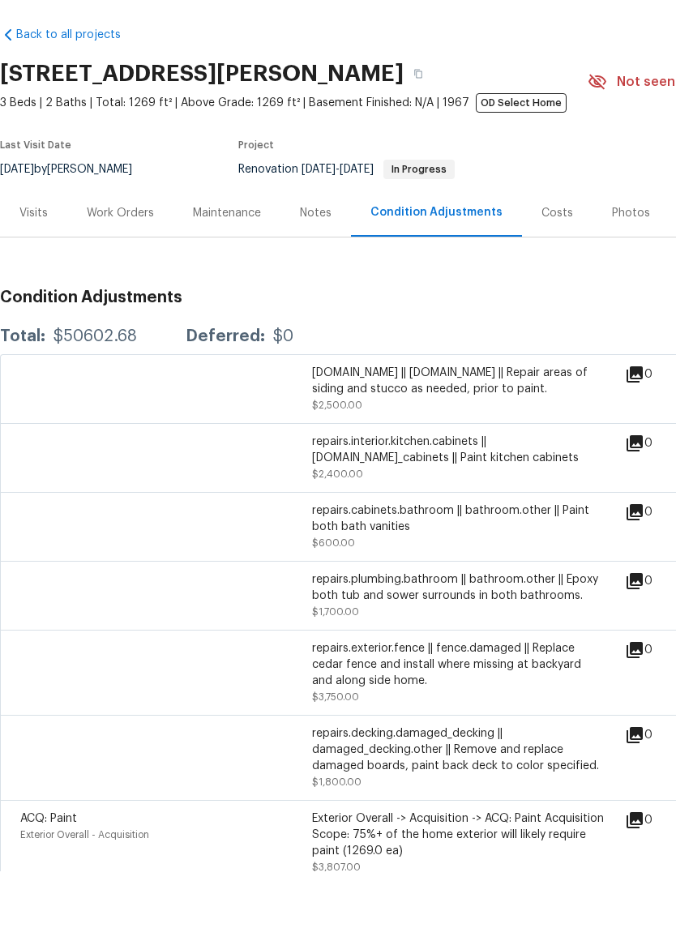
click at [541, 262] on div "Costs" at bounding box center [557, 270] width 32 height 16
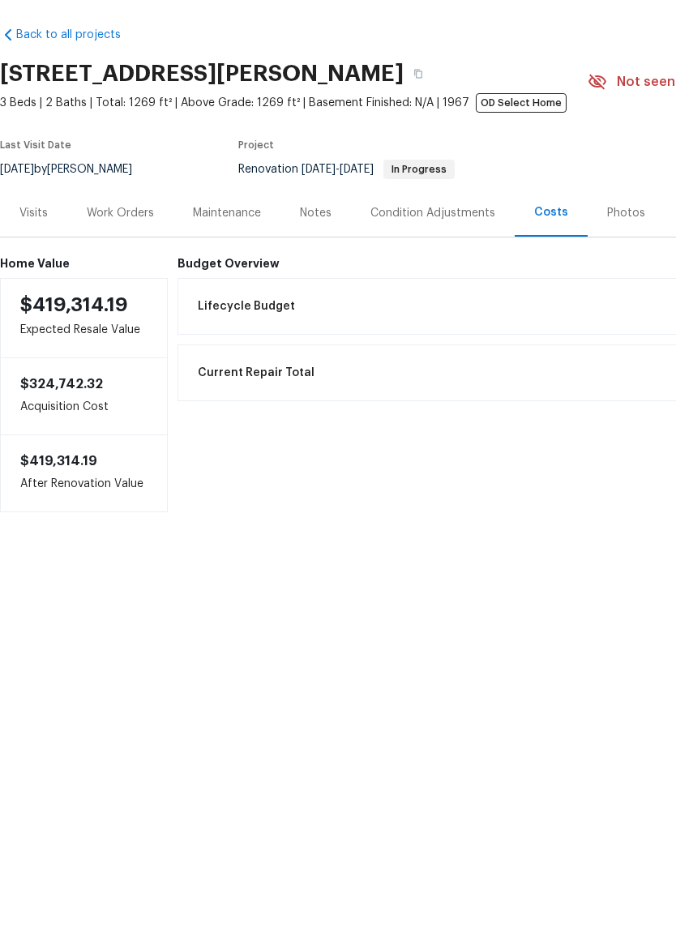
click at [261, 355] on span "Lifecycle Budget" at bounding box center [246, 363] width 97 height 16
click at [26, 262] on div "Visits" at bounding box center [33, 270] width 28 height 16
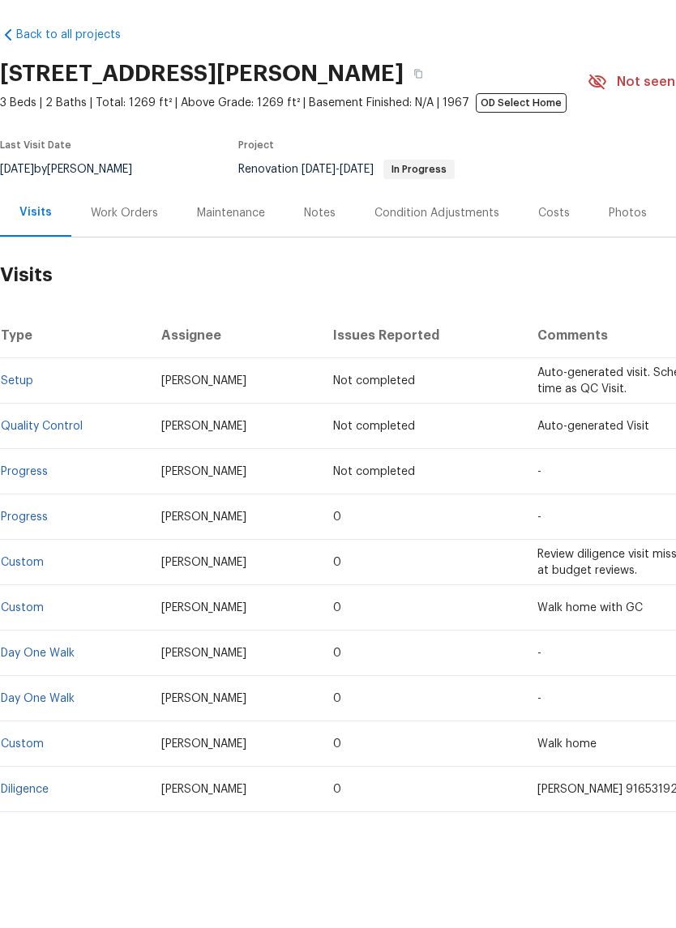
click at [121, 262] on div "Work Orders" at bounding box center [124, 270] width 67 height 16
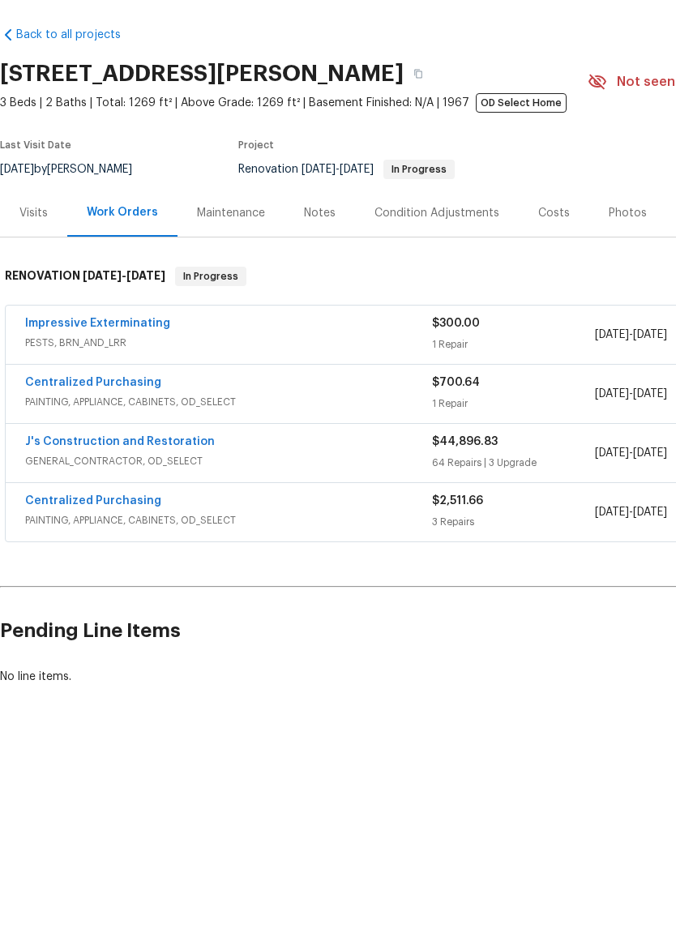
click at [337, 245] on div "Notes" at bounding box center [319, 269] width 70 height 48
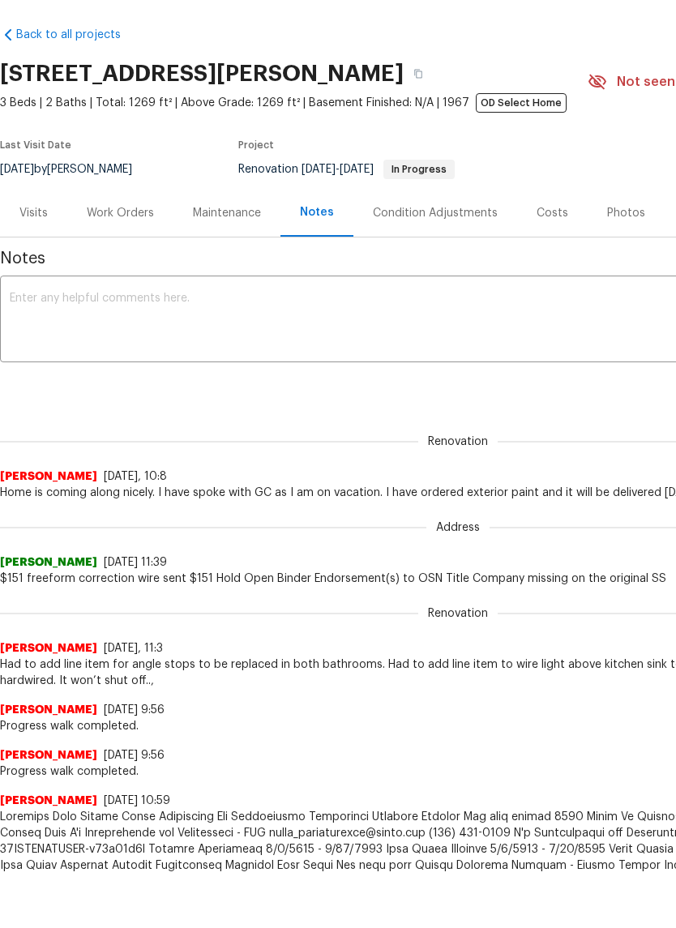
click at [23, 349] on textarea at bounding box center [458, 377] width 896 height 57
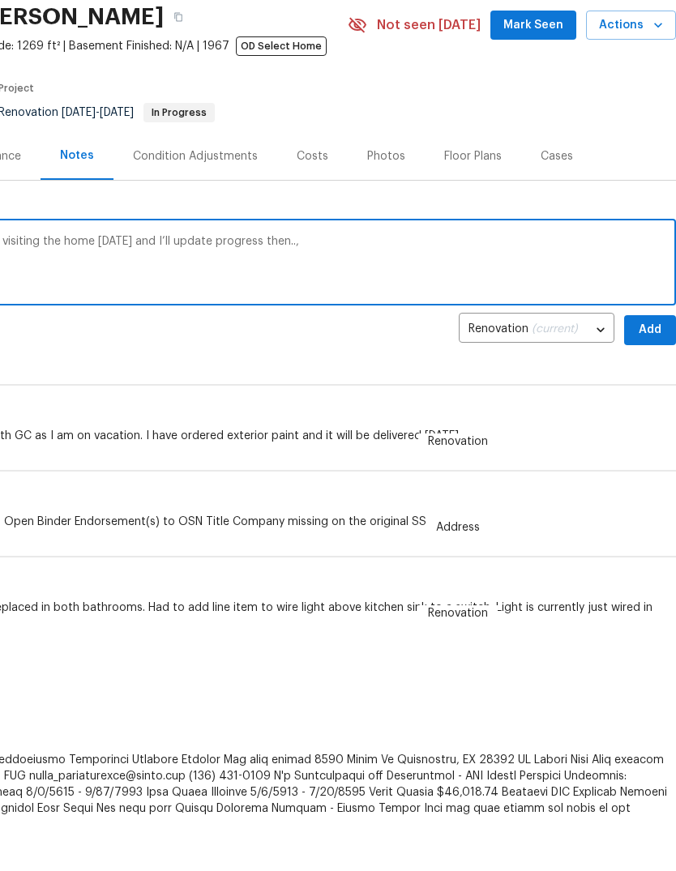
scroll to position [57, 240]
type textarea "I just got back from vacation [DATE]. I’ll be visiting the home [DATE] and I’ll…"
click at [649, 377] on span "Add" at bounding box center [650, 387] width 26 height 20
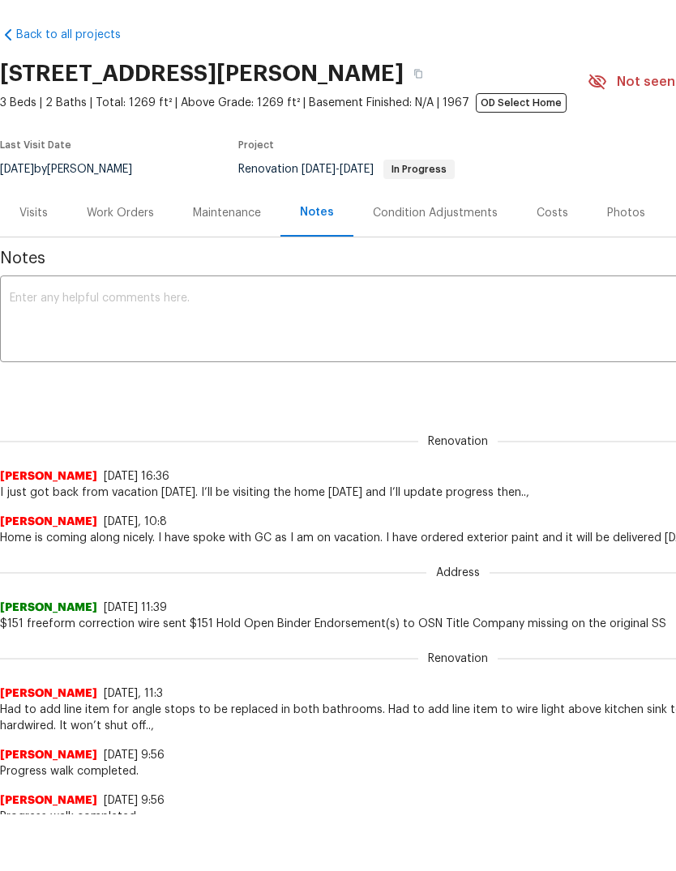
scroll to position [0, 0]
click at [96, 210] on div "Work Orders" at bounding box center [120, 213] width 67 height 16
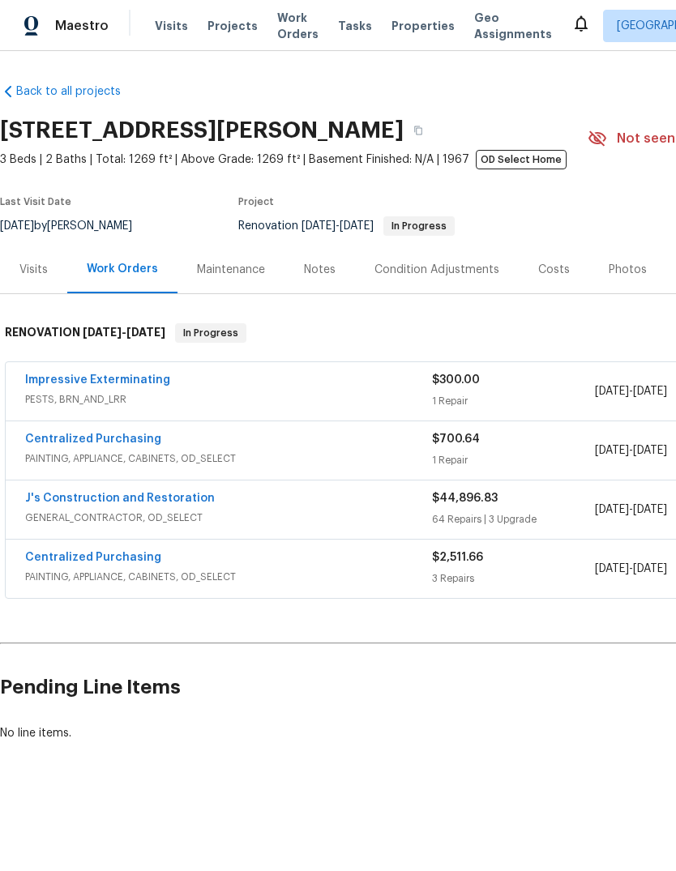
click at [86, 440] on link "Centralized Purchasing" at bounding box center [93, 438] width 136 height 11
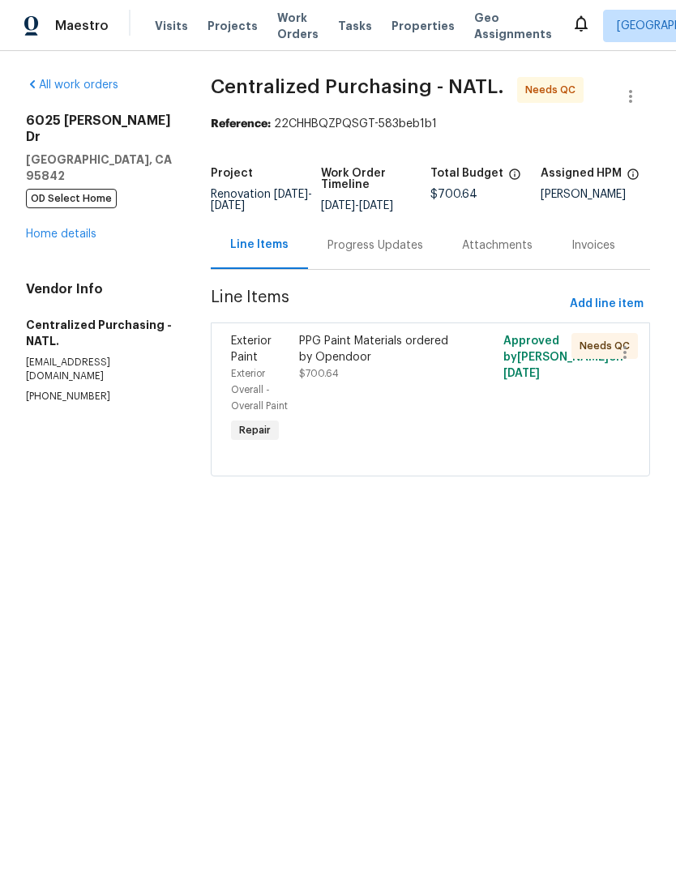
click at [390, 353] on div "PPG Paint Materials ordered by Opendoor" at bounding box center [379, 349] width 160 height 32
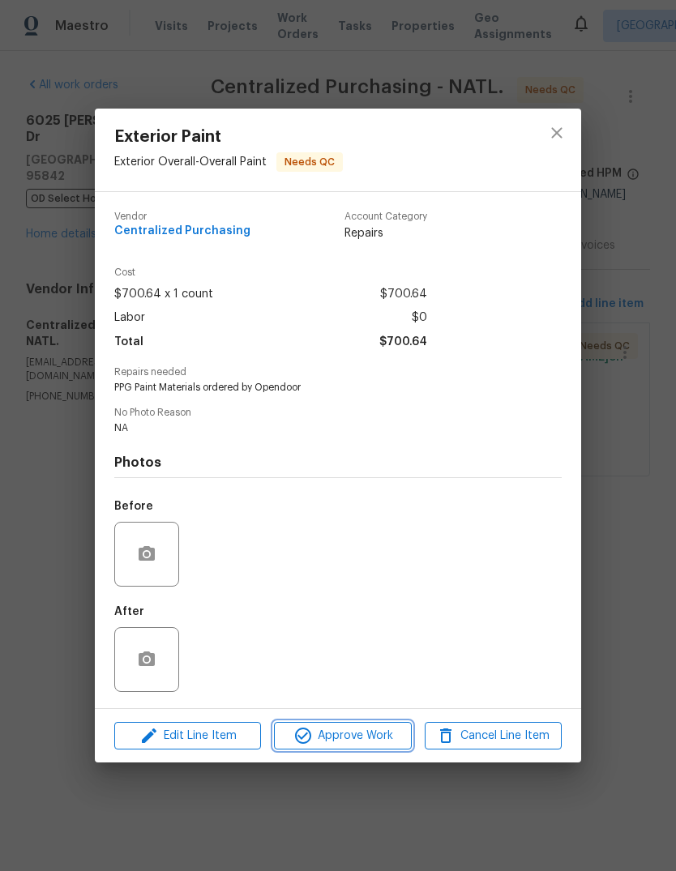
click at [364, 738] on span "Approve Work" at bounding box center [342, 736] width 127 height 20
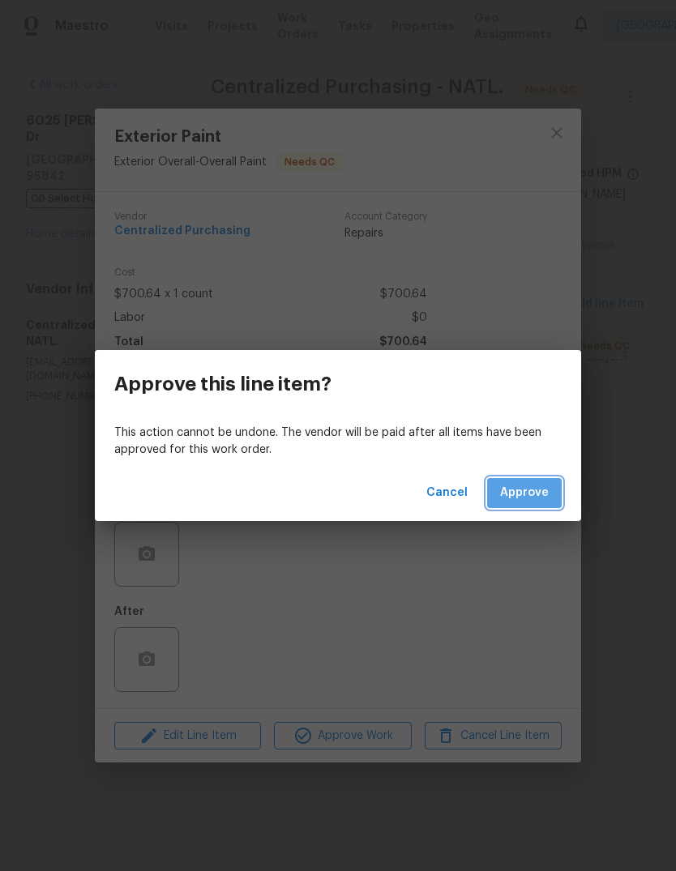
click at [544, 493] on span "Approve" at bounding box center [524, 493] width 49 height 20
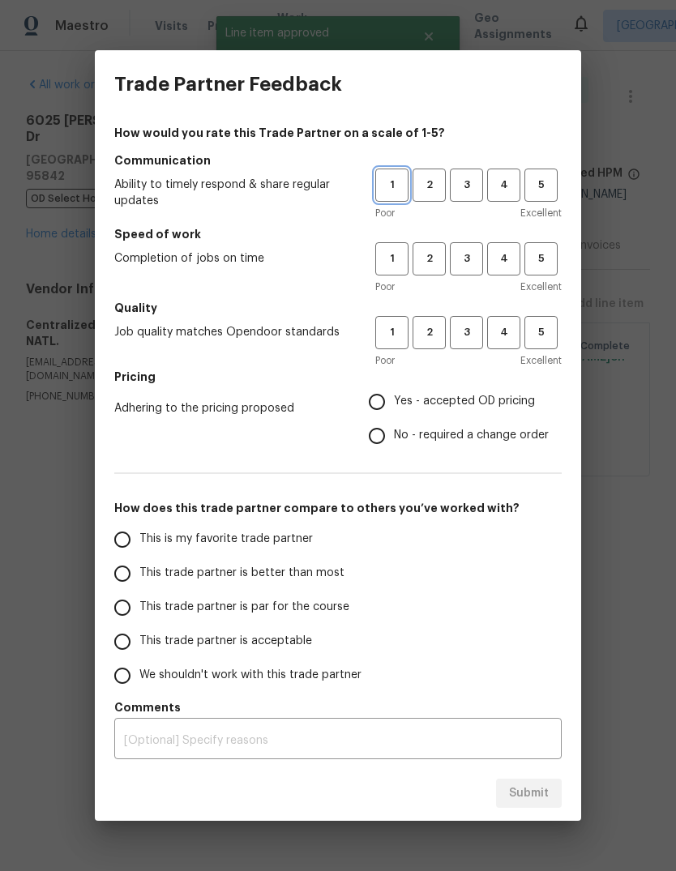
click at [378, 185] on span "1" at bounding box center [392, 185] width 30 height 19
click at [392, 262] on span "1" at bounding box center [392, 259] width 30 height 19
click at [400, 338] on span "1" at bounding box center [392, 332] width 30 height 19
click at [380, 408] on input "Yes - accepted OD pricing" at bounding box center [377, 402] width 34 height 34
radio input "true"
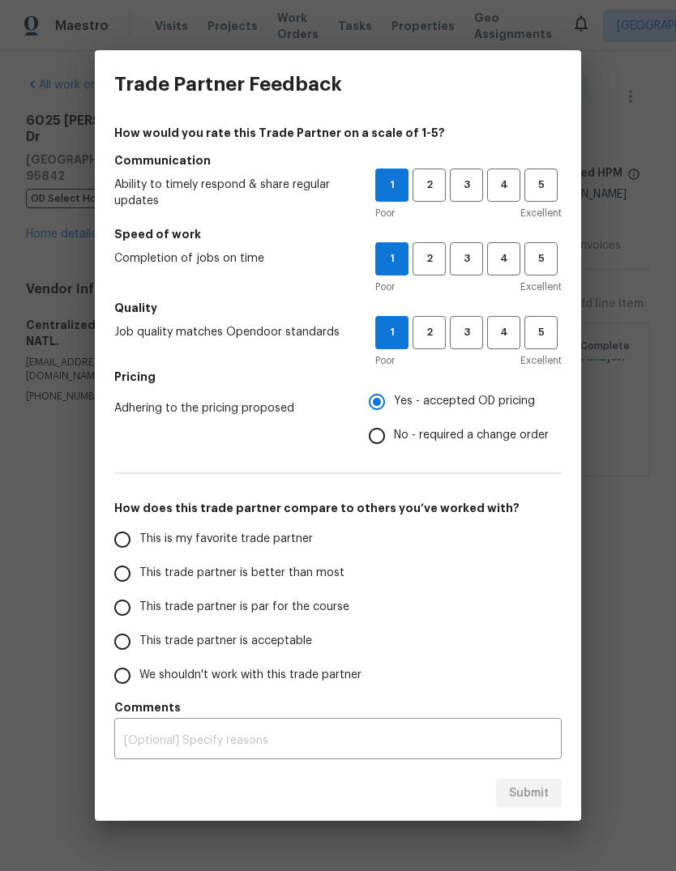
click at [120, 680] on input "We shouldn't work with this trade partner" at bounding box center [122, 676] width 34 height 34
click at [545, 797] on span "Submit" at bounding box center [529, 793] width 40 height 20
radio input "true"
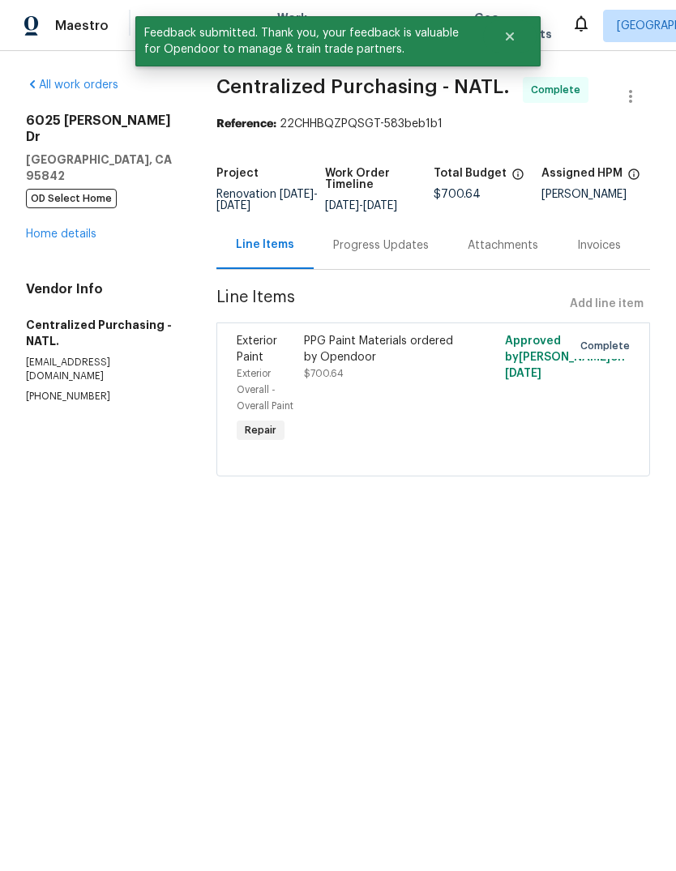
click at [46, 228] on link "Home details" at bounding box center [61, 233] width 70 height 11
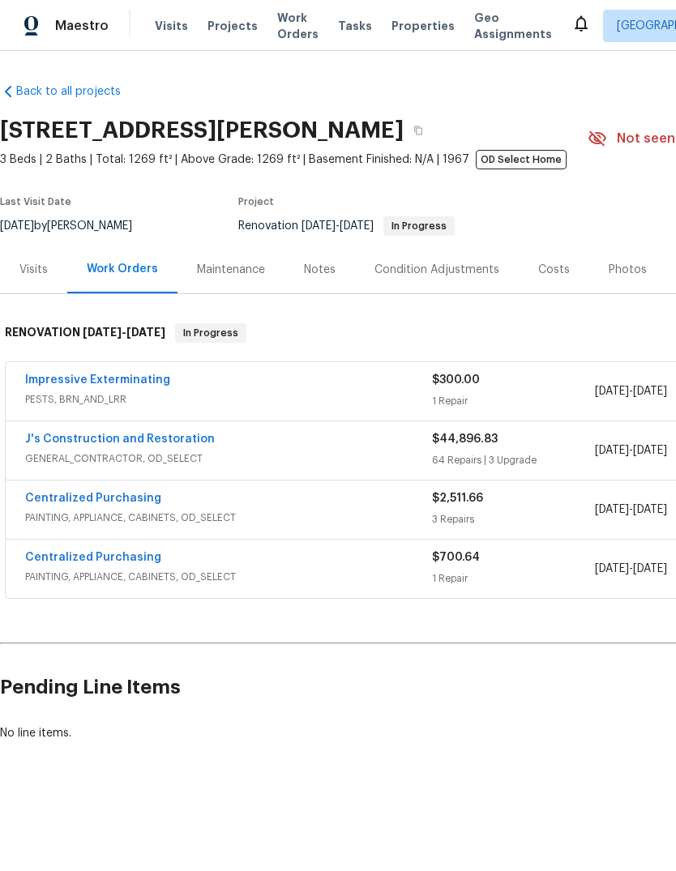
click at [101, 378] on link "Impressive Exterminating" at bounding box center [97, 379] width 145 height 11
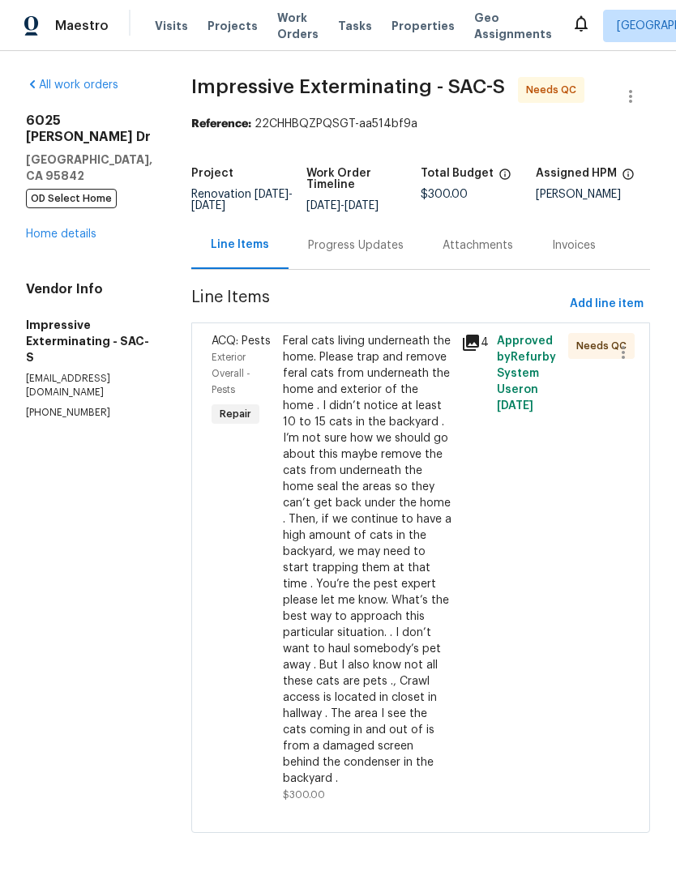
click at [362, 240] on div "Progress Updates" at bounding box center [356, 245] width 96 height 16
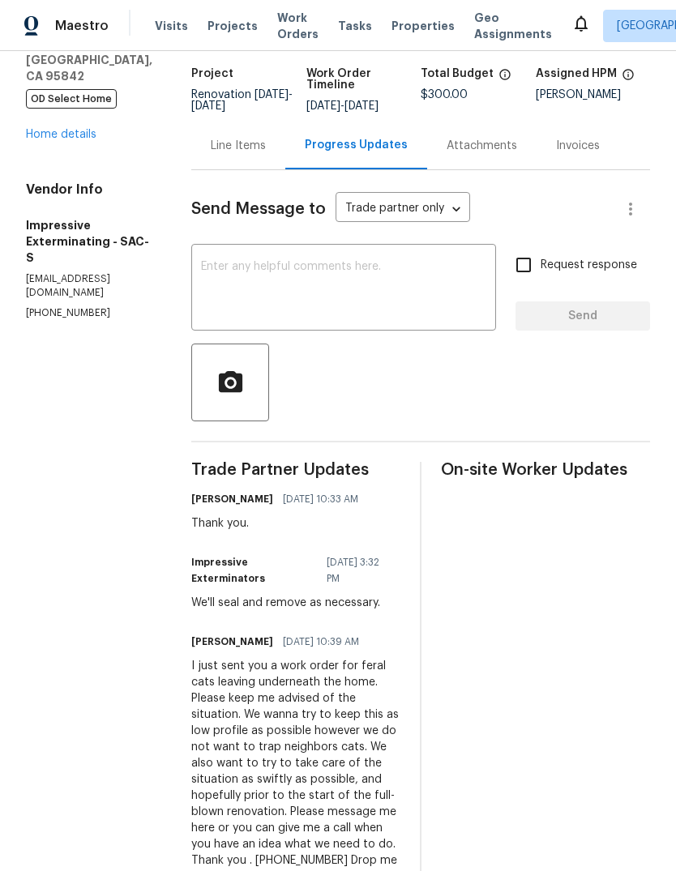
scroll to position [99, 0]
click at [50, 130] on link "Home details" at bounding box center [61, 135] width 70 height 11
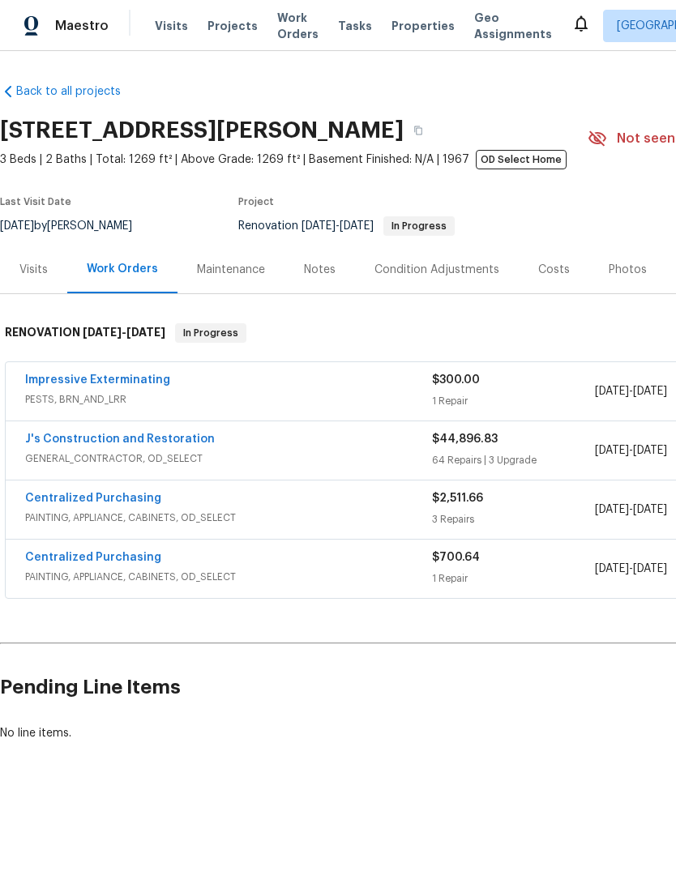
click at [88, 382] on link "Impressive Exterminating" at bounding box center [97, 379] width 145 height 11
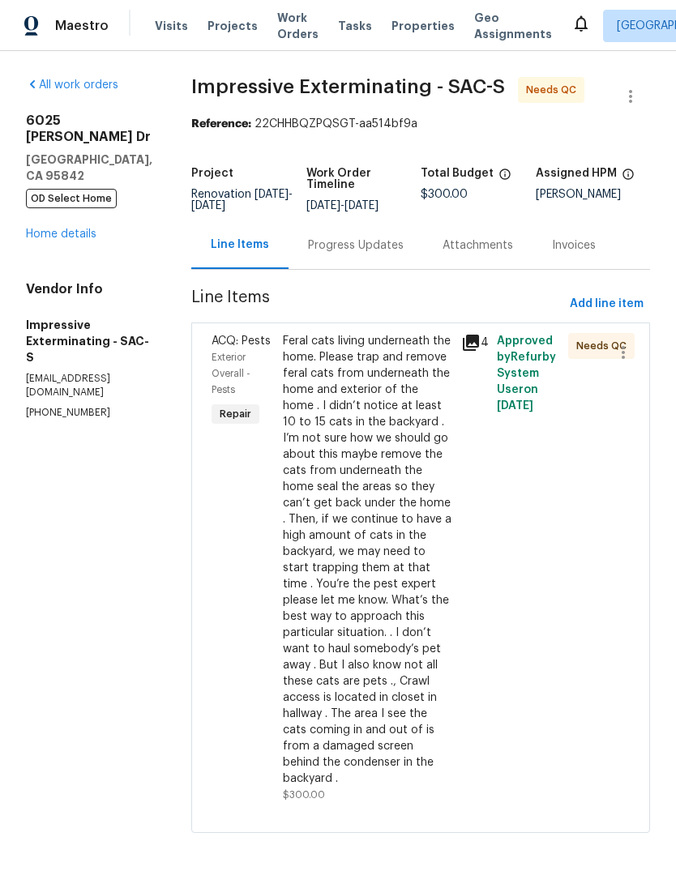
click at [391, 542] on div "Feral cats living underneath the home. Please trap and remove feral cats from u…" at bounding box center [367, 560] width 168 height 454
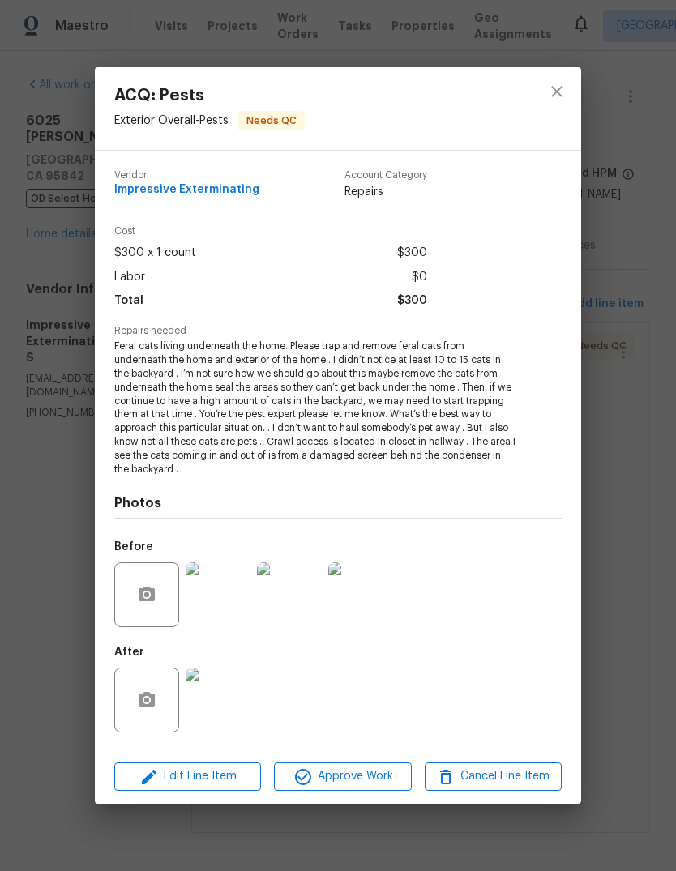
click at [230, 709] on img at bounding box center [218, 700] width 65 height 65
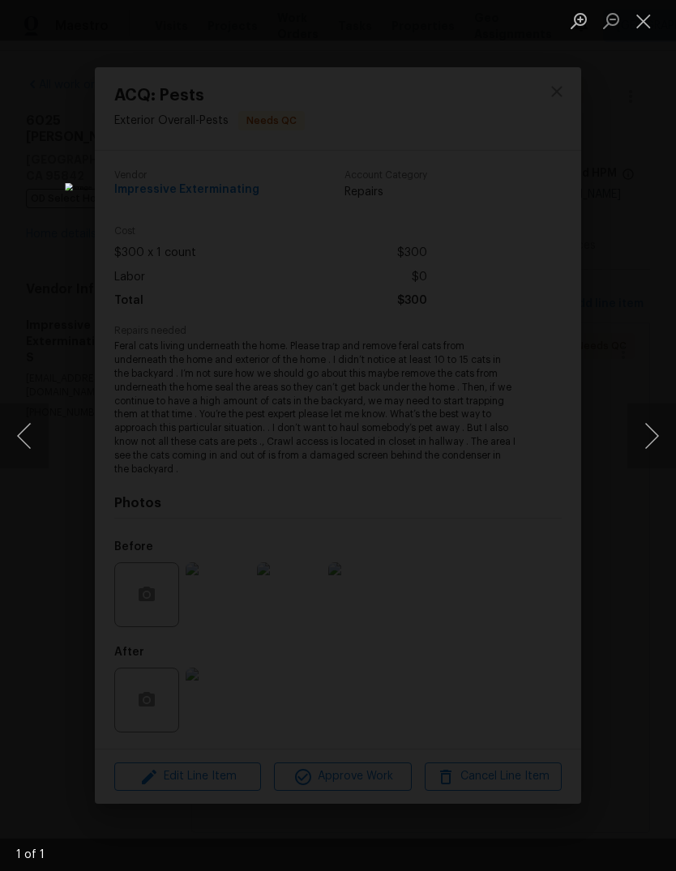
click at [643, 23] on button "Close lightbox" at bounding box center [643, 20] width 32 height 28
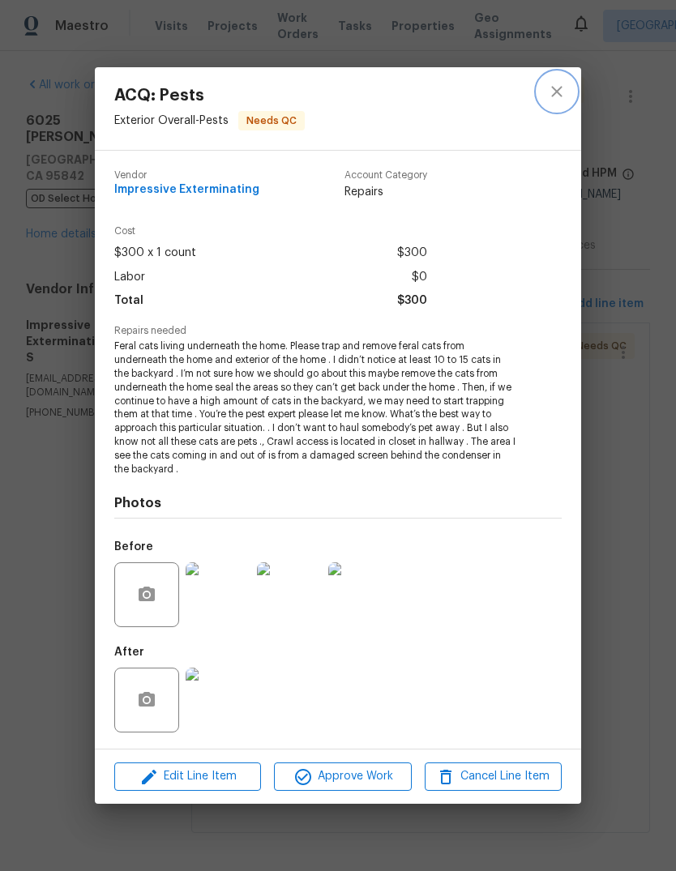
click at [557, 82] on button "close" at bounding box center [556, 91] width 39 height 39
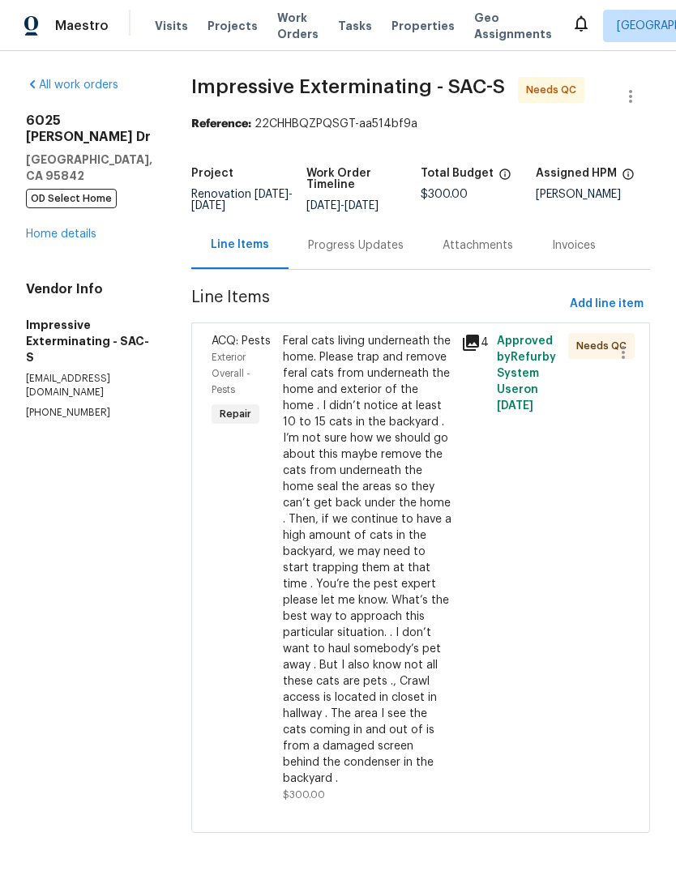
click at [41, 228] on link "Home details" at bounding box center [61, 233] width 70 height 11
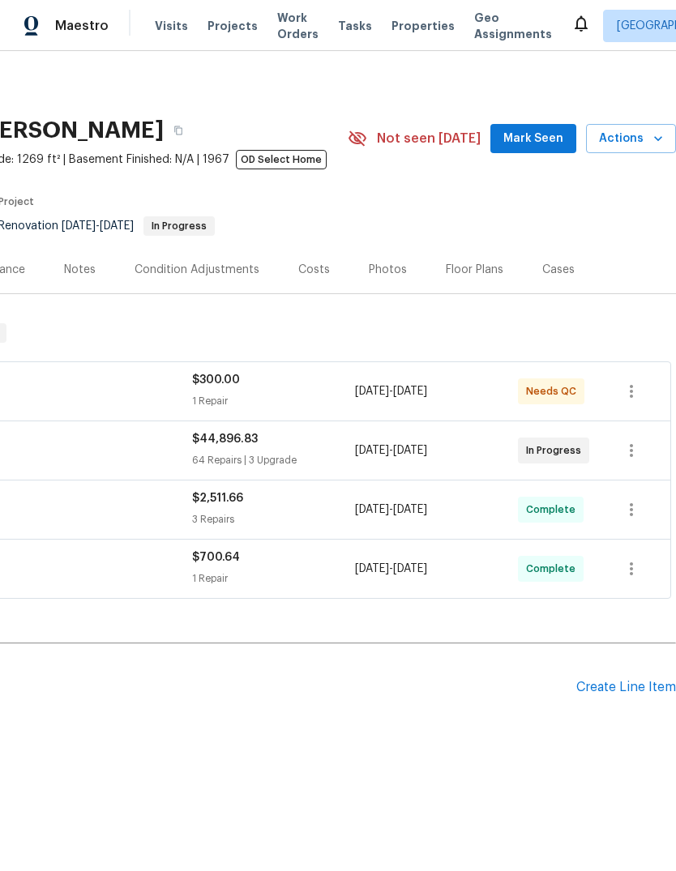
scroll to position [0, 240]
click at [165, 19] on span "Visits" at bounding box center [171, 26] width 33 height 16
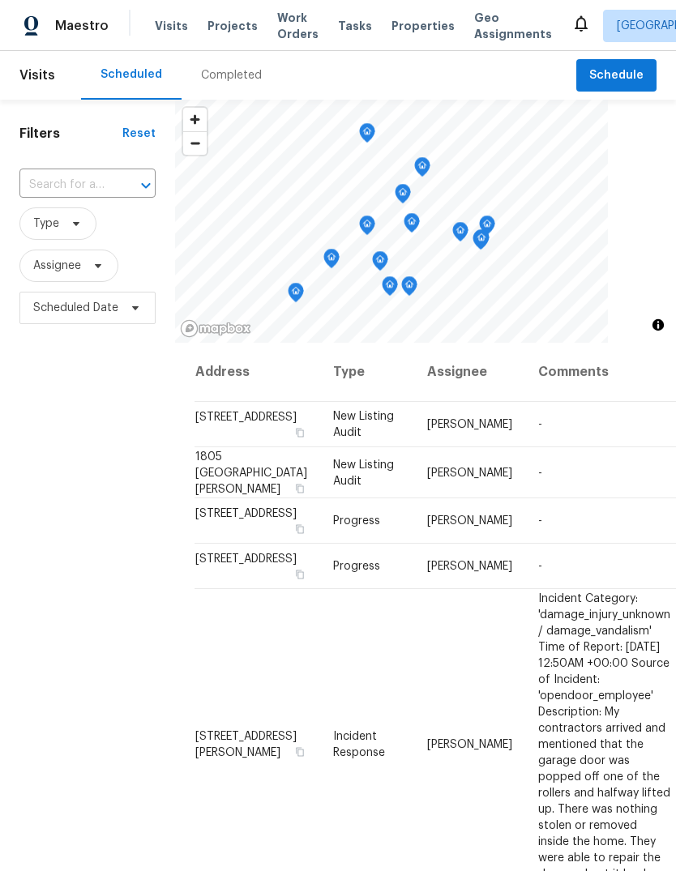
click at [104, 186] on input "text" at bounding box center [64, 185] width 91 height 25
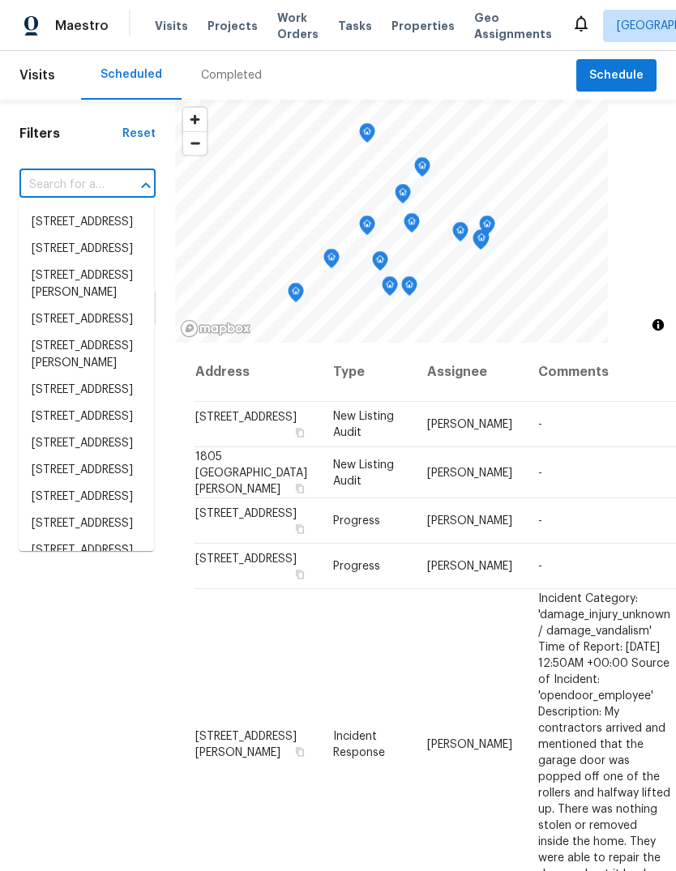
click at [88, 179] on input "text" at bounding box center [64, 185] width 91 height 25
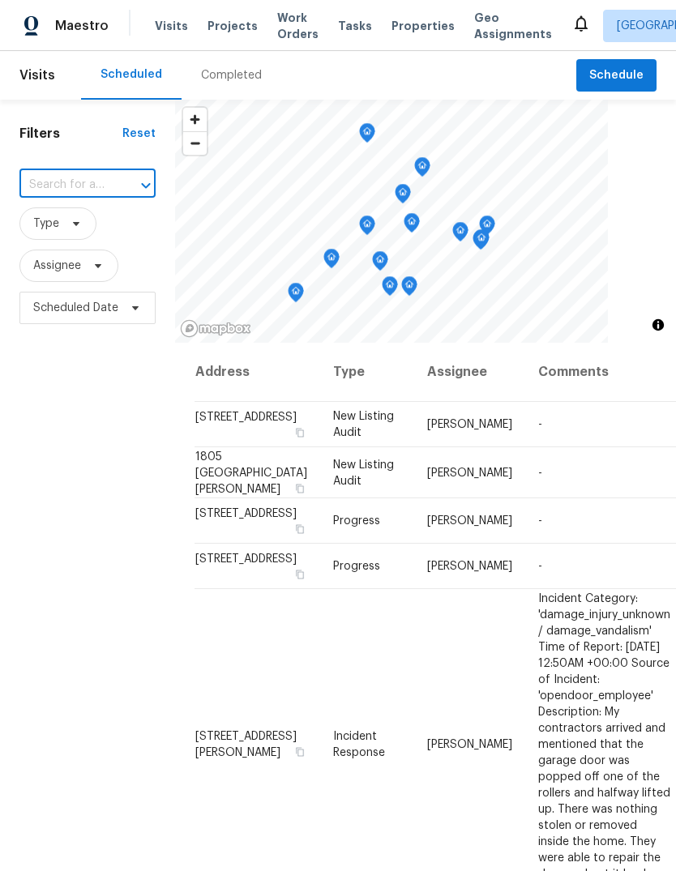
paste input "1805 [GEOGRAPHIC_DATA][PERSON_NAME]"
type input "1805 [GEOGRAPHIC_DATA][PERSON_NAME]"
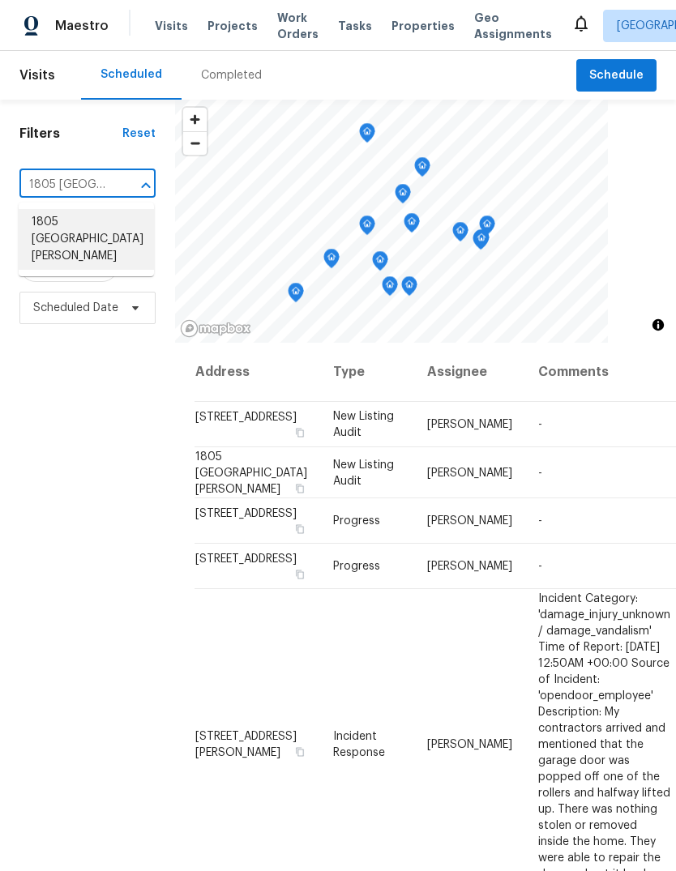
click at [101, 235] on li "1805 [GEOGRAPHIC_DATA][PERSON_NAME]" at bounding box center [86, 239] width 135 height 61
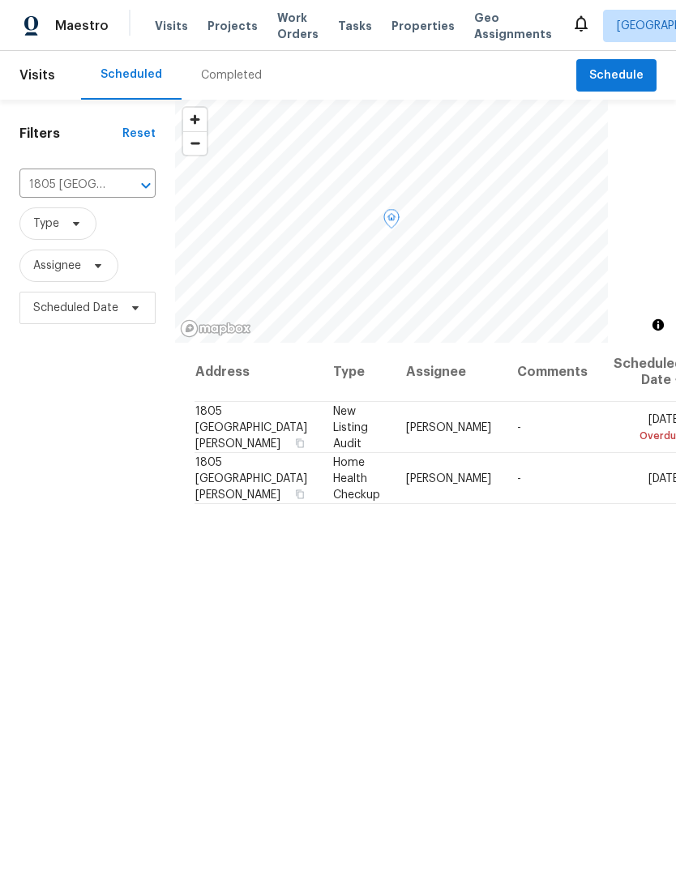
click at [0, 0] on icon at bounding box center [0, 0] width 0 height 0
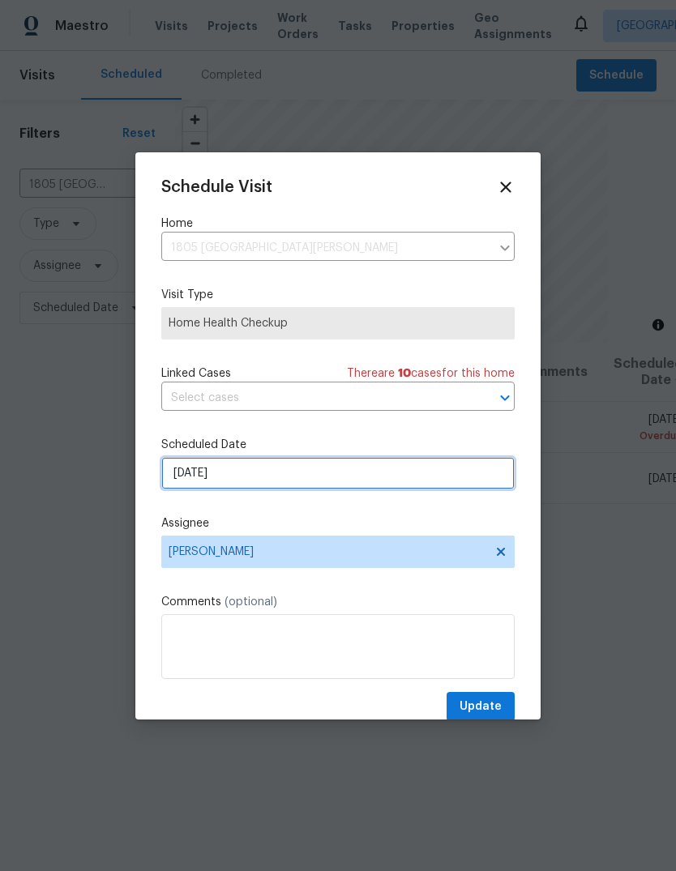
click at [319, 482] on input "[DATE]" at bounding box center [337, 473] width 353 height 32
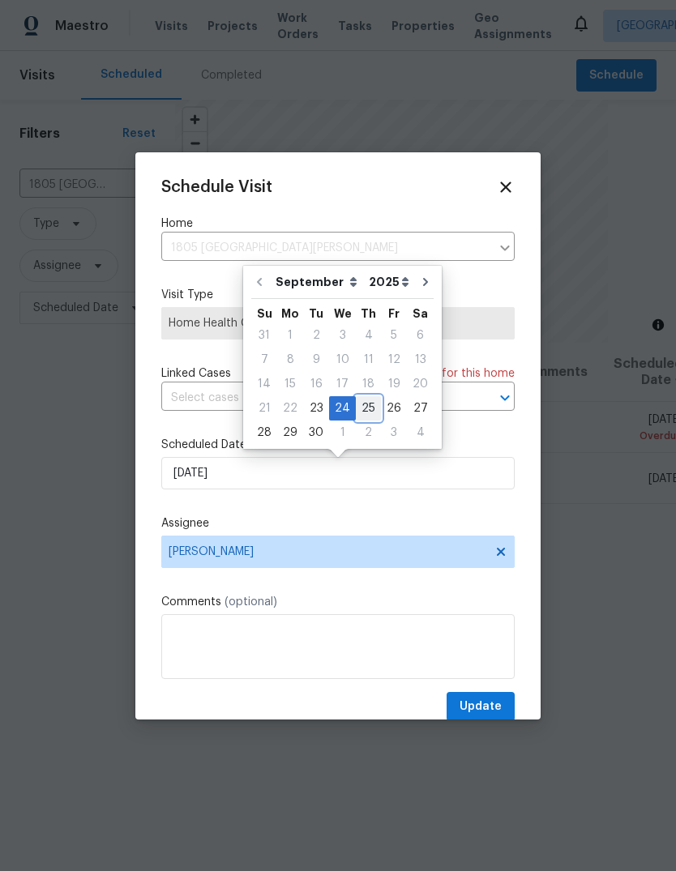
click at [365, 402] on div "25" at bounding box center [368, 408] width 25 height 23
type input "[DATE]"
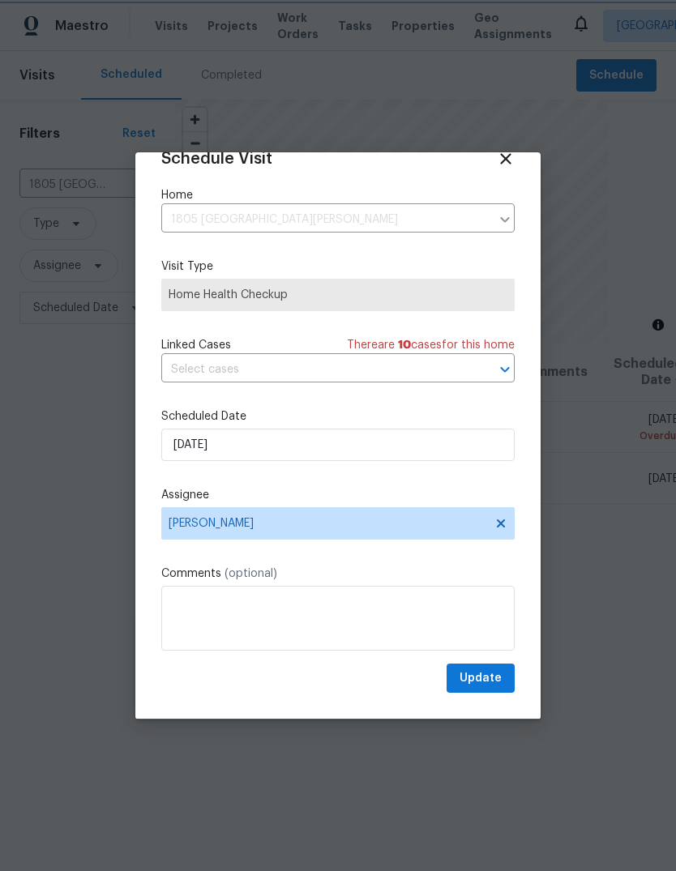
scroll to position [32, 0]
click at [479, 676] on span "Update" at bounding box center [480, 678] width 42 height 20
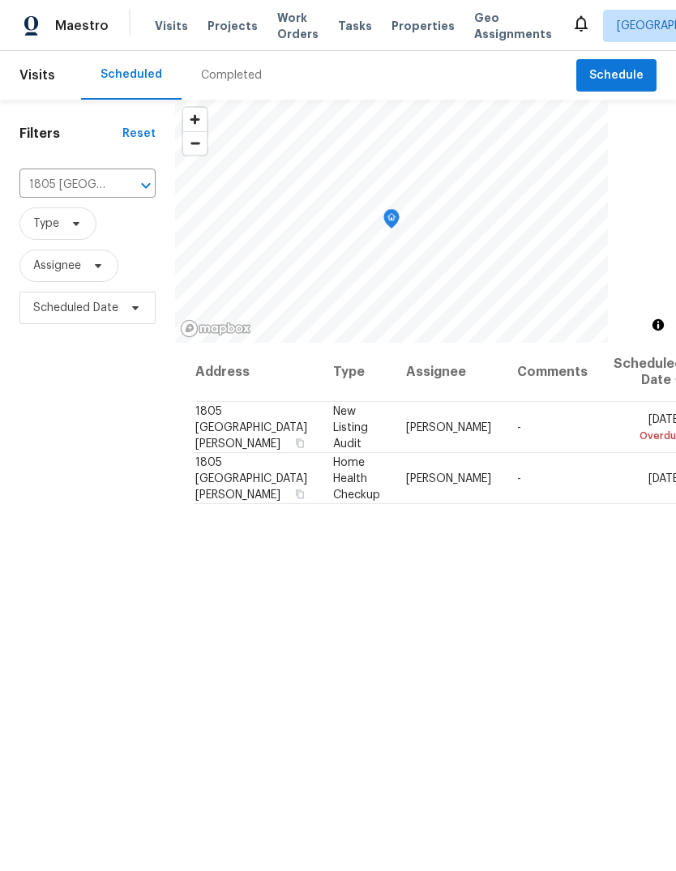
click at [133, 186] on icon "Clear" at bounding box center [125, 185] width 16 height 16
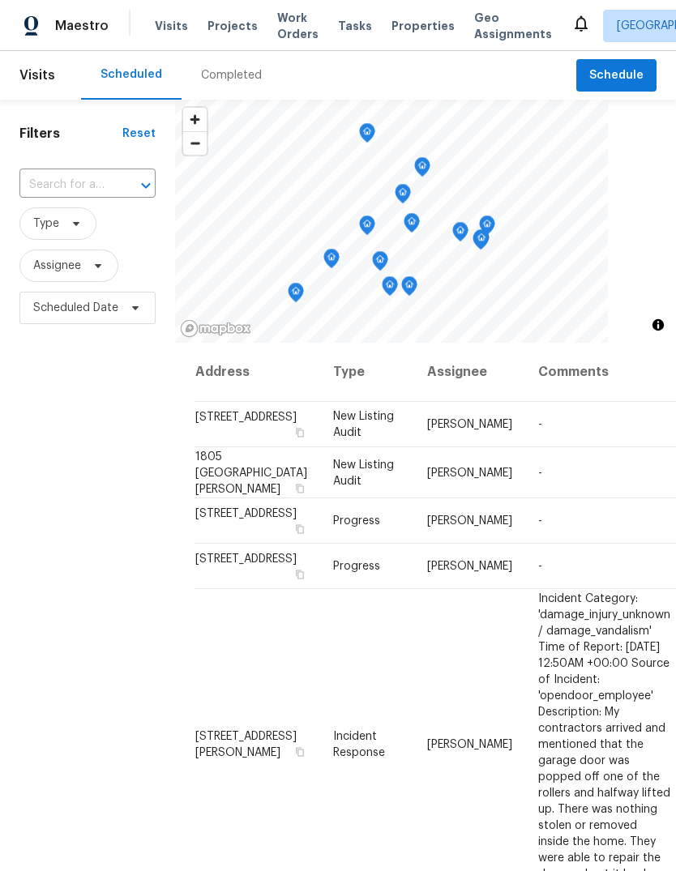
click at [102, 182] on input "text" at bounding box center [64, 185] width 91 height 25
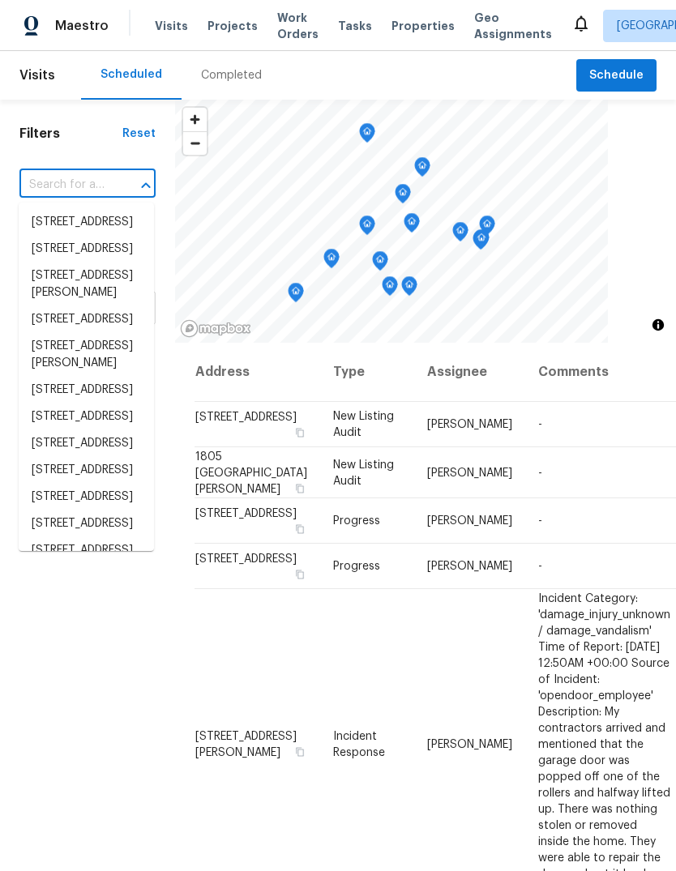
click at [103, 188] on input "text" at bounding box center [64, 185] width 91 height 25
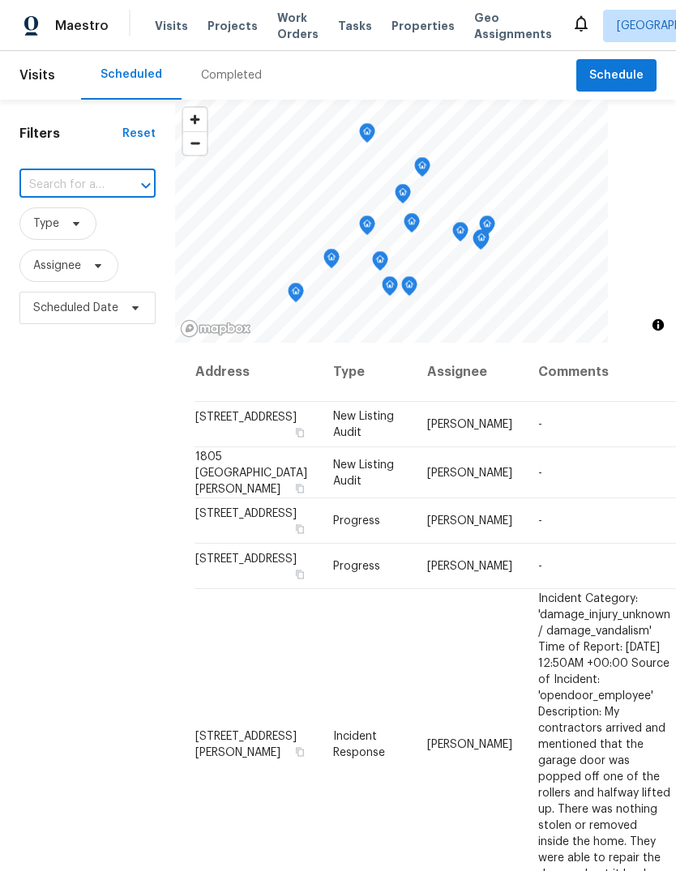
paste input "[STREET_ADDRESS][PERSON_NAME]"
type input "[STREET_ADDRESS][PERSON_NAME]"
click at [113, 232] on li "[STREET_ADDRESS][PERSON_NAME]" at bounding box center [86, 231] width 135 height 44
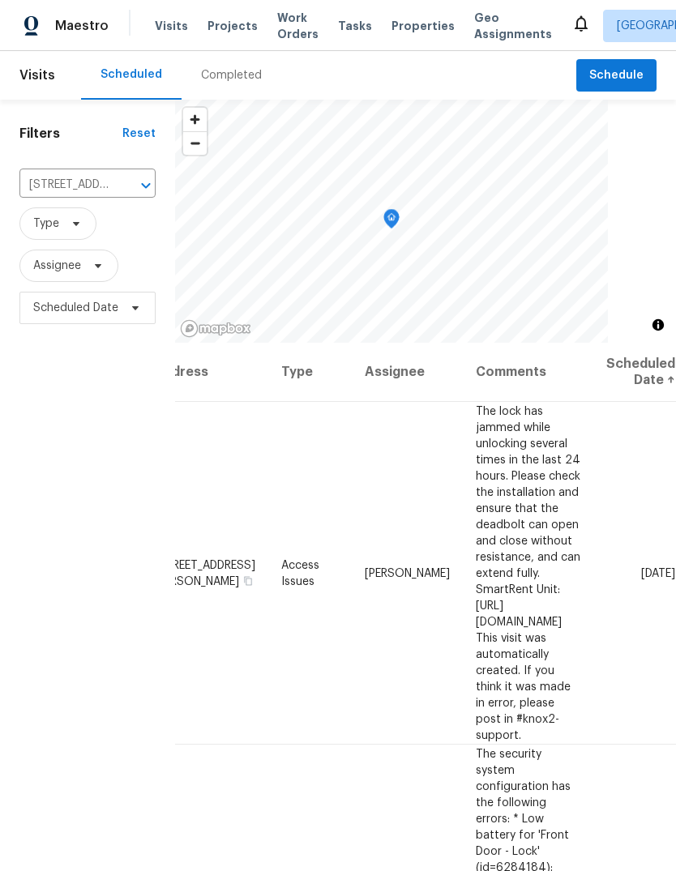
scroll to position [0, 113]
click at [0, 0] on icon at bounding box center [0, 0] width 0 height 0
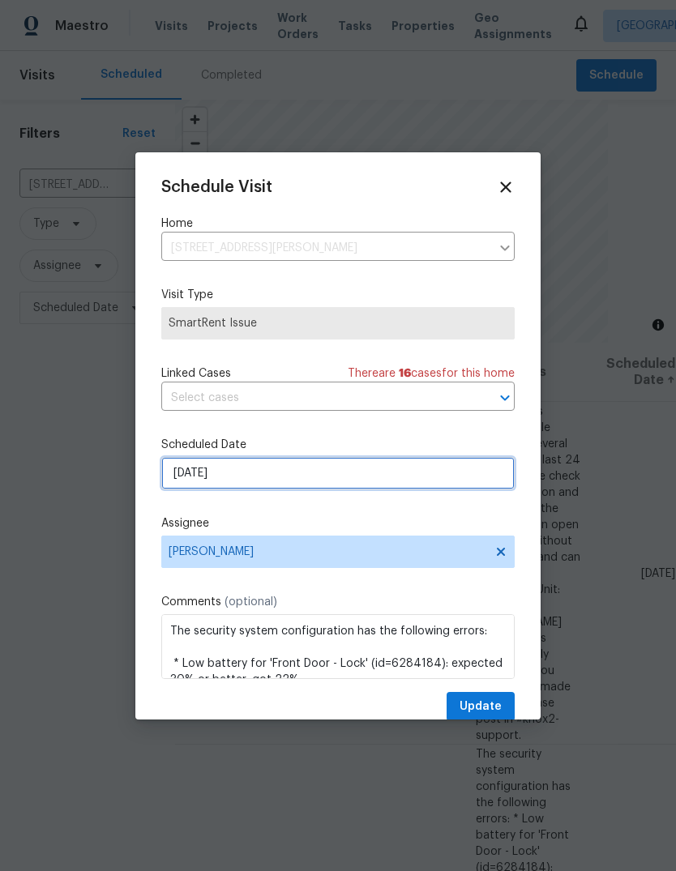
click at [376, 469] on input "[DATE]" at bounding box center [337, 473] width 353 height 32
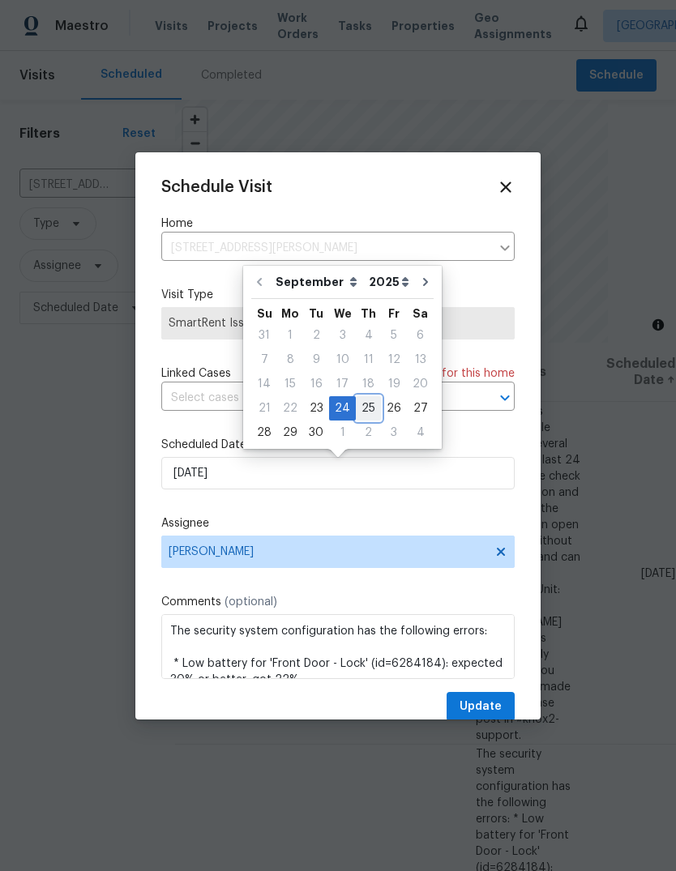
click at [365, 407] on div "25" at bounding box center [368, 408] width 25 height 23
type input "[DATE]"
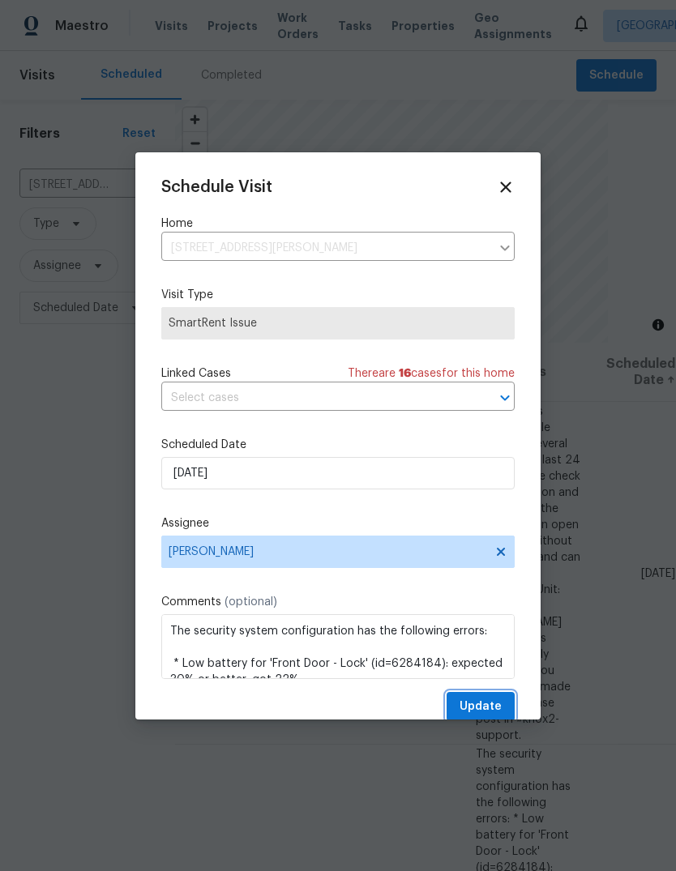
click at [493, 715] on span "Update" at bounding box center [480, 707] width 42 height 20
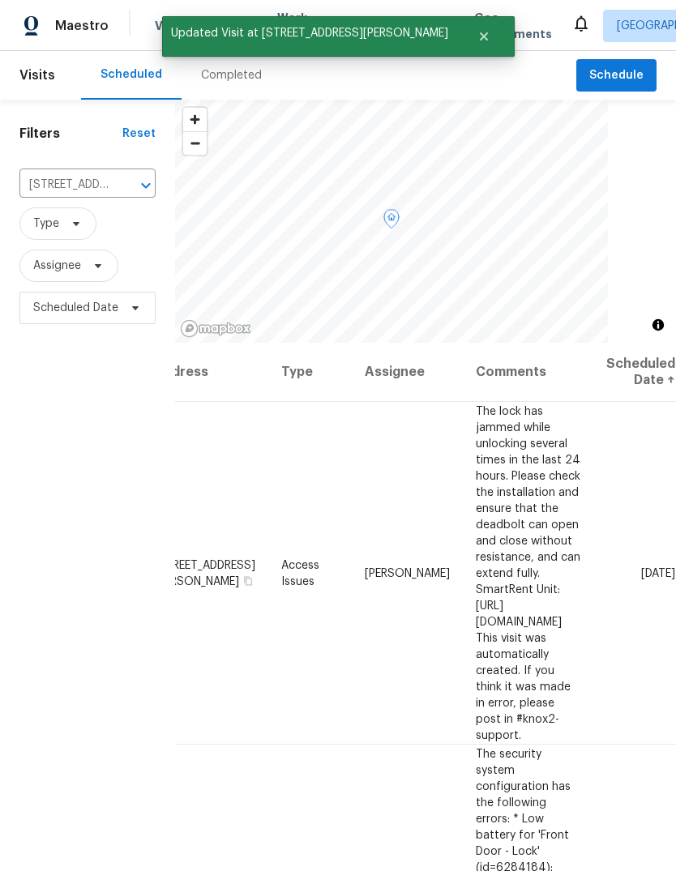
click at [0, 0] on icon at bounding box center [0, 0] width 0 height 0
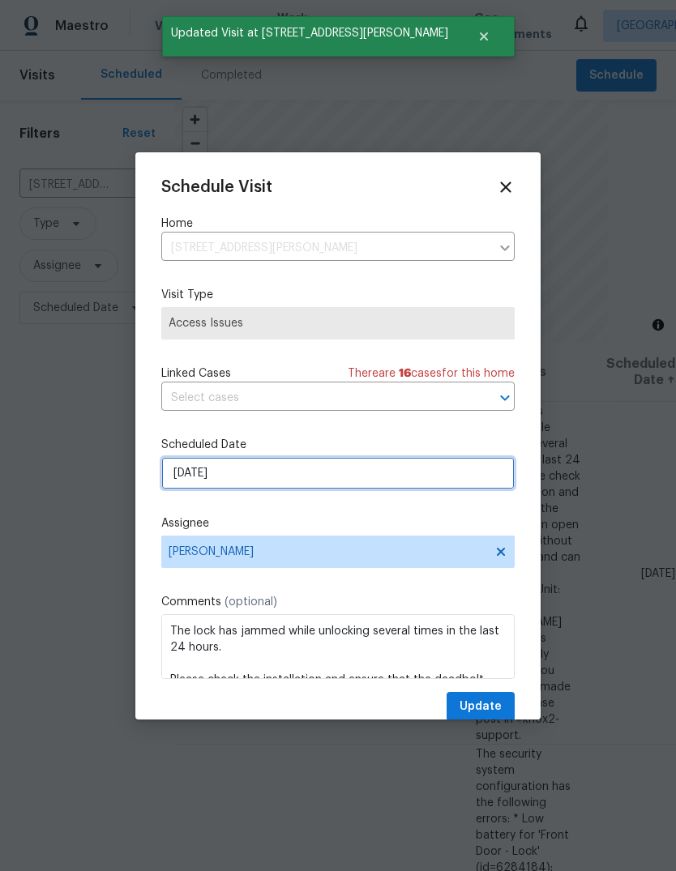
click at [292, 480] on input "[DATE]" at bounding box center [337, 473] width 353 height 32
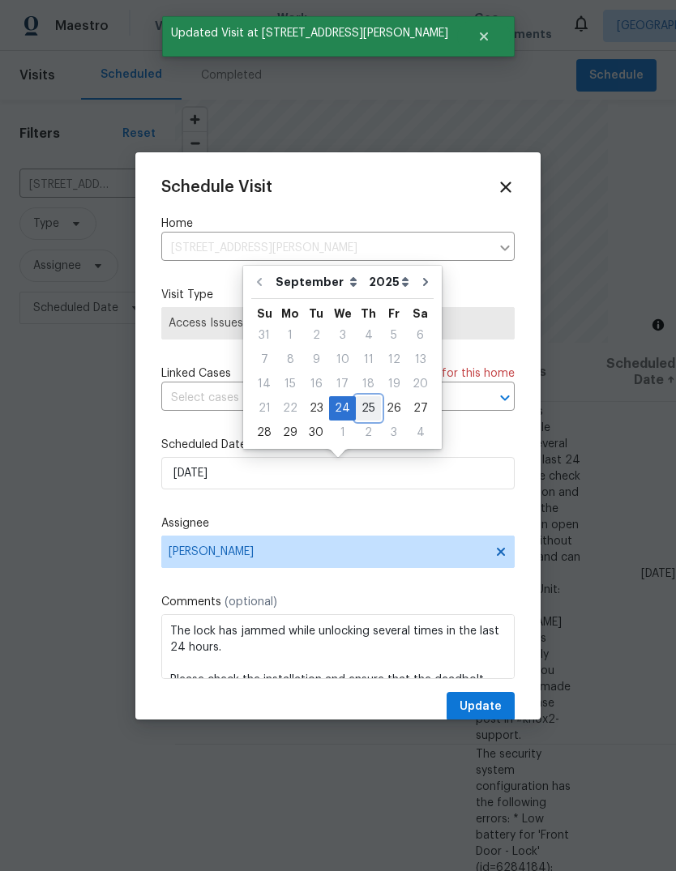
click at [363, 405] on div "25" at bounding box center [368, 408] width 25 height 23
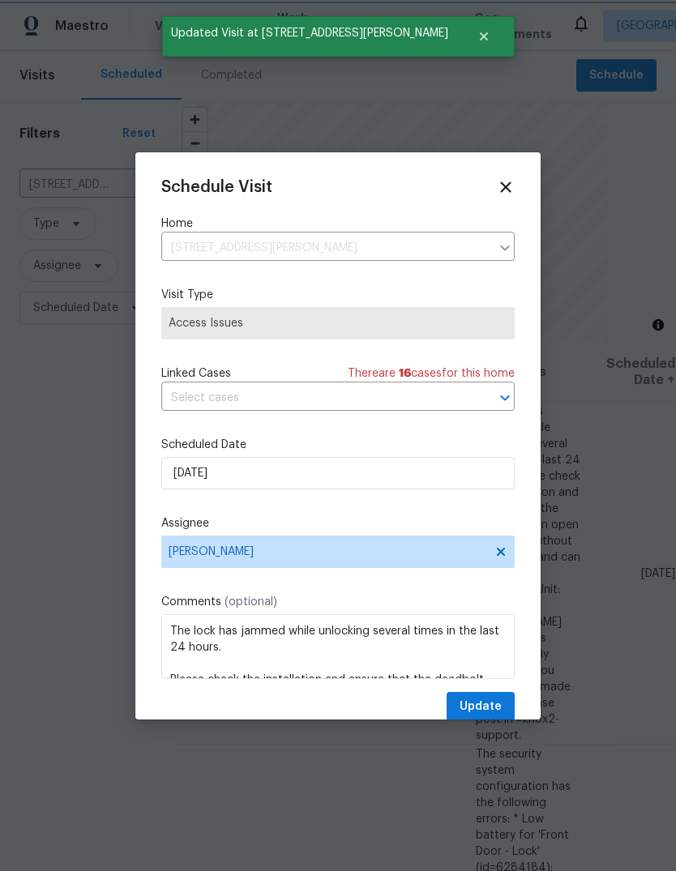
type input "[DATE]"
click at [494, 697] on button "Update" at bounding box center [480, 707] width 68 height 30
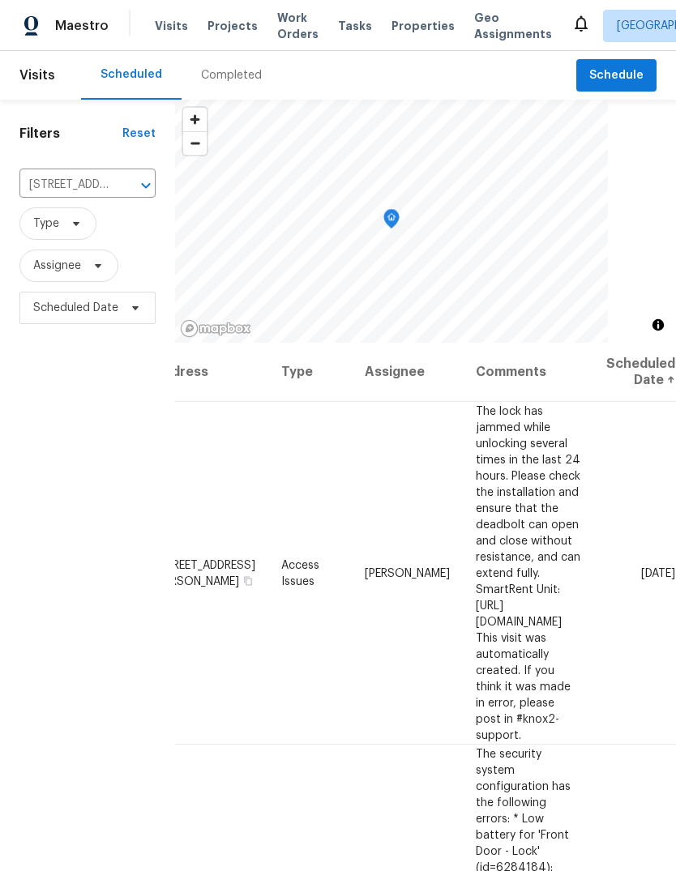
click at [130, 184] on icon "Clear" at bounding box center [125, 185] width 16 height 16
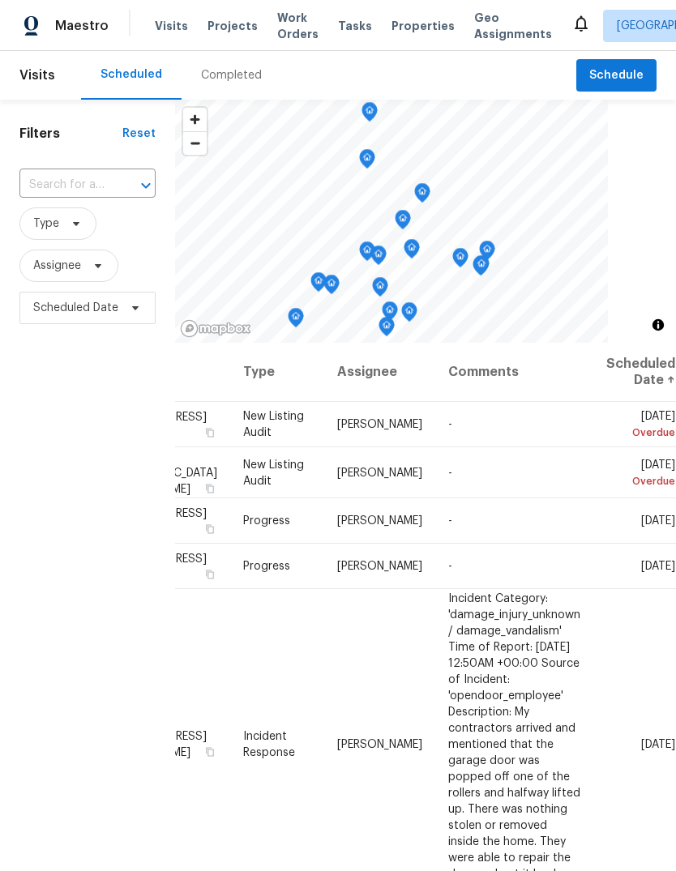
click at [94, 184] on input "text" at bounding box center [64, 185] width 91 height 25
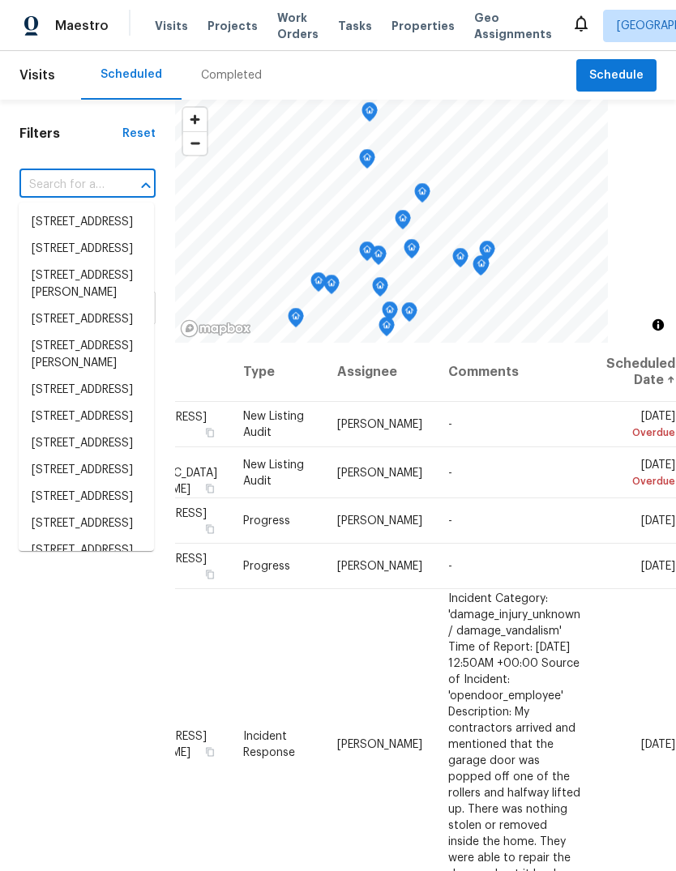
click at [96, 183] on input "text" at bounding box center [64, 185] width 91 height 25
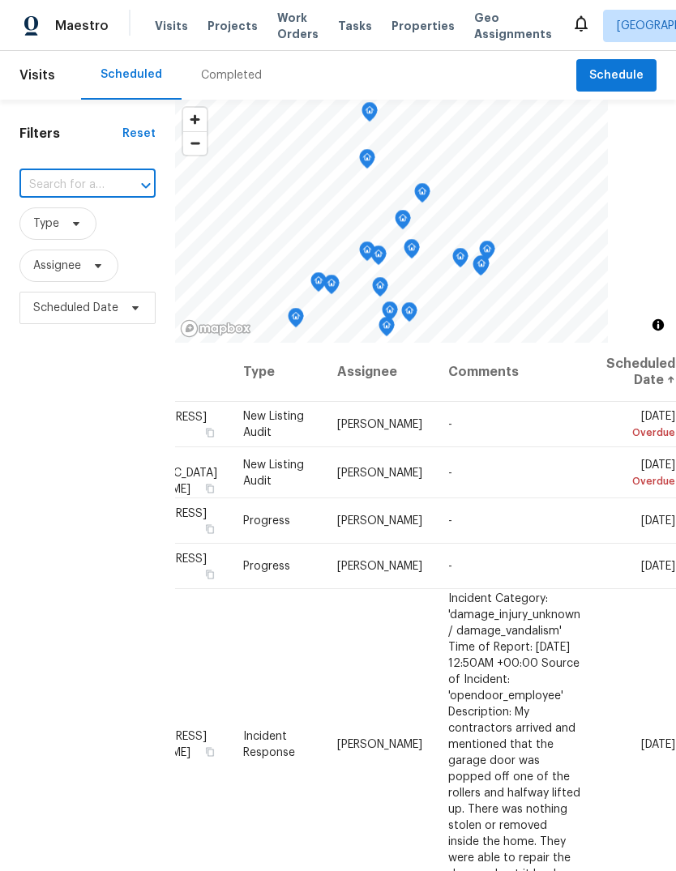
paste input "[STREET_ADDRESS]"
type input "[STREET_ADDRESS]"
click at [64, 233] on li "[STREET_ADDRESS]" at bounding box center [86, 222] width 135 height 27
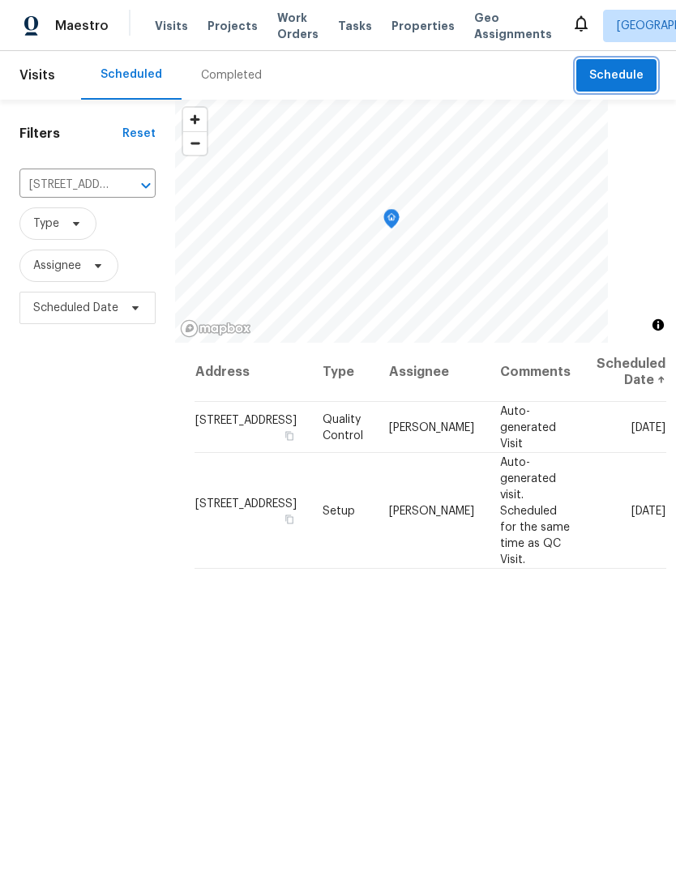
click at [616, 78] on span "Schedule" at bounding box center [616, 76] width 54 height 20
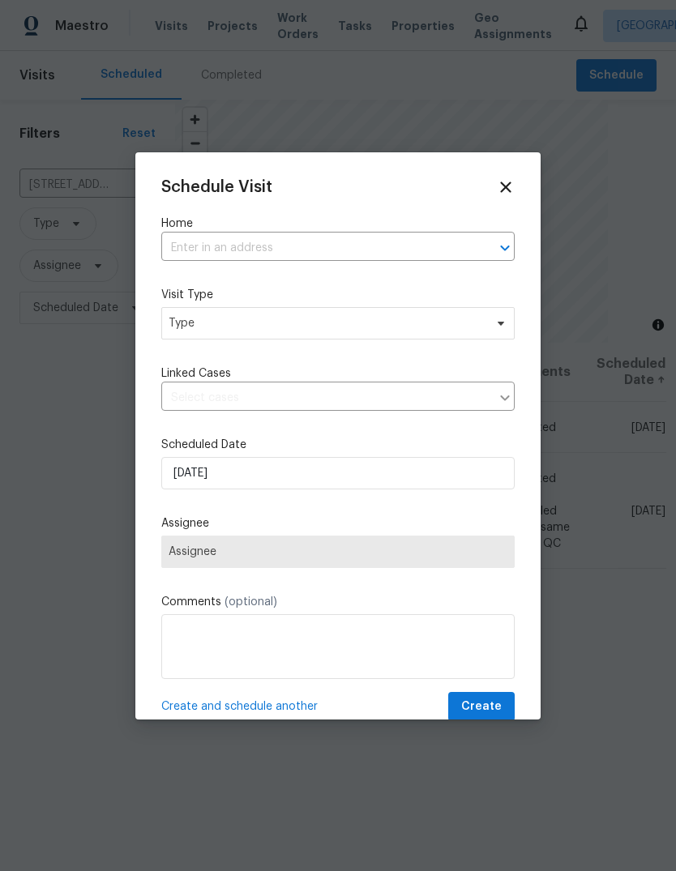
click at [305, 248] on input "text" at bounding box center [315, 248] width 308 height 25
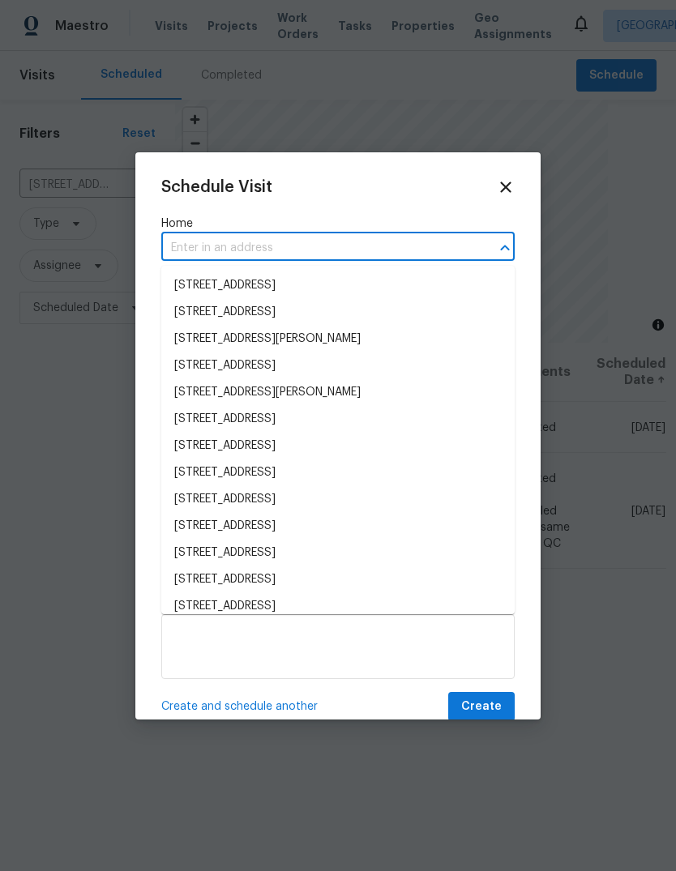
click at [302, 250] on input "text" at bounding box center [315, 248] width 308 height 25
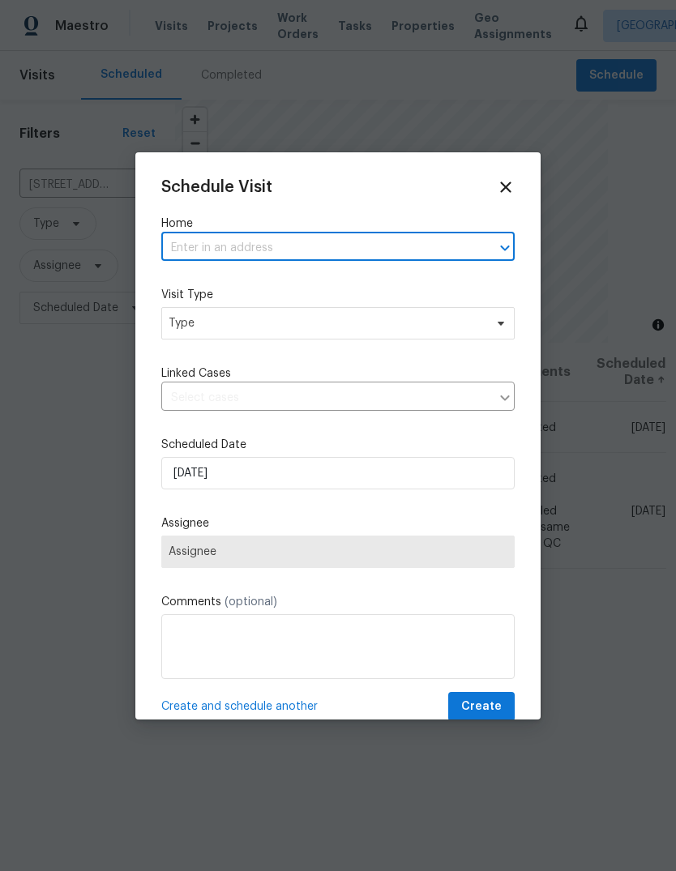
paste input "[STREET_ADDRESS]"
type input "[STREET_ADDRESS]"
click at [400, 284] on li "[STREET_ADDRESS]" at bounding box center [337, 285] width 353 height 27
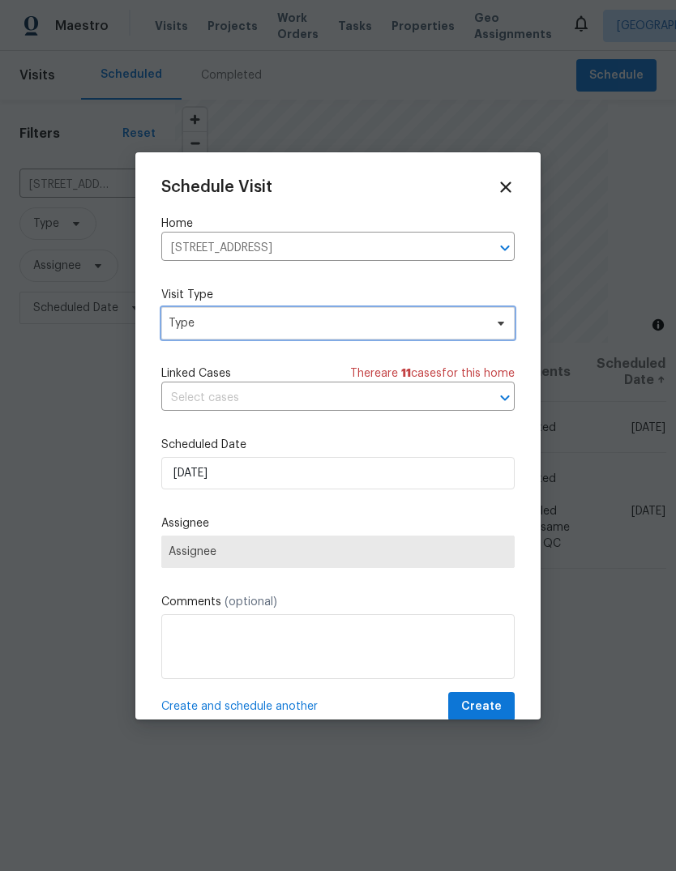
click at [416, 324] on span "Type" at bounding box center [325, 323] width 315 height 16
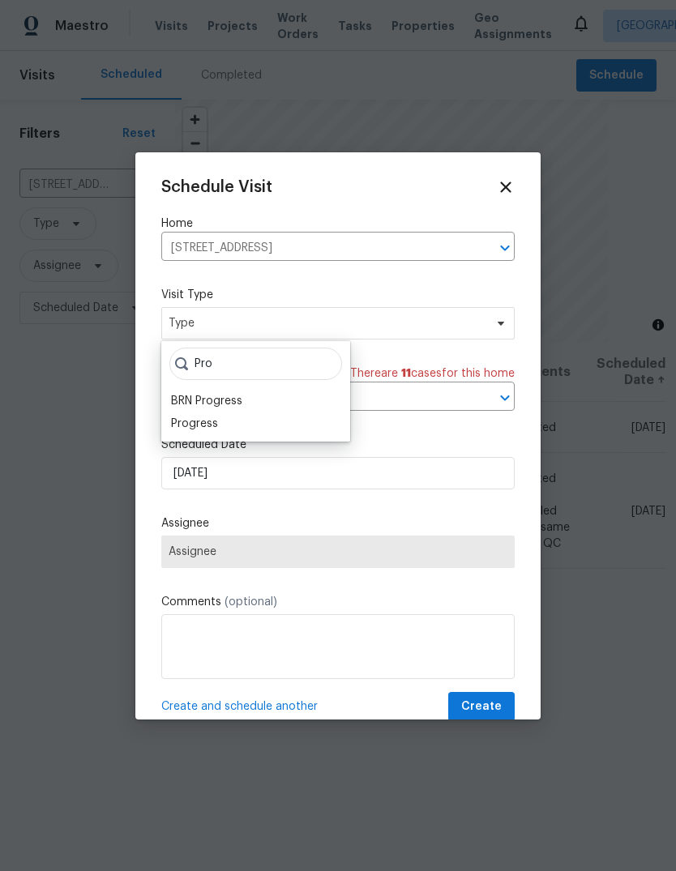
type input "Pro"
click at [216, 420] on div "Progress" at bounding box center [194, 424] width 47 height 16
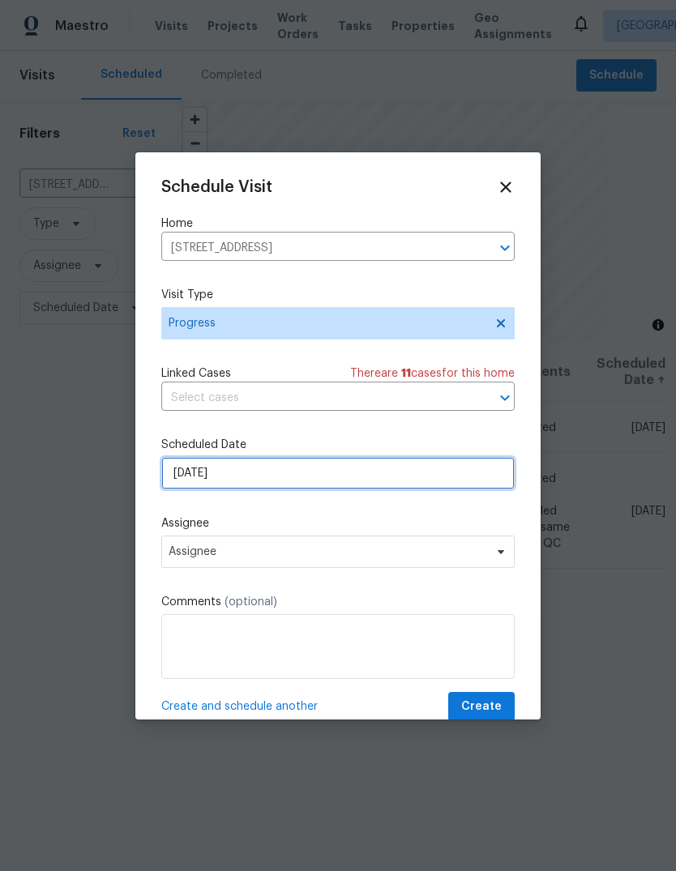
click at [435, 480] on input "[DATE]" at bounding box center [337, 473] width 353 height 32
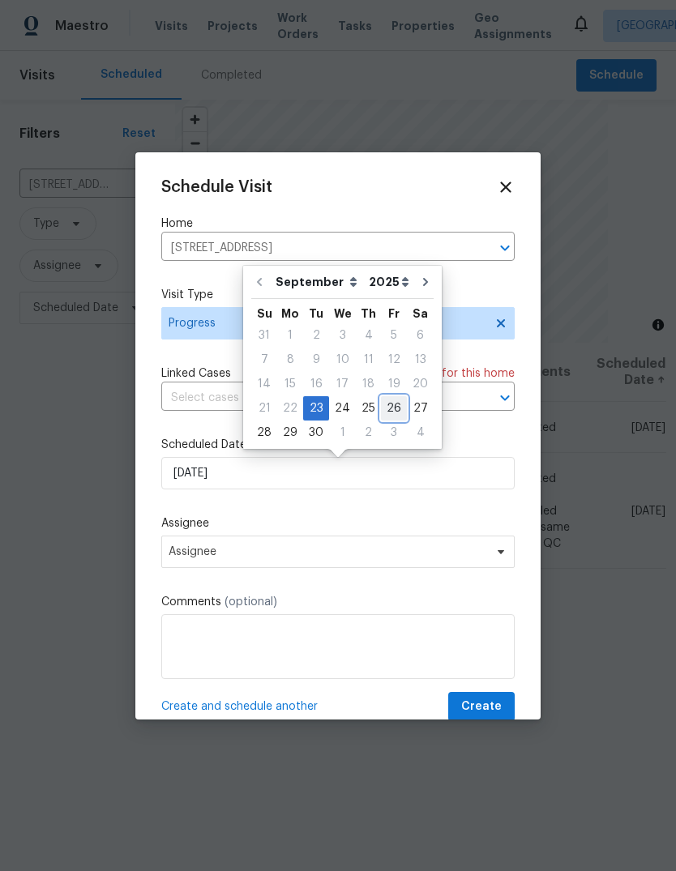
click at [395, 406] on div "26" at bounding box center [394, 408] width 26 height 23
type input "[DATE]"
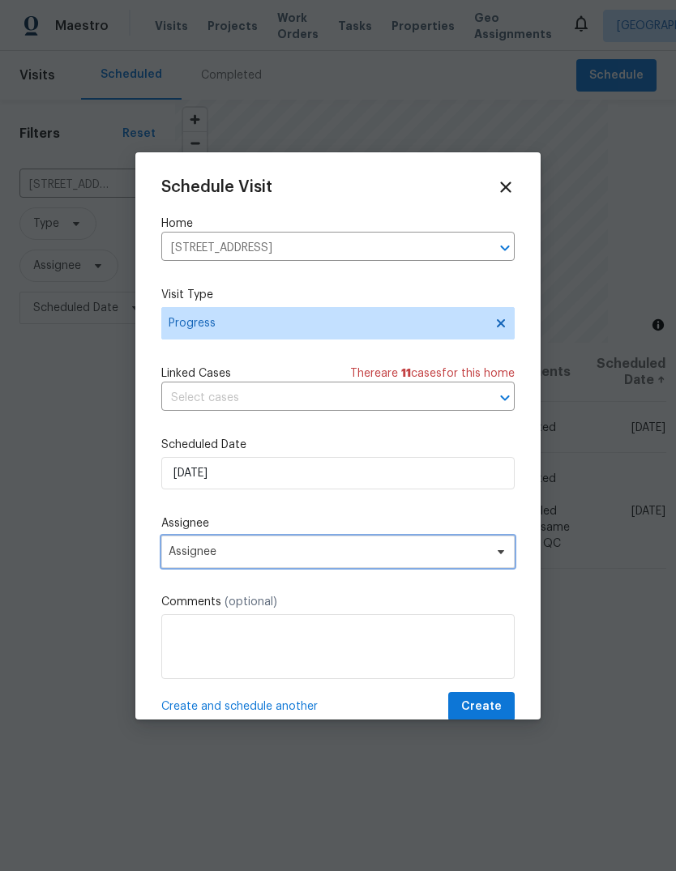
click at [494, 567] on span "Assignee" at bounding box center [337, 551] width 353 height 32
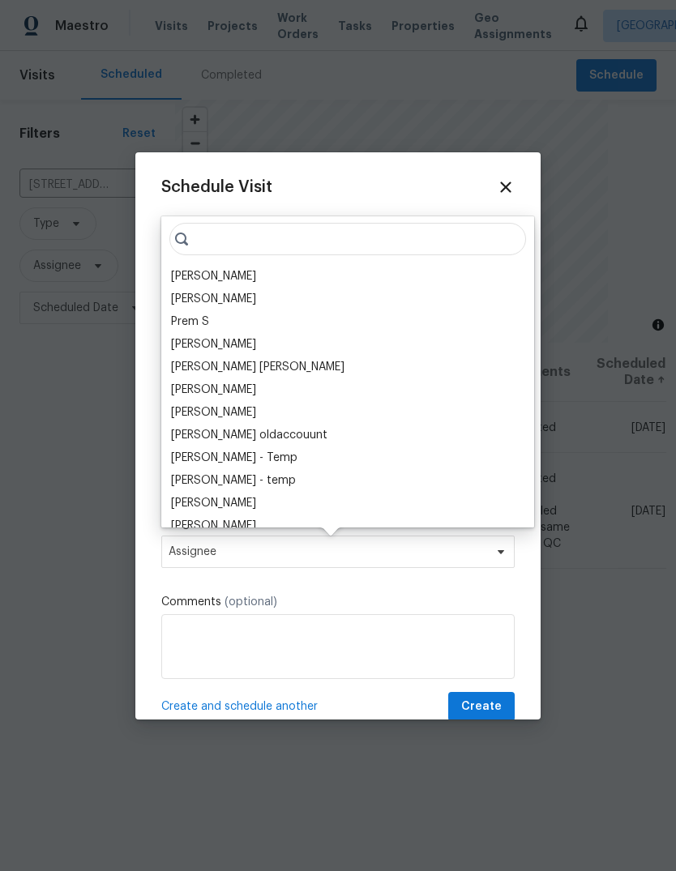
click at [256, 275] on div "[PERSON_NAME]" at bounding box center [213, 276] width 85 height 16
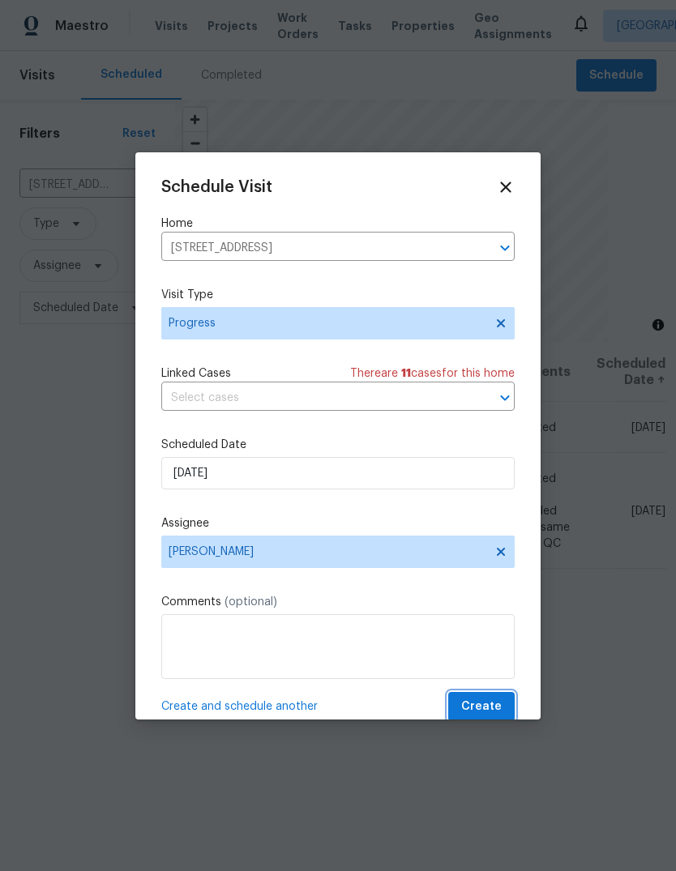
click at [498, 706] on span "Create" at bounding box center [481, 707] width 41 height 20
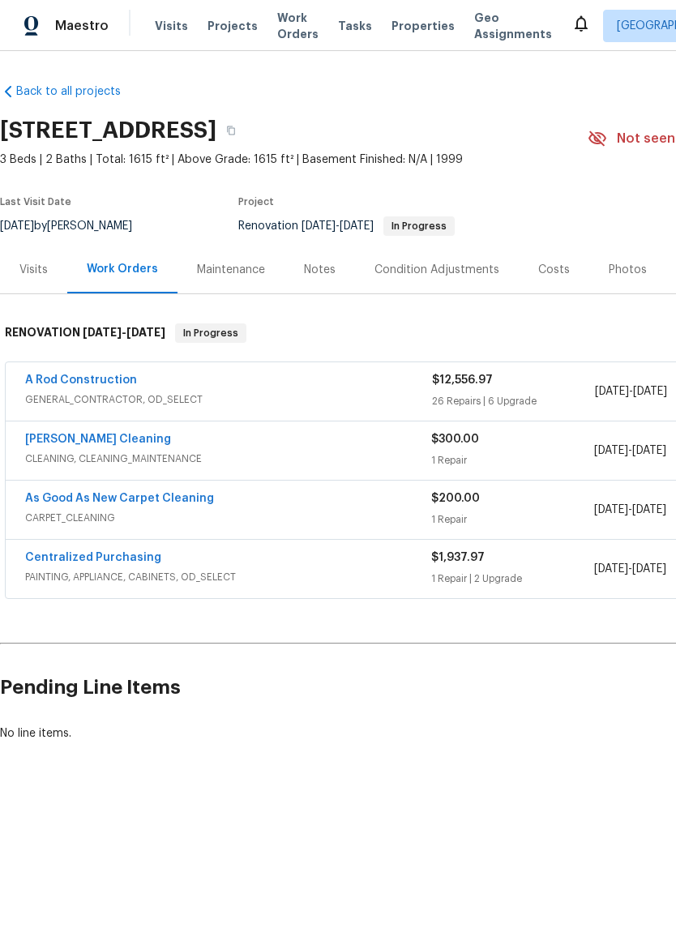
click at [311, 259] on div "Notes" at bounding box center [319, 269] width 70 height 48
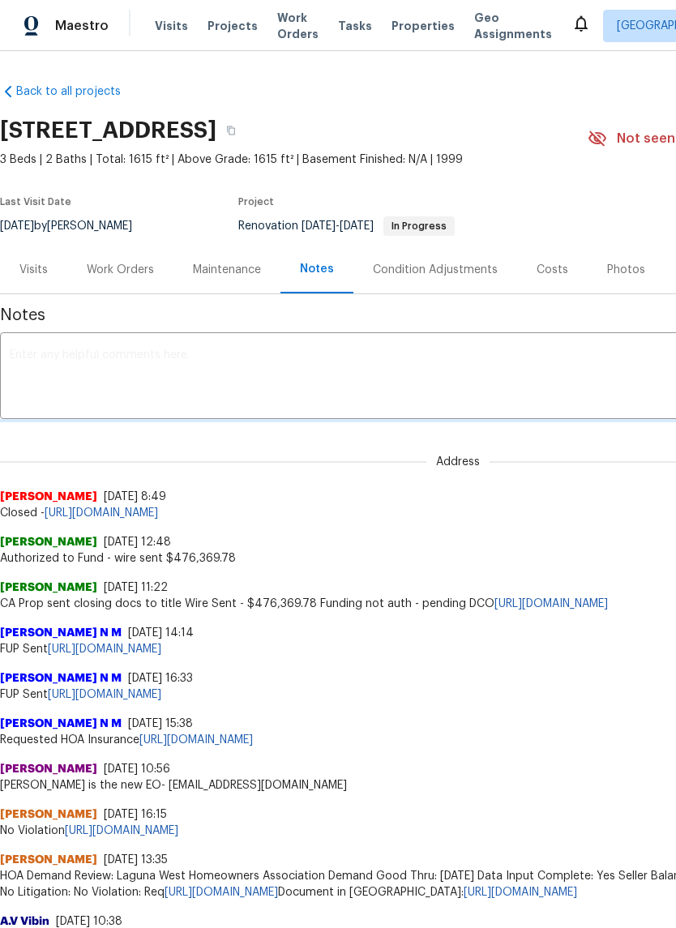
click at [101, 357] on textarea at bounding box center [458, 377] width 896 height 57
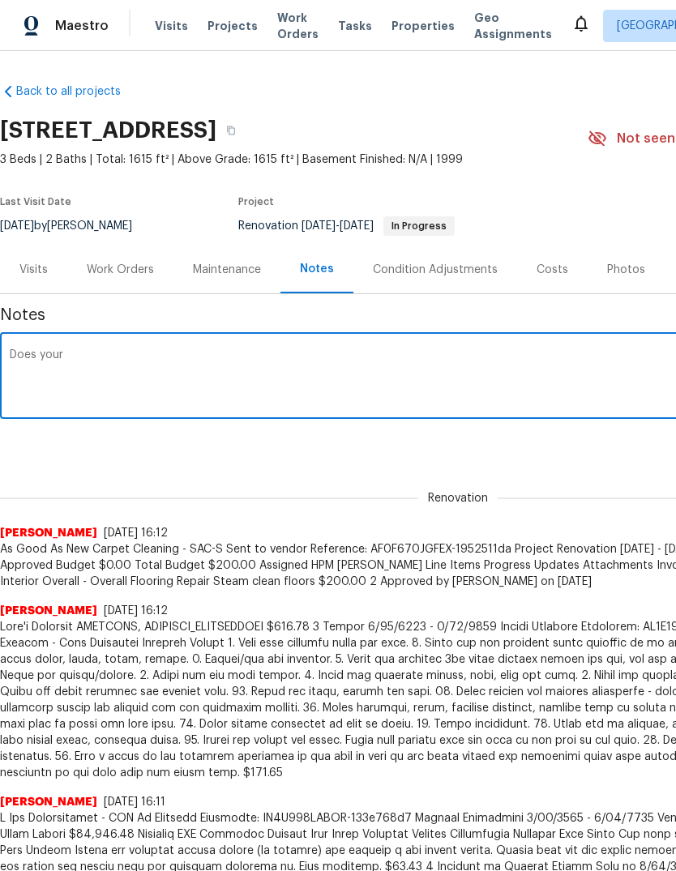
type textarea "Does"
click at [66, 383] on textarea "Day, one pics link" at bounding box center [458, 377] width 896 height 57
paste textarea "https://drive.google.com/drive/folders/1N-bjgi0IwRQVKyxF6kuN2JyfSNOp1chh"
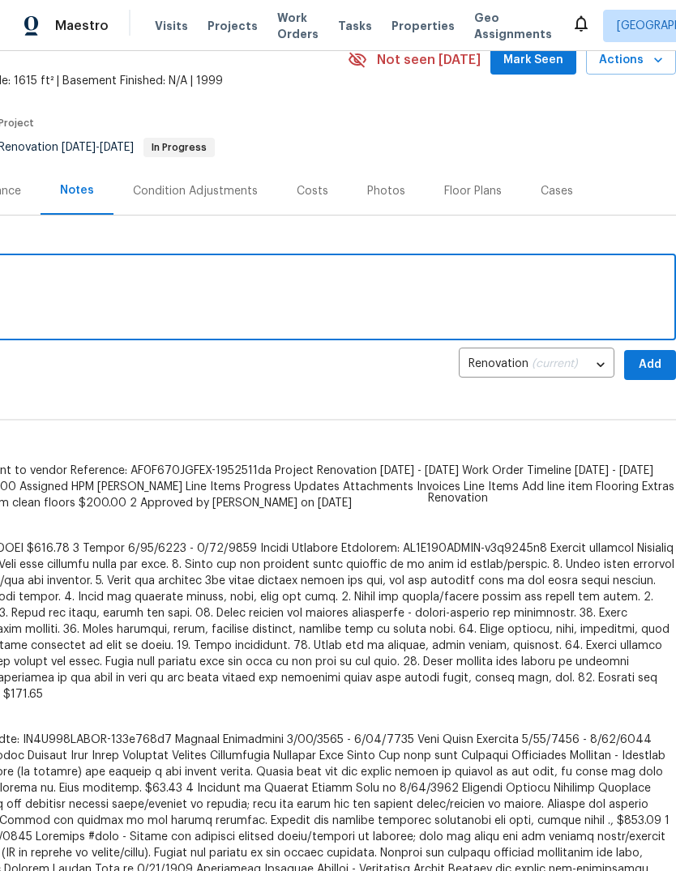
scroll to position [75, 240]
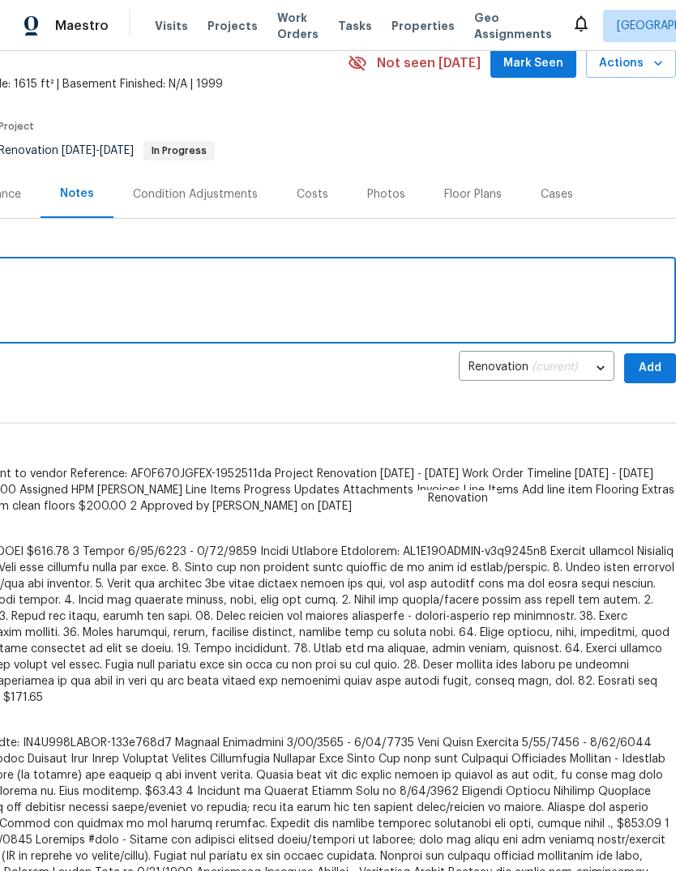
type textarea "Day, one pics link https://drive.google.com/drive/folders/1N-bjgi0IwRQVKyxF6kuN…"
click at [647, 365] on span "Add" at bounding box center [650, 368] width 26 height 20
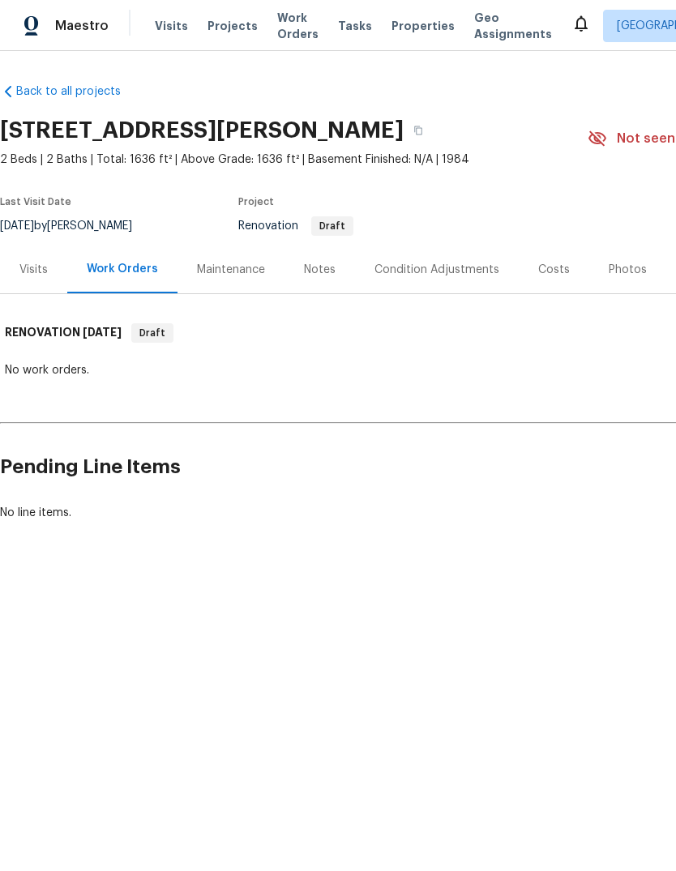
click at [305, 262] on div "Notes" at bounding box center [320, 270] width 32 height 16
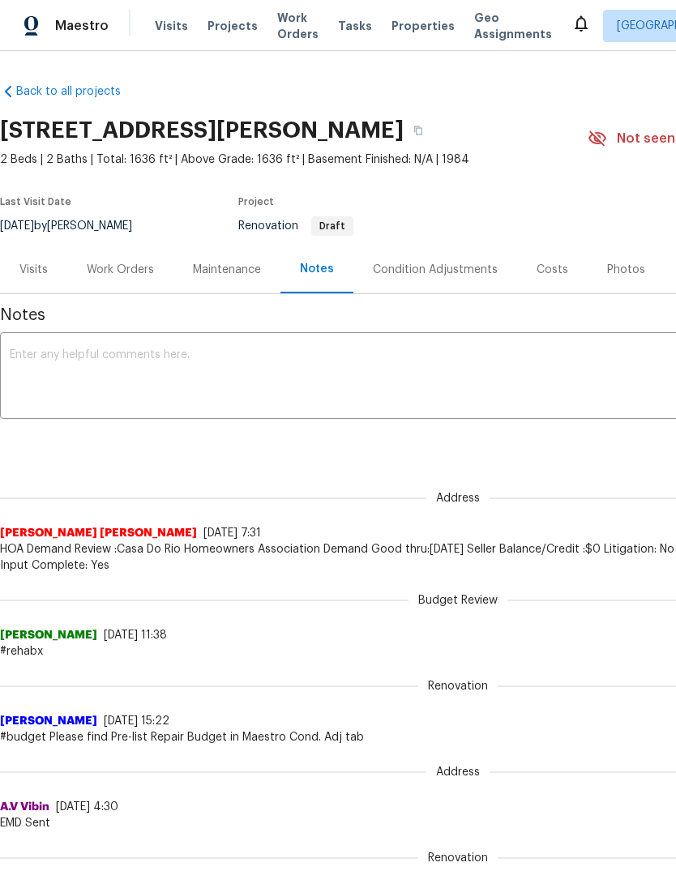
click at [449, 270] on div "Condition Adjustments" at bounding box center [435, 270] width 125 height 16
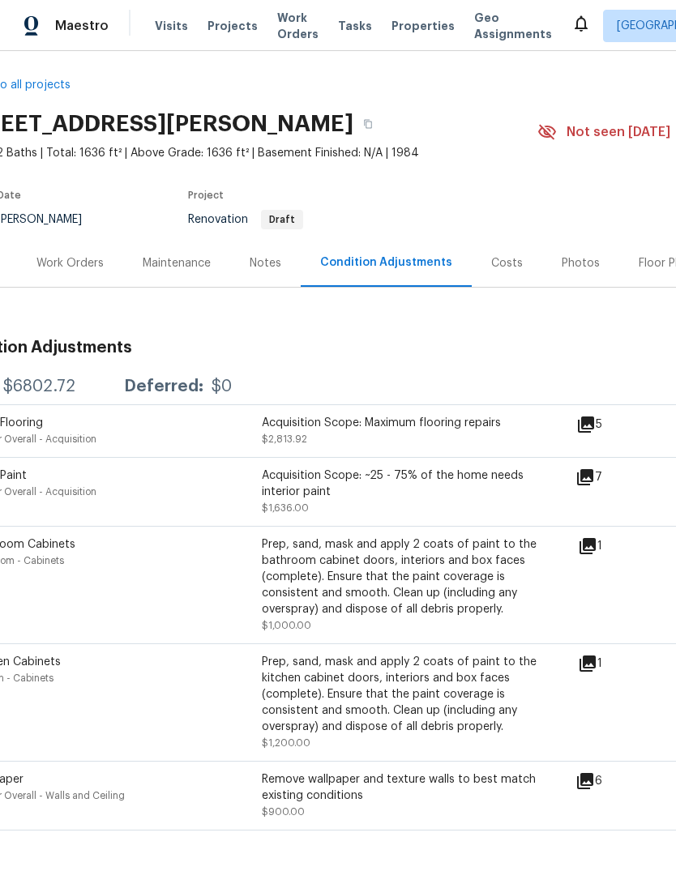
scroll to position [61, 0]
